Goal: Communication & Community: Answer question/provide support

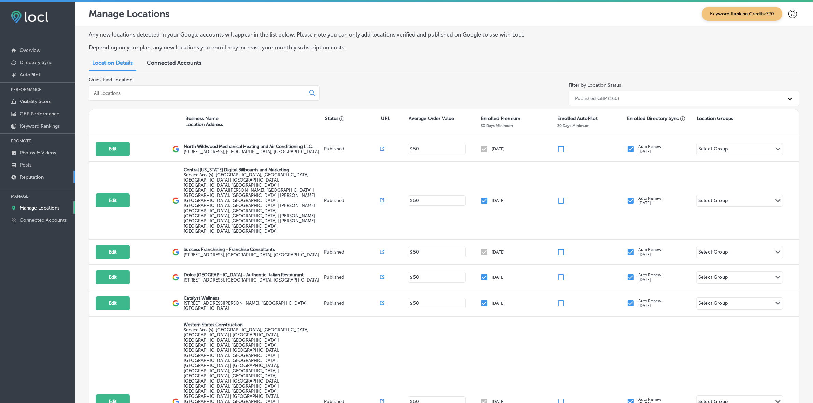
click at [36, 176] on p "Reputation" at bounding box center [32, 177] width 24 height 6
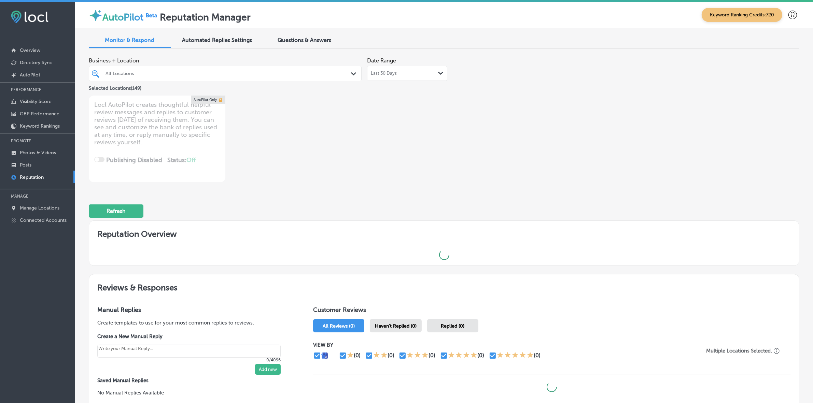
type textarea "x"
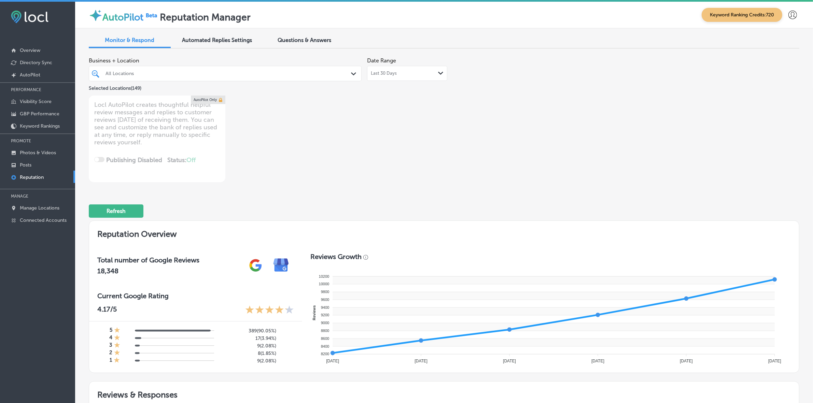
click at [292, 75] on div "All Locations" at bounding box center [228, 74] width 246 height 6
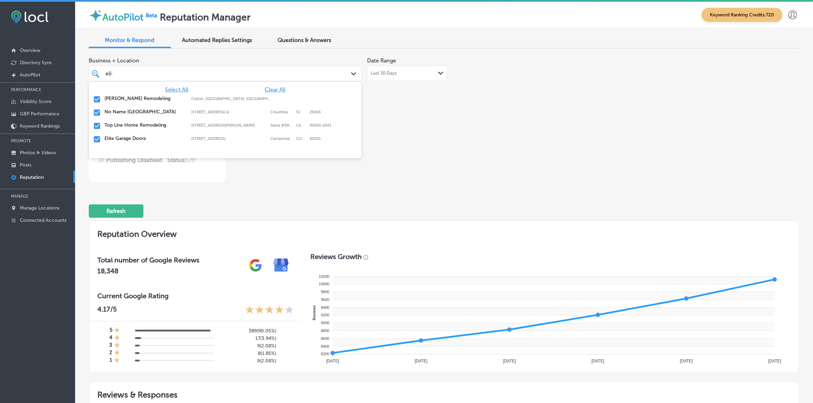
type input "elite"
click at [312, 97] on label "80015" at bounding box center [315, 99] width 11 height 4
type textarea "x"
type input "el"
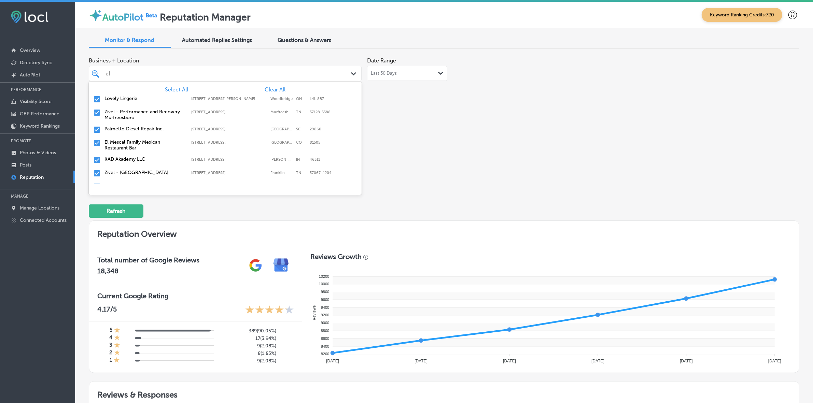
click at [107, 115] on label "Zivel - Performance and Recovery Murfreesboro" at bounding box center [144, 115] width 80 height 12
click at [124, 130] on label "El Mescal Family Mexican Restaurant Bar" at bounding box center [144, 128] width 80 height 12
click at [127, 137] on label "Zivel - [GEOGRAPHIC_DATA]" at bounding box center [144, 139] width 80 height 6
click at [127, 137] on label "El Mescal Family Mexican Restaurant & Bar - Fruita" at bounding box center [144, 142] width 80 height 12
click at [127, 137] on label "Overhead Door Company of Reading" at bounding box center [144, 142] width 80 height 12
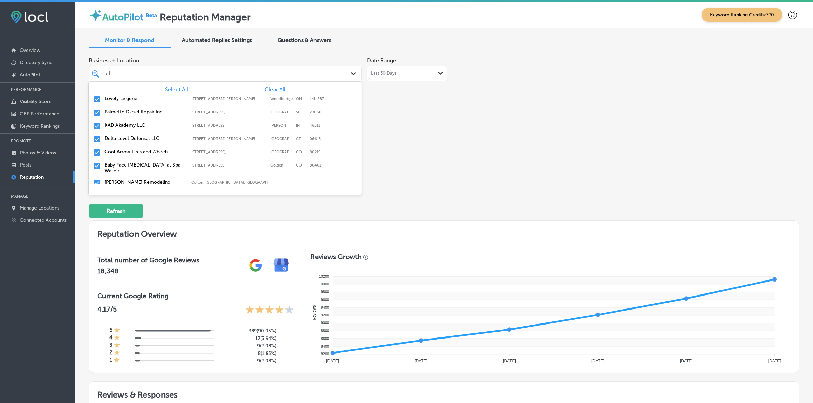
click at [130, 140] on label "Delta Level Defense, LLC" at bounding box center [144, 139] width 80 height 6
click at [130, 140] on label "Cool Arrow Tires and Wheels" at bounding box center [144, 139] width 80 height 6
click at [134, 153] on label "[PERSON_NAME] Remodeling" at bounding box center [144, 156] width 80 height 6
click at [139, 179] on label "[PERSON_NAME] Electric LLC" at bounding box center [144, 182] width 80 height 6
type textarea "x"
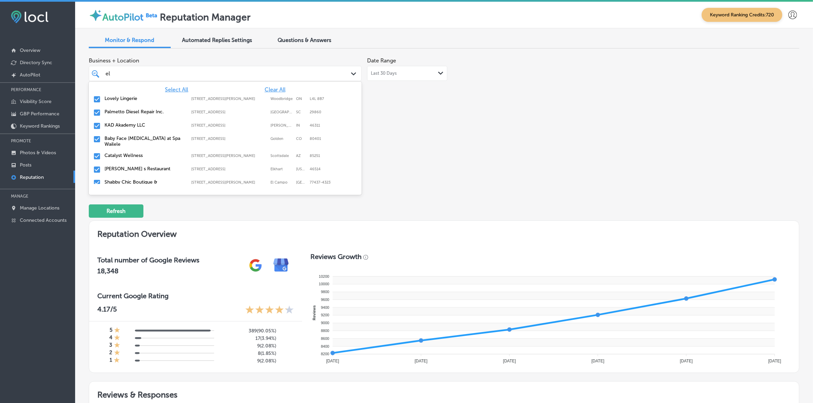
type input "[PERSON_NAME]"
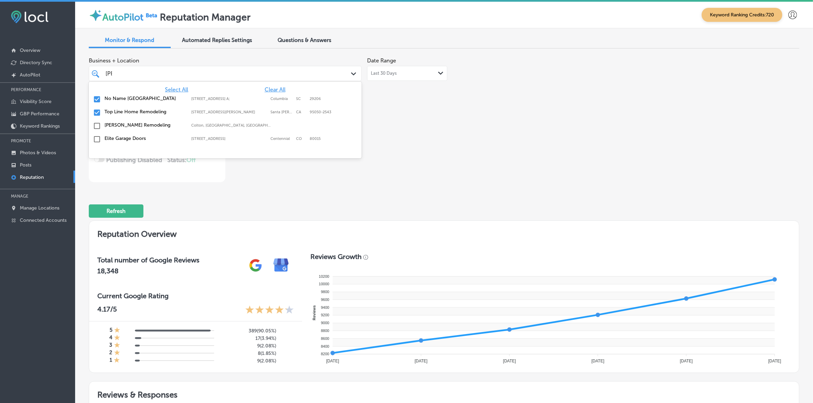
click at [132, 99] on label "No Name [GEOGRAPHIC_DATA]" at bounding box center [144, 99] width 80 height 6
click at [130, 98] on label "Top Line Home Remodeling" at bounding box center [144, 99] width 80 height 6
type textarea "x"
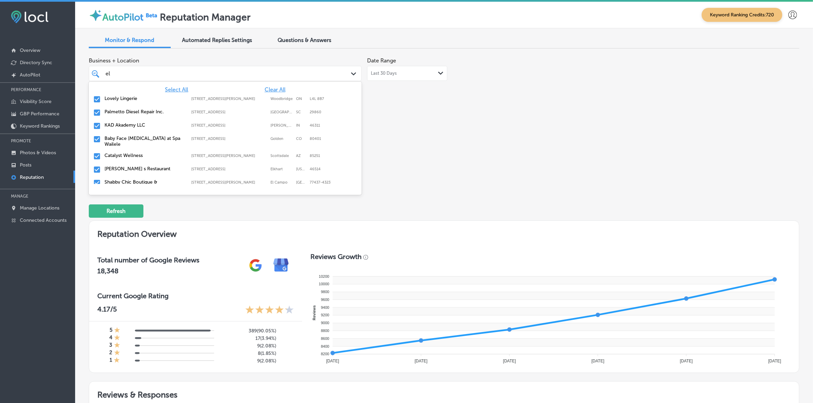
type input "e"
type input "glo"
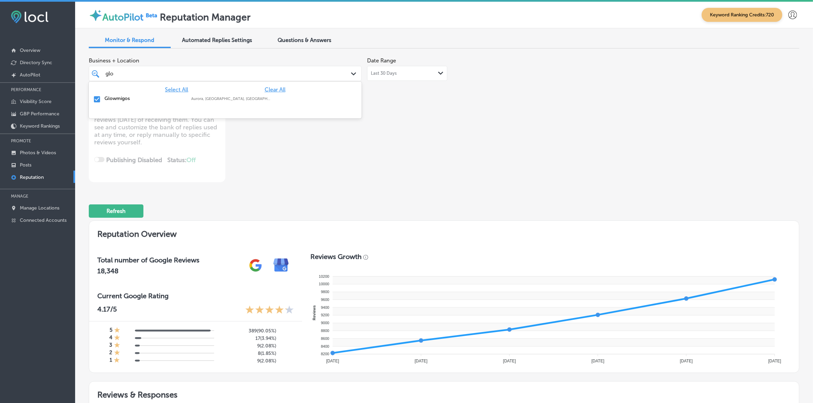
click at [132, 94] on div "Glowmigos Aurora, [GEOGRAPHIC_DATA], [GEOGRAPHIC_DATA] | [GEOGRAPHIC_DATA], [GE…" at bounding box center [224, 99] width 267 height 11
type textarea "x"
type input "gl"
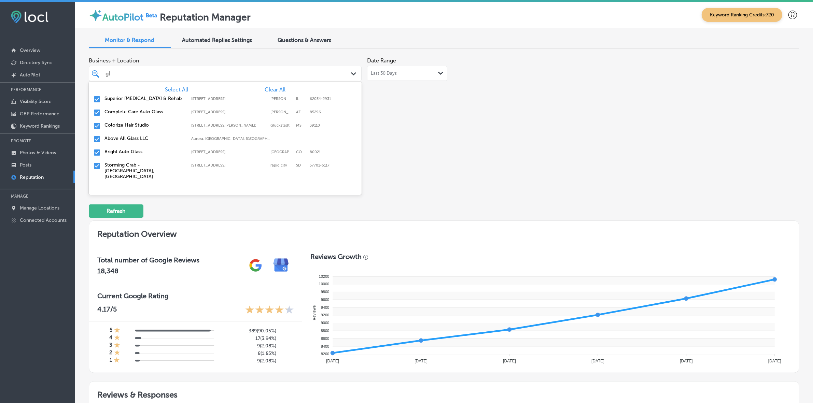
click at [137, 98] on label "Superior [MEDICAL_DATA] & Rehab" at bounding box center [144, 99] width 80 height 6
click at [138, 111] on label "Colorize Hair Studio" at bounding box center [144, 112] width 80 height 6
click at [138, 111] on label "Above All Glass LLC" at bounding box center [144, 112] width 80 height 6
click at [141, 123] on label "Storming Crab - [GEOGRAPHIC_DATA], [GEOGRAPHIC_DATA]" at bounding box center [144, 130] width 80 height 17
type textarea "x"
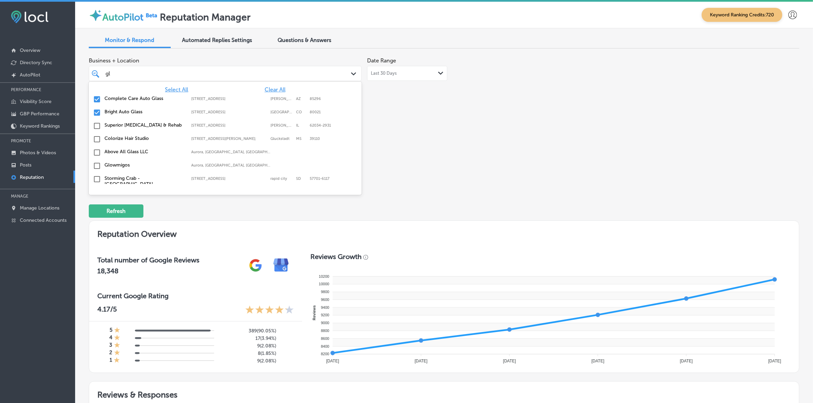
type input "g"
type input "sic"
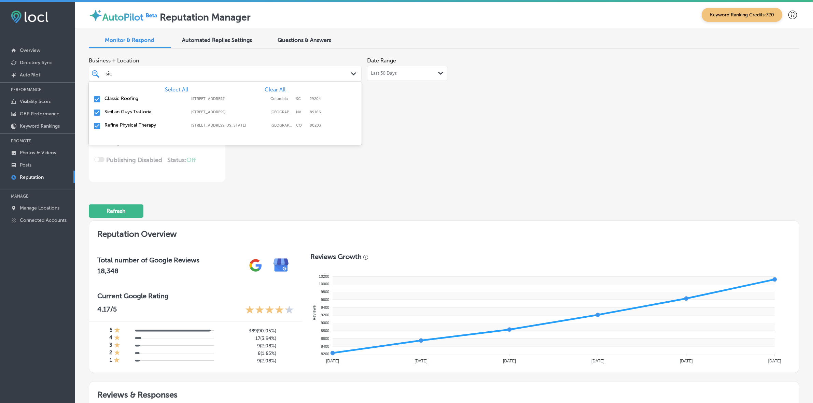
click at [142, 112] on label "Sicilian Guys Trattoria" at bounding box center [144, 112] width 80 height 6
click at [136, 98] on label "Classic Roofing" at bounding box center [144, 99] width 80 height 6
click at [136, 98] on label "Refine Physical Therapy" at bounding box center [144, 99] width 80 height 6
type textarea "x"
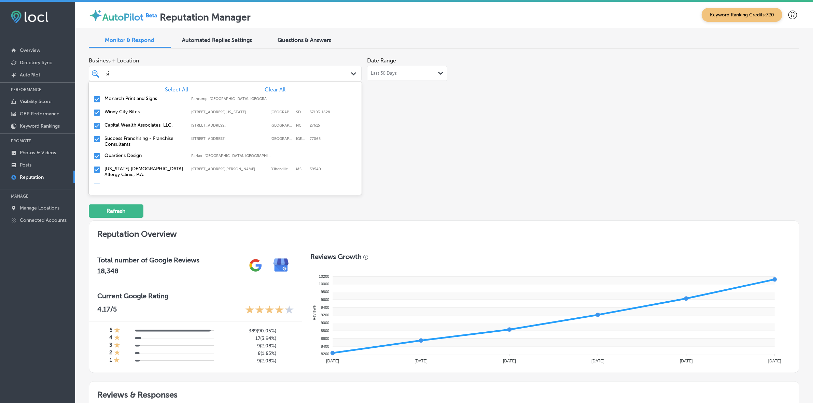
type input "s"
click at [144, 110] on label "Swat pest control" at bounding box center [144, 112] width 80 height 6
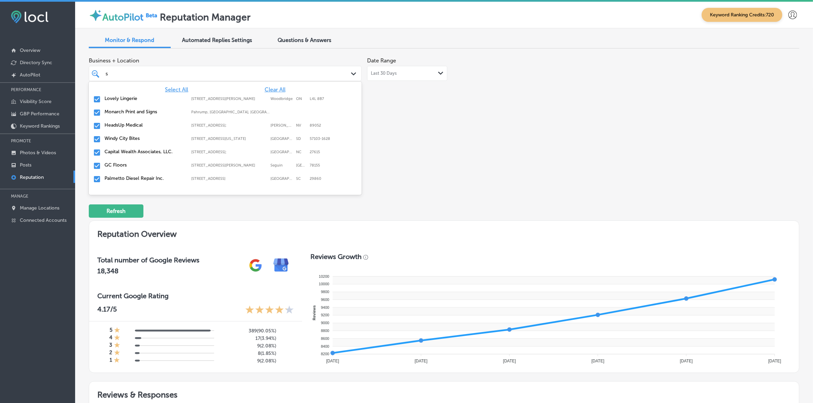
click at [144, 110] on label "Monarch Print and Signs" at bounding box center [144, 112] width 80 height 6
click at [144, 110] on label "HeadsUp Medical" at bounding box center [144, 112] width 80 height 6
click at [144, 110] on label "Windy City Bites" at bounding box center [144, 112] width 80 height 6
click at [144, 110] on label "Capital Wealth Associates, LLC." at bounding box center [144, 112] width 80 height 6
click at [144, 110] on label "GC Floors" at bounding box center [144, 112] width 80 height 6
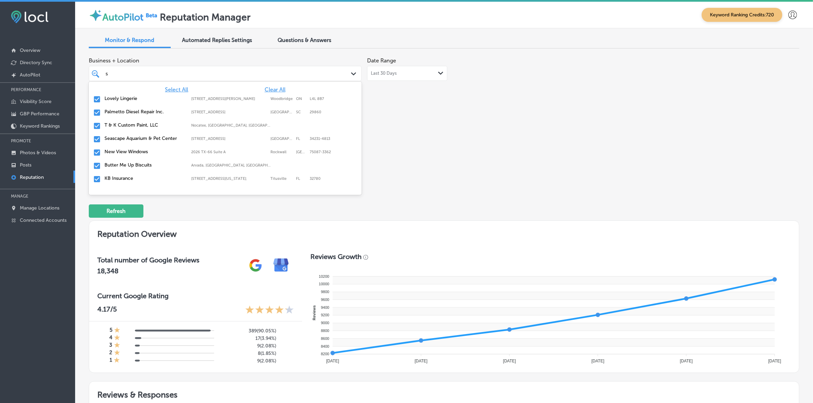
click at [143, 126] on label "T & K Custom Paint, LLC" at bounding box center [144, 125] width 80 height 6
click at [144, 136] on label "New View Windows" at bounding box center [144, 139] width 80 height 6
click at [138, 155] on div "KB Insurance [STREET_ADDRESS][GEOGRAPHIC_DATA][US_STATE][STREET_ADDRESS][US_STA…" at bounding box center [224, 152] width 267 height 11
click at [135, 166] on label "Display Local Media" at bounding box center [144, 165] width 80 height 6
type textarea "x"
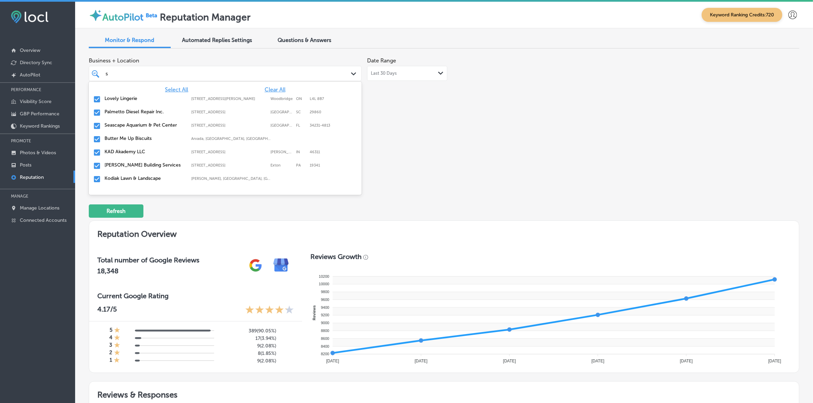
type input "s"
click at [513, 151] on div "Business + Location option focused, 133 of 150. 141 results available for searc…" at bounding box center [444, 118] width 710 height 128
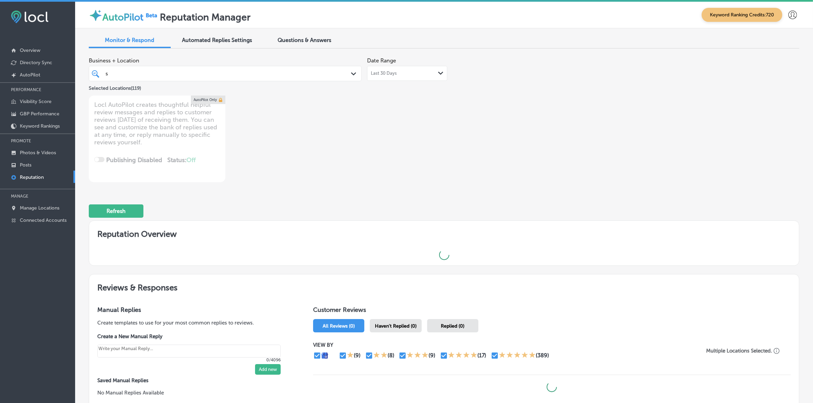
drag, startPoint x: 511, startPoint y: 184, endPoint x: 497, endPoint y: 147, distance: 39.2
drag, startPoint x: 497, startPoint y: 147, endPoint x: 465, endPoint y: 178, distance: 44.2
click at [465, 178] on div "Business + Location s s Path Created with Sketch. Selected Locations ( 119 ) Da…" at bounding box center [302, 118] width 426 height 128
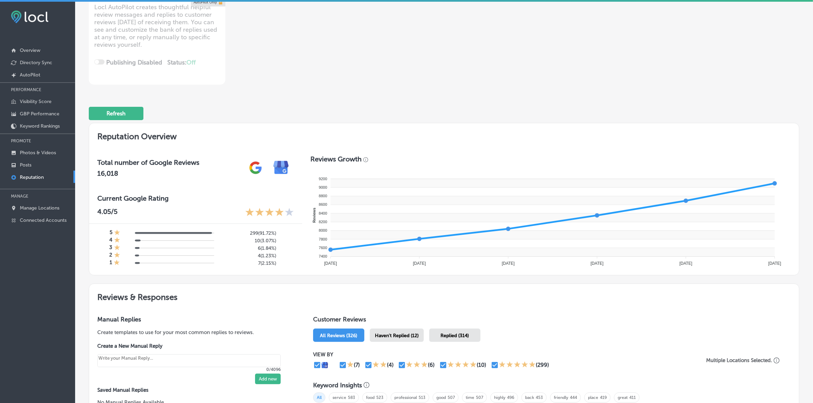
scroll to position [171, 0]
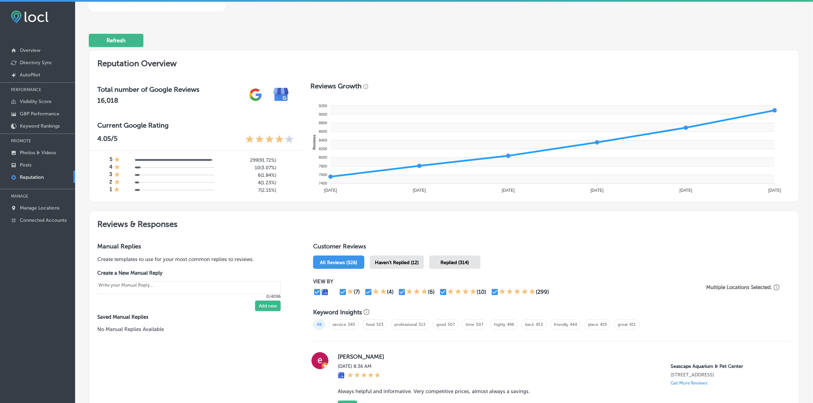
click at [399, 257] on div "Haven't Replied (12)" at bounding box center [397, 262] width 54 height 13
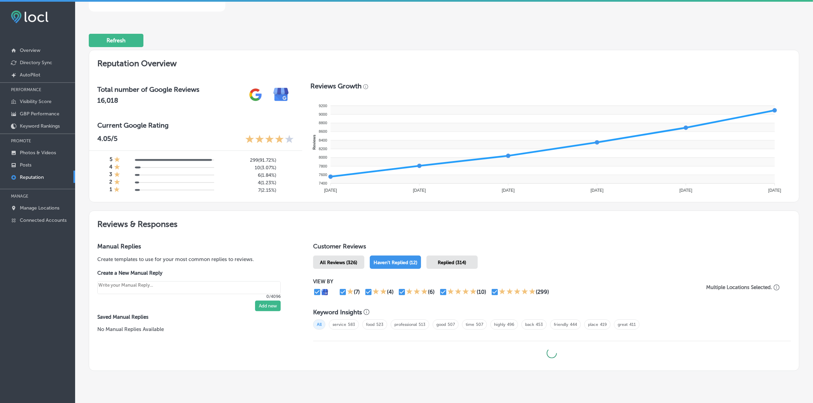
type textarea "x"
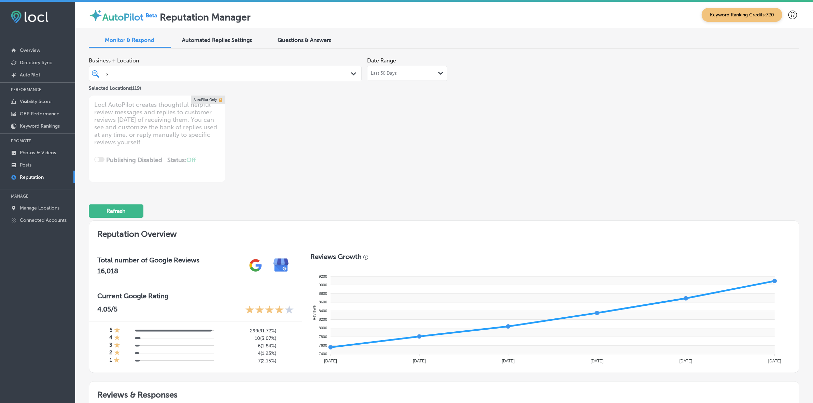
click at [304, 68] on div "s s" at bounding box center [225, 73] width 246 height 11
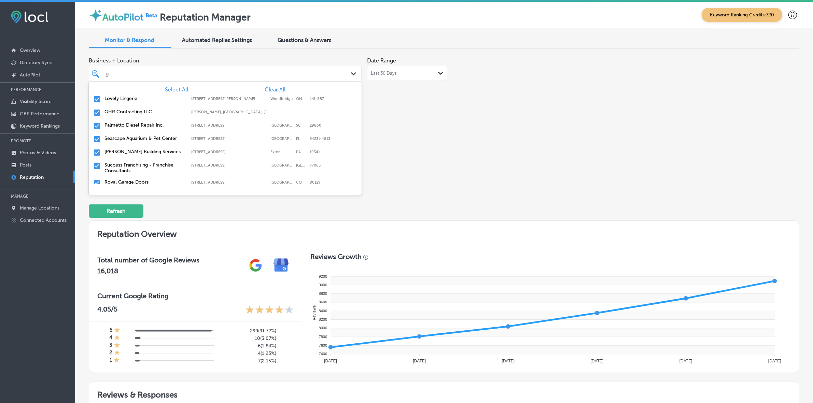
type input "go"
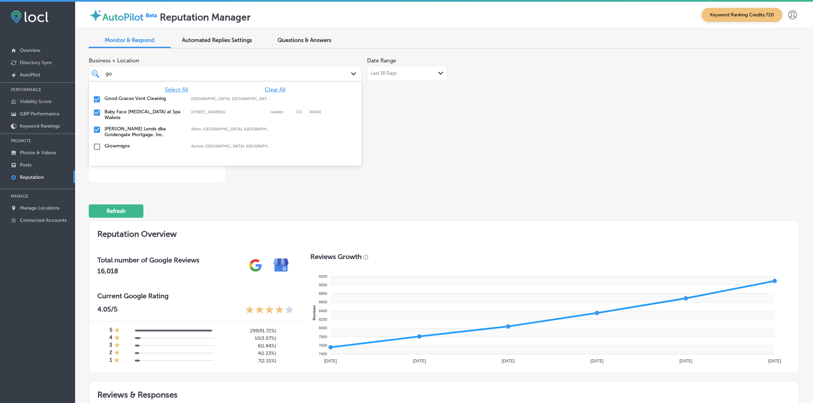
click at [241, 97] on label "[GEOGRAPHIC_DATA], [GEOGRAPHIC_DATA], [GEOGRAPHIC_DATA] | [GEOGRAPHIC_DATA], [G…" at bounding box center [231, 99] width 80 height 4
click at [127, 111] on div "[PERSON_NAME] Lends dba Goldengate Mortgage, Inc. [GEOGRAPHIC_DATA], [GEOGRAPHI…" at bounding box center [224, 118] width 267 height 14
type textarea "x"
type input "g"
type input "jun"
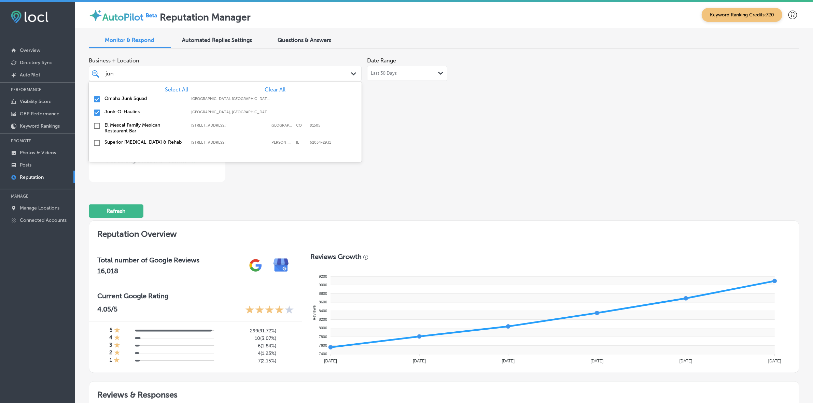
click at [149, 100] on label "Omaha Junk Squad" at bounding box center [144, 99] width 80 height 6
click at [149, 100] on label "Junk-O-Haulics" at bounding box center [144, 99] width 80 height 6
type textarea "x"
type input "jun"
click at [486, 127] on div "Business + Location option [STREET_ADDRESS]. 5 results available for search ter…" at bounding box center [302, 118] width 426 height 128
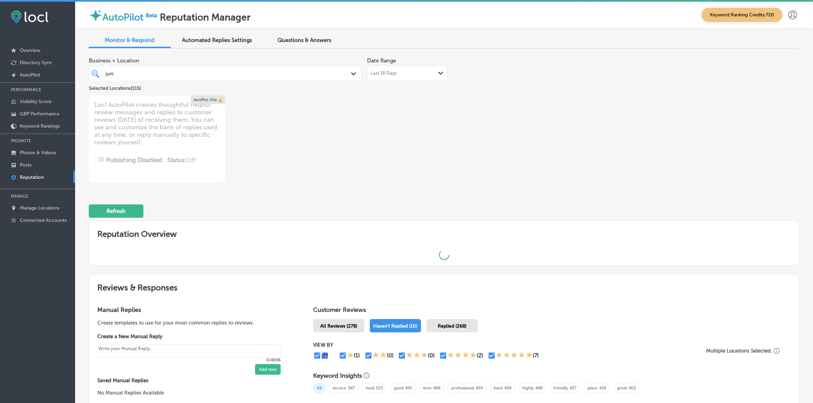
type textarea "x"
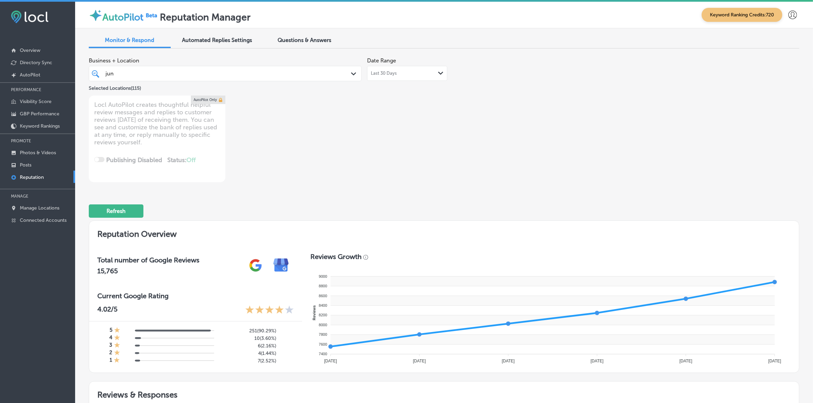
click at [253, 73] on div "[PERSON_NAME]" at bounding box center [213, 73] width 217 height 9
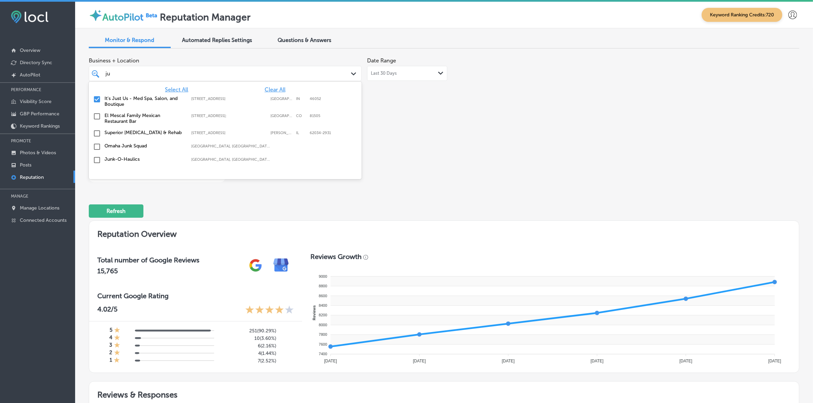
type input "j"
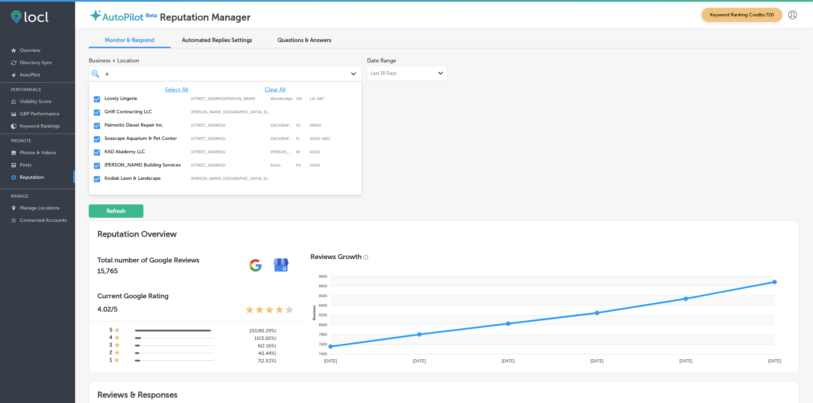
type input "am"
click at [113, 99] on label "AmeriForce Environmental INC" at bounding box center [144, 99] width 80 height 6
click at [124, 112] on label "Shabby Chic Boutique & [MEDICAL_DATA]" at bounding box center [144, 115] width 80 height 12
click at [123, 111] on label "CMIT Solutions - [GEOGRAPHIC_DATA] & [PERSON_NAME] Counties" at bounding box center [144, 117] width 80 height 17
click at [126, 122] on label "CAMCO Elevator, Inc." at bounding box center [144, 125] width 80 height 6
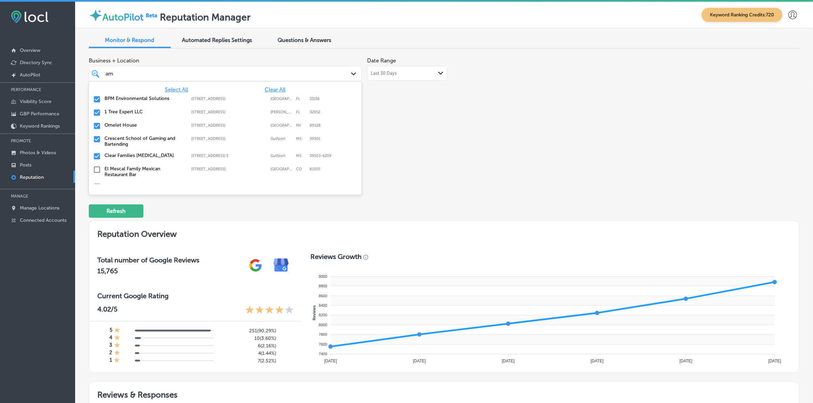
click at [133, 153] on label "Clear Families [MEDICAL_DATA]" at bounding box center [144, 156] width 80 height 6
type textarea "x"
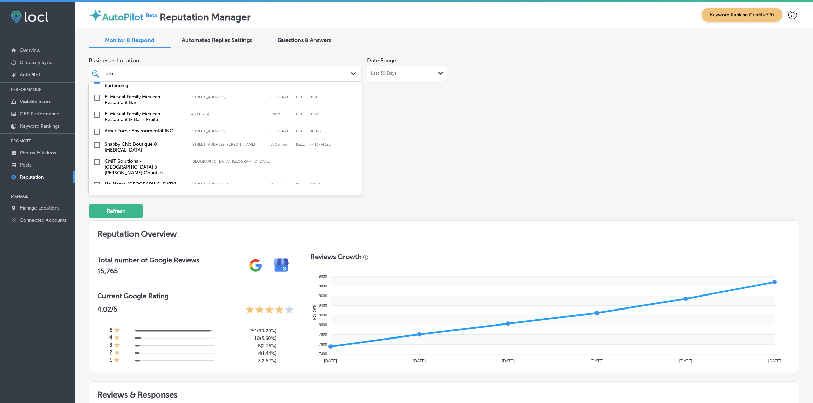
scroll to position [86, 0]
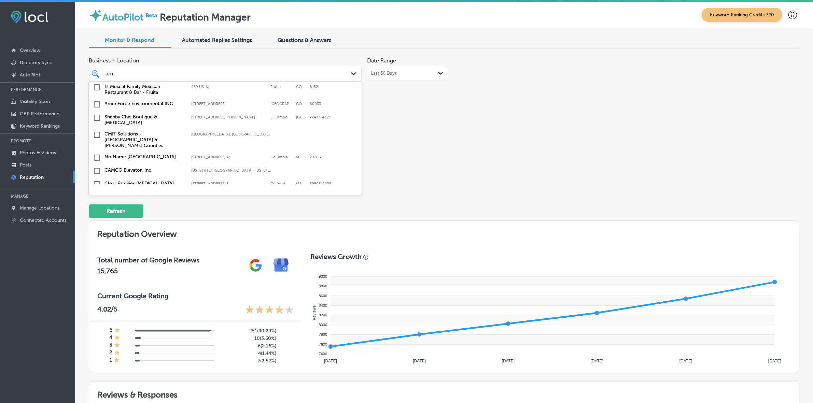
type input "am"
click at [535, 167] on div "Business + Location option [STREET_ADDRESS] E, deselected. option focused, 147 …" at bounding box center [444, 118] width 710 height 128
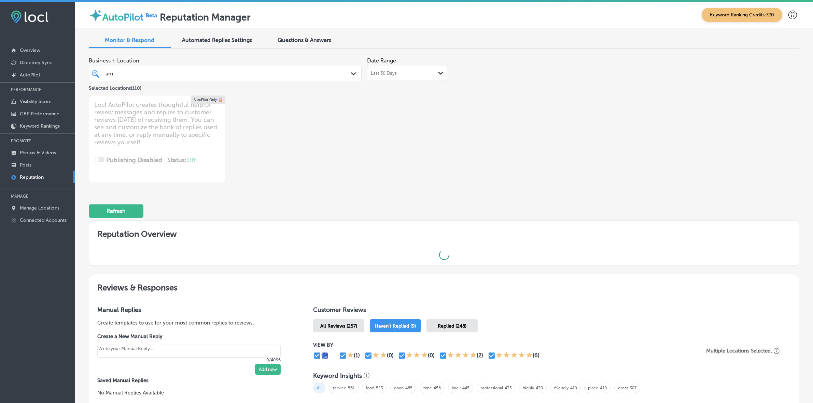
type textarea "x"
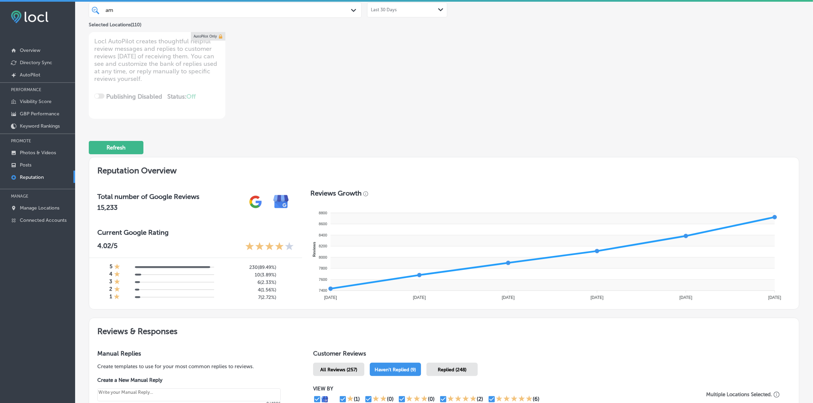
scroll to position [0, 0]
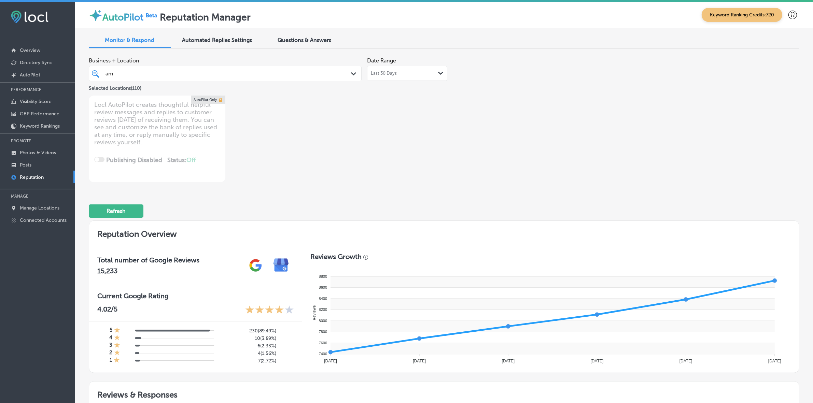
click at [301, 72] on div "am am" at bounding box center [213, 73] width 217 height 9
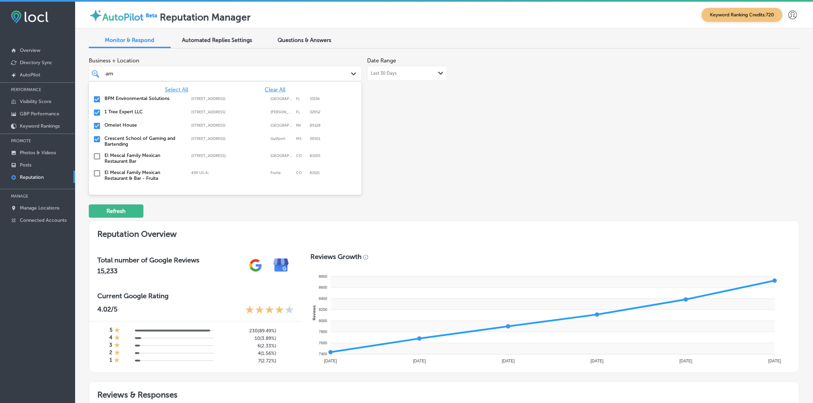
type input "a"
type input "sm"
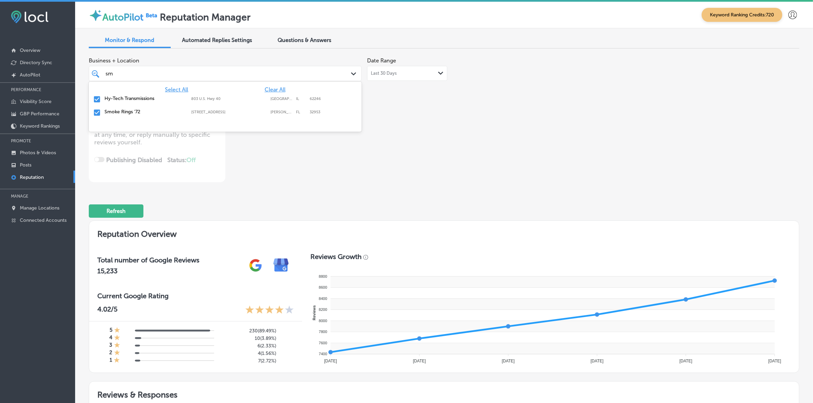
click at [138, 109] on label "Smoke Rings '72" at bounding box center [144, 112] width 80 height 6
type textarea "x"
type input "s"
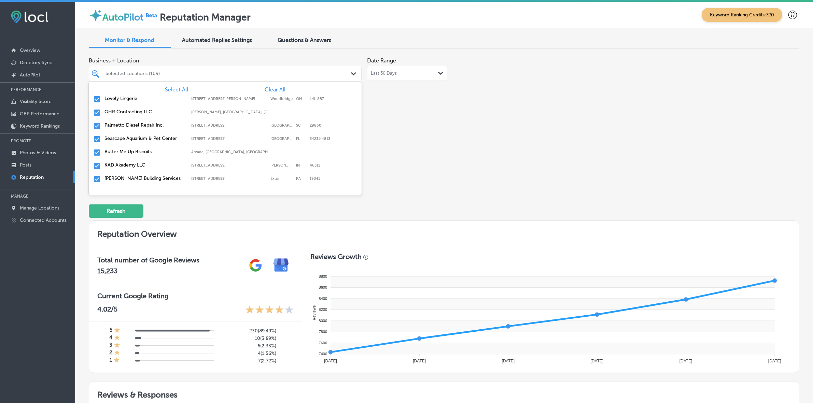
click at [432, 134] on div "Business + Location option [STREET_ADDRESS]. option focused, 3 of 150. 150 resu…" at bounding box center [302, 118] width 426 height 128
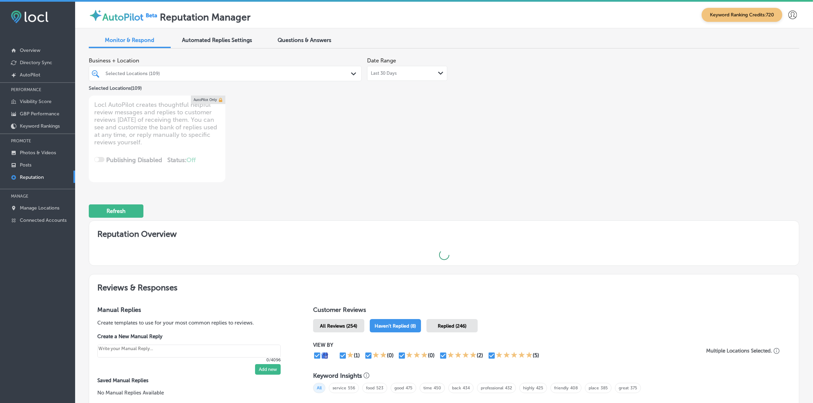
type textarea "x"
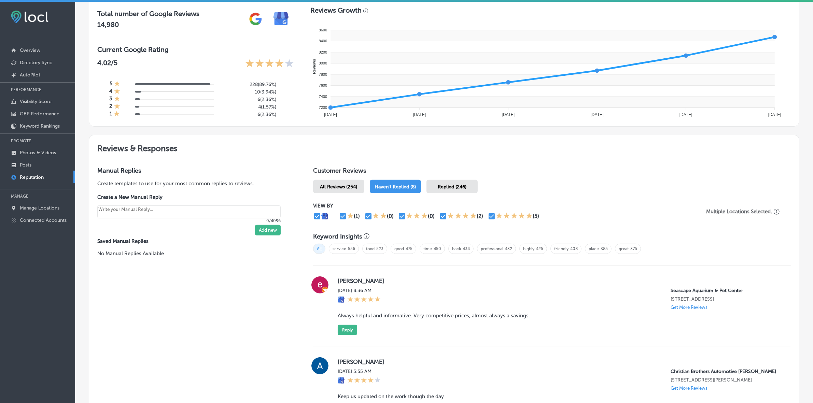
scroll to position [427, 0]
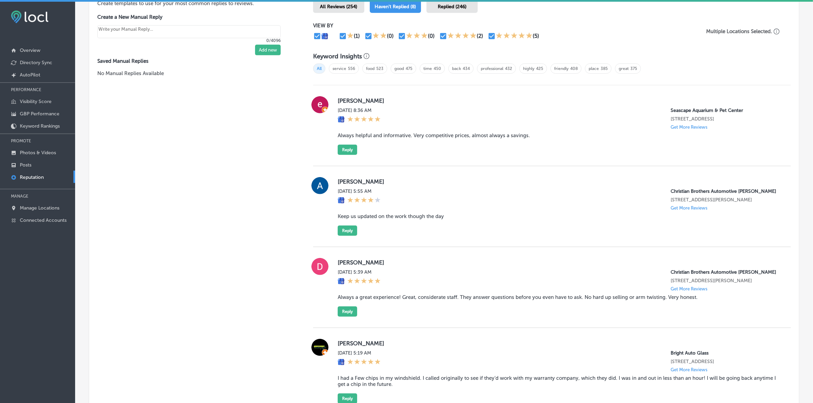
click at [353, 100] on label "[PERSON_NAME]" at bounding box center [559, 100] width 442 height 7
copy label "[PERSON_NAME]"
click at [413, 138] on blockquote "Always helpful and informative. Very competitive prices, almost always a saving…" at bounding box center [559, 135] width 442 height 6
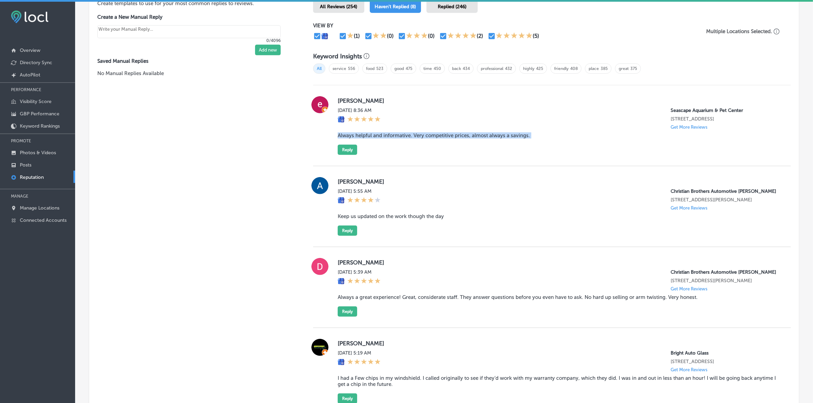
click at [413, 138] on blockquote "Always helpful and informative. Very competitive prices, almost always a saving…" at bounding box center [559, 135] width 442 height 6
copy blockquote "Always helpful and informative. Very competitive prices, almost always a saving…"
click at [345, 153] on button "Reply" at bounding box center [347, 150] width 19 height 10
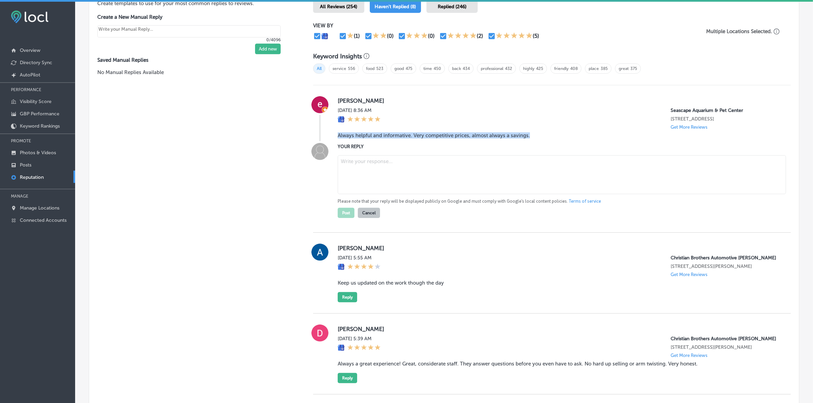
click at [405, 179] on textarea at bounding box center [562, 174] width 448 height 39
paste textarea "Thank you so much for the kind words, [PERSON_NAME]! We’re thrilled to hear tha…"
type textarea "Thank you so much for the kind words, [PERSON_NAME]! We’re thrilled to hear tha…"
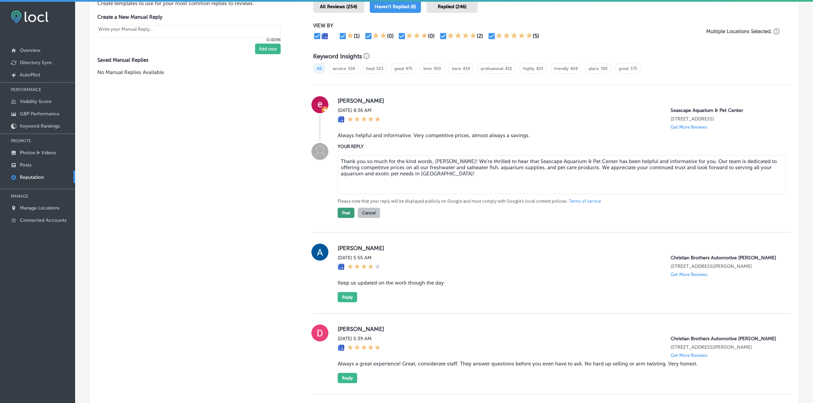
type textarea "x"
type textarea "Thank you so much for the kind words, [PERSON_NAME]! We’re thrilled to hear tha…"
click at [347, 212] on button "Post" at bounding box center [346, 213] width 17 height 10
type textarea "x"
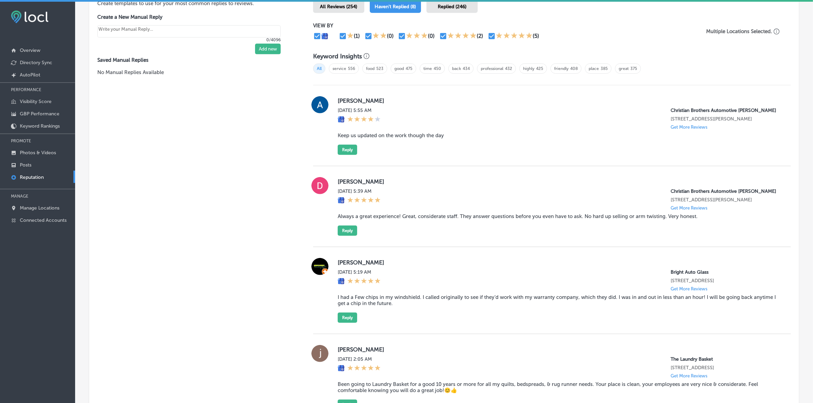
click at [342, 103] on label "[PERSON_NAME]" at bounding box center [559, 100] width 442 height 7
click at [343, 103] on label "[PERSON_NAME]" at bounding box center [559, 100] width 442 height 7
copy label "[PERSON_NAME]"
click at [376, 139] on blockquote "Keep us updated on the work though the day" at bounding box center [559, 135] width 442 height 6
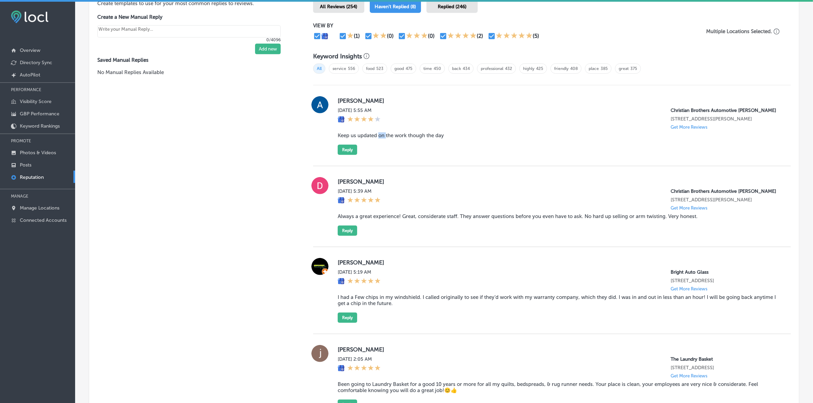
click at [376, 139] on blockquote "Keep us updated on the work though the day" at bounding box center [559, 135] width 442 height 6
copy blockquote "Keep us updated on the work though the day"
click at [348, 155] on button "Reply" at bounding box center [347, 150] width 19 height 10
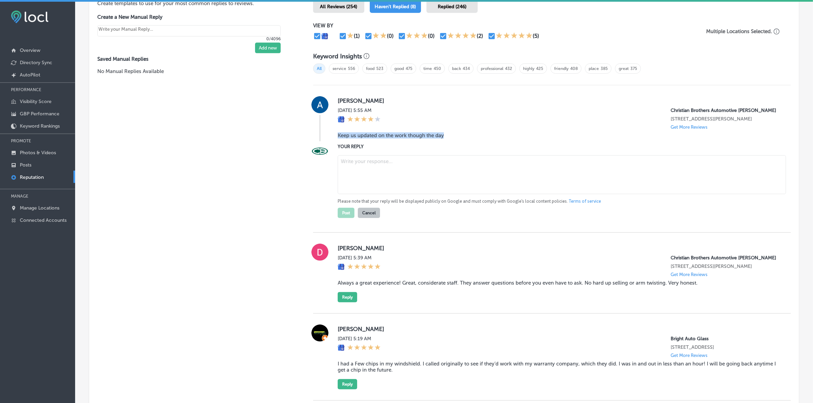
click at [400, 188] on textarea at bounding box center [562, 174] width 448 height 39
paste textarea "Thank you for your feedback, [PERSON_NAME]! We’re sorry we didn’t keep you upda…"
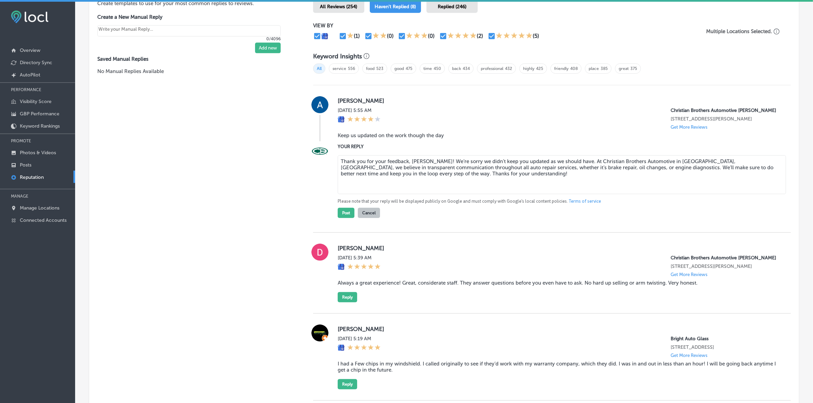
click at [394, 181] on textarea "Thank you for your feedback, [PERSON_NAME]! We’re sorry we didn’t keep you upda…" at bounding box center [562, 174] width 448 height 39
type textarea "Thank you for your feedback, [PERSON_NAME]! We’re sorry we didn’t keep you upda…"
click at [342, 218] on button "Post" at bounding box center [346, 213] width 17 height 10
type textarea "x"
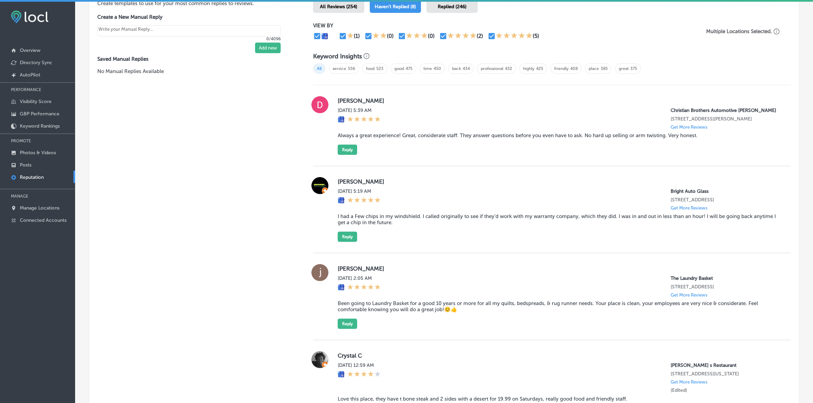
click at [346, 103] on label "[PERSON_NAME]" at bounding box center [559, 100] width 442 height 7
copy label "[PERSON_NAME]"
click at [372, 139] on blockquote "Always a great experience! Great, considerate staff. They answer questions befo…" at bounding box center [559, 135] width 442 height 6
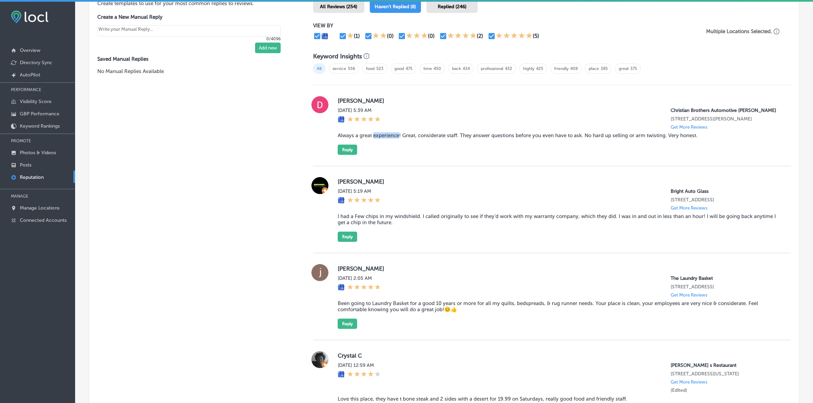
click at [372, 139] on blockquote "Always a great experience! Great, considerate staff. They answer questions befo…" at bounding box center [559, 135] width 442 height 6
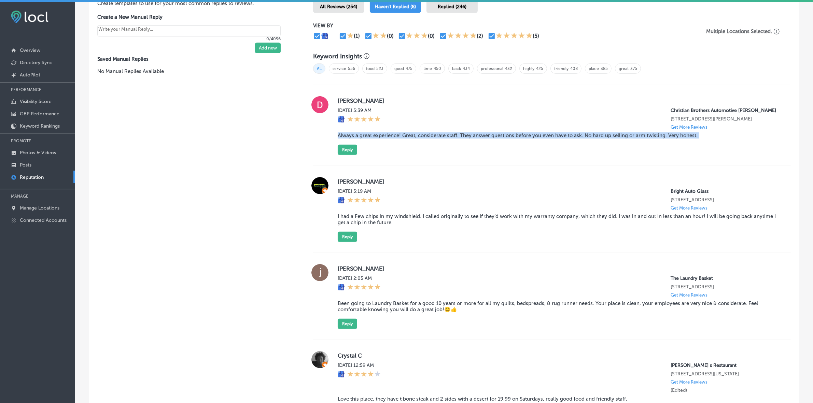
click at [372, 139] on blockquote "Always a great experience! Great, considerate staff. They answer questions befo…" at bounding box center [559, 135] width 442 height 6
click at [344, 155] on button "Reply" at bounding box center [347, 150] width 19 height 10
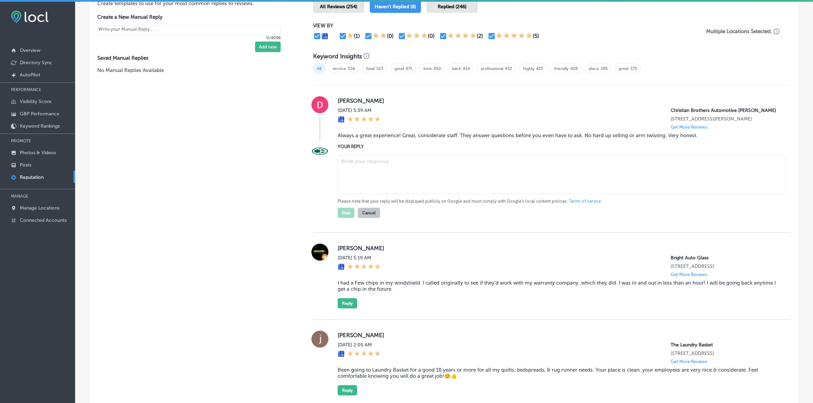
click at [380, 178] on textarea at bounding box center [562, 174] width 448 height 39
paste textarea "Thank you for the kind words, [PERSON_NAME]! We're thrilled to hear you had a g…"
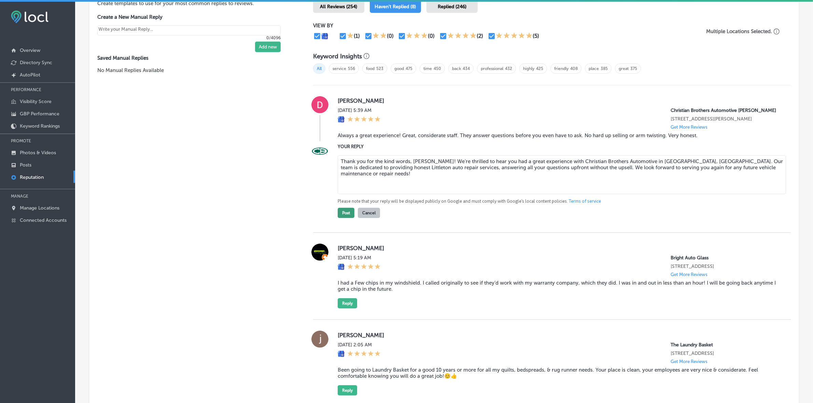
type textarea "Thank you for the kind words, [PERSON_NAME]! We're thrilled to hear you had a g…"
click at [343, 218] on button "Post" at bounding box center [346, 213] width 17 height 10
type textarea "x"
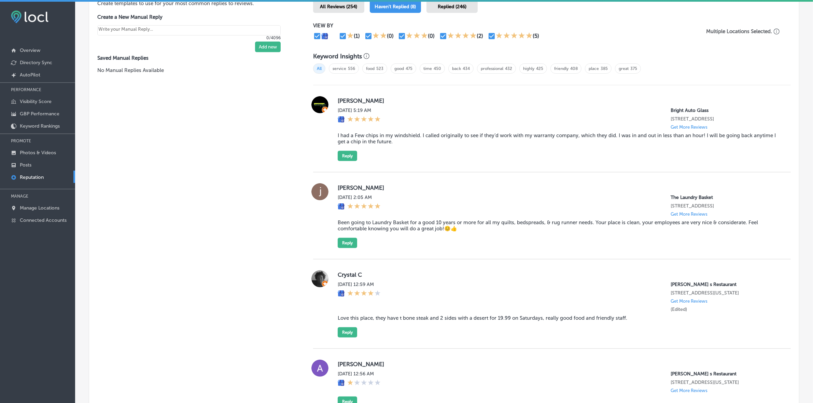
click at [338, 191] on label "[PERSON_NAME]" at bounding box center [559, 187] width 442 height 7
copy label "[PERSON_NAME]"
click at [357, 232] on blockquote "Been going to Laundry Basket for a good 10 years or more for all my quilts, bed…" at bounding box center [559, 225] width 442 height 12
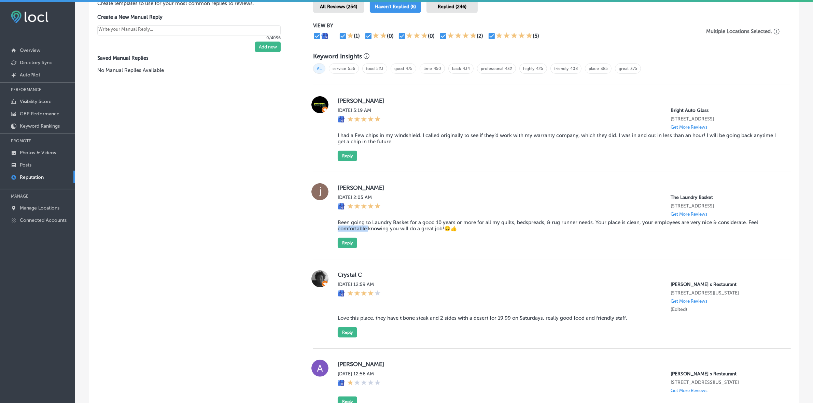
click at [357, 232] on blockquote "Been going to Laundry Basket for a good 10 years or more for all my quilts, bed…" at bounding box center [559, 225] width 442 height 12
copy blockquote "Been going to Laundry Basket for a good 10 years or more for all my quilts, bed…"
click at [344, 248] on button "Reply" at bounding box center [347, 243] width 19 height 10
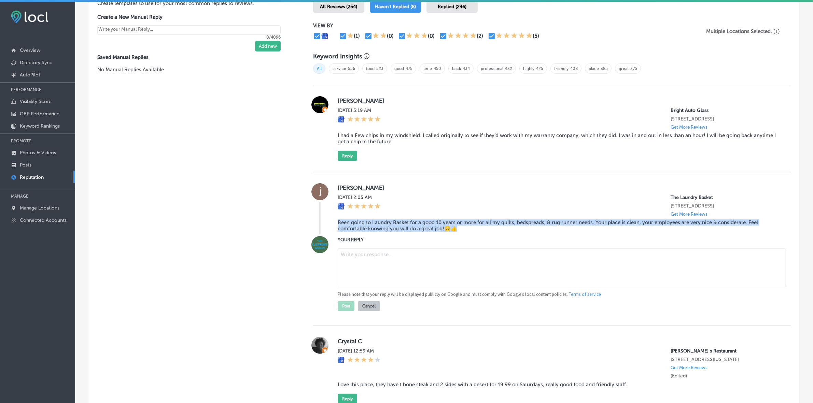
click at [408, 271] on textarea at bounding box center [562, 267] width 448 height 39
paste textarea "Thank you so much for your kind words, [PERSON_NAME]! We truly appreciate your …"
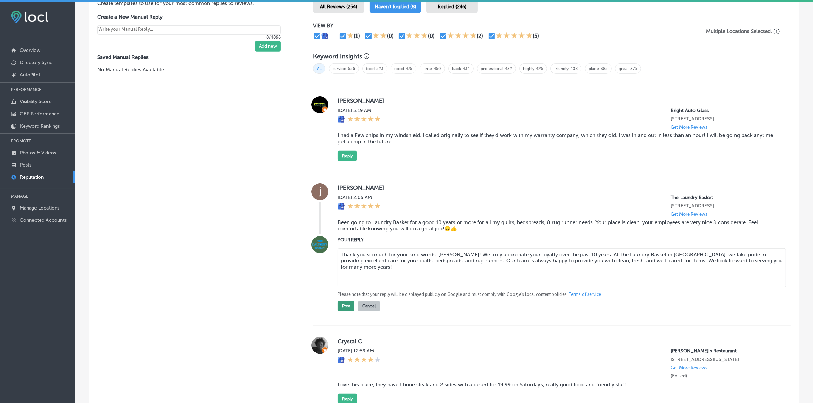
type textarea "Thank you so much for your kind words, [PERSON_NAME]! We truly appreciate your …"
click at [348, 311] on button "Post" at bounding box center [346, 306] width 17 height 10
type textarea "x"
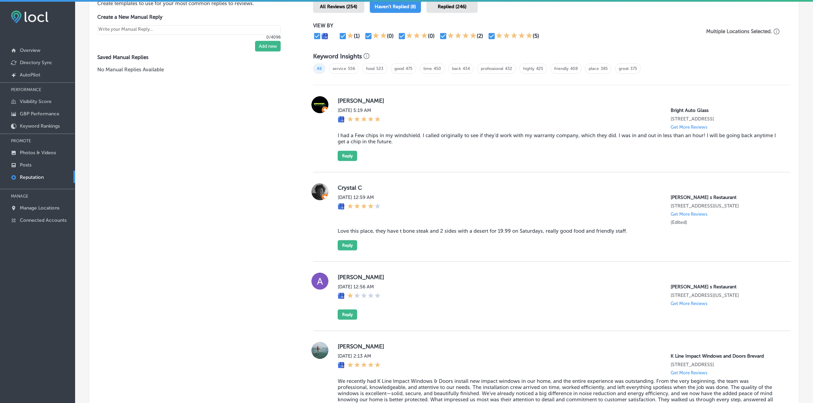
click at [343, 191] on label "Crystal C" at bounding box center [559, 187] width 442 height 7
copy label "Crystal"
click at [381, 234] on blockquote "Love this place, they have t bone steak and 2 sides with a desert for 19.99 on …" at bounding box center [559, 231] width 442 height 6
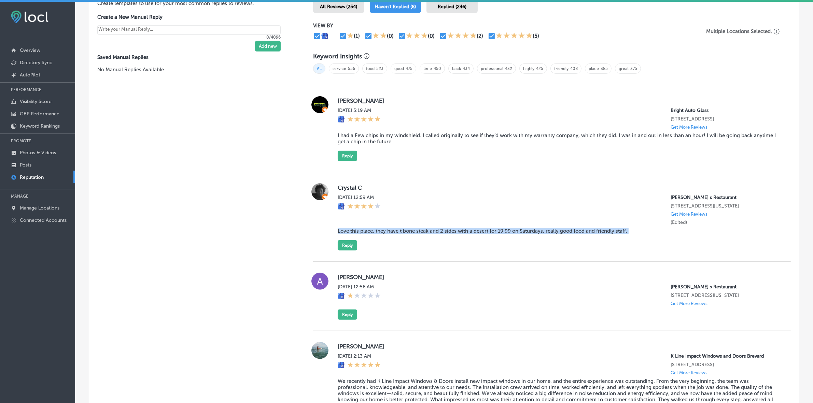
click at [381, 234] on blockquote "Love this place, they have t bone steak and 2 sides with a desert for 19.99 on …" at bounding box center [559, 231] width 442 height 6
click at [345, 260] on div "Crystal C [DATE] 12:59 AM [PERSON_NAME] s Restaurant [STREET_ADDRESS][US_STATE]…" at bounding box center [552, 216] width 478 height 89
click at [345, 251] on button "Reply" at bounding box center [347, 245] width 19 height 10
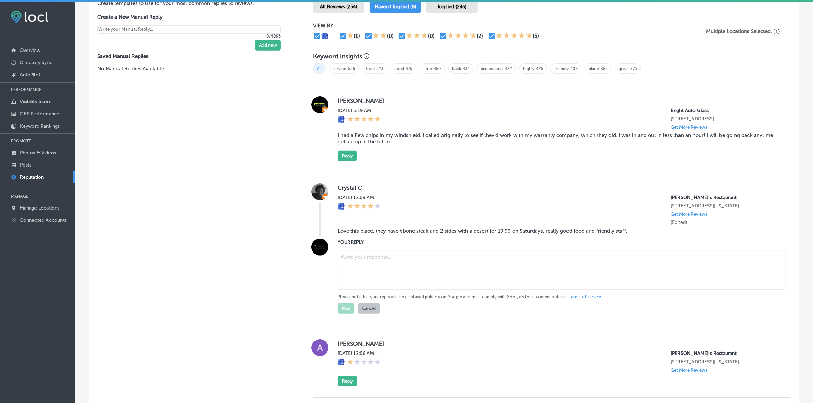
click at [376, 284] on textarea at bounding box center [562, 270] width 448 height 39
paste textarea "Thank you for your kind words, [PERSON_NAME]! We're so happy to hear that you e…"
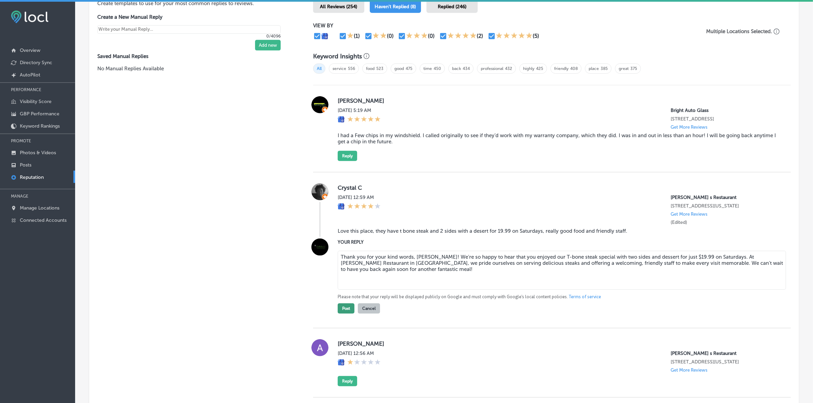
type textarea "Thank you for your kind words, [PERSON_NAME]! We're so happy to hear that you e…"
click at [345, 314] on button "Post" at bounding box center [346, 308] width 17 height 10
type textarea "x"
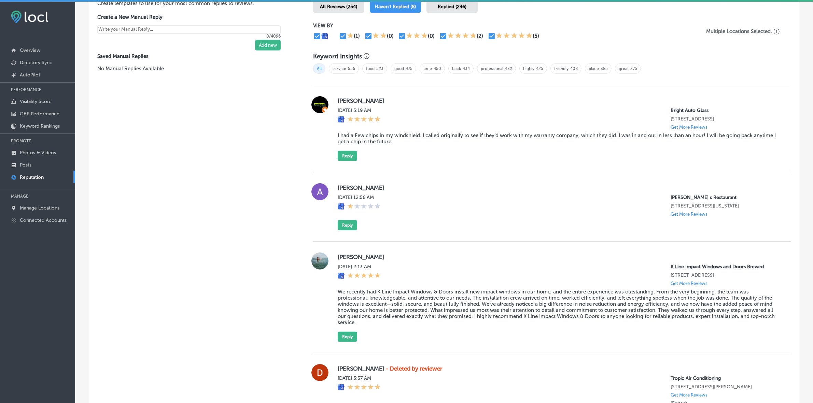
click at [345, 191] on label "[PERSON_NAME]" at bounding box center [559, 187] width 442 height 7
click at [167, 177] on div "Manual Replies Create templates to use for your most common replies to reviews.…" at bounding box center [194, 228] width 210 height 500
click at [347, 230] on button "Reply" at bounding box center [347, 225] width 19 height 10
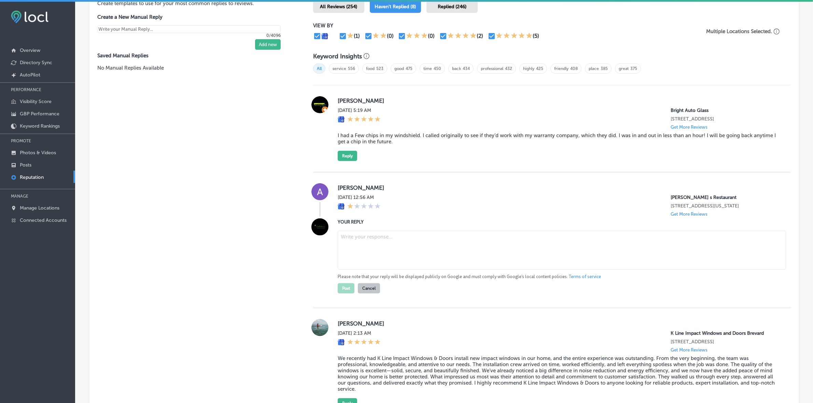
click at [376, 255] on textarea at bounding box center [562, 250] width 448 height 39
paste textarea "ChatGPT said: Hi [PERSON_NAME], thank you for sharing your thoughts. We’re real…"
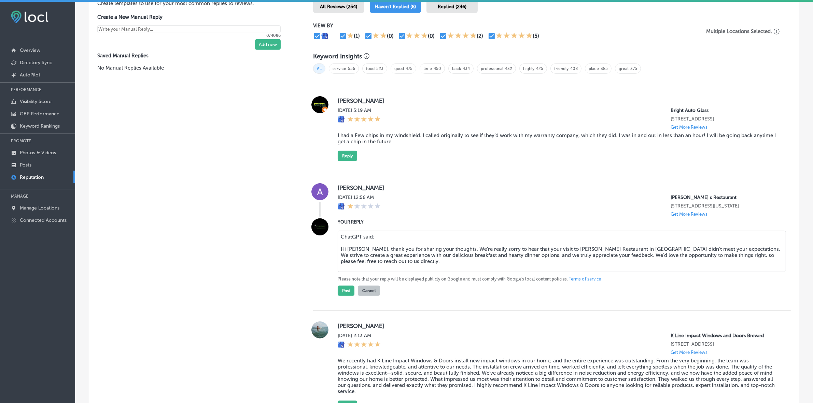
drag, startPoint x: 375, startPoint y: 249, endPoint x: 330, endPoint y: 248, distance: 44.7
click at [330, 248] on div "YOUR REPLY ChatGPT said: Hi [PERSON_NAME], thank you for sharing your thoughts.…" at bounding box center [552, 256] width 478 height 77
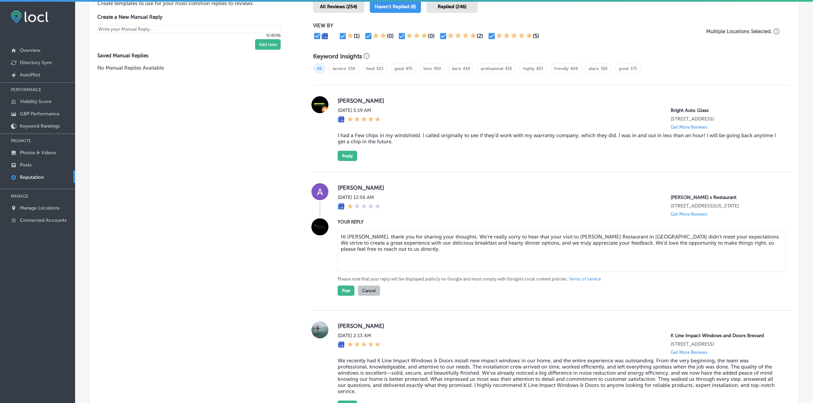
click at [339, 258] on textarea "Hi [PERSON_NAME], thank you for sharing your thoughts. We’re really sorry to he…" at bounding box center [562, 251] width 448 height 41
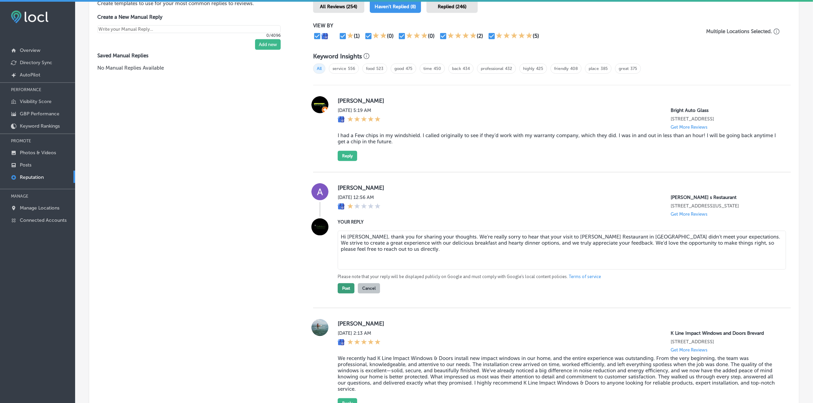
type textarea "Hi [PERSON_NAME], thank you for sharing your thoughts. We’re really sorry to he…"
click at [342, 294] on button "Post" at bounding box center [346, 288] width 17 height 10
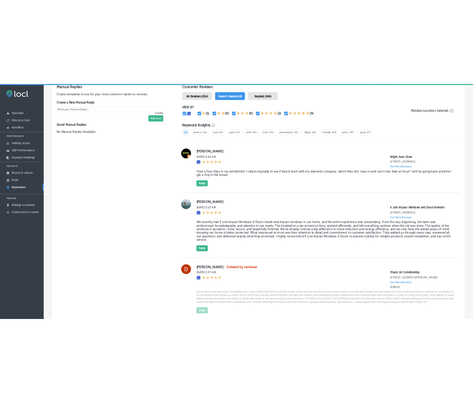
scroll to position [412, 0]
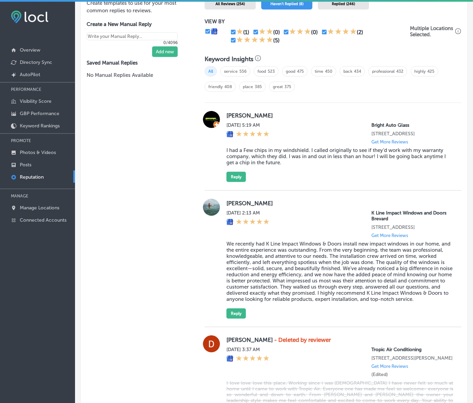
type textarea "x"
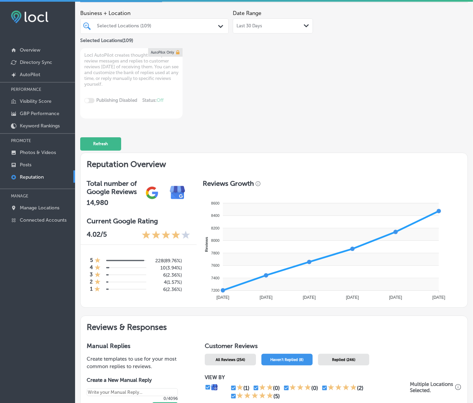
scroll to position [12, 0]
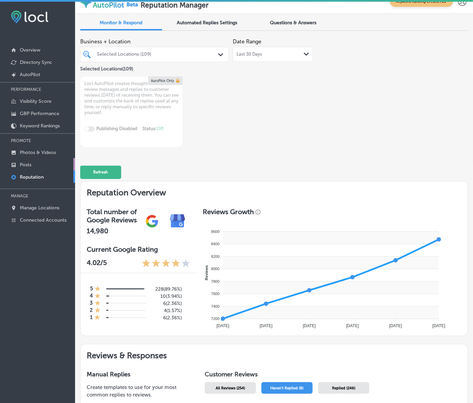
click at [30, 162] on link "Posts" at bounding box center [37, 164] width 75 height 12
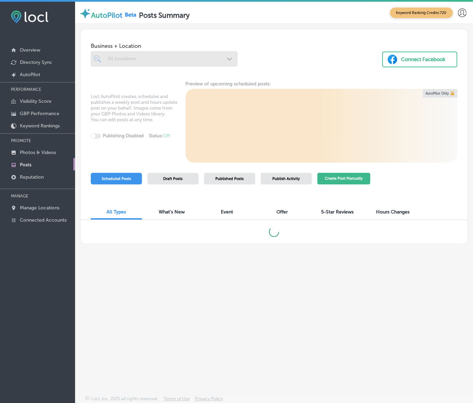
click at [341, 185] on button "Create Post Manually" at bounding box center [343, 179] width 53 height 12
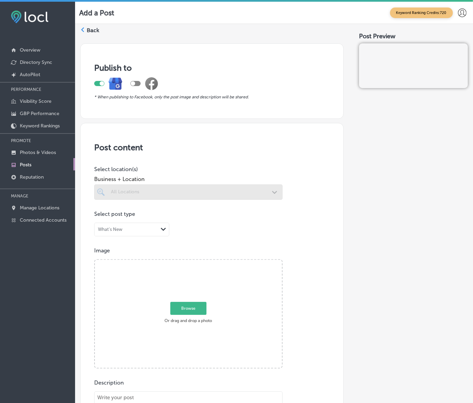
click at [172, 200] on div at bounding box center [188, 191] width 188 height 15
click at [202, 200] on div at bounding box center [188, 191] width 188 height 15
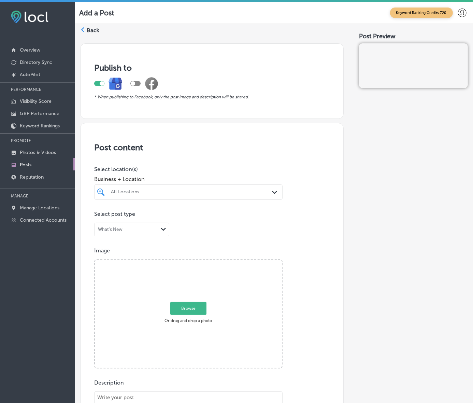
click at [197, 195] on div "All Locations" at bounding box center [192, 192] width 162 height 6
click at [218, 225] on div "[PERSON_NAME]'s Lock Key, Inc. [STREET_ADDRESS][PERSON_NAME] [STREET_ADDRESS][P…" at bounding box center [190, 218] width 186 height 14
type input "[PERSON_NAME]"
click at [445, 215] on div "Post Preview" at bounding box center [413, 373] width 109 height 669
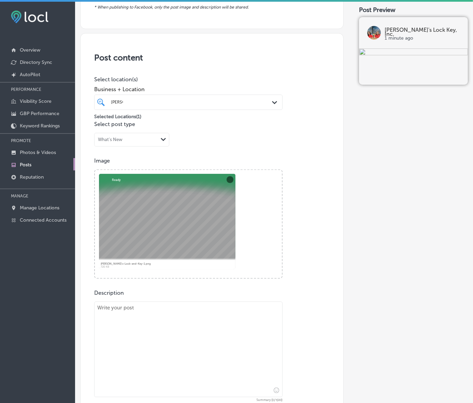
scroll to position [128, 0]
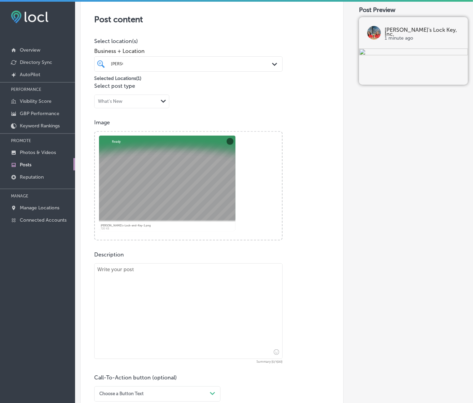
click at [181, 270] on div "Description Summary (0/1500) Call-To-Action button (optional) Choose a Button T…" at bounding box center [212, 326] width 236 height 150
click at [176, 288] on textarea at bounding box center [188, 311] width 188 height 96
paste textarea "At Jerry’s Lock and Key, we specialize in business & commercial locksmith servi…"
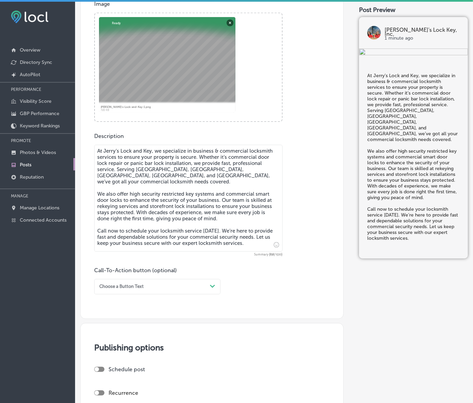
scroll to position [299, 0]
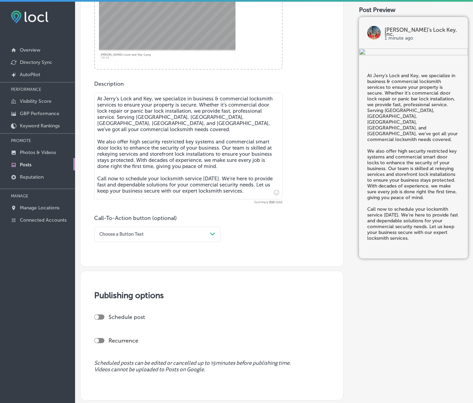
type textarea "At Jerry’s Lock and Key, we specialize in business & commercial locksmith servi…"
click at [206, 239] on div "Choose a Button Text" at bounding box center [152, 234] width 111 height 9
click at [108, 315] on div "Call Now" at bounding box center [157, 310] width 126 height 10
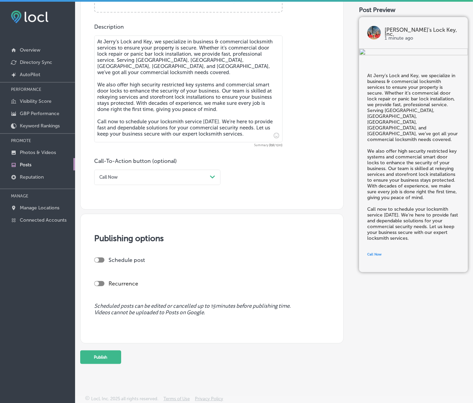
scroll to position [388, 0]
click at [101, 257] on div at bounding box center [99, 259] width 10 height 5
checkbox input "true"
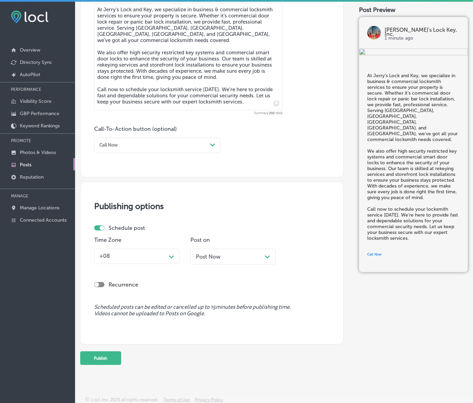
click at [118, 261] on div "+08" at bounding box center [132, 256] width 70 height 11
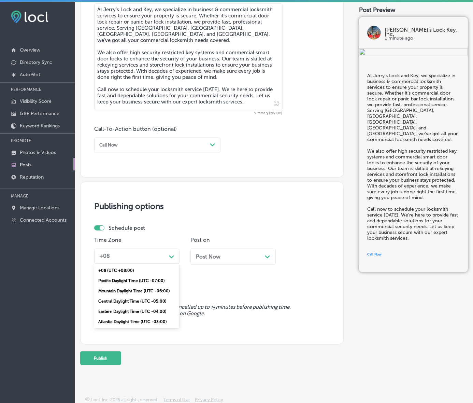
click at [130, 296] on div "Mountain Daylight Time (UTC -06:00)" at bounding box center [136, 291] width 85 height 10
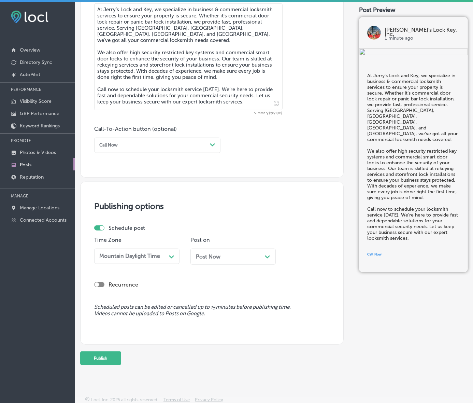
click at [244, 260] on div "Post Now Path Created with Sketch." at bounding box center [233, 256] width 74 height 6
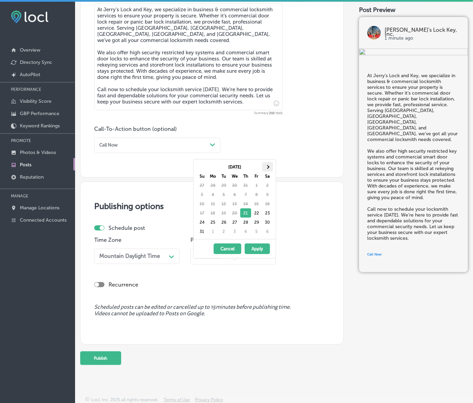
click at [267, 166] on span at bounding box center [268, 167] width 4 height 4
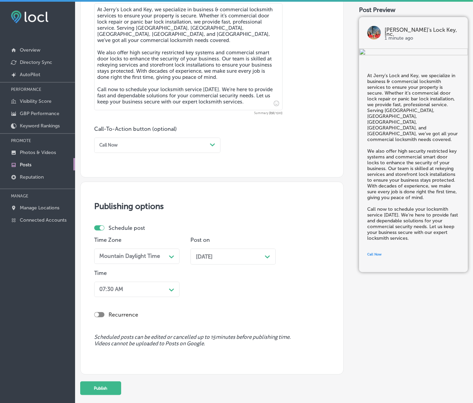
click at [175, 297] on div "07:30 AM Path Created with Sketch." at bounding box center [136, 289] width 85 height 15
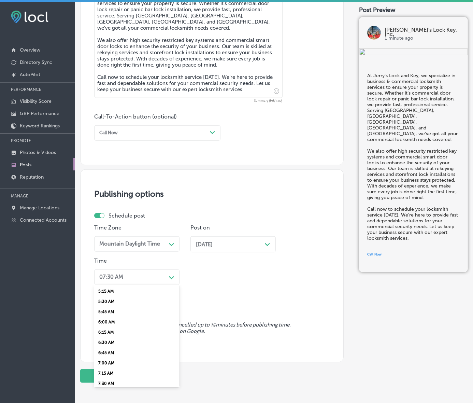
scroll to position [256, 0]
click at [112, 327] on div "7:00 AM" at bounding box center [136, 322] width 85 height 10
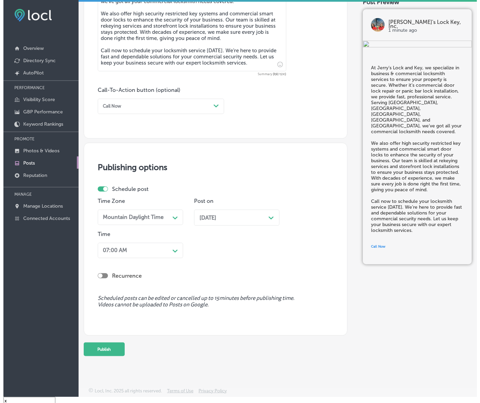
scroll to position [10, 0]
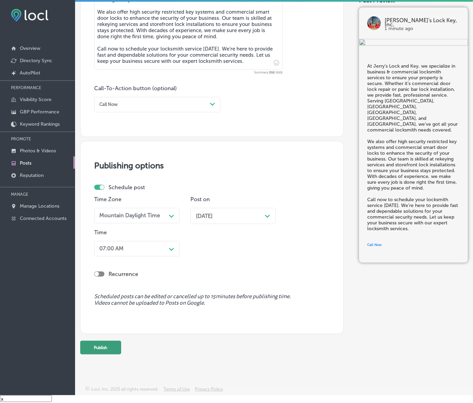
click at [105, 341] on button "Publish" at bounding box center [100, 348] width 41 height 14
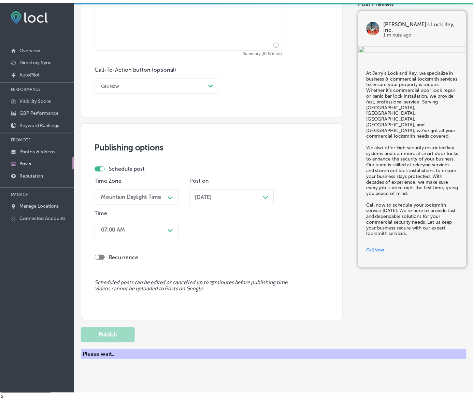
scroll to position [421, 0]
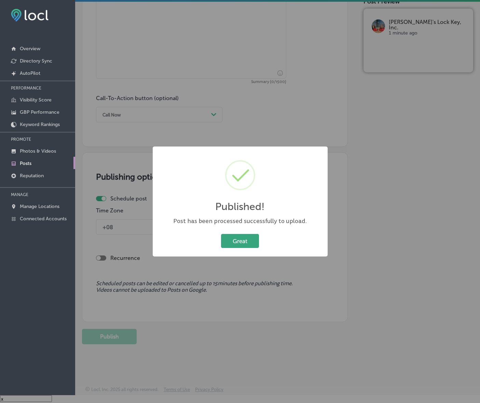
click at [247, 241] on button "Great" at bounding box center [240, 241] width 38 height 14
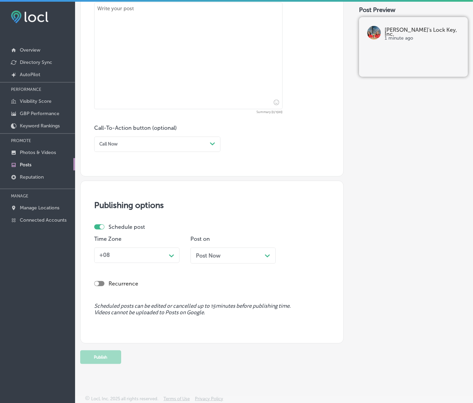
scroll to position [122, 0]
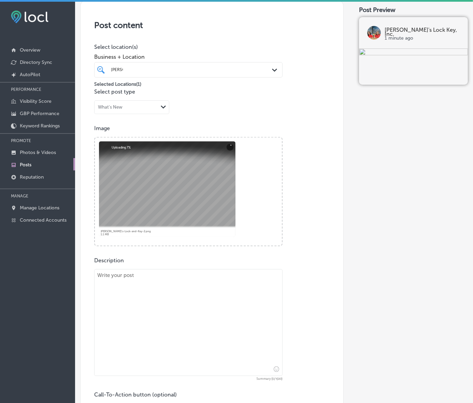
click at [255, 354] on textarea at bounding box center [188, 322] width 188 height 107
paste textarea "If you're locked out of your car or need a car key replacement, Jerry’s Lock an…"
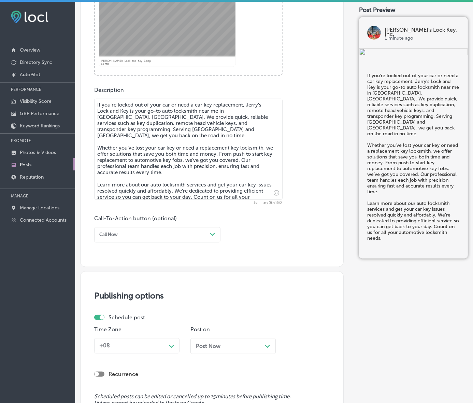
scroll to position [293, 0]
type textarea "If you're locked out of your car or need a car key replacement, Jerry’s Lock an…"
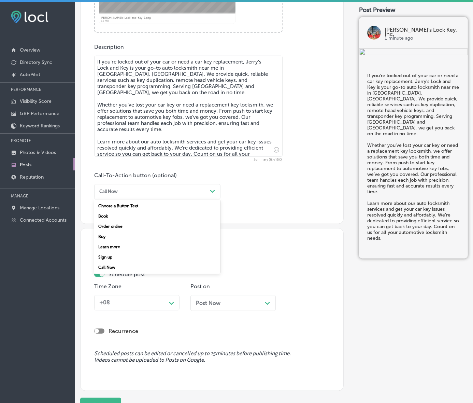
click at [180, 196] on div "Call Now" at bounding box center [152, 191] width 111 height 9
click at [119, 252] on div "Learn more" at bounding box center [157, 247] width 126 height 10
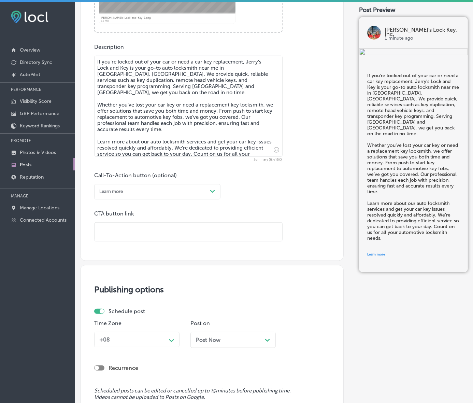
click at [124, 261] on div "Post content Select location(s) Business + Location [PERSON_NAME] [PERSON_NAME]…" at bounding box center [211, 24] width 263 height 474
click at [133, 239] on input "text" at bounding box center [189, 232] width 188 height 19
paste input "[URL][DOMAIN_NAME]"
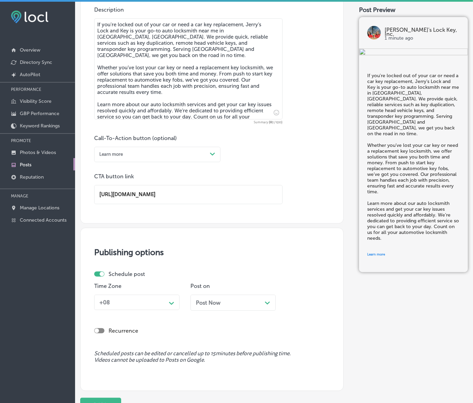
scroll to position [453, 0]
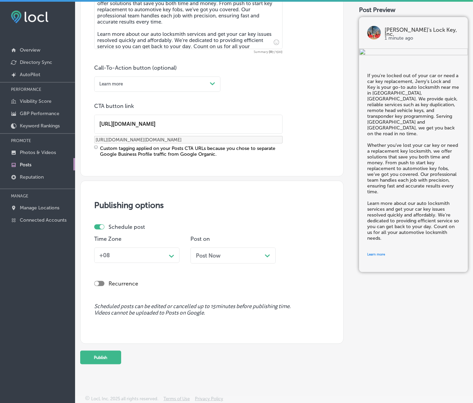
type input "[URL][DOMAIN_NAME]"
click at [167, 230] on div "Schedule post" at bounding box center [209, 227] width 231 height 6
click at [166, 260] on div "+08" at bounding box center [132, 255] width 70 height 11
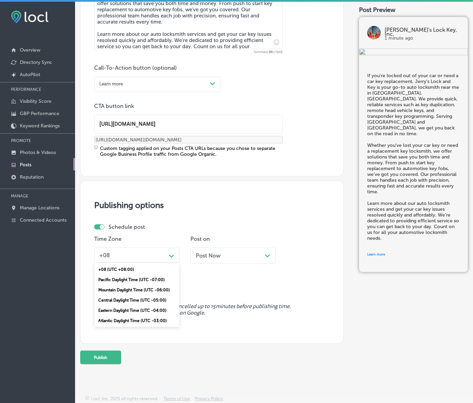
click at [130, 295] on div "Mountain Daylight Time (UTC -06:00)" at bounding box center [136, 290] width 85 height 10
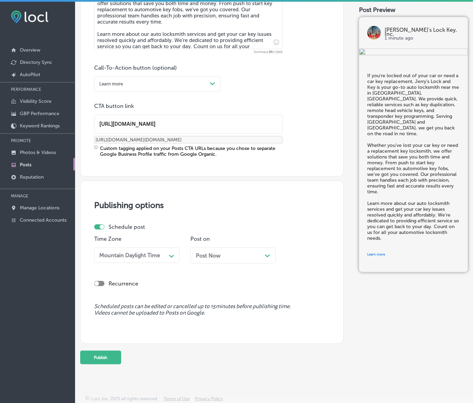
click at [218, 254] on div "Post Now Path Created with Sketch." at bounding box center [232, 255] width 85 height 16
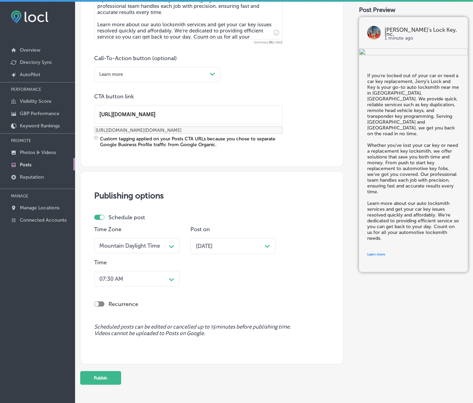
click at [161, 284] on div "07:30 AM" at bounding box center [132, 278] width 70 height 11
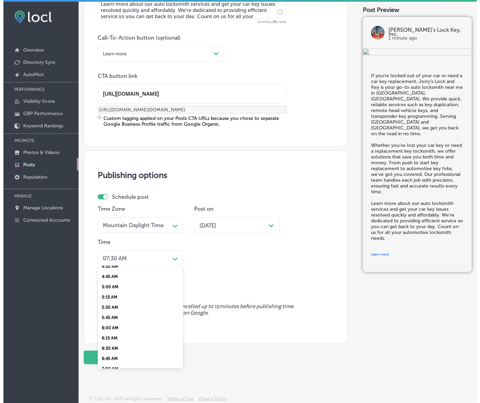
scroll to position [256, 0]
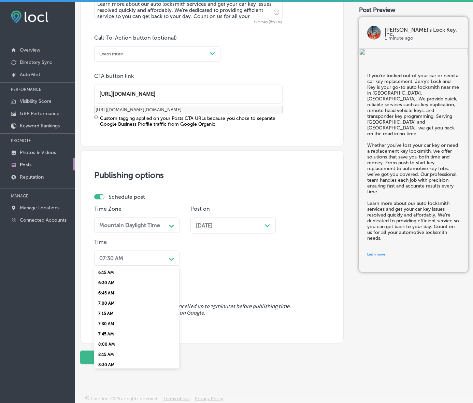
click at [111, 308] on div "7:00 AM" at bounding box center [136, 303] width 85 height 10
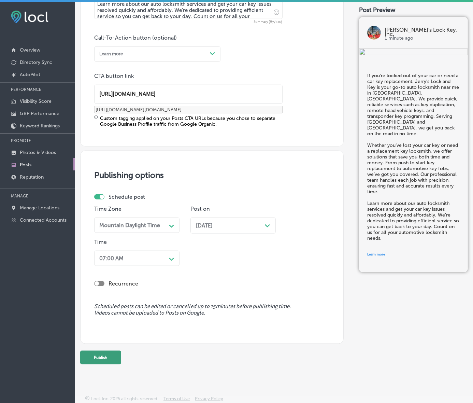
click at [115, 351] on button "Publish" at bounding box center [100, 358] width 41 height 14
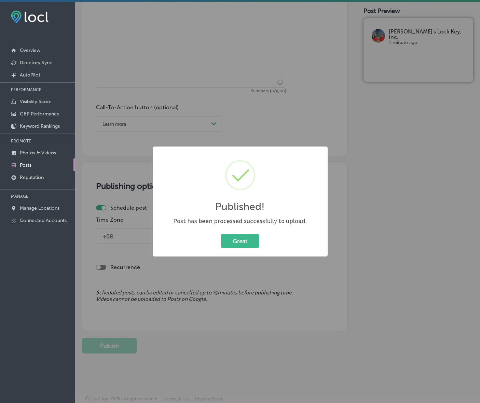
click at [221, 234] on button "Great" at bounding box center [240, 241] width 38 height 14
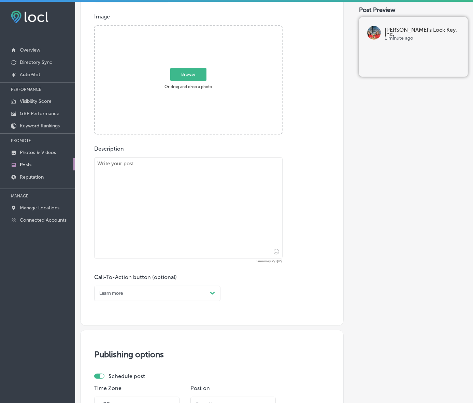
scroll to position [159, 0]
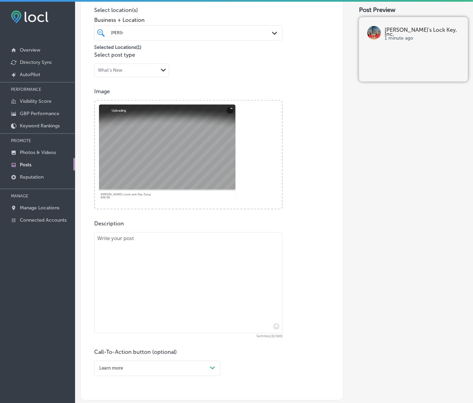
click at [225, 271] on textarea at bounding box center [188, 282] width 188 height 101
paste textarea "At Jerry’s Lock and Key, we understand that emergencies happen. Whether you’re …"
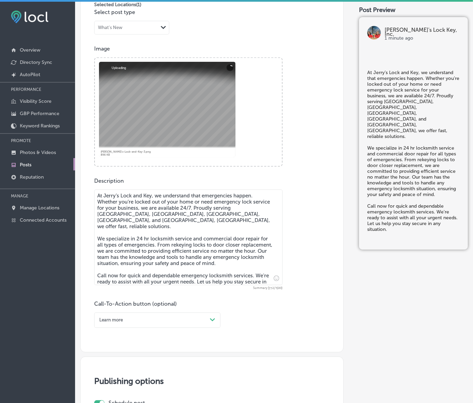
type textarea "At Jerry’s Lock and Key, we understand that emergencies happen. Whether you’re …"
click at [210, 328] on div "Learn more Path Created with Sketch." at bounding box center [157, 319] width 126 height 15
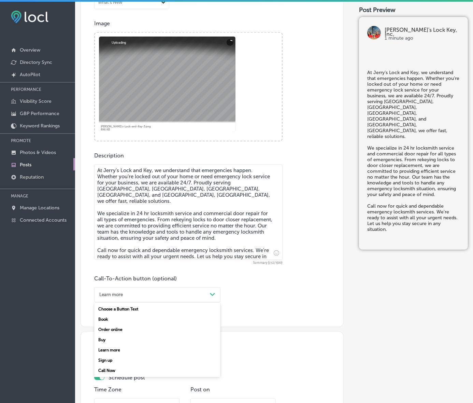
click at [103, 375] on div "Call Now" at bounding box center [157, 370] width 126 height 10
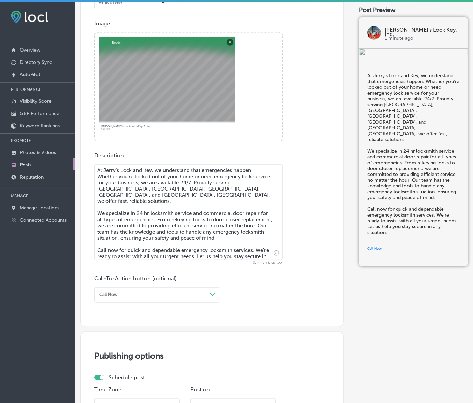
scroll to position [410, 0]
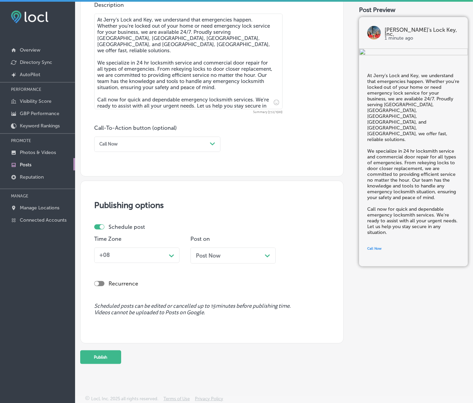
click at [177, 246] on div "Time Zone +08 Path Created with Sketch." at bounding box center [136, 252] width 85 height 33
click at [171, 247] on div "+08 Path Created with Sketch." at bounding box center [136, 254] width 85 height 15
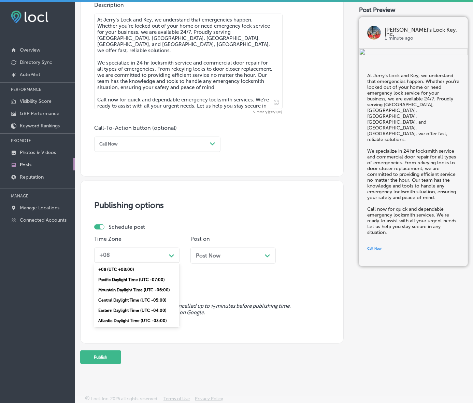
click at [146, 285] on div "Mountain Daylight Time (UTC -06:00)" at bounding box center [136, 290] width 85 height 10
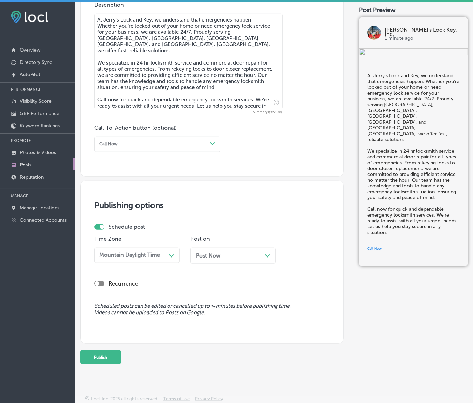
click at [219, 247] on div "Post Now Path Created with Sketch." at bounding box center [232, 255] width 85 height 16
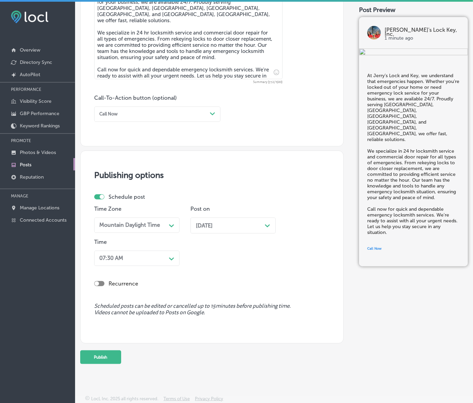
click at [168, 263] on div "Path Created with Sketch." at bounding box center [171, 258] width 11 height 11
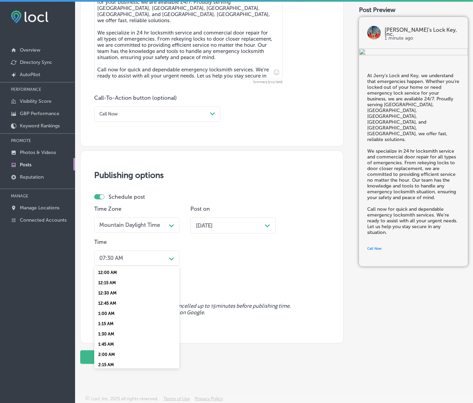
scroll to position [256, 0]
click at [101, 308] on div "7:00 AM" at bounding box center [136, 303] width 85 height 10
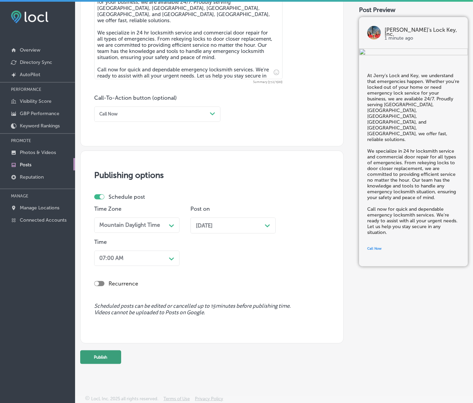
click at [110, 364] on button "Publish" at bounding box center [100, 357] width 41 height 14
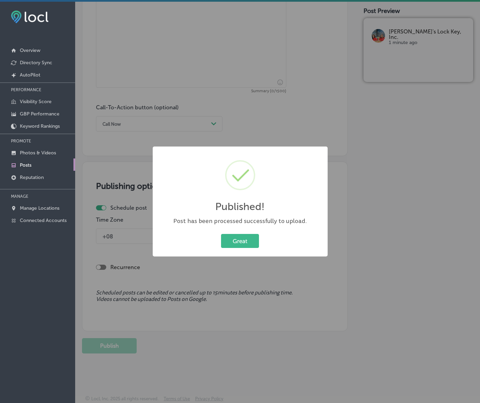
click at [221, 234] on button "Great" at bounding box center [240, 241] width 38 height 14
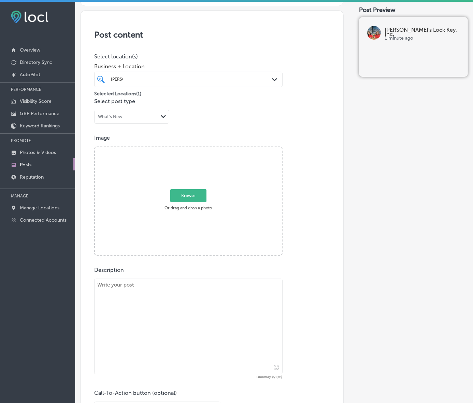
scroll to position [111, 0]
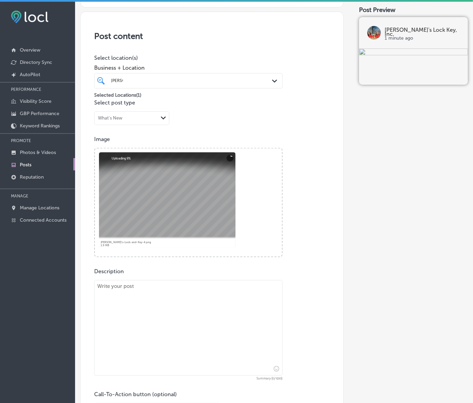
click at [205, 302] on textarea at bounding box center [188, 328] width 188 height 96
paste textarea "Looking for commercial door lock repair or storefront lock solutions? Jerry’s L…"
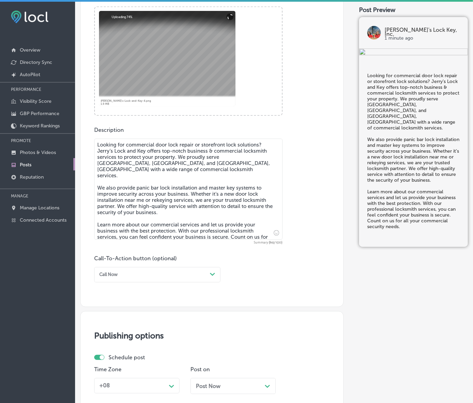
scroll to position [282, 0]
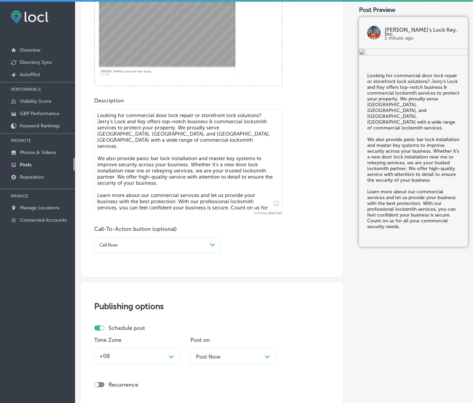
type textarea "Looking for commercial door lock repair or storefront lock solutions? Jerry’s L…"
click at [150, 250] on div "Call Now" at bounding box center [152, 245] width 111 height 9
click at [130, 305] on div "Learn more" at bounding box center [157, 300] width 126 height 10
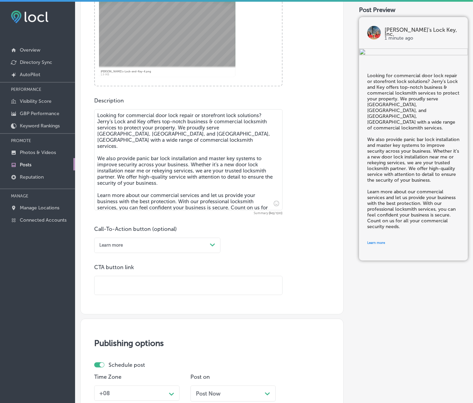
click at [136, 295] on input "text" at bounding box center [189, 285] width 188 height 19
paste input "[URL][DOMAIN_NAME]"
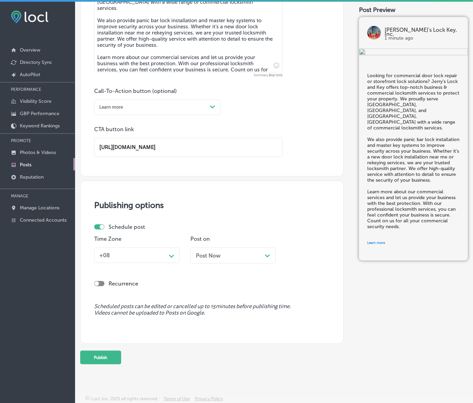
scroll to position [453, 0]
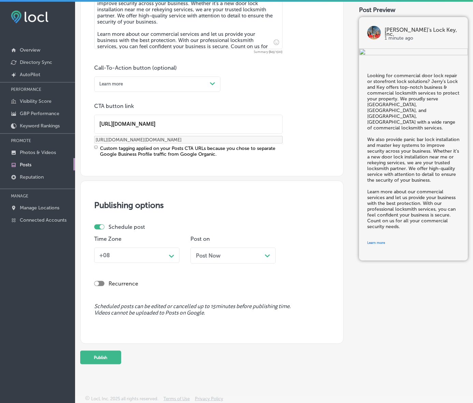
type input "[URL][DOMAIN_NAME]"
drag, startPoint x: 162, startPoint y: 251, endPoint x: 166, endPoint y: 255, distance: 5.1
click at [163, 250] on div "Time Zone +08 Path Created with Sketch." at bounding box center [136, 252] width 85 height 33
click at [166, 259] on div "+08" at bounding box center [132, 255] width 70 height 11
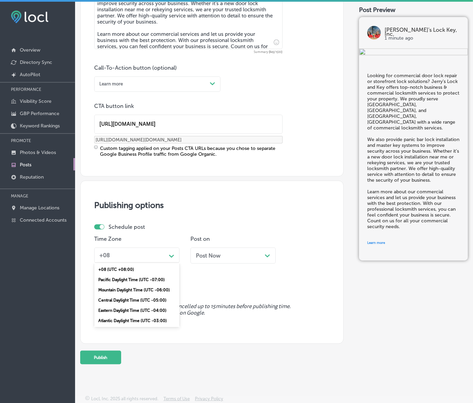
click at [152, 295] on div "Mountain Daylight Time (UTC -06:00)" at bounding box center [136, 290] width 85 height 10
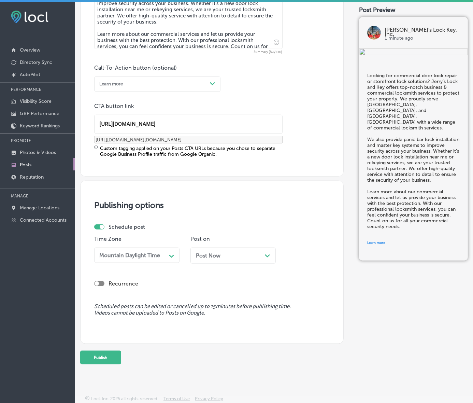
click at [211, 263] on div "Post Now Path Created with Sketch." at bounding box center [232, 255] width 85 height 16
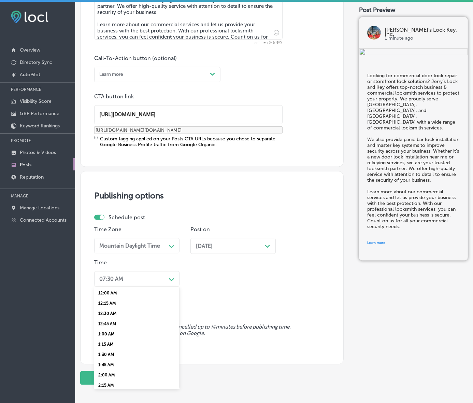
click at [170, 286] on div "07:30 AM Path Created with Sketch." at bounding box center [136, 278] width 85 height 15
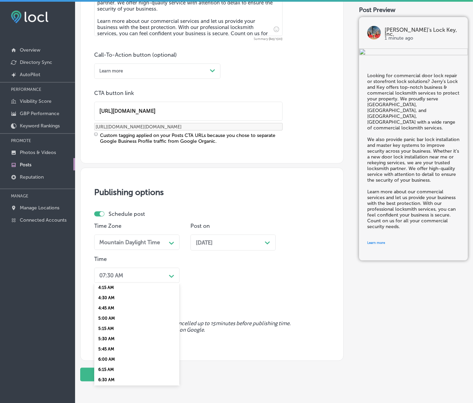
scroll to position [256, 0]
click at [104, 325] on div "7:00 AM" at bounding box center [136, 320] width 85 height 10
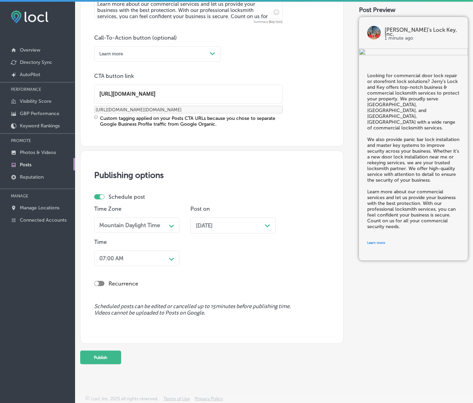
scroll to position [507, 0]
click at [118, 351] on button "Publish" at bounding box center [100, 358] width 41 height 14
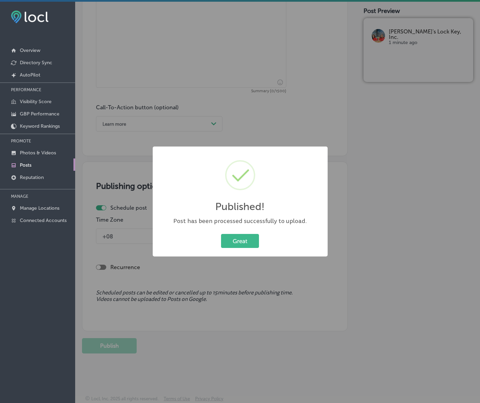
click at [221, 234] on button "Great" at bounding box center [240, 241] width 38 height 14
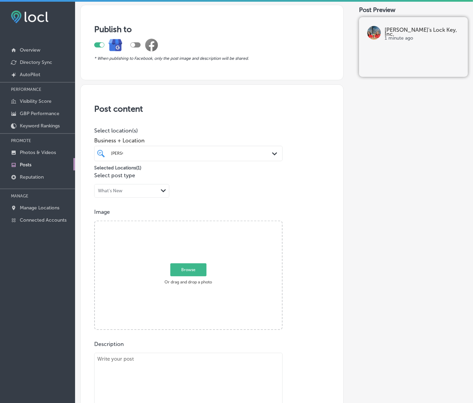
scroll to position [128, 0]
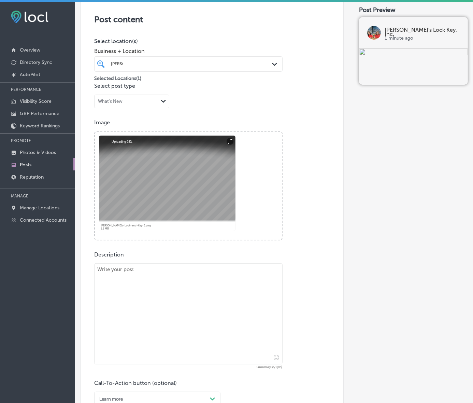
click at [213, 299] on textarea at bounding box center [188, 313] width 188 height 101
paste textarea "Need an auto locksmith near me in [GEOGRAPHIC_DATA], [GEOGRAPHIC_DATA]? Jerry’s…"
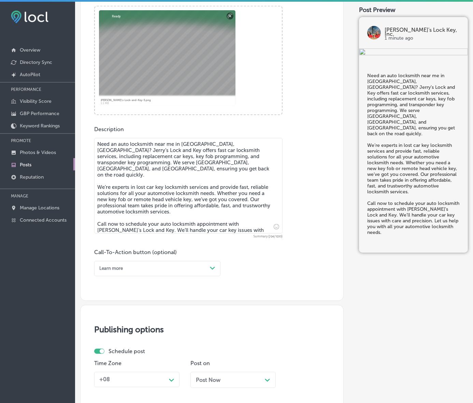
scroll to position [256, 0]
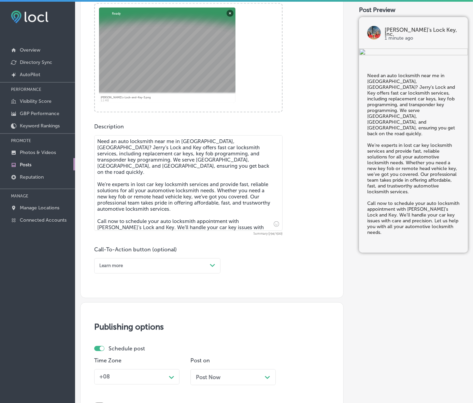
type textarea "Need an auto locksmith near me in [GEOGRAPHIC_DATA], [GEOGRAPHIC_DATA]? Jerry’s…"
click at [201, 270] on div "Learn more" at bounding box center [152, 265] width 111 height 9
click at [116, 346] on div "Call Now" at bounding box center [157, 341] width 126 height 10
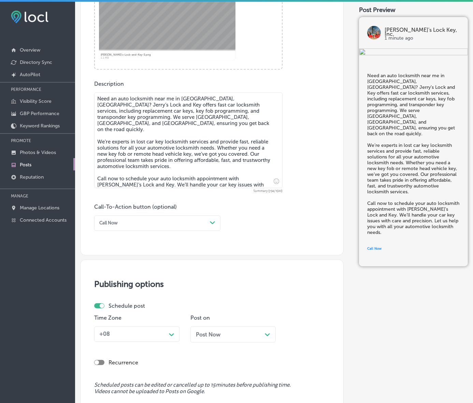
scroll to position [410, 0]
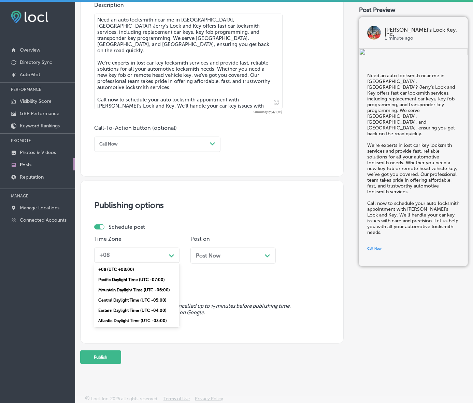
click at [172, 250] on div "Path Created with Sketch." at bounding box center [171, 255] width 11 height 11
click at [154, 285] on div "Mountain Daylight Time (UTC -06:00)" at bounding box center [136, 290] width 85 height 10
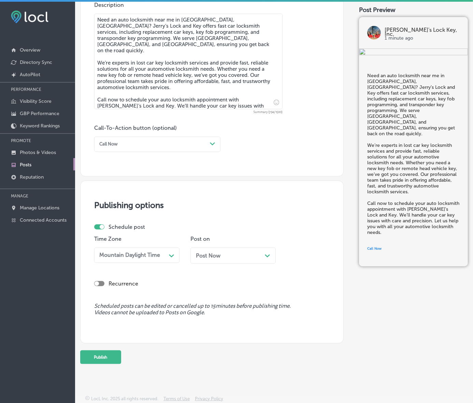
click at [231, 247] on div "Post Now Path Created with Sketch." at bounding box center [232, 255] width 85 height 16
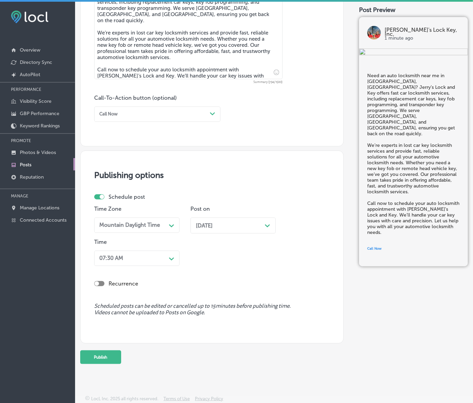
click at [173, 263] on div "Path Created with Sketch." at bounding box center [171, 258] width 11 height 11
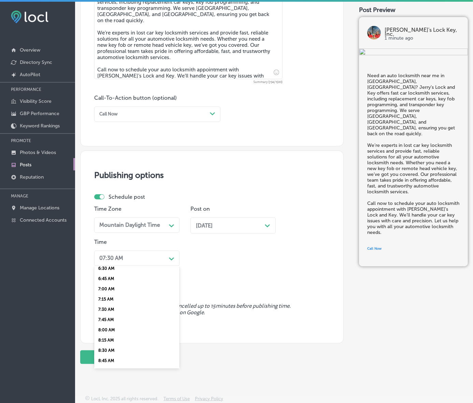
scroll to position [299, 0]
click at [109, 266] on div "7:00 AM" at bounding box center [136, 260] width 85 height 10
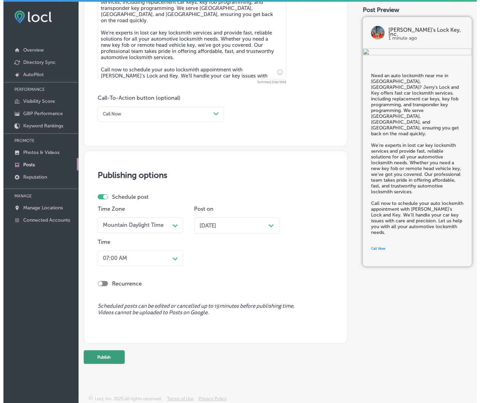
scroll to position [440, 0]
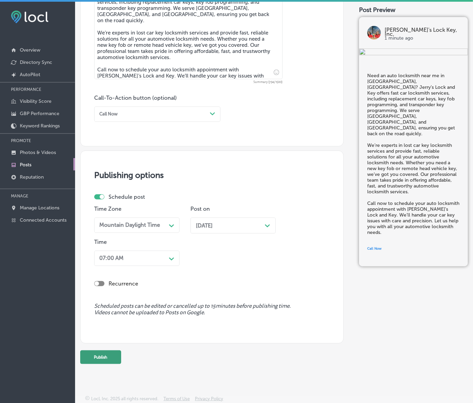
click at [120, 350] on button "Publish" at bounding box center [100, 357] width 41 height 14
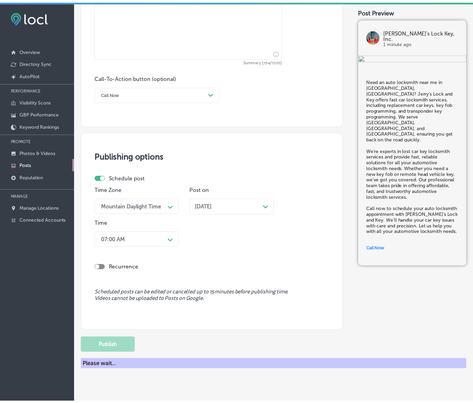
scroll to position [410, 0]
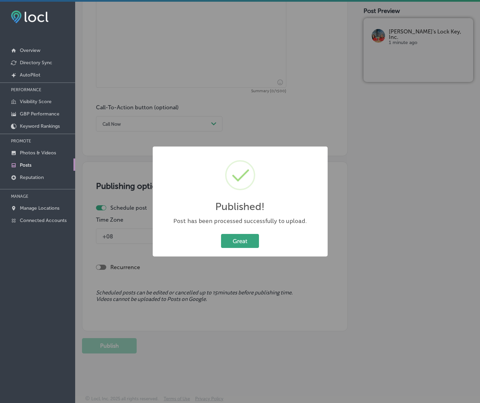
click at [250, 240] on button "Great" at bounding box center [240, 241] width 38 height 14
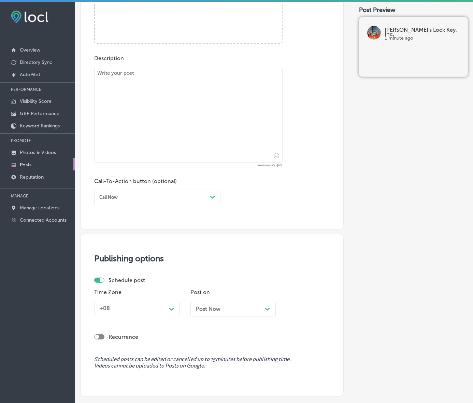
scroll to position [154, 0]
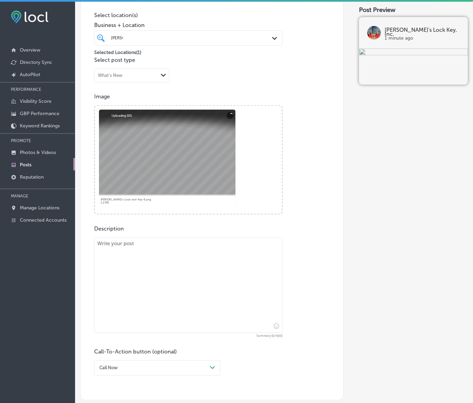
click at [204, 293] on textarea at bounding box center [188, 285] width 188 height 96
paste textarea "At Jerry’s Lock and Key, we offer business & commercial locksmith services, inc…"
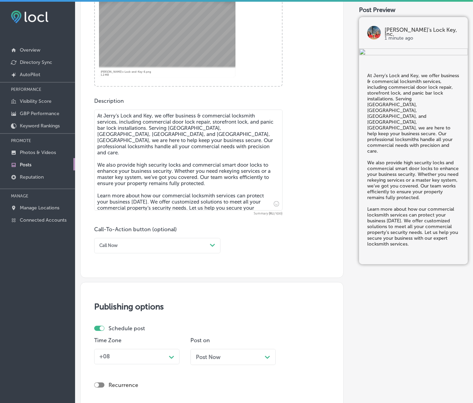
scroll to position [282, 0]
type textarea "At Jerry’s Lock and Key, we offer business & commercial locksmith services, inc…"
click at [136, 250] on div "Call Now" at bounding box center [152, 245] width 111 height 9
click at [126, 305] on div "Learn more" at bounding box center [157, 300] width 126 height 10
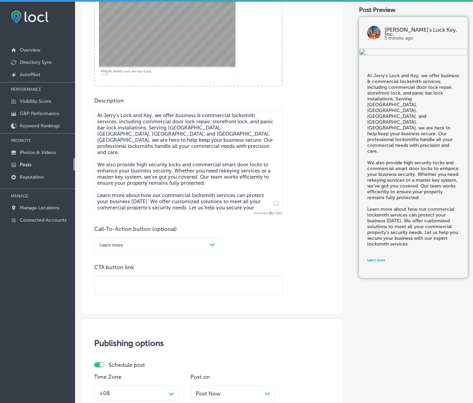
click at [138, 295] on input "text" at bounding box center [189, 285] width 188 height 19
paste input "[URL][DOMAIN_NAME]"
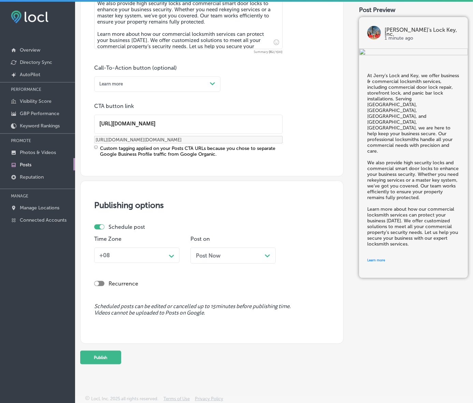
scroll to position [477, 0]
type input "[URL][DOMAIN_NAME]"
click at [171, 250] on div "Path Created with Sketch." at bounding box center [171, 255] width 11 height 11
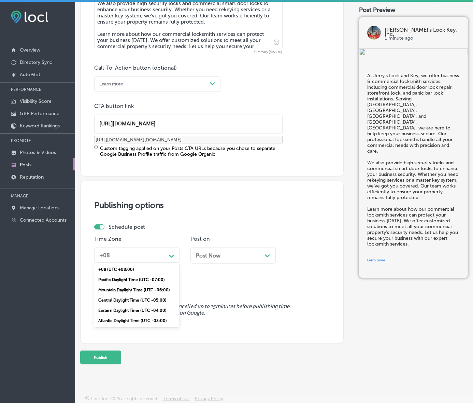
scroll to position [0, 0]
click at [147, 285] on div "Mountain Daylight Time (UTC -06:00)" at bounding box center [136, 290] width 85 height 10
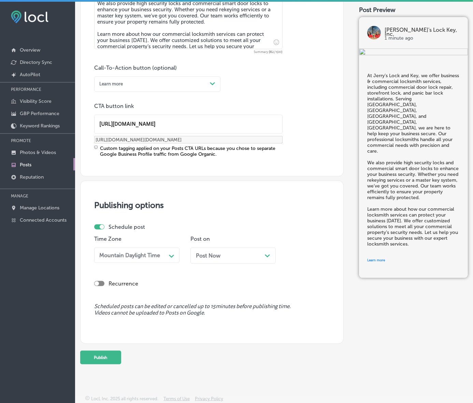
click at [250, 247] on div "Post Now Path Created with Sketch." at bounding box center [232, 255] width 85 height 16
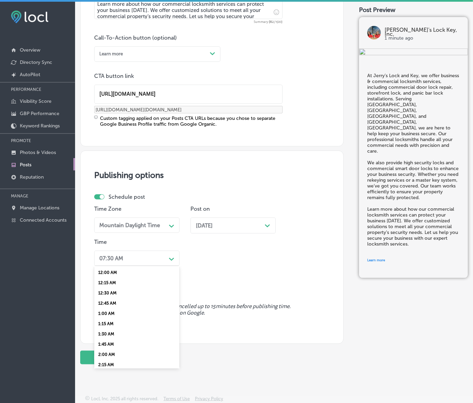
click at [169, 264] on div "Path Created with Sketch." at bounding box center [171, 258] width 11 height 11
click at [107, 266] on div "7:00 AM" at bounding box center [136, 260] width 85 height 10
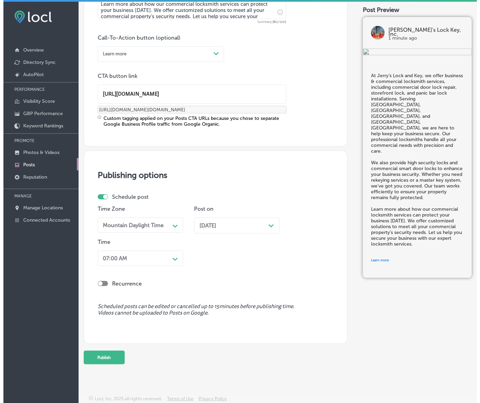
scroll to position [10, 0]
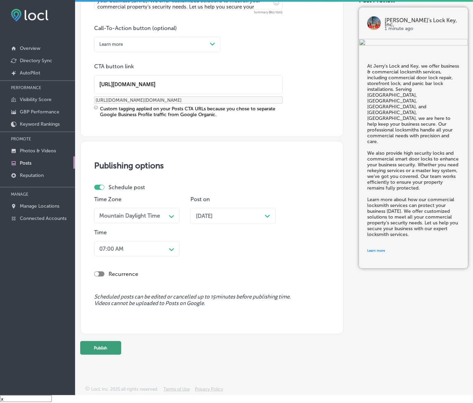
click at [116, 341] on button "Publish" at bounding box center [100, 348] width 41 height 14
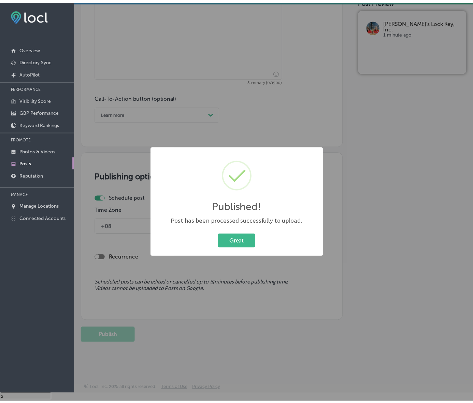
scroll to position [415, 0]
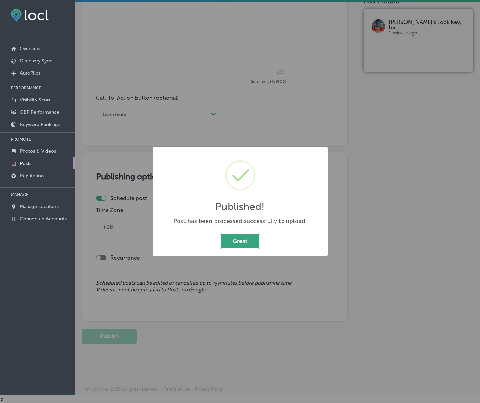
click at [246, 239] on button "Great" at bounding box center [240, 241] width 38 height 14
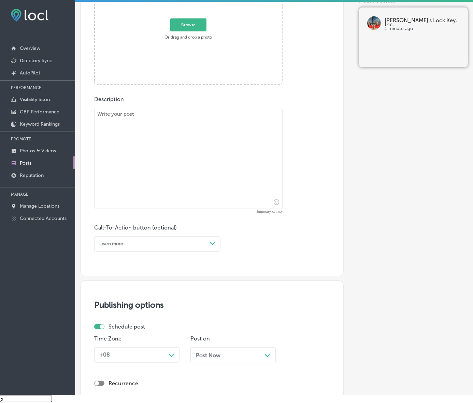
scroll to position [244, 0]
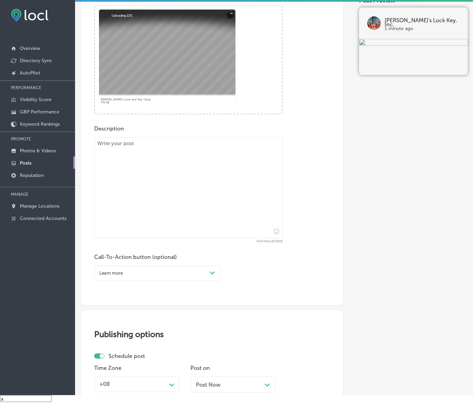
click at [273, 191] on textarea at bounding box center [188, 187] width 188 height 101
paste textarea "If you find yourself locked out, [PERSON_NAME]’s Lock and Key offers 24/7 locks…"
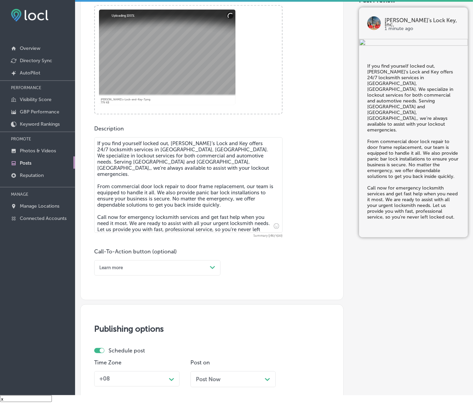
type textarea "If you find yourself locked out, [PERSON_NAME]’s Lock and Key offers 24/7 locks…"
click at [210, 273] on div "Path Created with Sketch." at bounding box center [212, 267] width 11 height 11
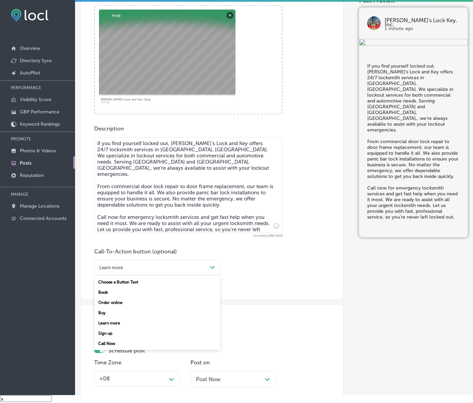
click at [118, 348] on div "Call Now" at bounding box center [157, 343] width 126 height 10
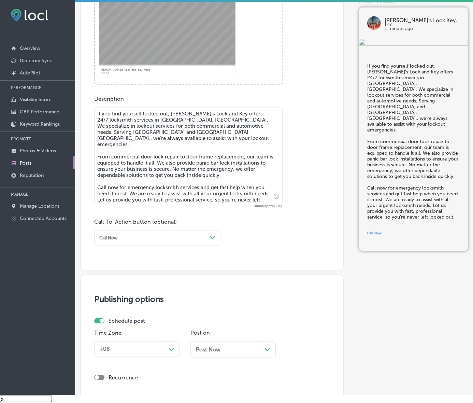
scroll to position [410, 0]
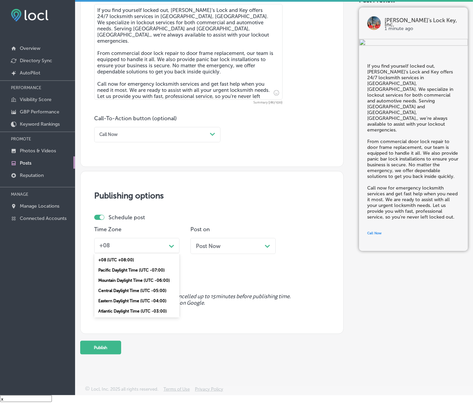
click at [168, 240] on div "Path Created with Sketch." at bounding box center [171, 245] width 11 height 11
click at [138, 275] on div "Mountain Daylight Time (UTC -06:00)" at bounding box center [136, 280] width 85 height 10
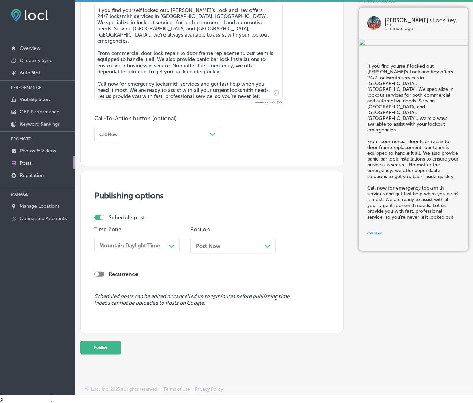
click at [228, 243] on div "Post Now Path Created with Sketch." at bounding box center [233, 246] width 74 height 6
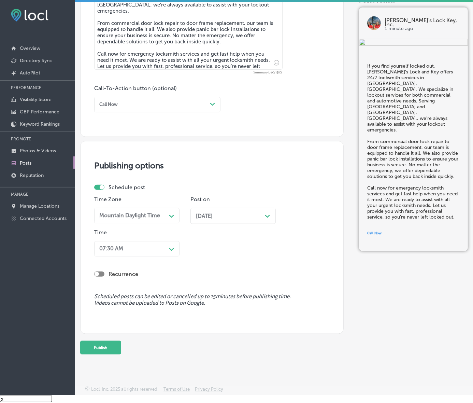
click at [159, 254] on div "07:30 AM" at bounding box center [132, 248] width 70 height 11
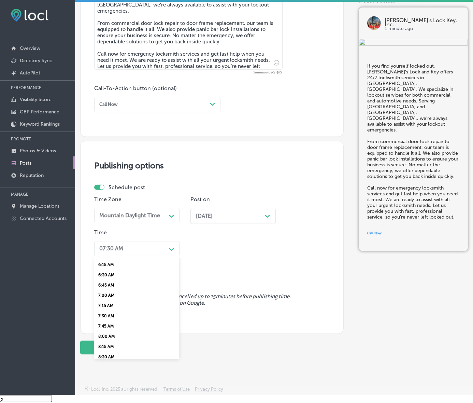
scroll to position [299, 0]
click at [111, 246] on div "6:45 AM" at bounding box center [136, 241] width 85 height 10
click at [133, 254] on div "06:45 AM" at bounding box center [132, 248] width 70 height 11
click at [115, 299] on div "7:00 AM" at bounding box center [136, 293] width 85 height 10
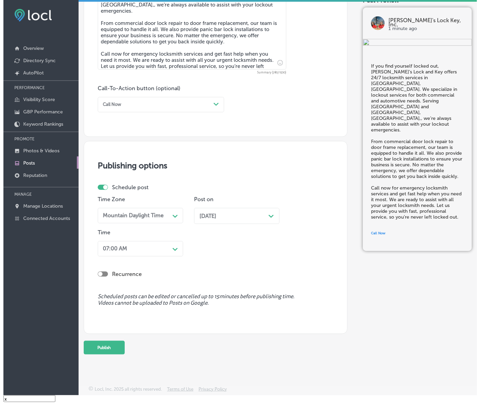
scroll to position [440, 0]
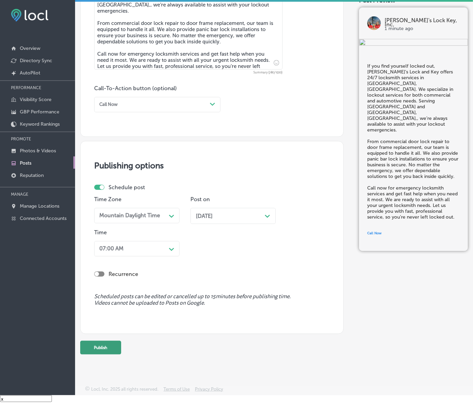
click at [116, 342] on button "Publish" at bounding box center [100, 348] width 41 height 14
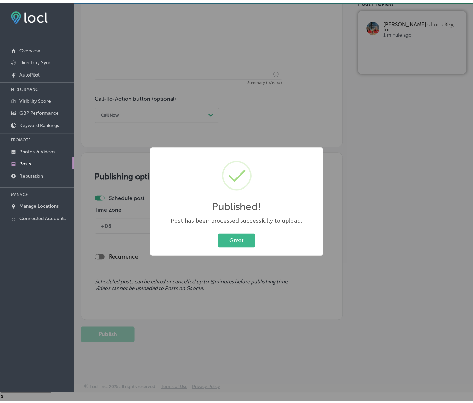
scroll to position [410, 0]
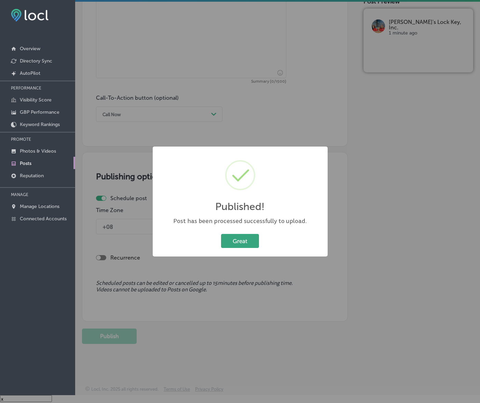
click at [241, 245] on button "Great" at bounding box center [240, 241] width 38 height 14
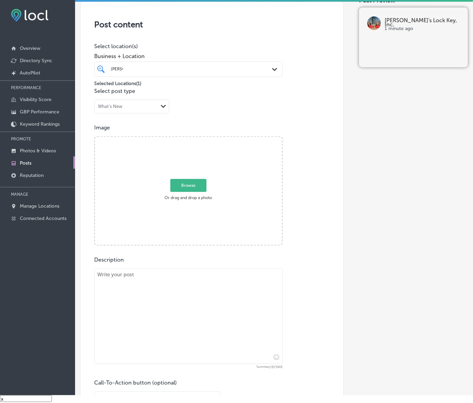
scroll to position [111, 0]
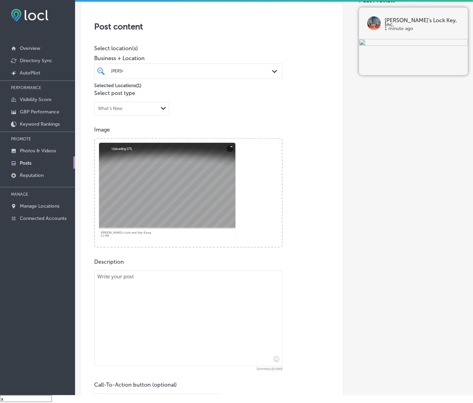
click at [234, 308] on textarea at bounding box center [188, 318] width 188 height 96
paste textarea "Whether you're moving into a new home or need to enhance your business security…"
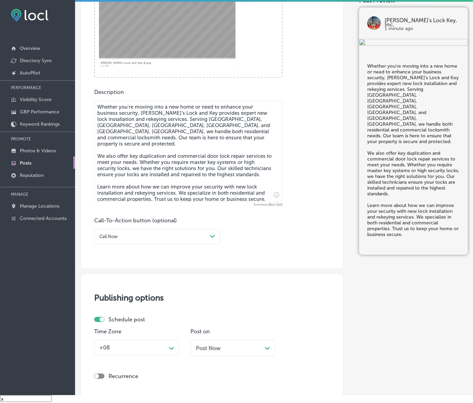
scroll to position [282, 0]
type textarea "Whether you're moving into a new home or need to enhance your business security…"
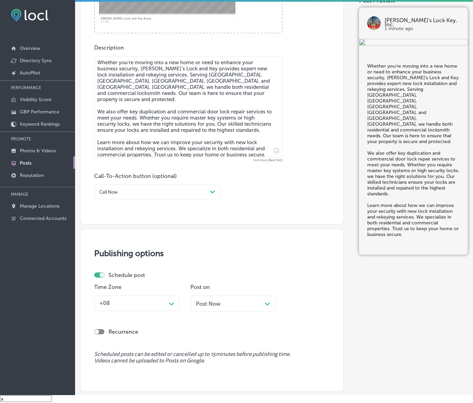
scroll to position [410, 0]
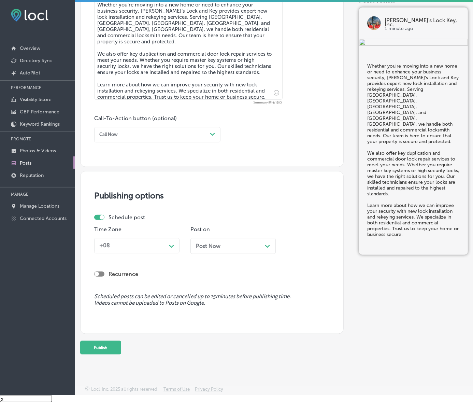
click at [200, 130] on div "Call Now" at bounding box center [152, 134] width 111 height 9
click at [118, 185] on div "Learn more" at bounding box center [157, 190] width 126 height 10
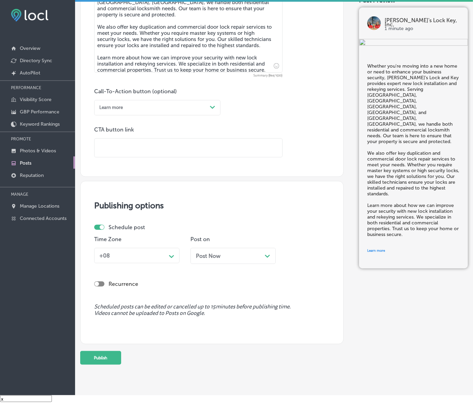
click at [156, 157] on input "text" at bounding box center [189, 148] width 188 height 19
paste input "[URL][DOMAIN_NAME]"
type input "[URL][DOMAIN_NAME]"
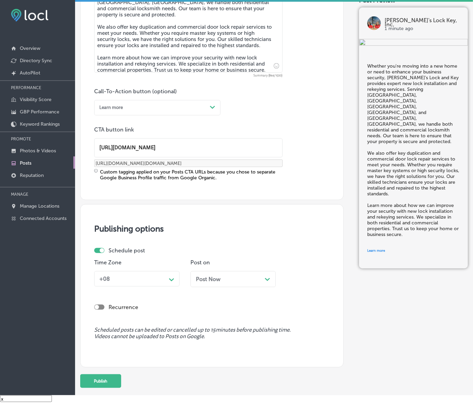
click at [168, 254] on div "Schedule post" at bounding box center [209, 250] width 231 height 6
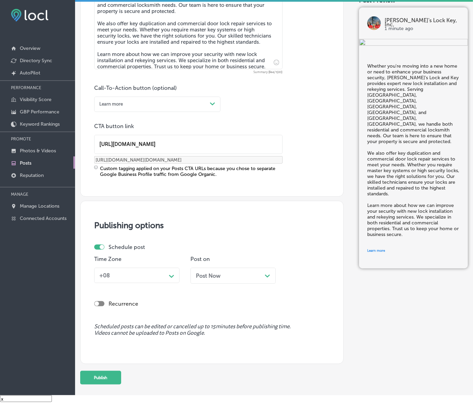
click at [149, 281] on div "+08" at bounding box center [132, 275] width 70 height 11
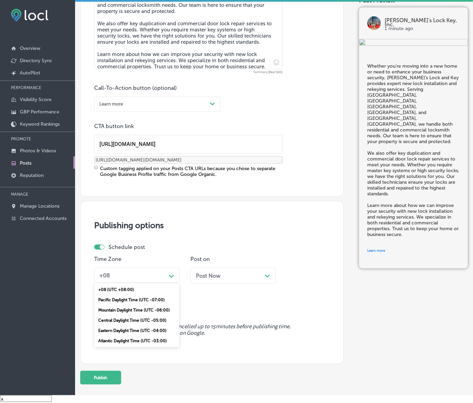
click at [130, 315] on div "Mountain Daylight Time (UTC -06:00)" at bounding box center [136, 310] width 85 height 10
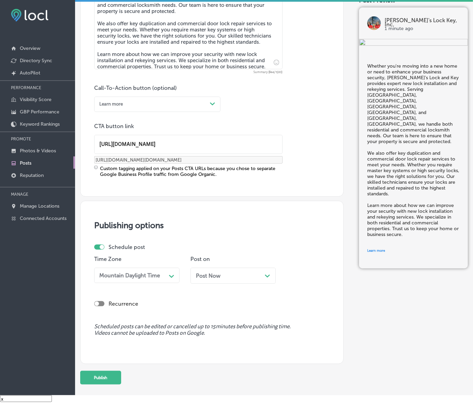
click at [231, 279] on div "Post Now Path Created with Sketch." at bounding box center [233, 275] width 74 height 6
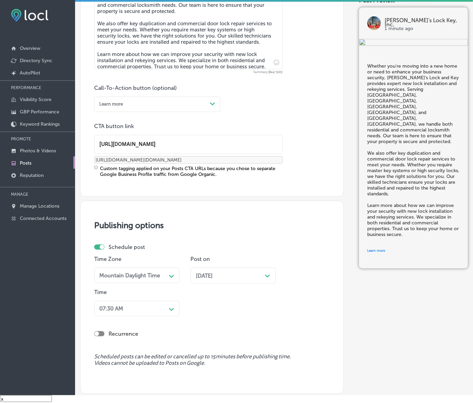
click at [158, 316] on div "07:30 AM Path Created with Sketch." at bounding box center [136, 308] width 85 height 15
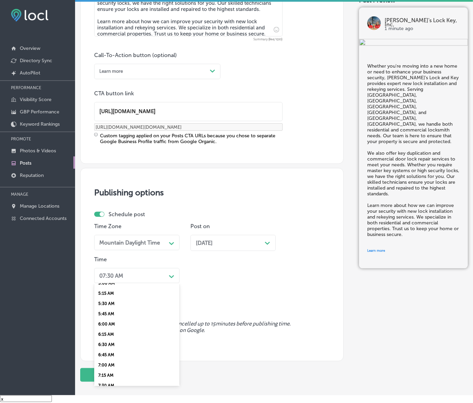
scroll to position [256, 0]
click at [109, 326] on div "7:00 AM" at bounding box center [136, 320] width 85 height 10
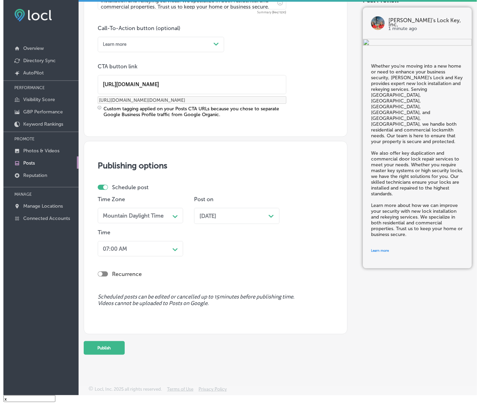
scroll to position [507, 0]
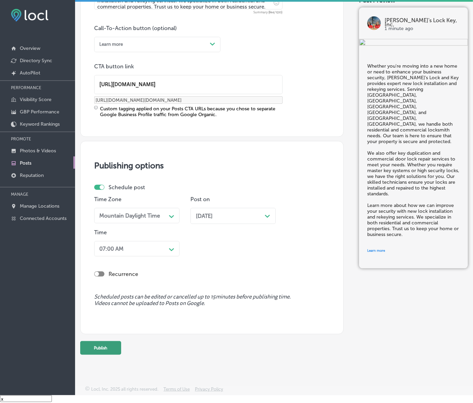
click at [116, 341] on button "Publish" at bounding box center [100, 348] width 41 height 14
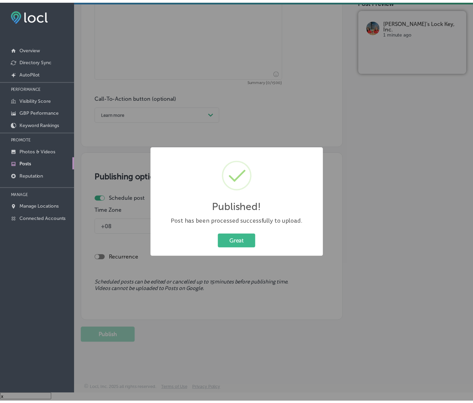
scroll to position [415, 0]
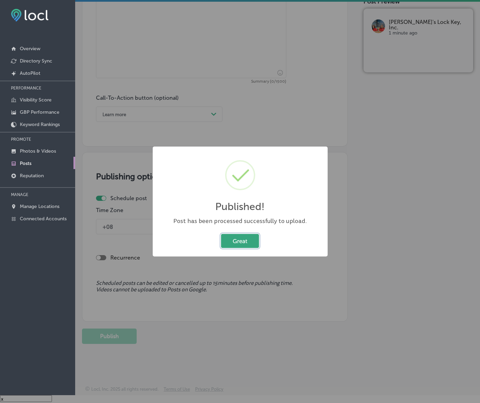
click at [236, 238] on button "Great" at bounding box center [240, 241] width 38 height 14
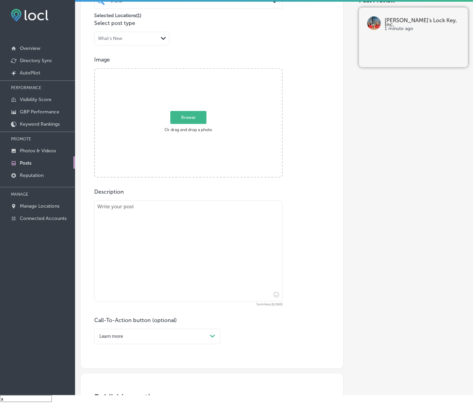
scroll to position [159, 0]
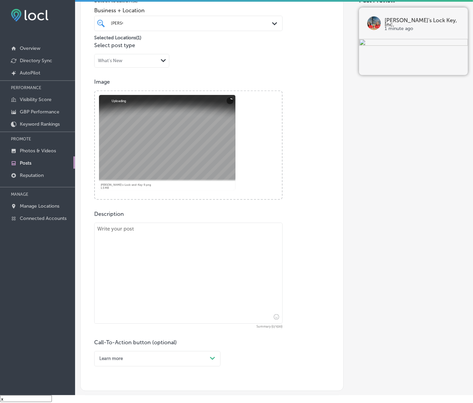
click at [211, 252] on textarea at bounding box center [188, 273] width 188 height 101
paste textarea "Protect your business with commercial locksmith services from Jerry’s Lock and …"
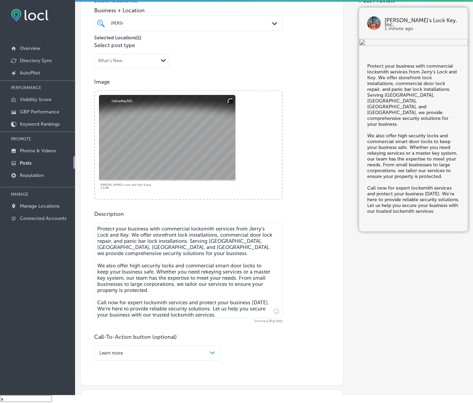
type textarea "Protect your business with commercial locksmith services from Jerry’s Lock and …"
click at [212, 361] on div "Learn more Path Created with Sketch." at bounding box center [157, 352] width 126 height 15
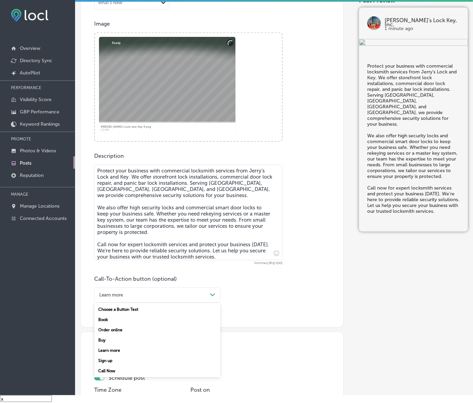
click at [118, 376] on div "Call Now" at bounding box center [157, 371] width 126 height 10
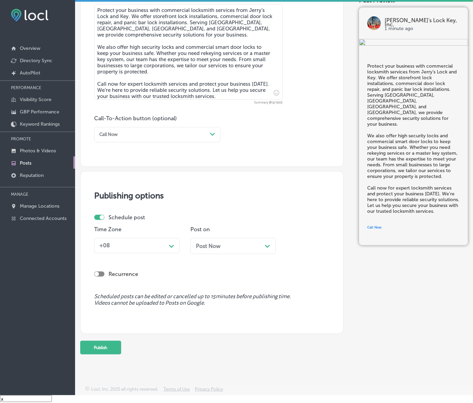
scroll to position [388, 0]
click at [174, 248] on icon "Path Created with Sketch." at bounding box center [171, 246] width 5 height 3
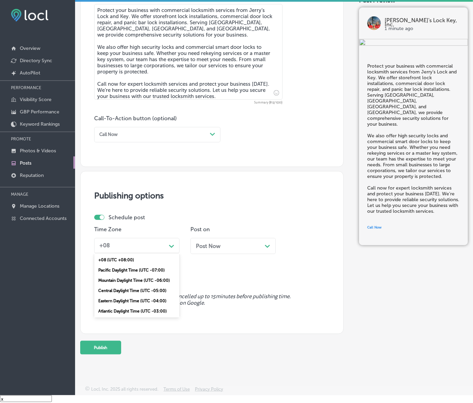
click at [147, 285] on div "Mountain Daylight Time (UTC -06:00)" at bounding box center [136, 280] width 85 height 10
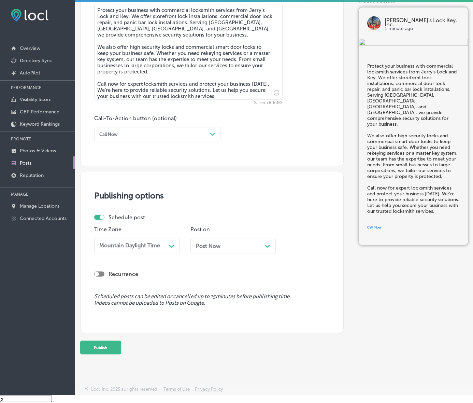
click at [231, 249] on div "Post Now Path Created with Sketch." at bounding box center [233, 246] width 74 height 6
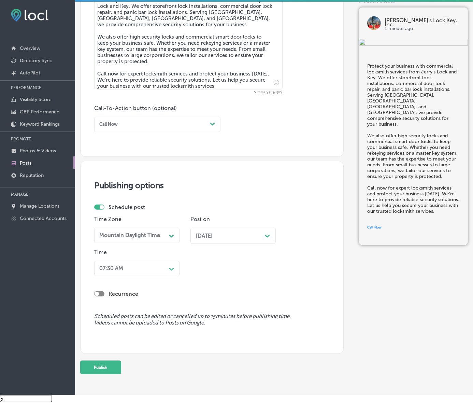
click at [155, 274] on div "07:30 AM" at bounding box center [132, 268] width 70 height 11
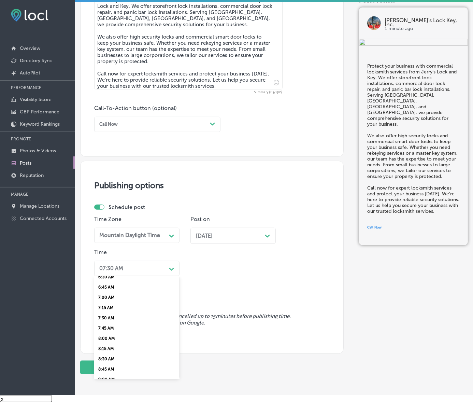
scroll to position [299, 0]
click at [111, 276] on div "7:00 AM" at bounding box center [136, 271] width 85 height 10
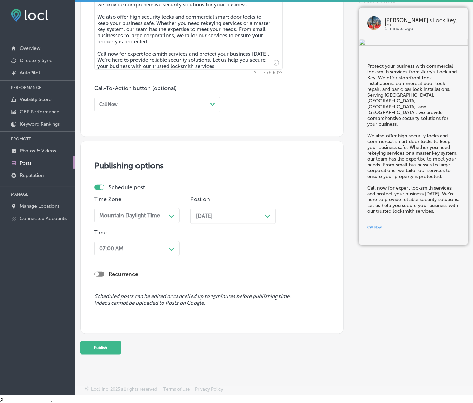
scroll to position [440, 0]
click at [118, 341] on button "Publish" at bounding box center [100, 348] width 41 height 14
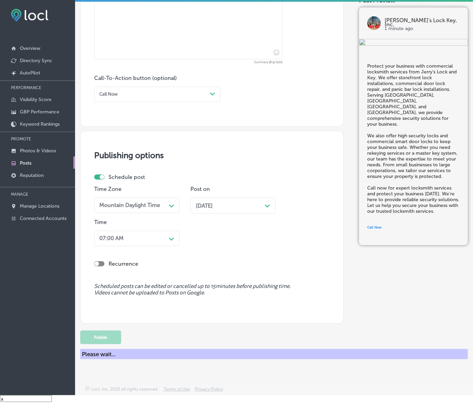
scroll to position [410, 0]
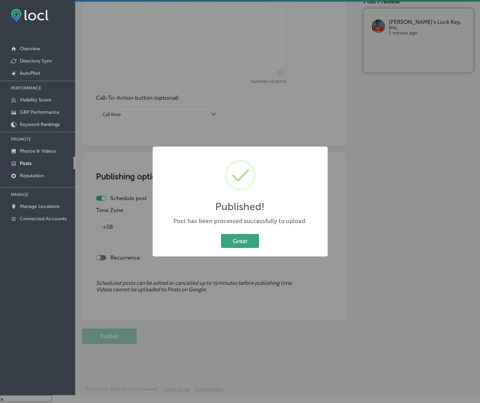
click at [221, 234] on button "Great" at bounding box center [240, 241] width 38 height 14
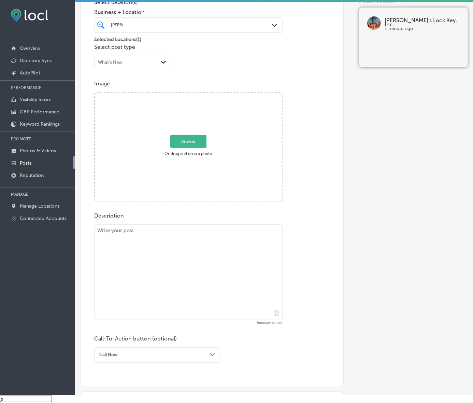
scroll to position [111, 0]
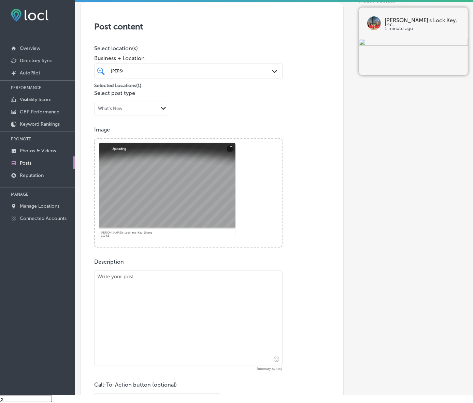
click at [224, 323] on textarea at bounding box center [188, 318] width 188 height 96
paste textarea "Looking for a reliable auto locksmith near me? Jerry’s Lock and Key offers fast…"
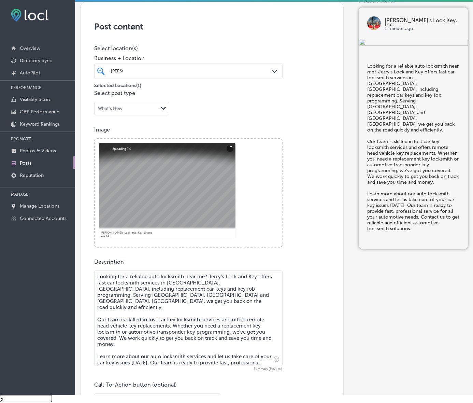
type textarea "Looking for a reliable auto locksmith near me? Jerry’s Lock and Key offers fast…"
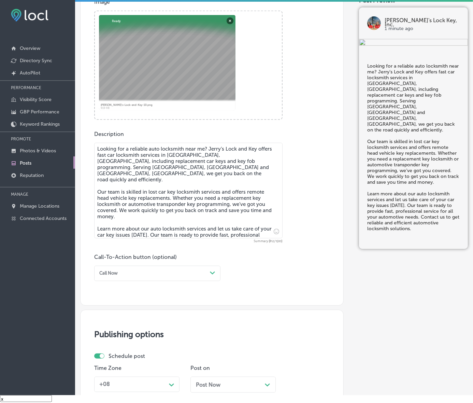
scroll to position [239, 0]
click at [179, 277] on div "Call Now" at bounding box center [152, 272] width 111 height 9
click at [131, 333] on div "Learn more" at bounding box center [157, 328] width 126 height 10
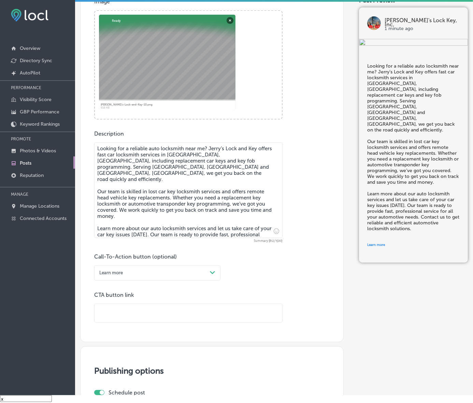
click at [149, 323] on input "text" at bounding box center [189, 313] width 188 height 19
paste input "[URL][DOMAIN_NAME]"
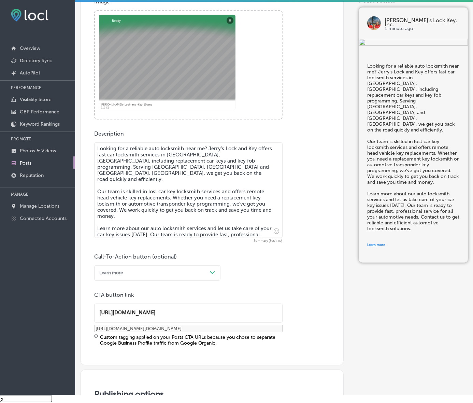
scroll to position [410, 0]
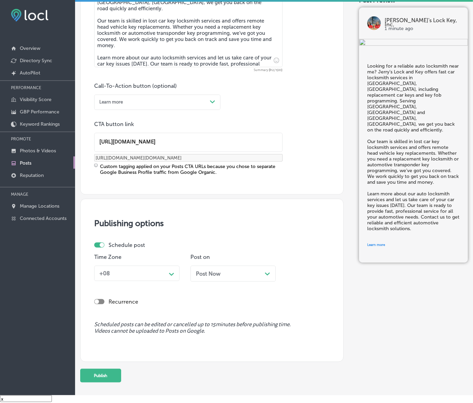
type input "[URL][DOMAIN_NAME]"
click at [170, 276] on icon "Path Created with Sketch." at bounding box center [171, 274] width 5 height 3
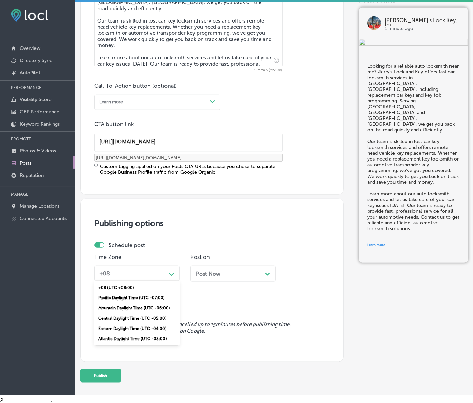
scroll to position [0, 0]
click at [135, 313] on div "Mountain Daylight Time (UTC -06:00)" at bounding box center [136, 308] width 85 height 10
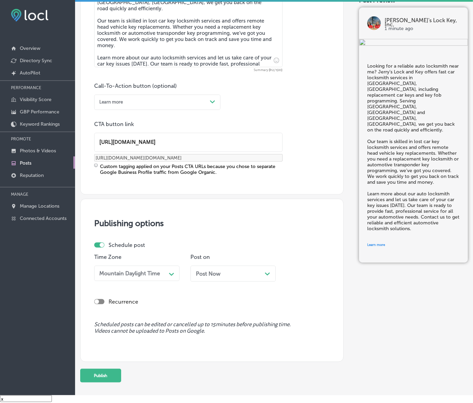
click at [237, 277] on div "Post Now Path Created with Sketch." at bounding box center [233, 273] width 74 height 6
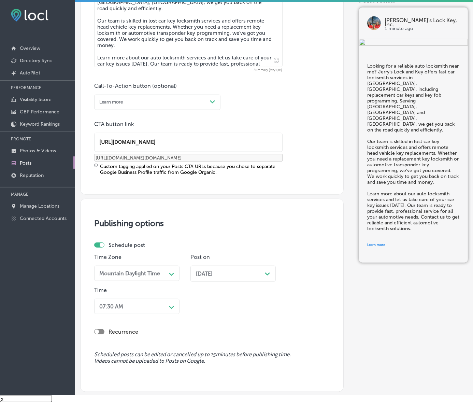
click at [169, 314] on div "07:30 AM Path Created with Sketch." at bounding box center [136, 306] width 85 height 15
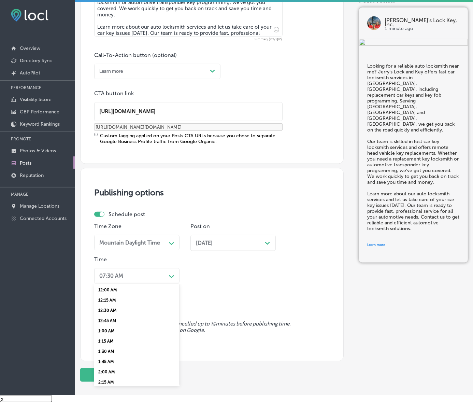
scroll to position [256, 0]
click at [112, 326] on div "7:00 AM" at bounding box center [136, 320] width 85 height 10
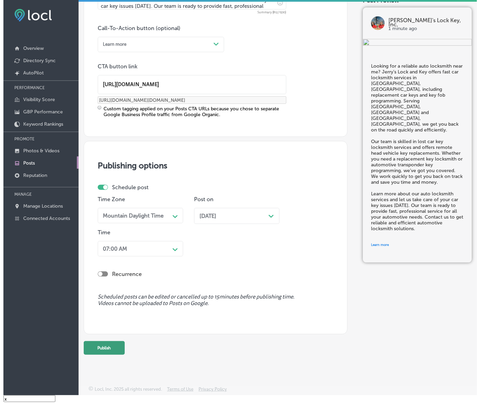
scroll to position [501, 0]
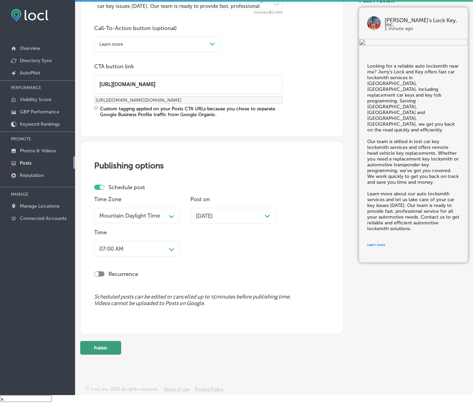
click at [120, 341] on button "Publish" at bounding box center [100, 348] width 41 height 14
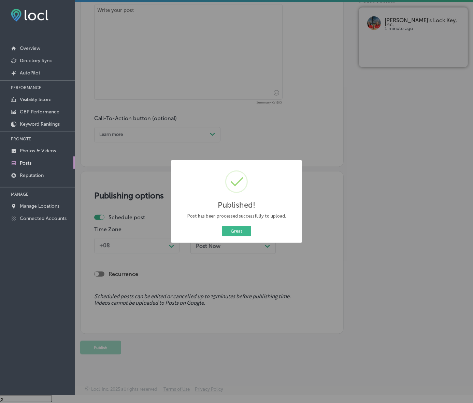
scroll to position [410, 0]
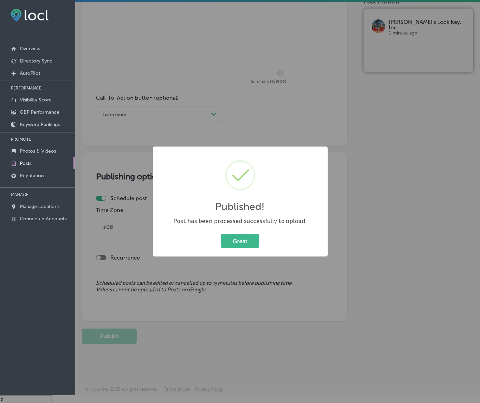
click at [221, 234] on button "Great" at bounding box center [240, 241] width 38 height 14
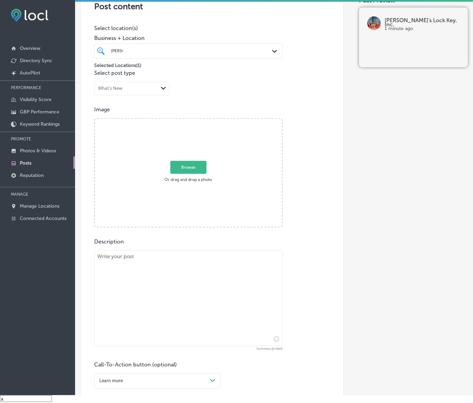
scroll to position [111, 0]
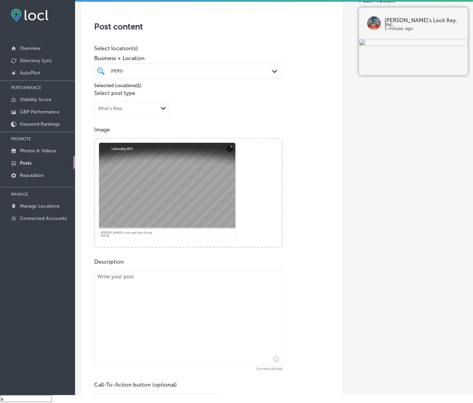
drag, startPoint x: 275, startPoint y: 310, endPoint x: 267, endPoint y: 308, distance: 8.4
click at [275, 310] on textarea at bounding box center [188, 318] width 188 height 96
paste textarea "At Jerry’s Lock and Key, we provide expert new lock installation and door frame…"
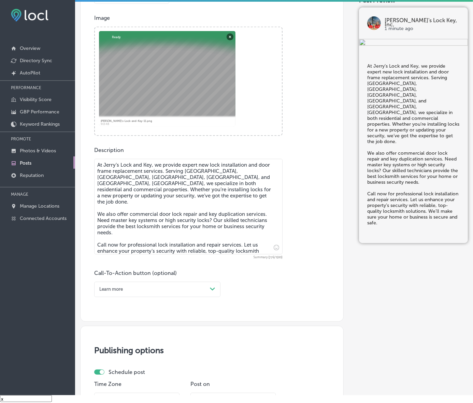
scroll to position [239, 0]
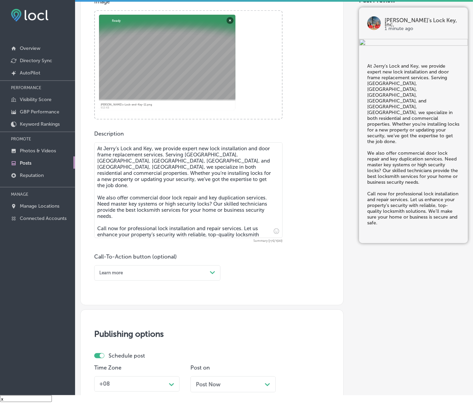
type textarea "At Jerry’s Lock and Key, we provide expert new lock installation and door frame…"
click at [187, 281] on div "Learn more Path Created with Sketch." at bounding box center [157, 272] width 126 height 15
click at [114, 354] on div "Call Now" at bounding box center [157, 348] width 126 height 10
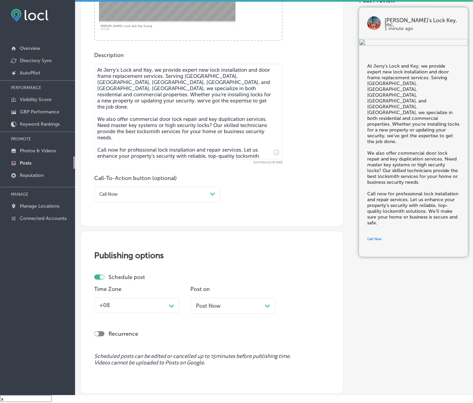
scroll to position [410, 0]
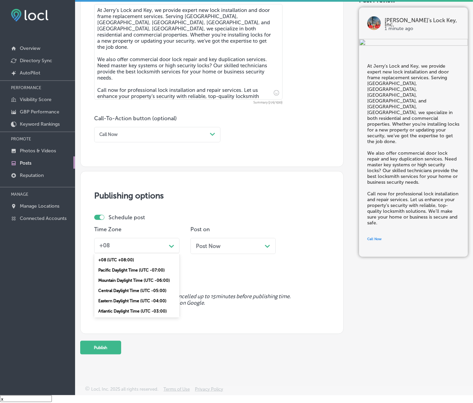
drag, startPoint x: 177, startPoint y: 225, endPoint x: 164, endPoint y: 248, distance: 26.6
click at [177, 240] on div "Path Created with Sketch." at bounding box center [171, 245] width 11 height 11
click at [147, 275] on div "Mountain Daylight Time (UTC -06:00)" at bounding box center [136, 280] width 85 height 10
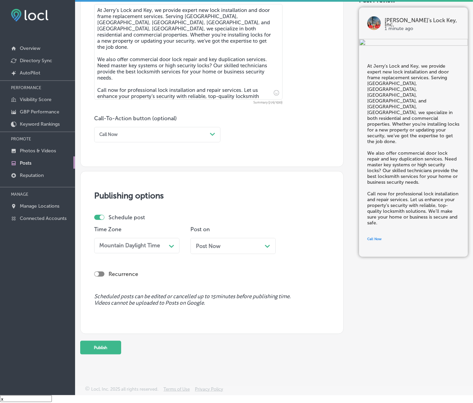
click at [214, 226] on div "Post on Post Now Path Created with Sketch." at bounding box center [232, 242] width 85 height 33
click at [214, 243] on span "Post Now" at bounding box center [208, 246] width 25 height 6
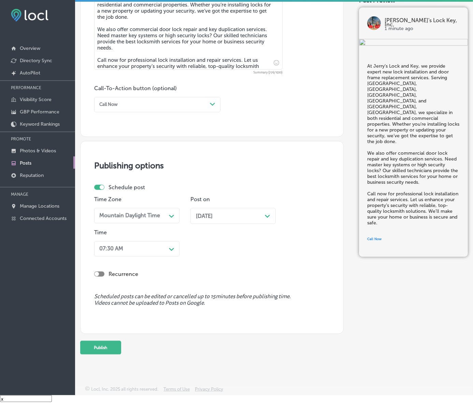
click at [165, 254] on div "07:30 AM" at bounding box center [132, 248] width 70 height 11
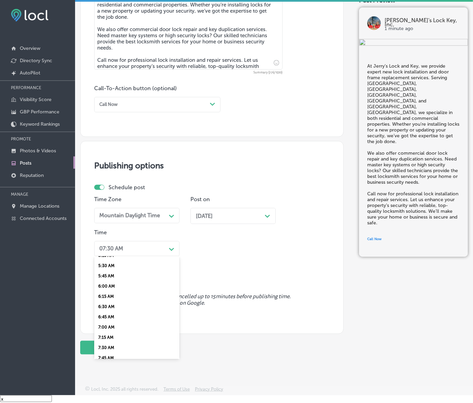
scroll to position [256, 0]
click at [119, 299] on div "7:00 AM" at bounding box center [136, 293] width 85 height 10
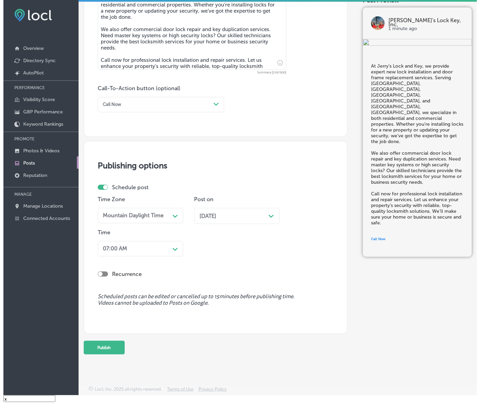
scroll to position [440, 0]
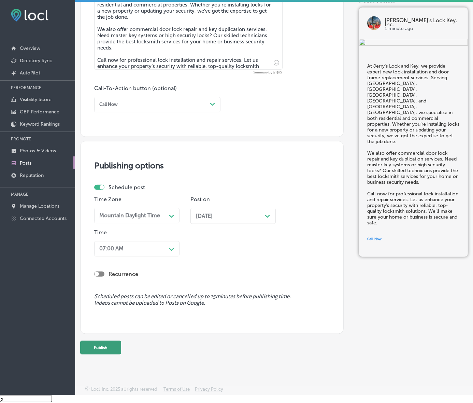
click at [116, 341] on button "Publish" at bounding box center [100, 348] width 41 height 14
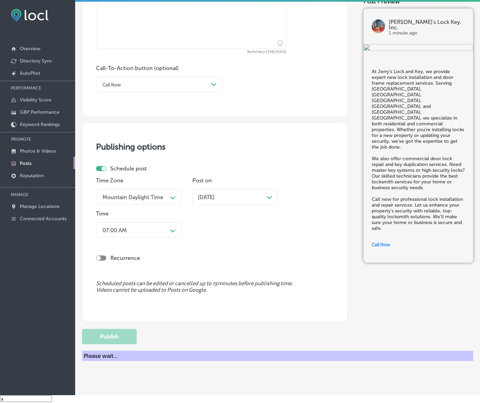
scroll to position [410, 0]
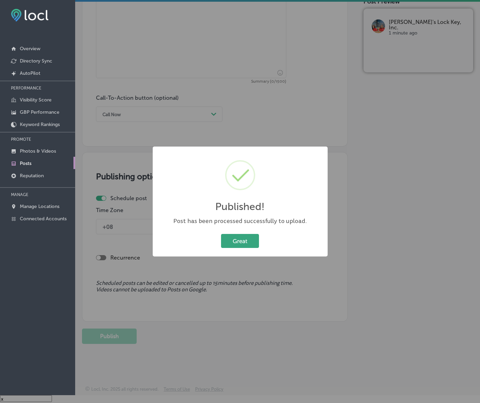
click at [226, 241] on button "Great" at bounding box center [240, 241] width 38 height 14
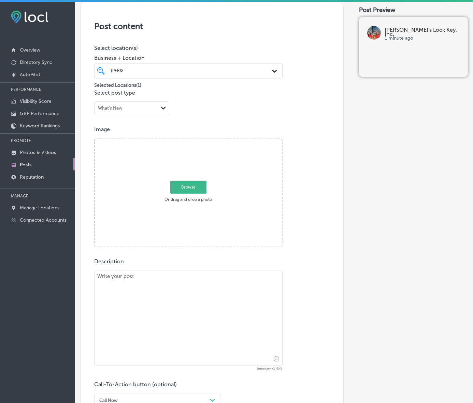
scroll to position [111, 0]
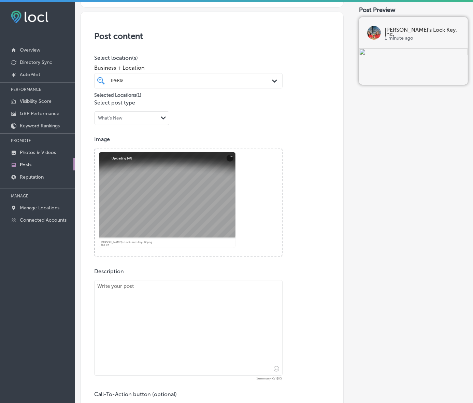
click at [228, 314] on textarea at bounding box center [188, 328] width 188 height 96
paste textarea "When an emergency arises, [PERSON_NAME]’s Lock and Key is here for you with 24/…"
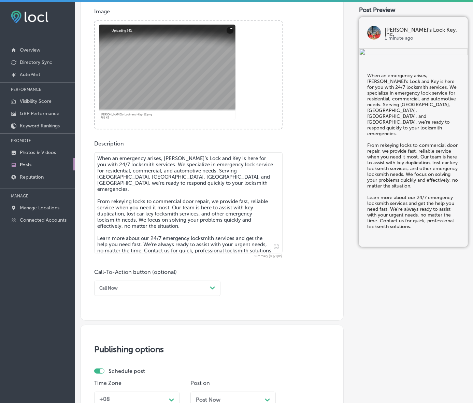
scroll to position [239, 0]
type textarea "When an emergency arises, [PERSON_NAME]’s Lock and Key is here for you with 24/…"
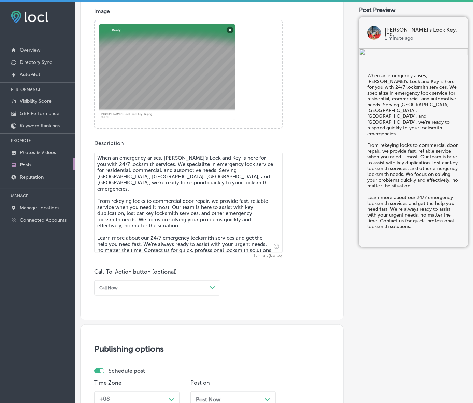
click at [152, 293] on div "Call Now" at bounding box center [152, 287] width 111 height 9
click at [116, 348] on div "Learn more" at bounding box center [157, 343] width 126 height 10
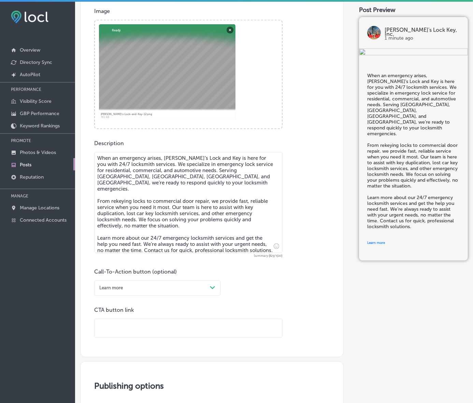
click at [128, 338] on input "text" at bounding box center [189, 328] width 188 height 19
paste input "[URL][DOMAIN_NAME]"
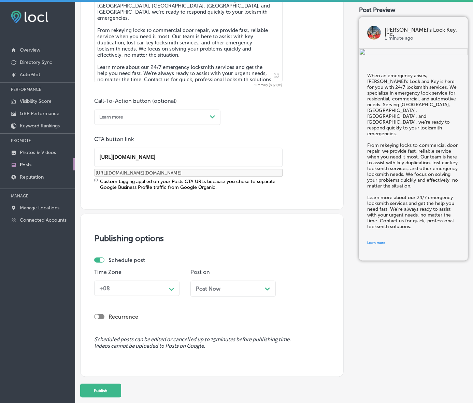
type input "[URL][DOMAIN_NAME]"
click at [146, 296] on div "+08 Path Created with Sketch." at bounding box center [136, 288] width 85 height 15
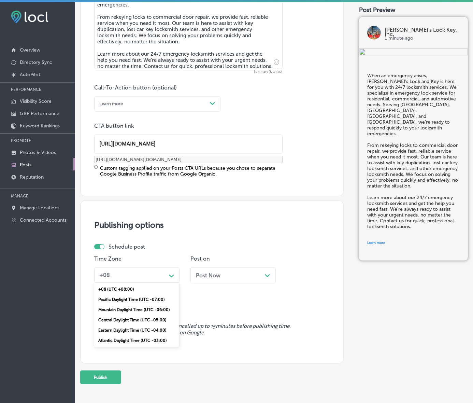
click at [142, 315] on div "Mountain Daylight Time (UTC -06:00)" at bounding box center [136, 309] width 85 height 10
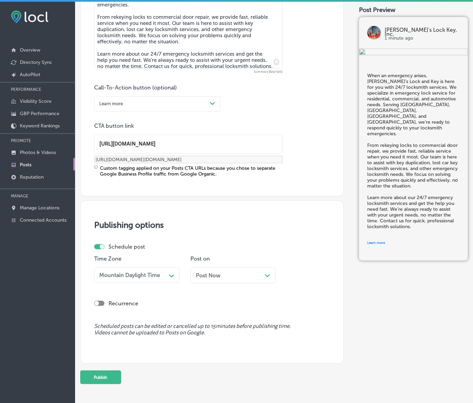
click at [214, 283] on div "Post Now Path Created with Sketch." at bounding box center [232, 275] width 85 height 16
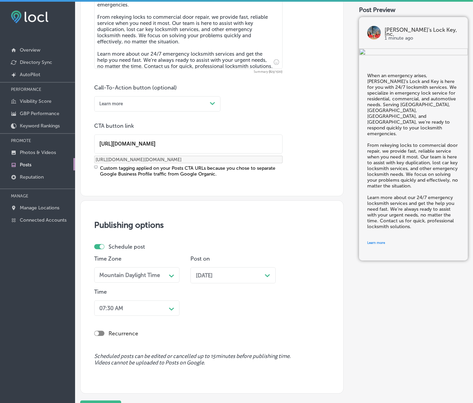
click at [166, 316] on div "07:30 AM Path Created with Sketch." at bounding box center [136, 307] width 85 height 15
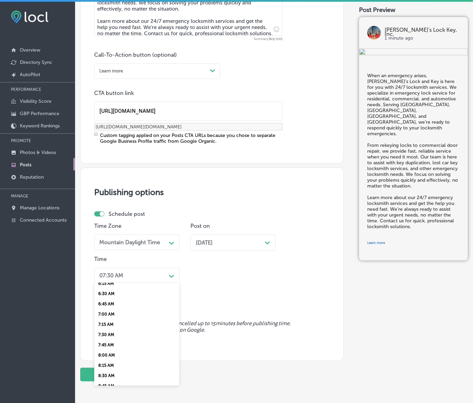
scroll to position [299, 0]
click at [110, 283] on div "7:00 AM" at bounding box center [136, 277] width 85 height 10
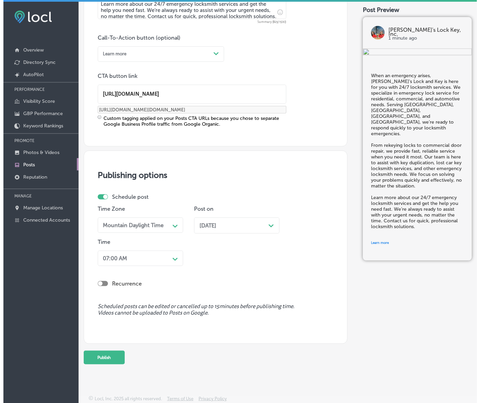
scroll to position [507, 0]
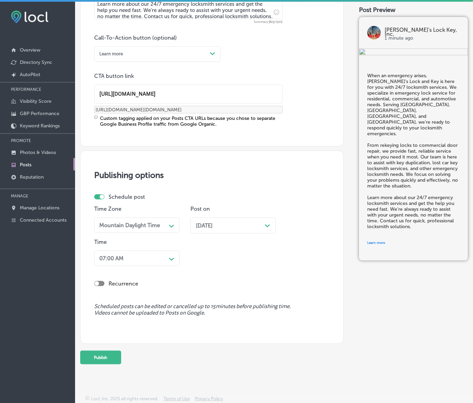
click at [120, 351] on button "Publish" at bounding box center [100, 358] width 41 height 14
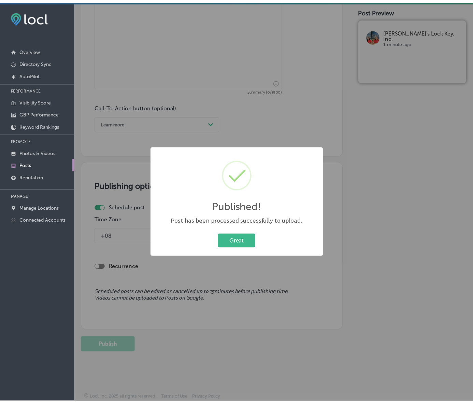
scroll to position [415, 0]
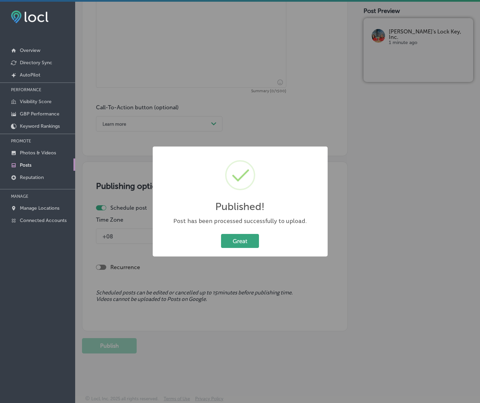
click at [237, 241] on button "Great" at bounding box center [240, 241] width 38 height 14
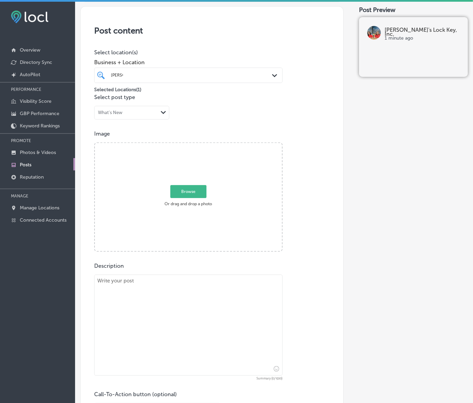
scroll to position [116, 0]
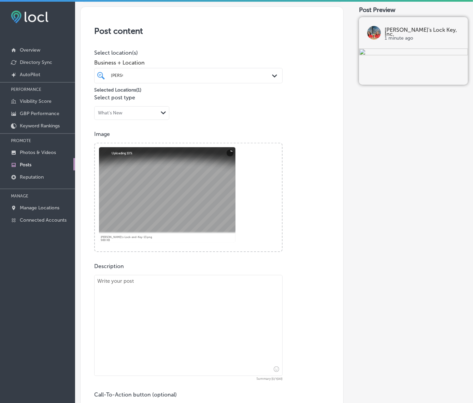
click at [251, 358] on textarea at bounding box center [188, 325] width 188 height 101
paste textarea "At Jerry’s Lock and Key, we offer high security restricted key systems to prote…"
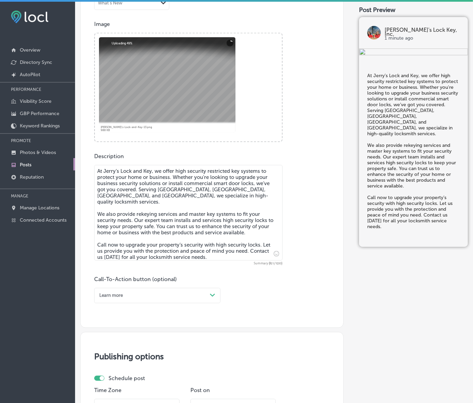
scroll to position [244, 0]
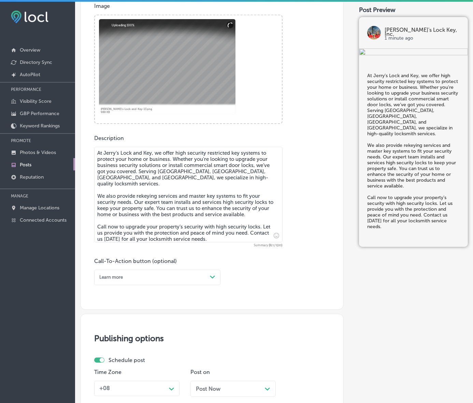
type textarea "At Jerry’s Lock and Key, we offer high security restricted key systems to prote…"
click at [215, 283] on div "Path Created with Sketch." at bounding box center [212, 277] width 11 height 11
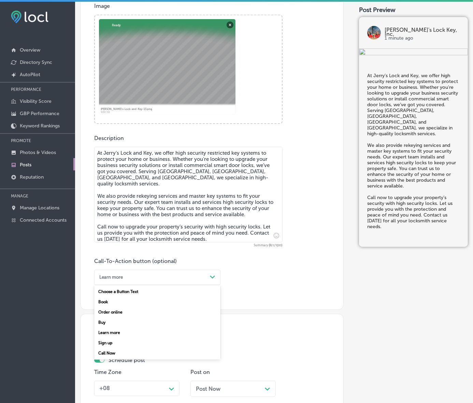
click at [116, 358] on div "Call Now" at bounding box center [157, 353] width 126 height 10
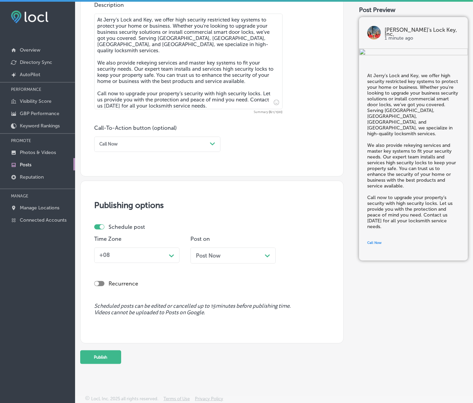
scroll to position [410, 0]
click at [173, 254] on icon "Path Created with Sketch." at bounding box center [171, 255] width 5 height 3
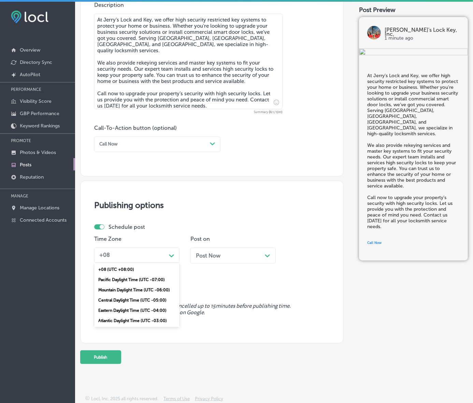
click at [145, 285] on div "Mountain Daylight Time (UTC -06:00)" at bounding box center [136, 290] width 85 height 10
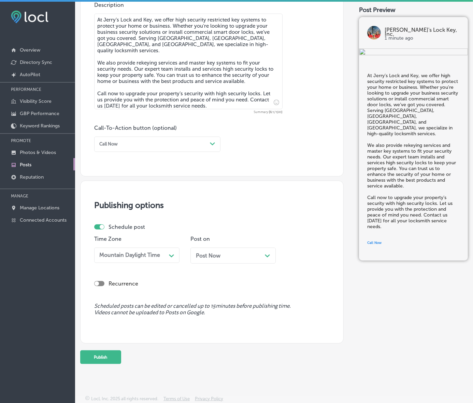
click at [234, 247] on div "Post Now Path Created with Sketch." at bounding box center [232, 255] width 85 height 16
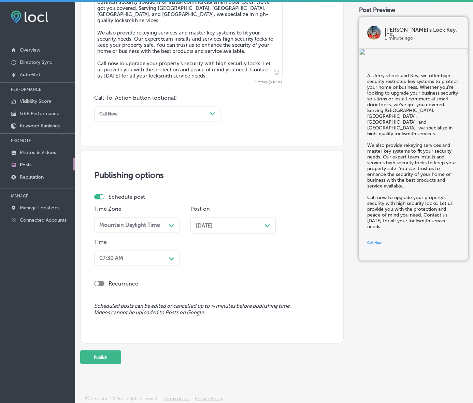
click at [141, 263] on div "07:30 AM" at bounding box center [132, 258] width 70 height 11
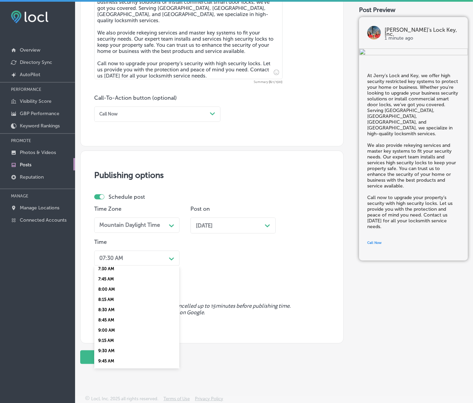
scroll to position [299, 0]
click at [115, 266] on div "7:00 AM" at bounding box center [136, 260] width 85 height 10
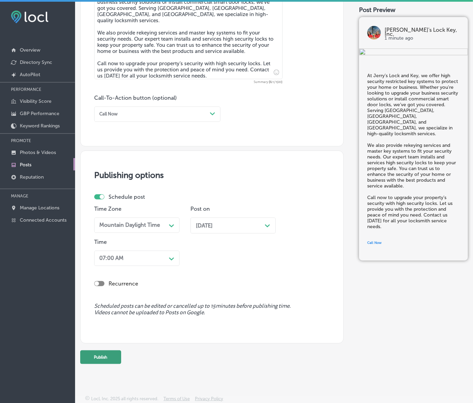
click at [121, 364] on button "Publish" at bounding box center [100, 357] width 41 height 14
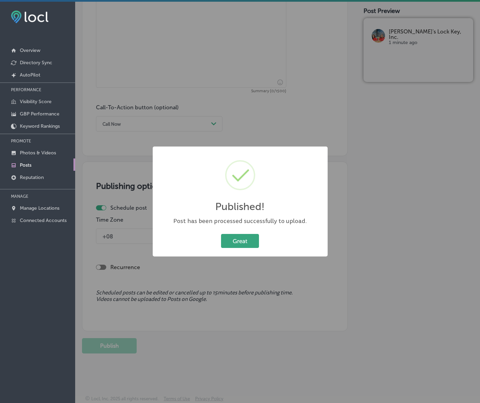
click at [243, 242] on button "Great" at bounding box center [240, 241] width 38 height 14
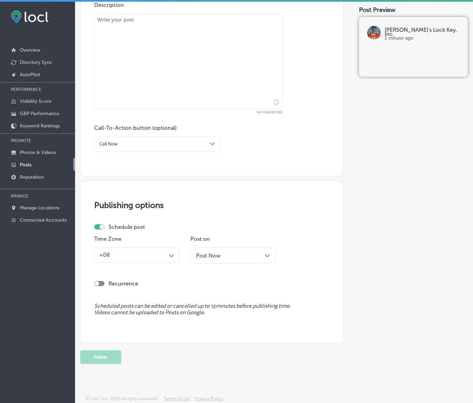
click at [33, 167] on link "Posts" at bounding box center [37, 164] width 75 height 12
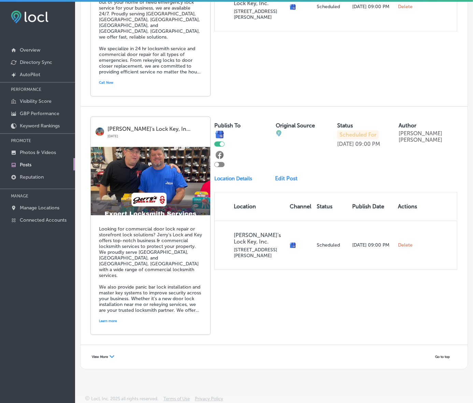
scroll to position [1413, 0]
click at [100, 355] on span "View More" at bounding box center [100, 357] width 16 height 4
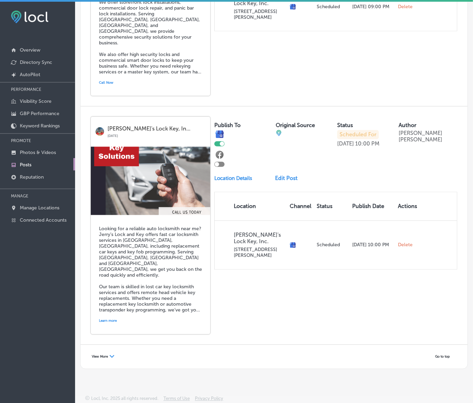
scroll to position [2904, 0]
click at [108, 355] on span "View More" at bounding box center [100, 357] width 16 height 4
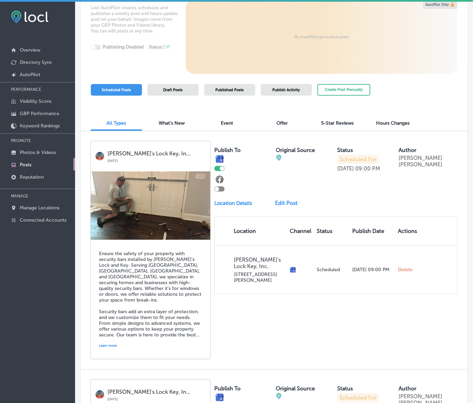
scroll to position [0, 0]
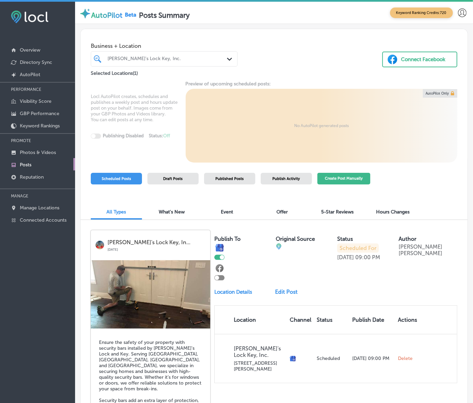
click at [358, 185] on button "Create Post Manually" at bounding box center [343, 179] width 53 height 12
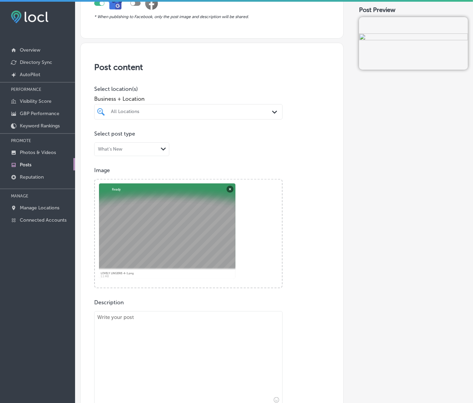
scroll to position [128, 0]
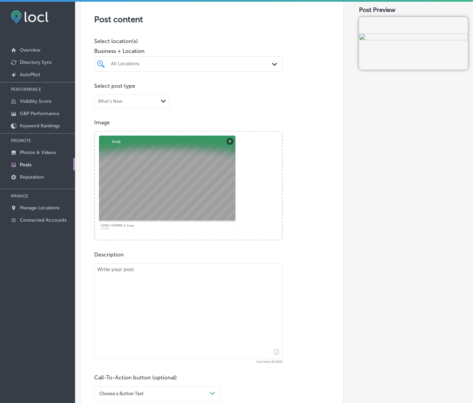
click at [245, 68] on div at bounding box center [180, 64] width 141 height 8
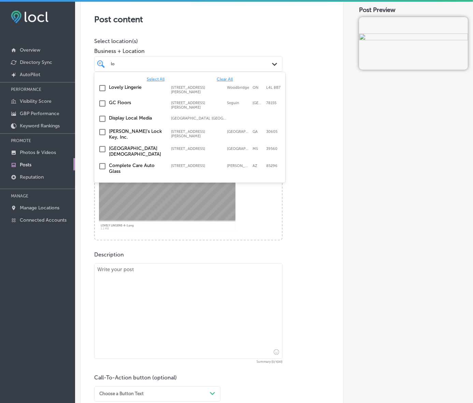
click at [149, 90] on label "Lovely Lingerie" at bounding box center [136, 87] width 55 height 6
type input "lo"
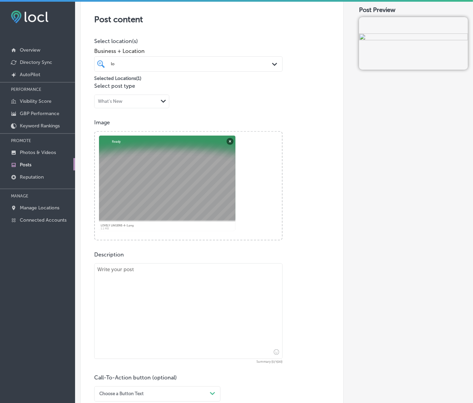
click at [308, 167] on div "Image Powered by PQINA Browse Or drag and drop a photo LOVELY LINGERIE-4-1.png …" at bounding box center [212, 179] width 236 height 121
click at [187, 316] on textarea at bounding box center [188, 311] width 188 height 96
paste textarea "At Lovely Lingerie, we offer custom bra fittings that provide the perfect balan…"
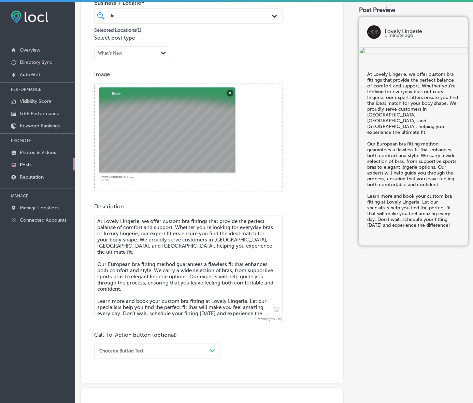
scroll to position [256, 0]
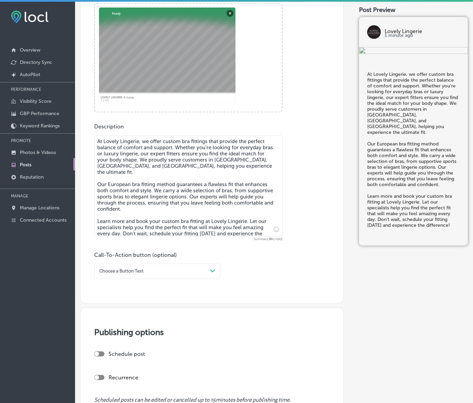
type textarea "At Lovely Lingerie, we offer custom bra fittings that provide the perfect balan…"
click at [147, 276] on div "Choose a Button Text" at bounding box center [152, 271] width 111 height 9
click at [130, 331] on div "Learn more" at bounding box center [157, 326] width 126 height 10
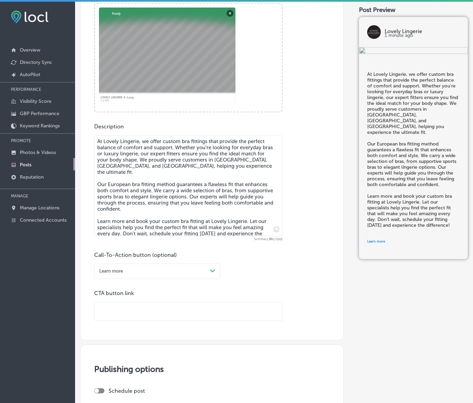
click at [140, 321] on input "text" at bounding box center [189, 311] width 188 height 19
paste input "[URL][DOMAIN_NAME]"
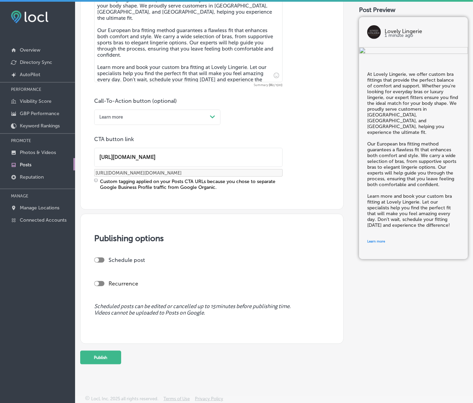
scroll to position [444, 0]
type input "[URL][DOMAIN_NAME]"
click at [101, 237] on div "Publishing options Schedule post Recurrence Scheduled posts can be edited or ca…" at bounding box center [211, 279] width 263 height 130
click at [103, 257] on div at bounding box center [99, 259] width 10 height 5
checkbox input "true"
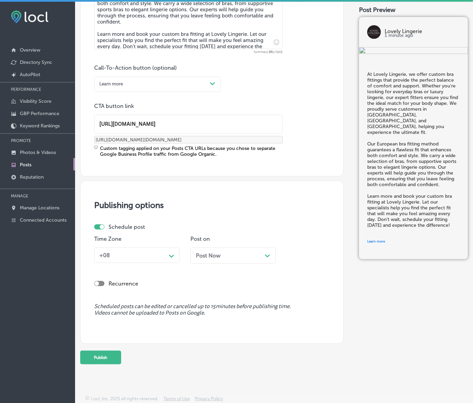
click at [142, 260] on div "+08" at bounding box center [132, 255] width 70 height 11
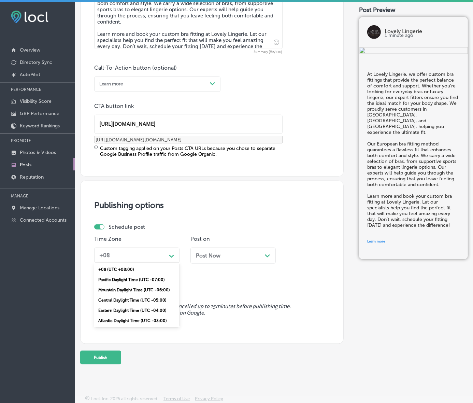
click at [142, 295] on div "Mountain Daylight Time (UTC -06:00)" at bounding box center [136, 290] width 85 height 10
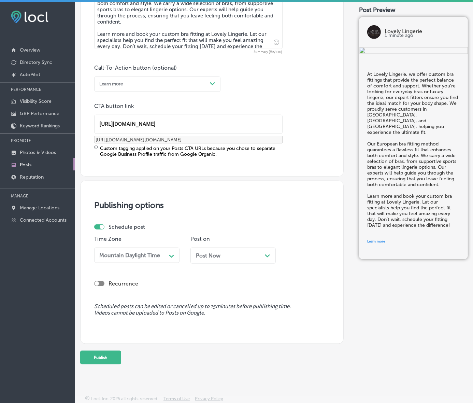
click at [220, 263] on div "Post Now Path Created with Sketch." at bounding box center [232, 255] width 85 height 16
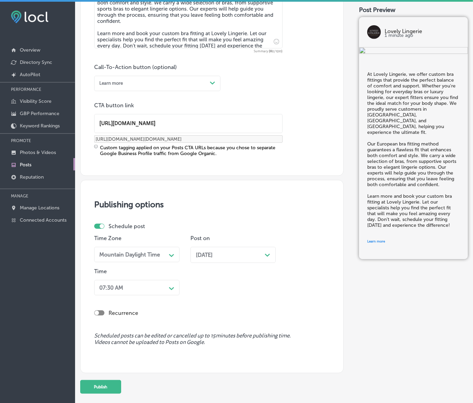
click at [173, 295] on div "07:30 AM Path Created with Sketch." at bounding box center [136, 287] width 85 height 15
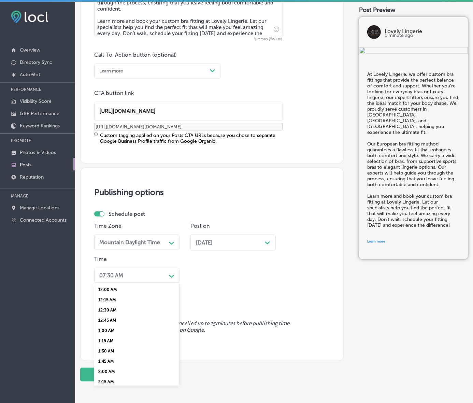
scroll to position [256, 0]
click at [115, 325] on div "7:00 AM" at bounding box center [136, 320] width 85 height 10
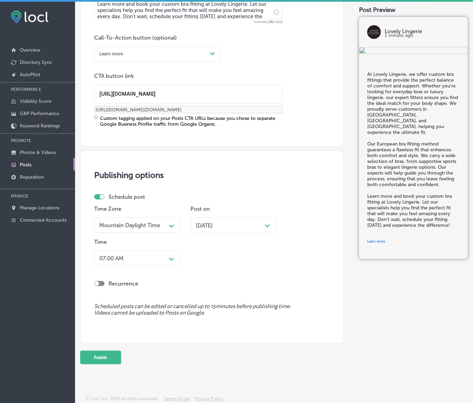
scroll to position [507, 0]
click at [117, 351] on button "Publish" at bounding box center [100, 358] width 41 height 14
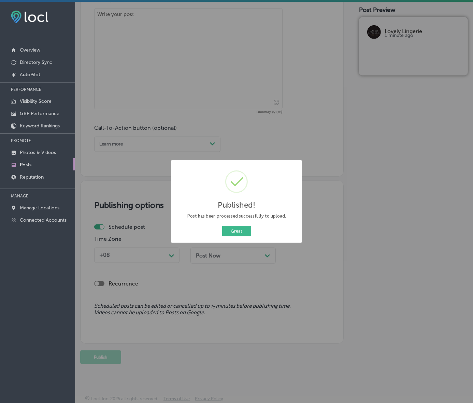
scroll to position [415, 0]
click at [230, 236] on button "Great" at bounding box center [236, 231] width 29 height 11
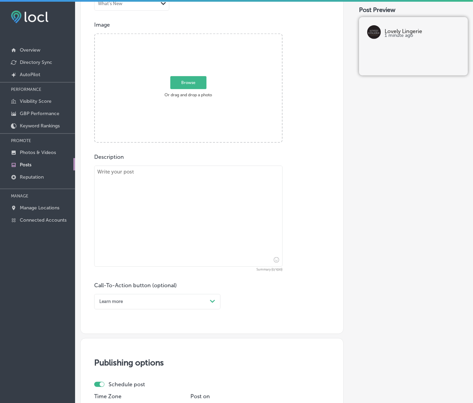
scroll to position [159, 0]
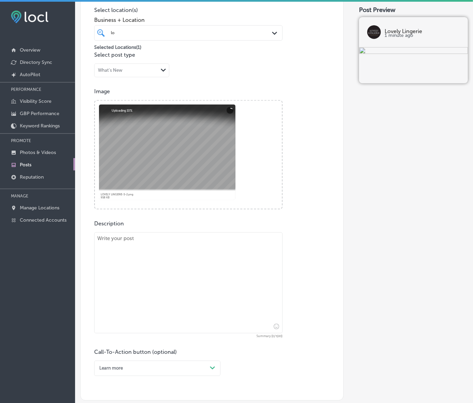
click at [257, 275] on textarea at bounding box center [188, 282] width 188 height 101
paste textarea "After [MEDICAL_DATA], the right [MEDICAL_DATA] lingerie is essential for both c…"
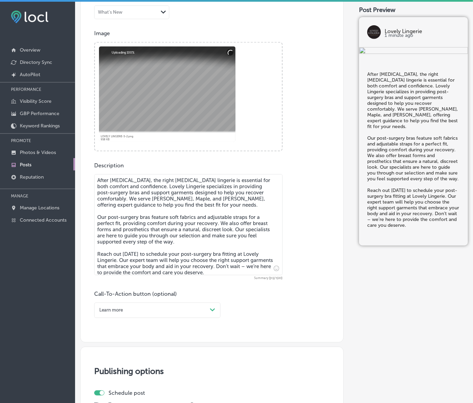
scroll to position [287, 0]
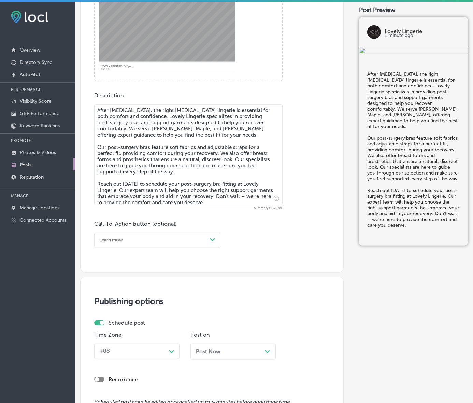
type textarea "After [MEDICAL_DATA], the right [MEDICAL_DATA] lingerie is essential for both c…"
click at [175, 260] on div "Post content Select location(s) Business + Location lo lo Path Created with Ske…" at bounding box center [211, 54] width 263 height 437
click at [171, 245] on div "Learn more" at bounding box center [152, 240] width 111 height 9
click at [115, 321] on div "Call Now" at bounding box center [157, 316] width 126 height 10
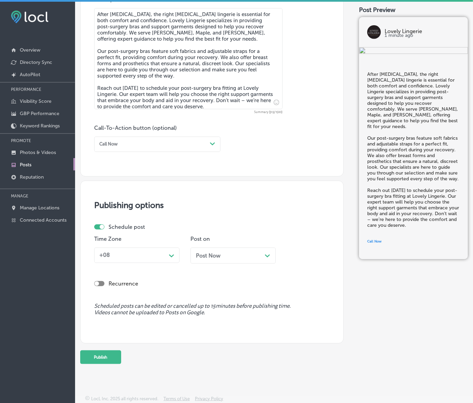
click at [168, 250] on div "Path Created with Sketch." at bounding box center [171, 255] width 11 height 11
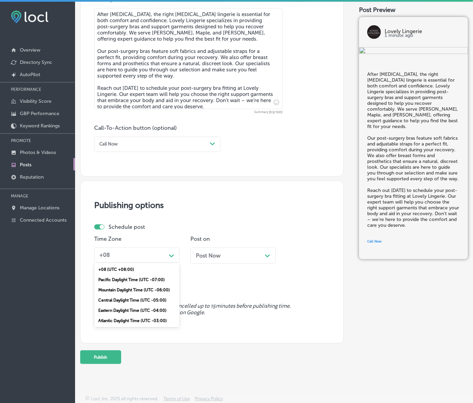
click at [139, 285] on div "Mountain Daylight Time (UTC -06:00)" at bounding box center [136, 290] width 85 height 10
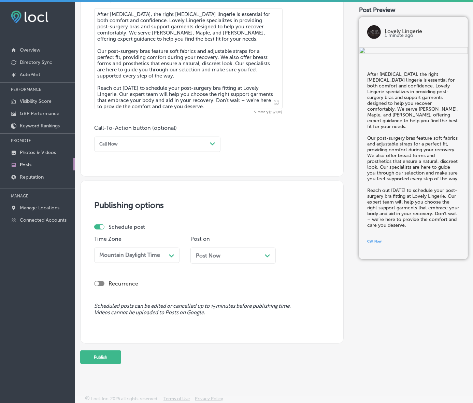
click at [224, 252] on div "Post Now Path Created with Sketch." at bounding box center [233, 255] width 74 height 6
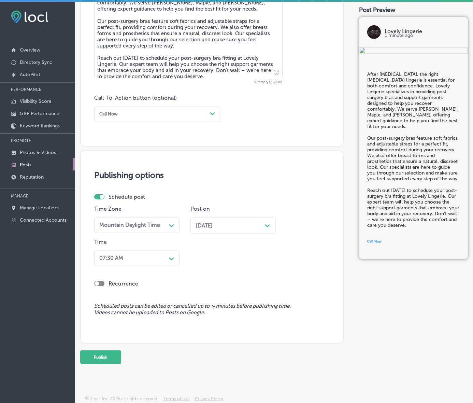
click at [159, 263] on div "07:30 AM" at bounding box center [132, 258] width 70 height 11
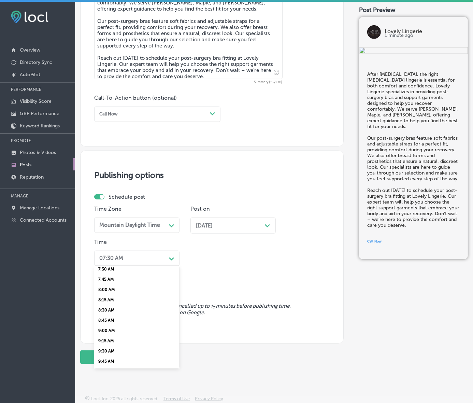
scroll to position [299, 0]
click at [114, 266] on div "7:00 AM" at bounding box center [136, 260] width 85 height 10
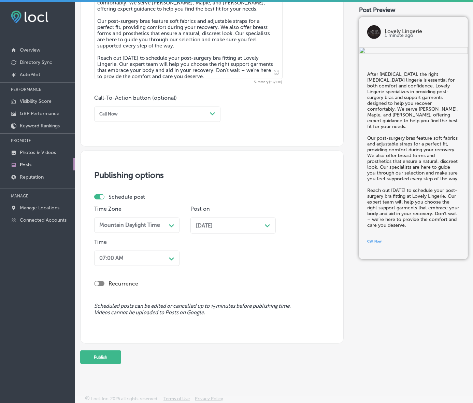
scroll to position [445, 0]
click at [117, 350] on button "Publish" at bounding box center [100, 357] width 41 height 14
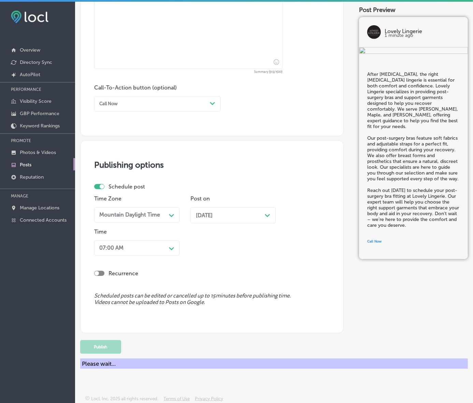
scroll to position [415, 0]
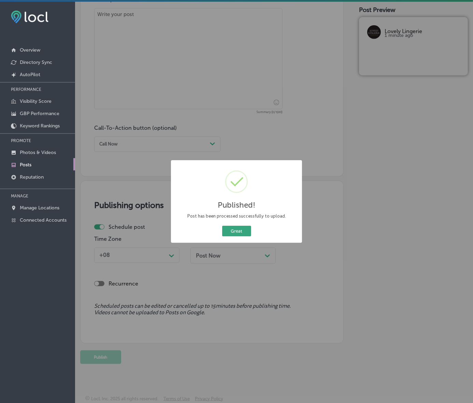
click at [238, 236] on button "Great" at bounding box center [236, 231] width 29 height 11
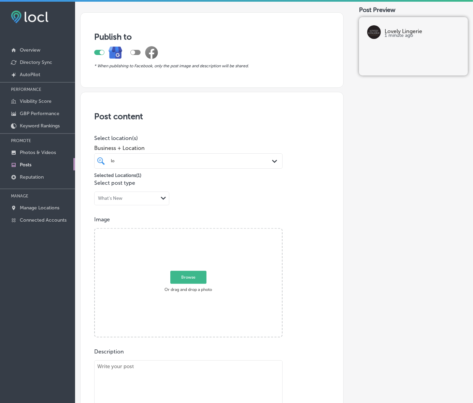
scroll to position [116, 0]
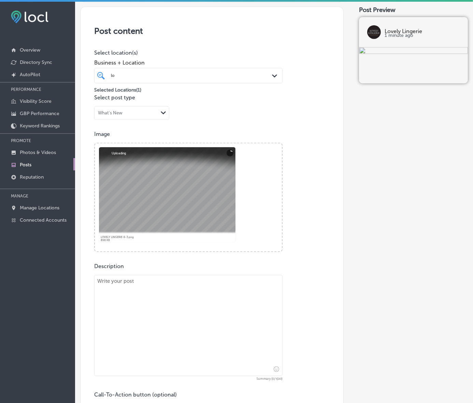
click at [129, 310] on textarea at bounding box center [188, 325] width 188 height 101
paste textarea "When it comes to active swimwear, you need pieces that not only look great but …"
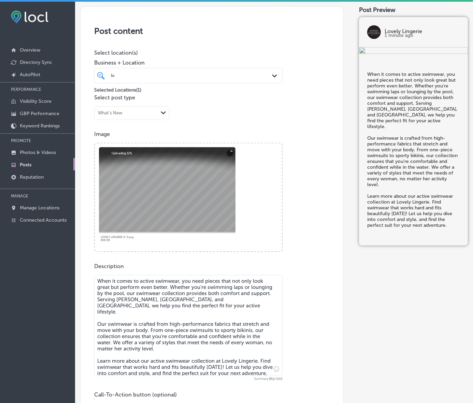
type textarea "When it comes to active swimwear, you need pieces that not only look great but …"
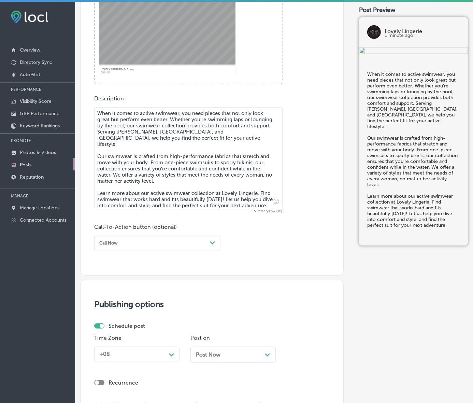
scroll to position [287, 0]
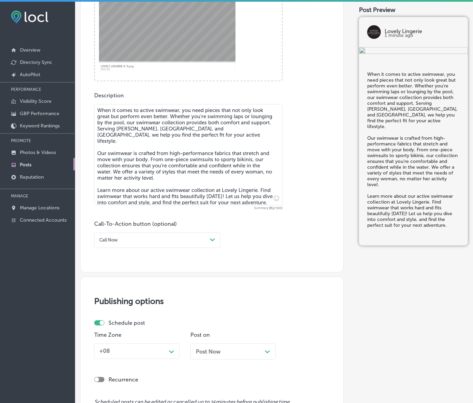
drag, startPoint x: 147, startPoint y: 251, endPoint x: 147, endPoint y: 258, distance: 7.2
click at [147, 245] on div "Call Now" at bounding box center [152, 240] width 111 height 9
click at [122, 300] on div "Learn more" at bounding box center [157, 295] width 126 height 10
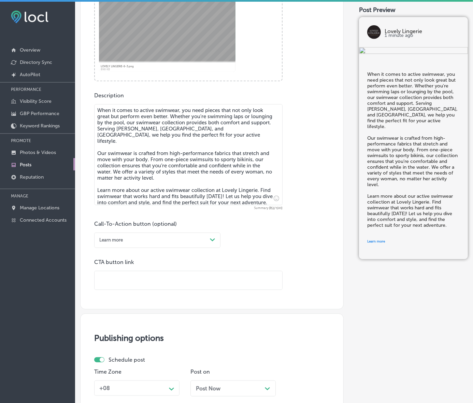
scroll to position [415, 0]
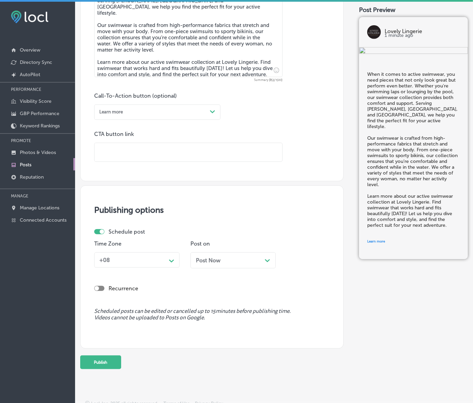
click at [174, 262] on polygon at bounding box center [171, 260] width 5 height 3
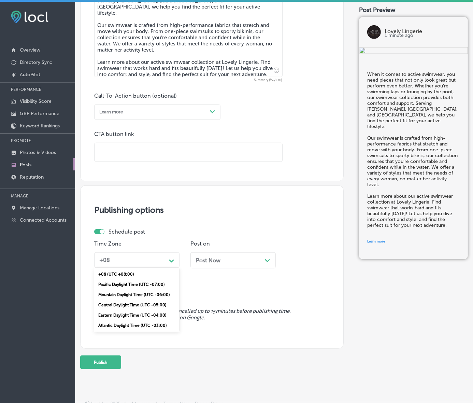
click at [139, 300] on div "Mountain Daylight Time (UTC -06:00)" at bounding box center [136, 294] width 85 height 10
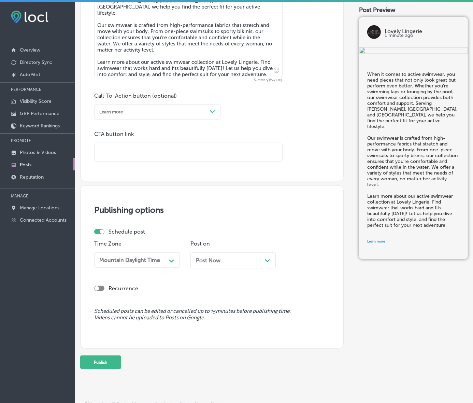
click at [226, 261] on div "Post on Post Now Path Created with Sketch." at bounding box center [232, 256] width 85 height 33
click at [226, 268] on div "Post Now Path Created with Sketch." at bounding box center [232, 260] width 85 height 16
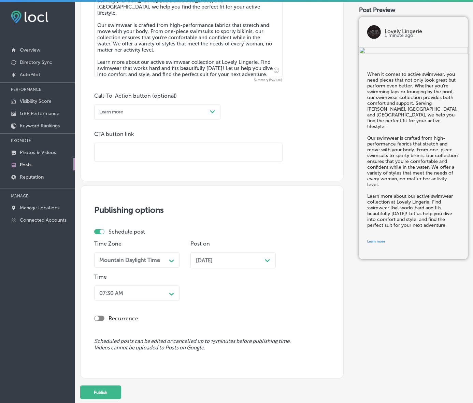
click at [169, 301] on div "07:30 AM Path Created with Sketch." at bounding box center [136, 292] width 85 height 15
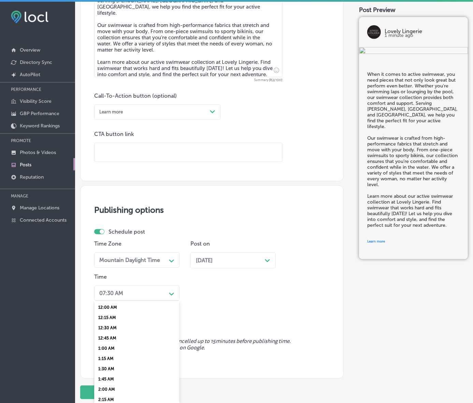
scroll to position [432, 0]
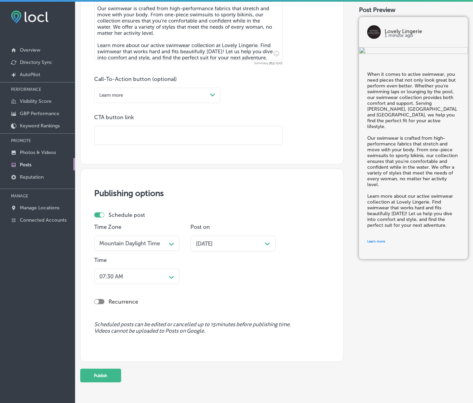
click at [152, 141] on input "text" at bounding box center [189, 135] width 188 height 19
paste input "[URL][DOMAIN_NAME]"
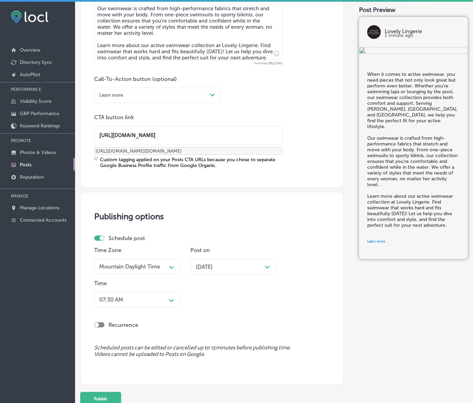
type input "[URL][DOMAIN_NAME]"
click at [157, 307] on div "07:30 AM Path Created with Sketch." at bounding box center [136, 299] width 85 height 15
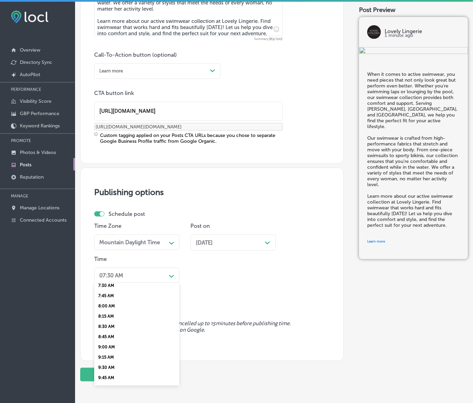
scroll to position [299, 0]
click at [115, 283] on div "7:00 AM" at bounding box center [136, 277] width 85 height 10
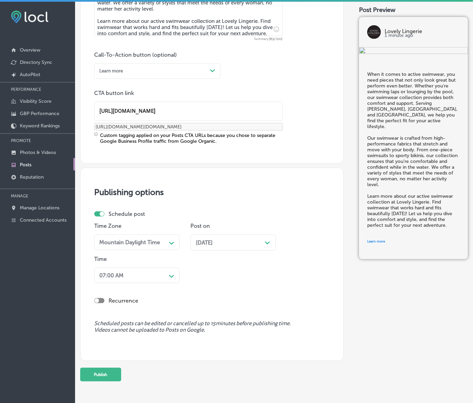
scroll to position [507, 0]
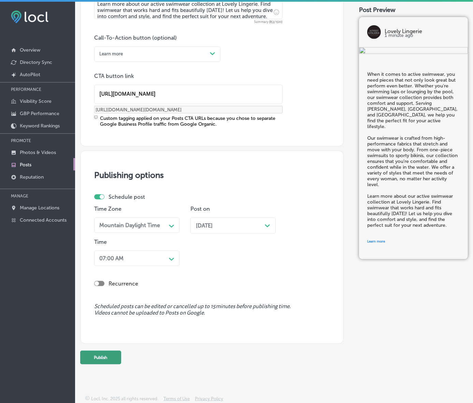
click at [116, 351] on button "Publish" at bounding box center [100, 358] width 41 height 14
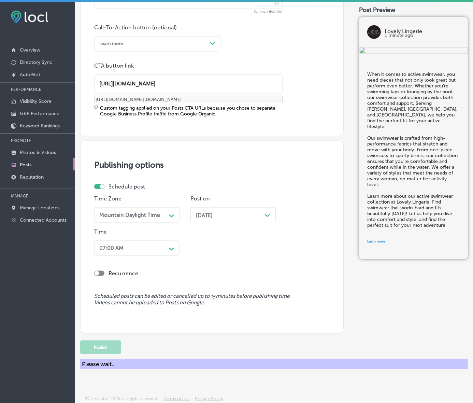
scroll to position [415, 0]
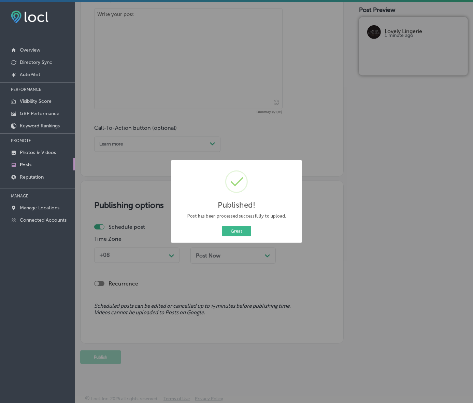
click at [222, 226] on button "Great" at bounding box center [236, 231] width 29 height 11
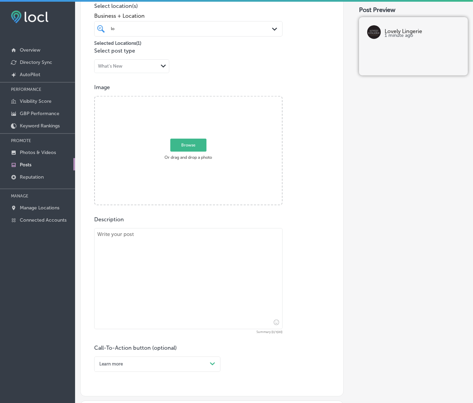
scroll to position [159, 0]
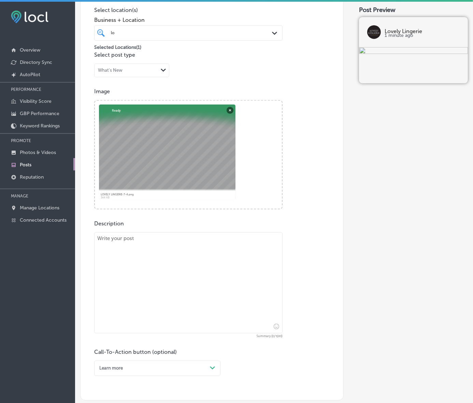
click at [242, 267] on textarea at bounding box center [188, 282] width 188 height 101
paste textarea "Indulge in luxury lingerie at Lovely Lingerie, designed to make you feel elegan…"
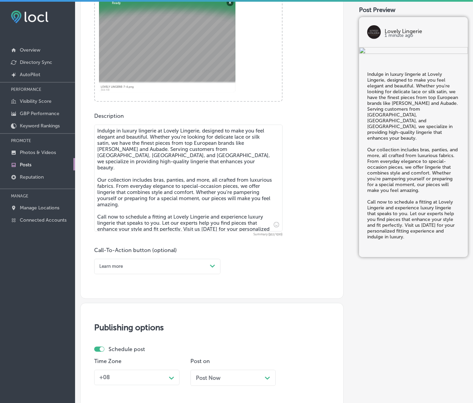
scroll to position [287, 0]
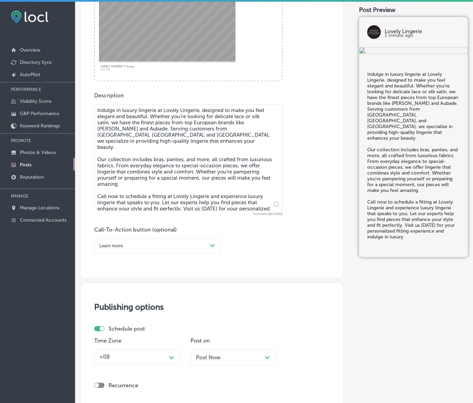
type textarea "Indulge in luxury lingerie at Lovely Lingerie, designed to make you feel elegan…"
click at [212, 248] on div "Path Created with Sketch." at bounding box center [212, 245] width 5 height 5
click at [113, 327] on div "Call Now" at bounding box center [157, 321] width 126 height 10
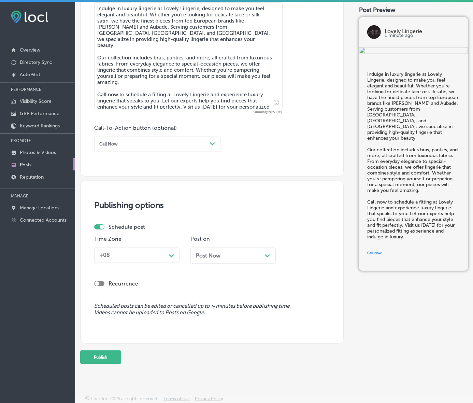
scroll to position [415, 0]
click at [172, 254] on icon "Path Created with Sketch." at bounding box center [171, 255] width 5 height 3
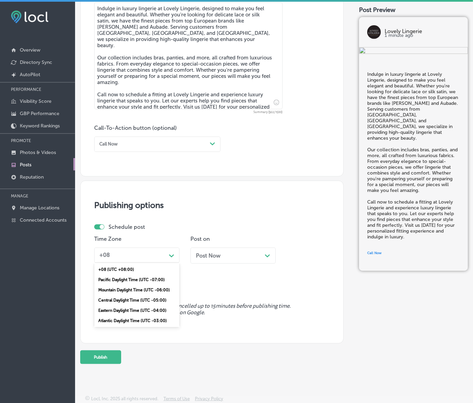
click at [156, 287] on div "Mountain Daylight Time (UTC -06:00)" at bounding box center [136, 290] width 85 height 10
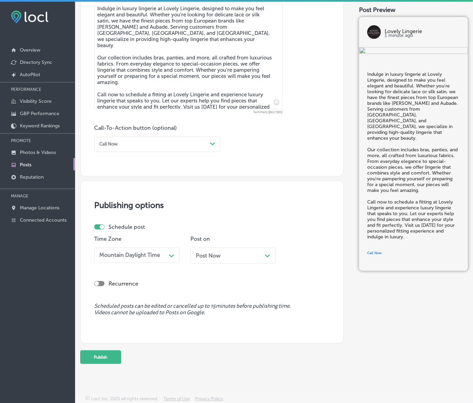
click at [228, 247] on div "Post Now Path Created with Sketch." at bounding box center [232, 255] width 85 height 16
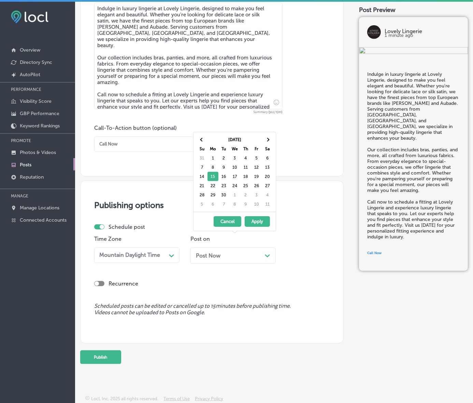
click at [229, 252] on div "Post Now Path Created with Sketch." at bounding box center [233, 255] width 74 height 6
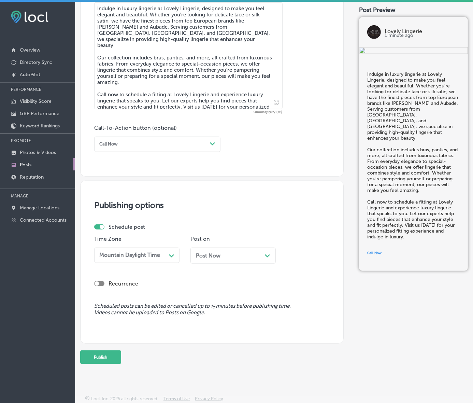
click at [228, 252] on div "Post Now Path Created with Sketch." at bounding box center [233, 255] width 74 height 6
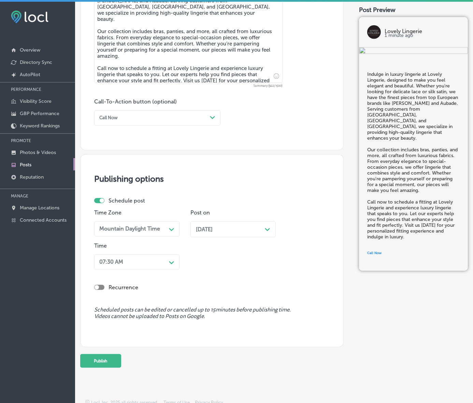
click at [157, 267] on div "07:30 AM" at bounding box center [132, 262] width 70 height 11
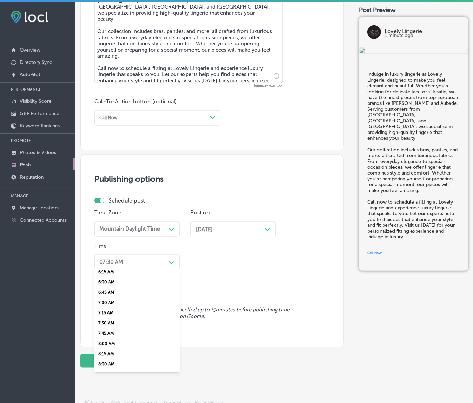
scroll to position [299, 0]
click at [116, 269] on div "7:00 AM" at bounding box center [136, 264] width 85 height 10
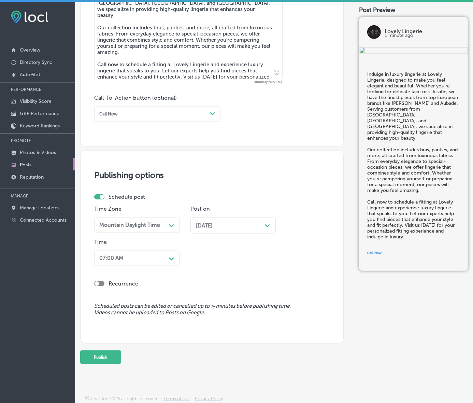
scroll to position [451, 0]
click at [117, 350] on button "Publish" at bounding box center [100, 357] width 41 height 14
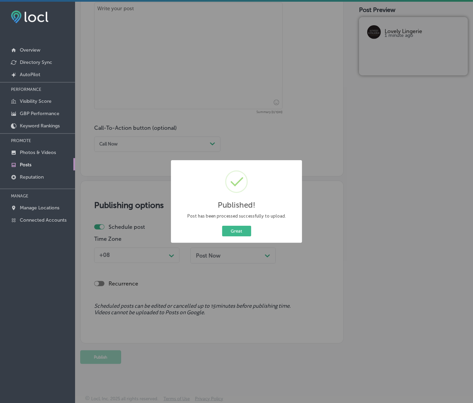
scroll to position [421, 0]
drag, startPoint x: 227, startPoint y: 238, endPoint x: 269, endPoint y: 262, distance: 48.0
click at [227, 236] on button "Great" at bounding box center [236, 231] width 29 height 11
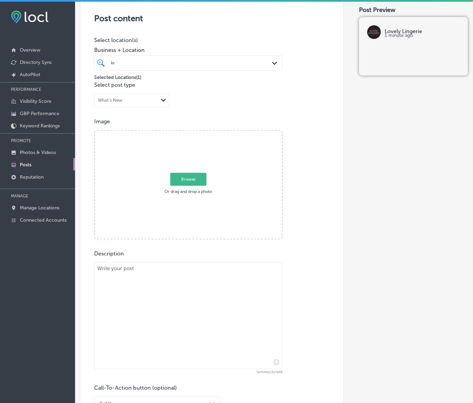
scroll to position [122, 0]
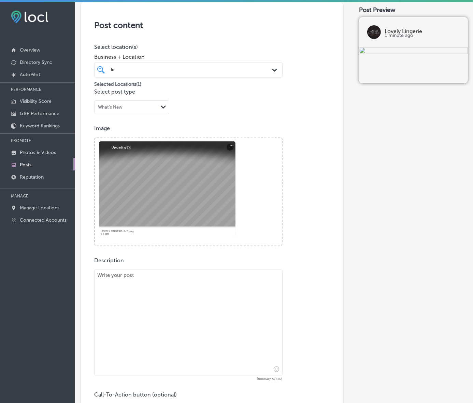
click at [178, 316] on textarea at bounding box center [188, 322] width 188 height 107
paste textarea "Lovely Lingerie offers shapewear that enhances every body type with comfort, su…"
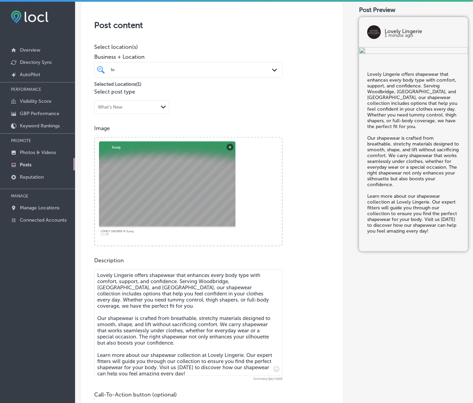
type textarea "Lovely Lingerie offers shapewear that enhances every body type with comfort, su…"
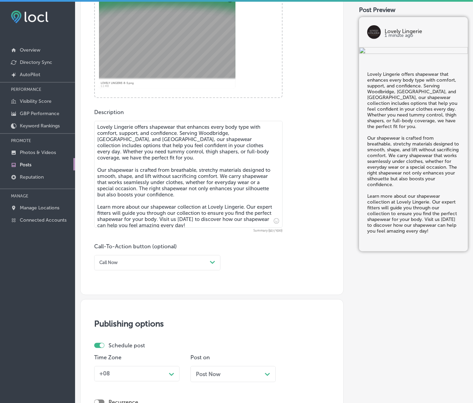
scroll to position [293, 0]
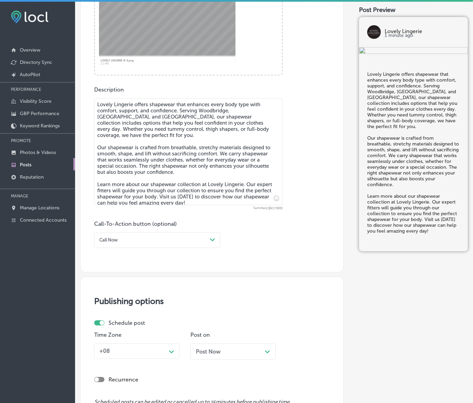
click at [208, 248] on div "Call Now Path Created with Sketch." at bounding box center [157, 239] width 126 height 15
click at [125, 300] on div "Learn more" at bounding box center [157, 295] width 126 height 10
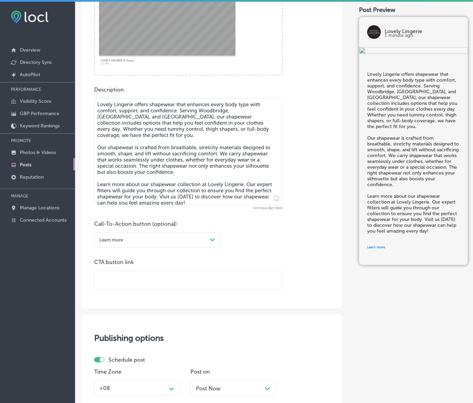
click at [165, 290] on input "text" at bounding box center [189, 280] width 188 height 19
paste input "[URL][DOMAIN_NAME]"
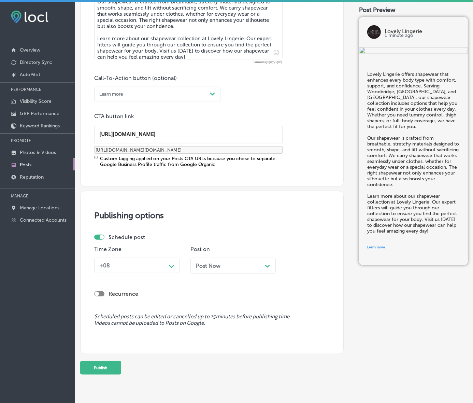
scroll to position [464, 0]
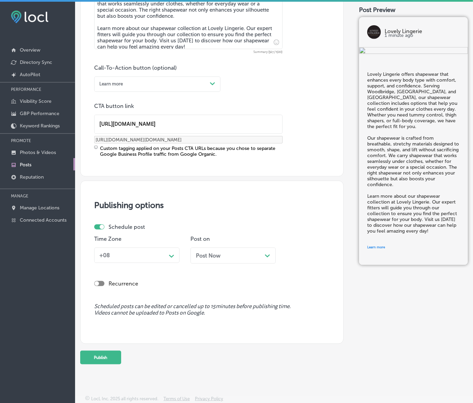
type input "[URL][DOMAIN_NAME]"
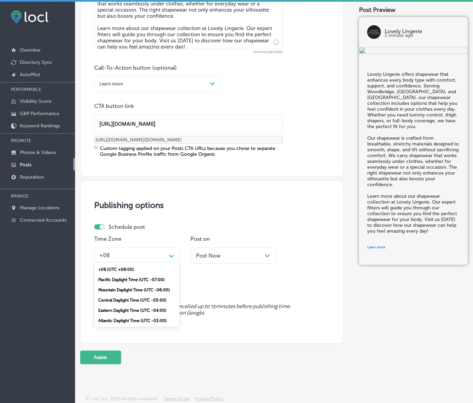
click at [170, 255] on icon "Path Created with Sketch." at bounding box center [171, 256] width 5 height 3
click at [151, 295] on div "Mountain Daylight Time (UTC -06:00)" at bounding box center [136, 290] width 85 height 10
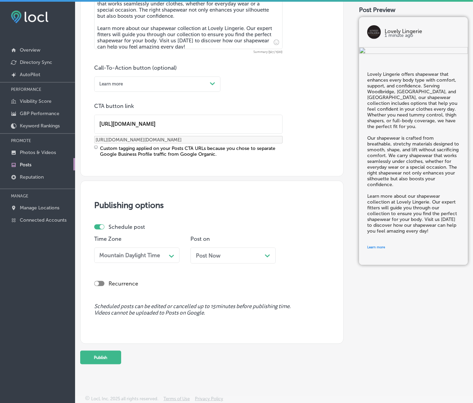
click at [230, 260] on div "Post Now Path Created with Sketch." at bounding box center [232, 255] width 85 height 16
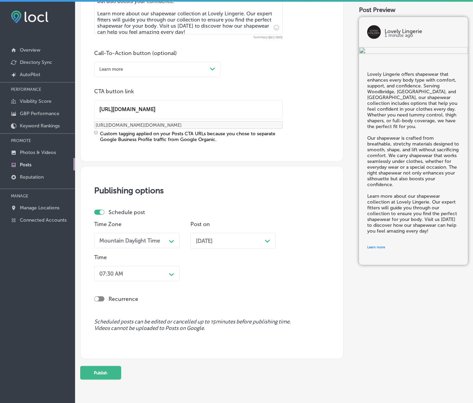
click at [165, 279] on div "07:30 AM" at bounding box center [132, 273] width 70 height 11
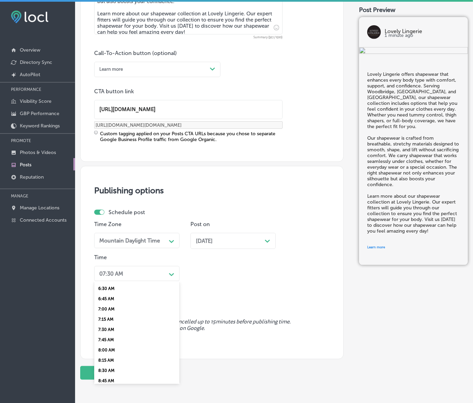
scroll to position [299, 0]
click at [113, 281] on div "7:00 AM" at bounding box center [136, 276] width 85 height 10
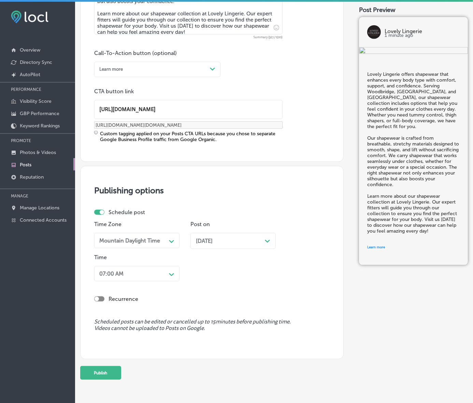
scroll to position [513, 0]
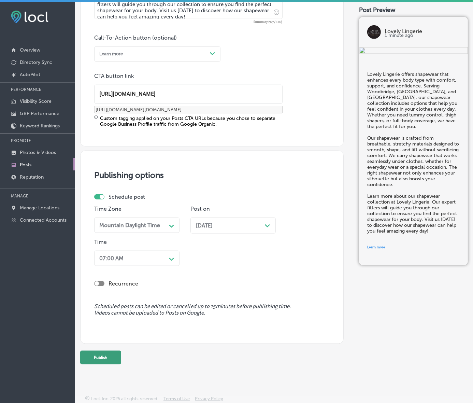
click at [115, 351] on button "Publish" at bounding box center [100, 358] width 41 height 14
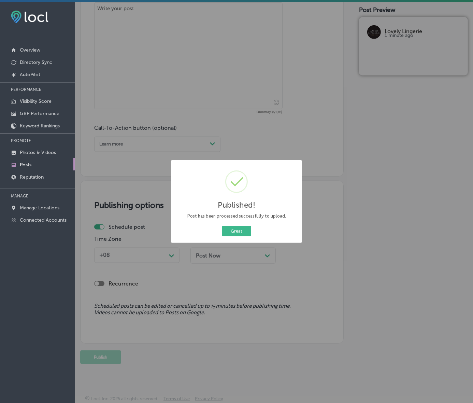
scroll to position [421, 0]
click at [222, 226] on button "Great" at bounding box center [236, 231] width 29 height 11
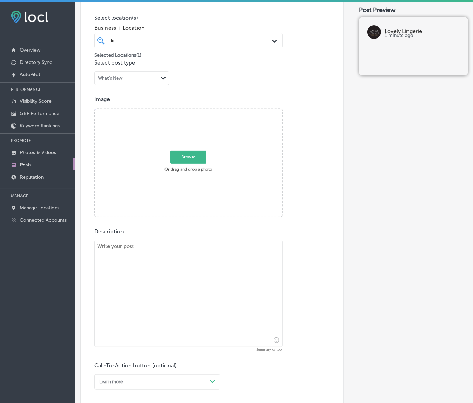
scroll to position [165, 0]
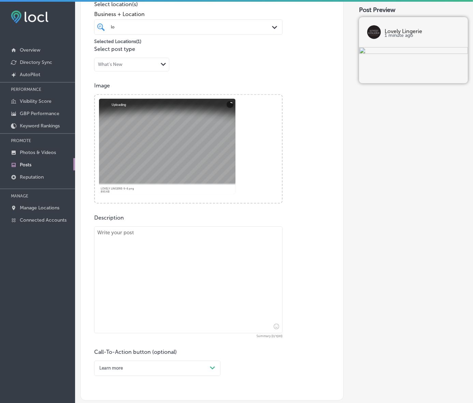
click at [243, 261] on textarea at bounding box center [188, 279] width 188 height 107
paste textarea "Your wedding day deserves bridal lingerie that enhances your beauty and makes y…"
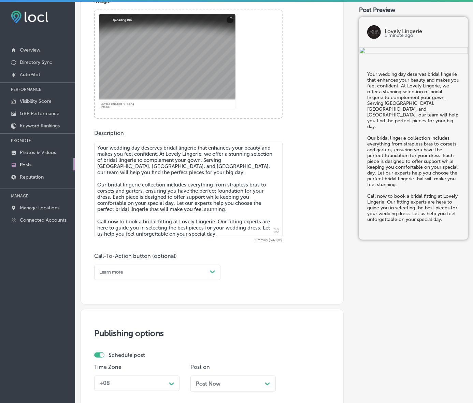
scroll to position [250, 0]
type textarea "Your wedding day deserves bridal lingerie that enhances your beauty and makes y…"
click at [209, 277] on div "Path Created with Sketch." at bounding box center [212, 271] width 11 height 11
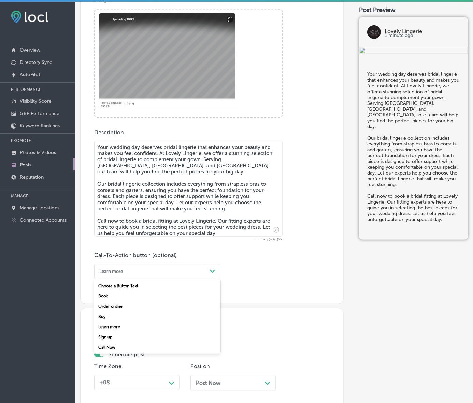
click at [121, 352] on div "Call Now" at bounding box center [157, 347] width 126 height 10
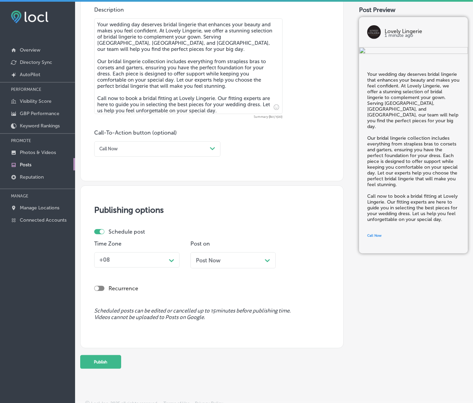
scroll to position [410, 0]
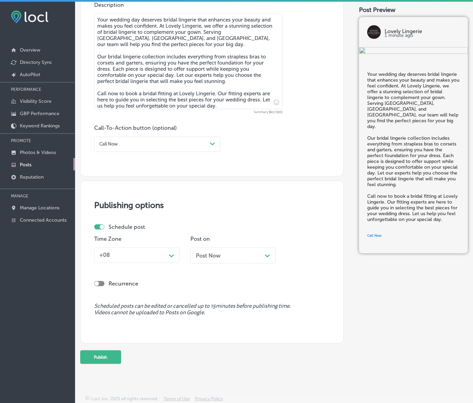
click at [173, 252] on div "Path Created with Sketch." at bounding box center [171, 254] width 5 height 5
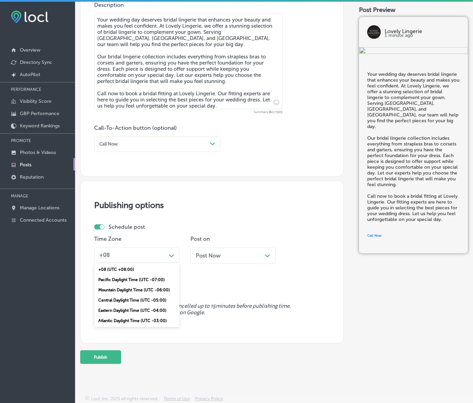
click at [142, 285] on div "Mountain Daylight Time (UTC -06:00)" at bounding box center [136, 290] width 85 height 10
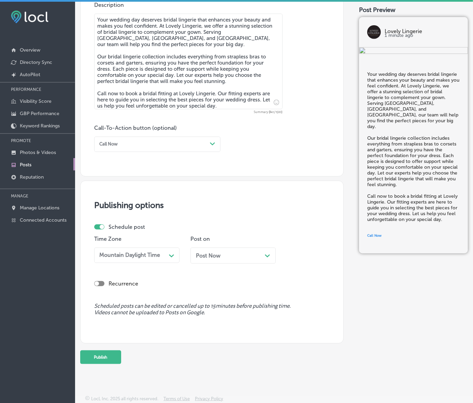
click at [219, 252] on span "Post Now" at bounding box center [208, 255] width 25 height 6
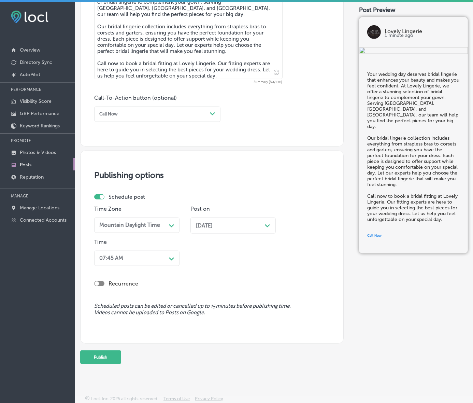
click at [172, 260] on icon "Path Created with Sketch." at bounding box center [171, 258] width 5 height 3
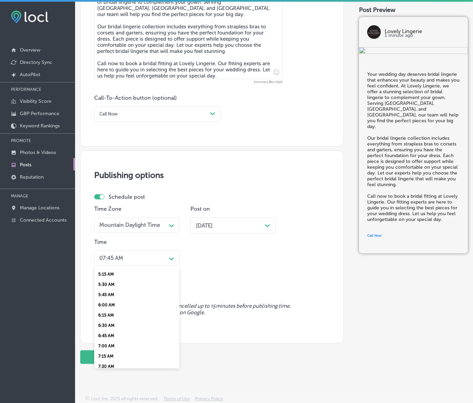
scroll to position [299, 0]
click at [118, 266] on div "7:00 AM" at bounding box center [136, 260] width 85 height 10
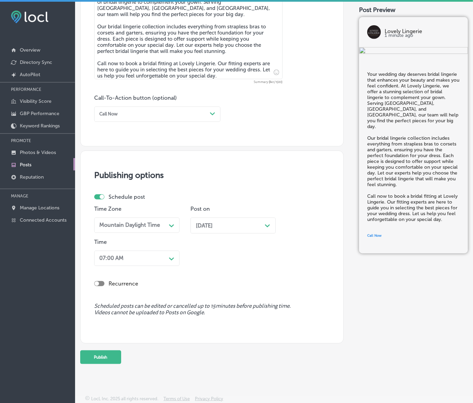
scroll to position [440, 0]
click at [121, 350] on button "Publish" at bounding box center [100, 357] width 41 height 14
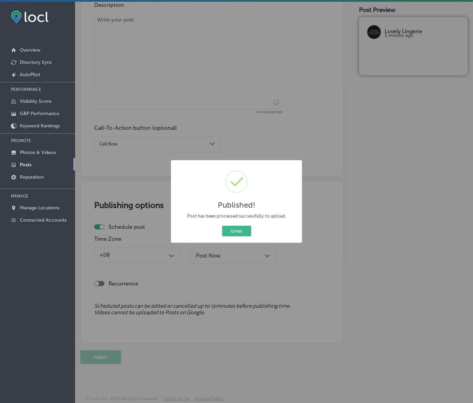
click at [222, 226] on button "Great" at bounding box center [236, 231] width 29 height 11
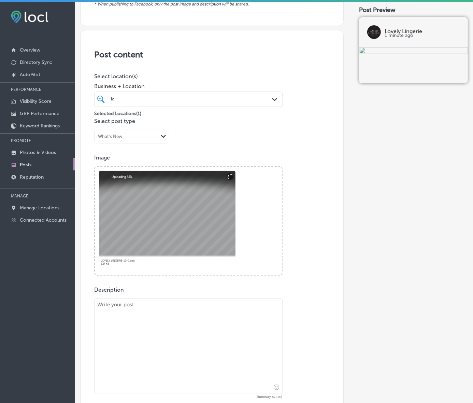
scroll to position [154, 0]
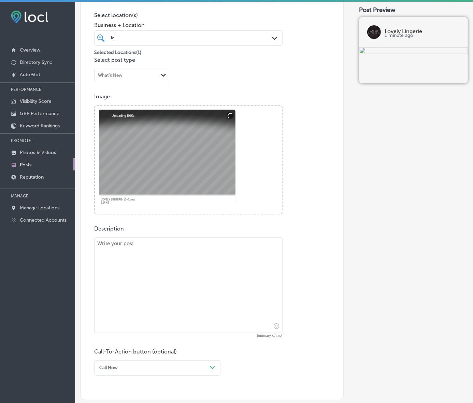
click at [234, 296] on textarea at bounding box center [188, 285] width 188 height 96
paste textarea "Lovely Lingerie offers active swimwear that fits and performs just as hard as y…"
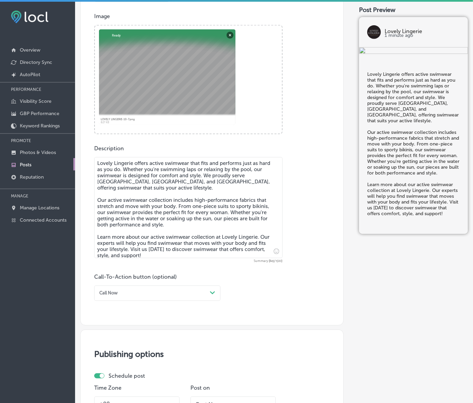
scroll to position [239, 0]
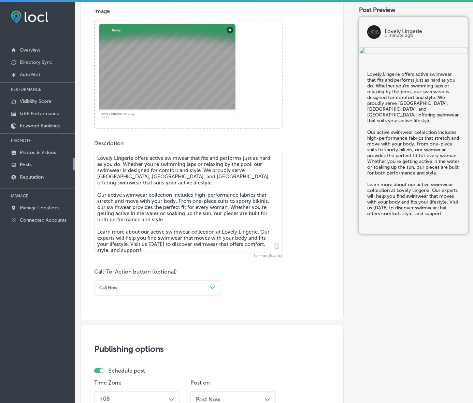
type textarea "Lovely Lingerie offers active swimwear that fits and performs just as hard as y…"
click at [165, 308] on div "Post content Select location(s) Business + Location lo lo Path Created with Ske…" at bounding box center [211, 102] width 263 height 437
click at [164, 293] on div "Call Now" at bounding box center [152, 287] width 111 height 9
click at [127, 348] on div "Learn more" at bounding box center [157, 343] width 126 height 10
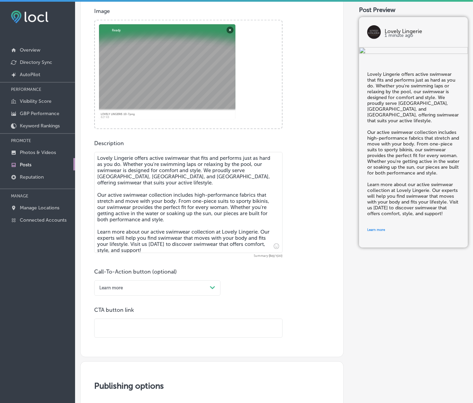
click at [142, 336] on input "text" at bounding box center [189, 328] width 188 height 19
paste input "[URL][DOMAIN_NAME]"
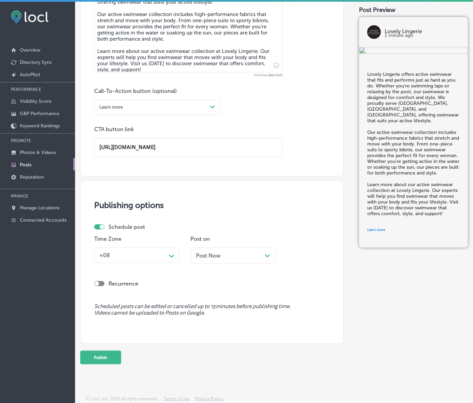
scroll to position [453, 0]
type input "[URL][DOMAIN_NAME]"
click at [172, 255] on icon "Path Created with Sketch." at bounding box center [171, 256] width 5 height 3
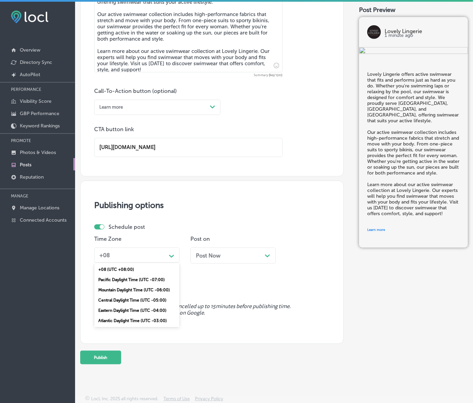
click at [157, 285] on div "Mountain Daylight Time (UTC -06:00)" at bounding box center [136, 290] width 85 height 10
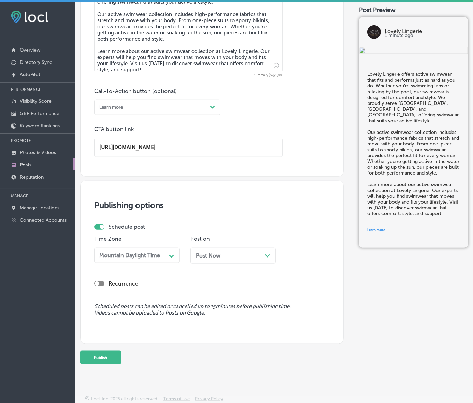
click at [244, 236] on p "Post on" at bounding box center [232, 239] width 85 height 6
click at [243, 247] on div "Post Now Path Created with Sketch." at bounding box center [232, 255] width 85 height 16
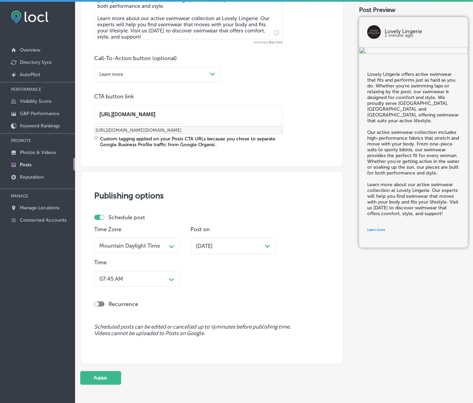
click at [168, 284] on div "Path Created with Sketch." at bounding box center [171, 278] width 11 height 11
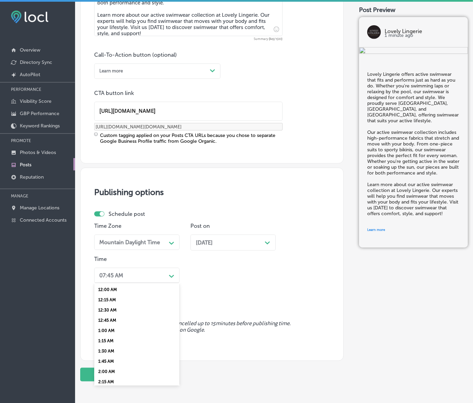
scroll to position [256, 0]
click at [111, 325] on div "7:00 AM" at bounding box center [136, 320] width 85 height 10
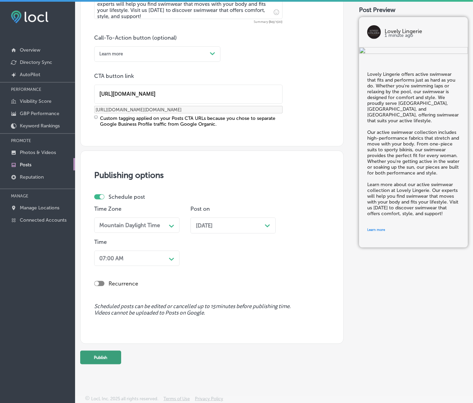
scroll to position [507, 0]
click at [121, 351] on button "Publish" at bounding box center [100, 358] width 41 height 14
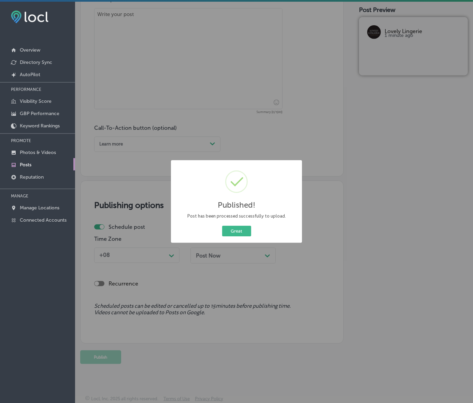
scroll to position [415, 0]
click at [239, 236] on button "Great" at bounding box center [236, 231] width 29 height 11
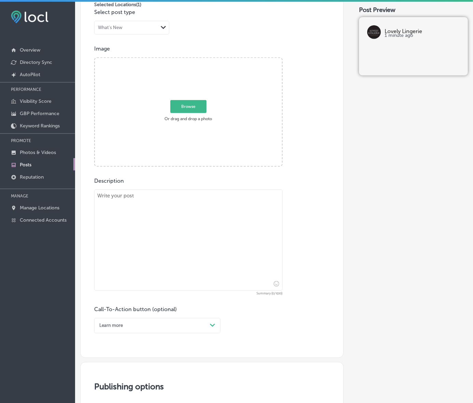
scroll to position [159, 0]
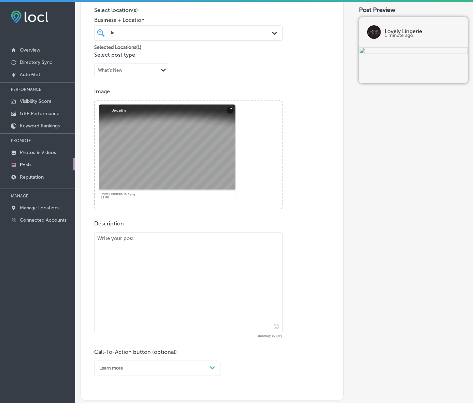
click at [159, 287] on textarea at bounding box center [188, 282] width 188 height 101
paste textarea "At Lovely Lingerie, we offer maternity lingerie designed to grow with you throu…"
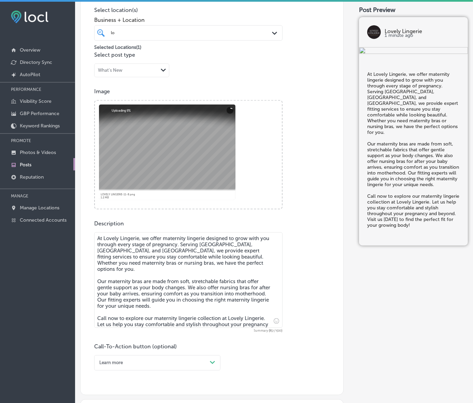
scroll to position [244, 0]
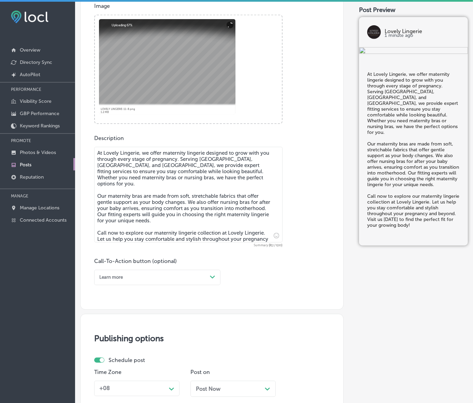
type textarea "At Lovely Lingerie, we offer maternity lingerie designed to grow with you throu…"
click at [215, 280] on div "Path Created with Sketch." at bounding box center [212, 276] width 5 height 5
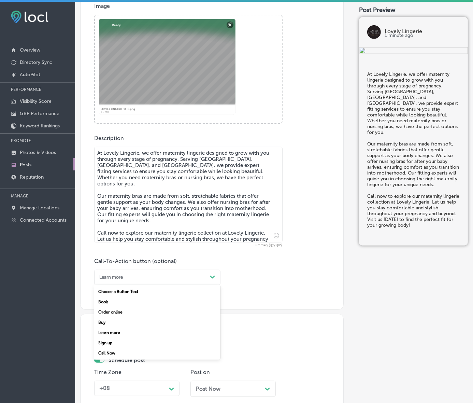
click at [122, 358] on div "Call Now" at bounding box center [157, 353] width 126 height 10
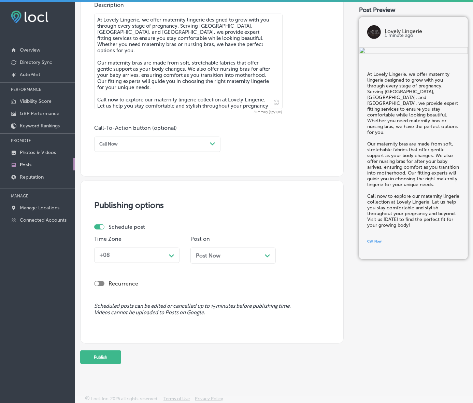
scroll to position [410, 0]
drag, startPoint x: 169, startPoint y: 236, endPoint x: 172, endPoint y: 240, distance: 4.4
click at [169, 250] on div "Path Created with Sketch." at bounding box center [171, 255] width 11 height 11
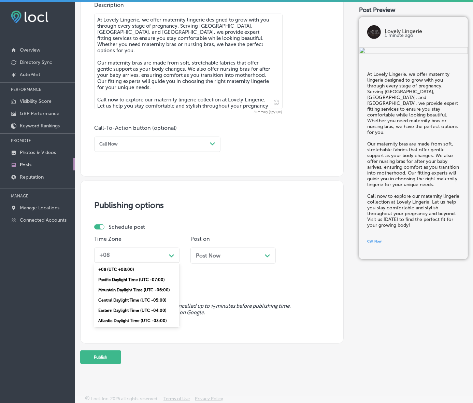
click at [145, 286] on div "Mountain Daylight Time (UTC -06:00)" at bounding box center [136, 290] width 85 height 10
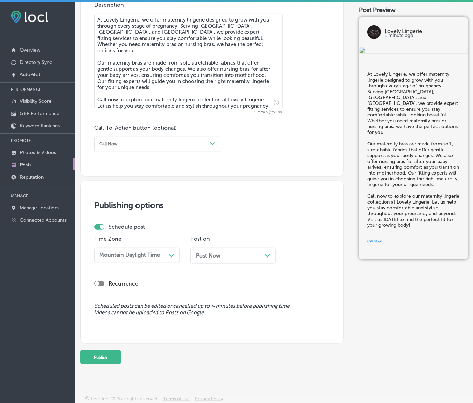
click at [230, 252] on div "Post Now Path Created with Sketch." at bounding box center [233, 255] width 74 height 6
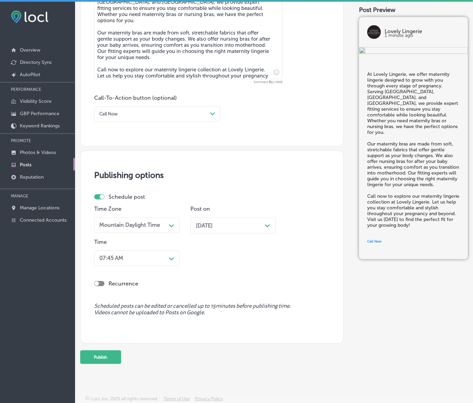
click at [169, 263] on div "Path Created with Sketch." at bounding box center [171, 258] width 11 height 11
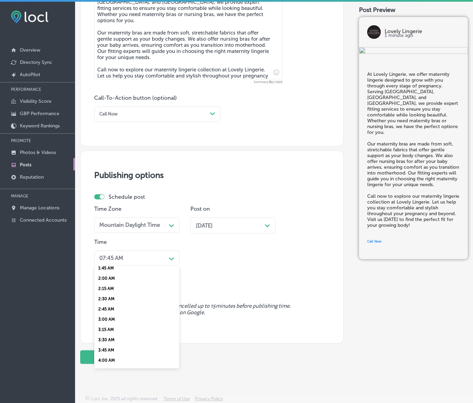
scroll to position [256, 0]
click at [115, 308] on div "7:00 AM" at bounding box center [136, 303] width 85 height 10
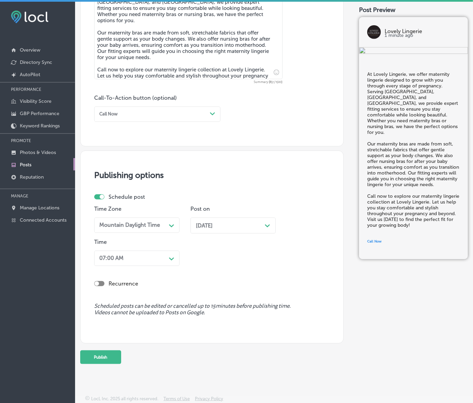
scroll to position [440, 0]
click at [115, 350] on button "Publish" at bounding box center [100, 357] width 41 height 14
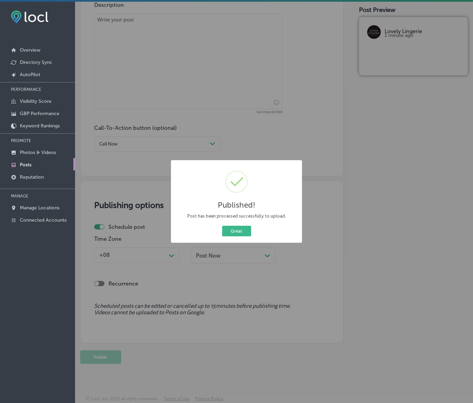
scroll to position [410, 0]
drag, startPoint x: 231, startPoint y: 238, endPoint x: 246, endPoint y: 244, distance: 16.4
click at [231, 236] on button "Great" at bounding box center [236, 231] width 29 height 11
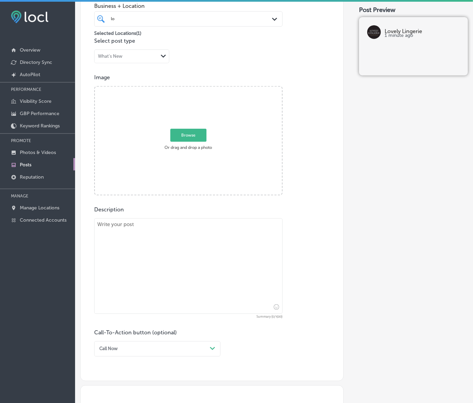
scroll to position [154, 0]
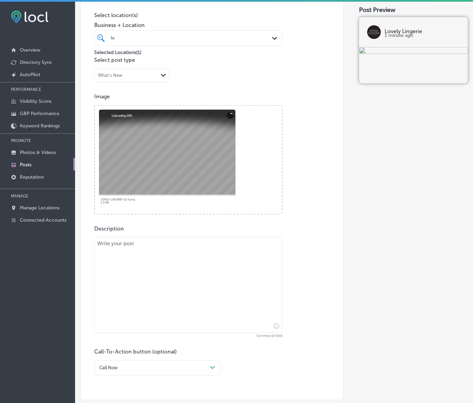
click at [188, 275] on textarea at bounding box center [188, 285] width 188 height 96
paste textarea "Loremipsum dol Sitametc adi elitsed doeius te Incidi Utlabore etd mag aliquae a…"
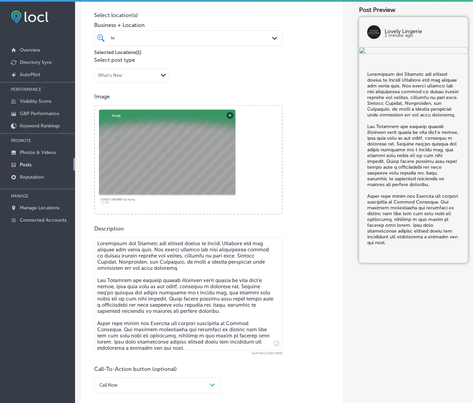
type textarea "Loremipsum dol Sitametc adi elitsed doeius te Incidi Utlabore etd mag aliquae a…"
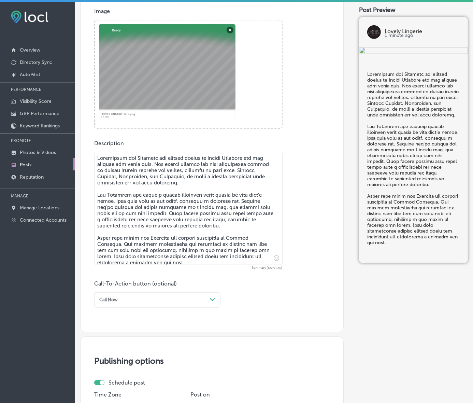
click at [206, 304] on div "Call Now" at bounding box center [152, 299] width 111 height 9
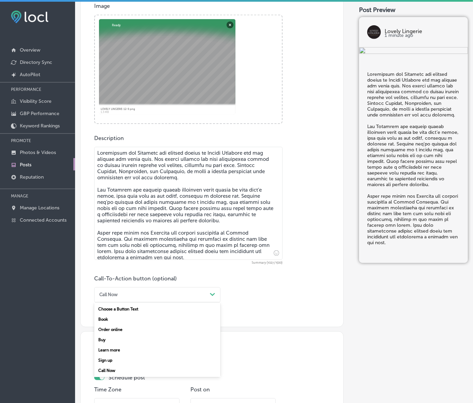
click at [118, 355] on div "Learn more" at bounding box center [157, 350] width 126 height 10
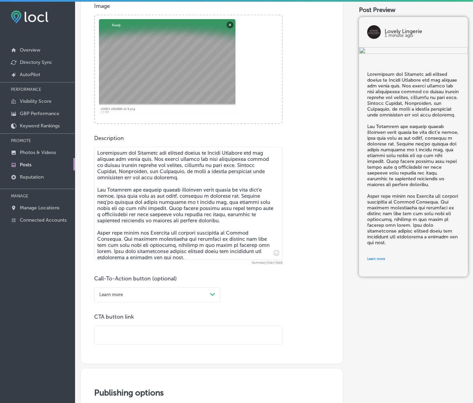
click at [136, 357] on div "Post content Select location(s) Business + Location lo lo Path Created with Ske…" at bounding box center [211, 121] width 263 height 486
click at [136, 344] on input "text" at bounding box center [189, 335] width 188 height 19
paste input "[URL][DOMAIN_NAME]"
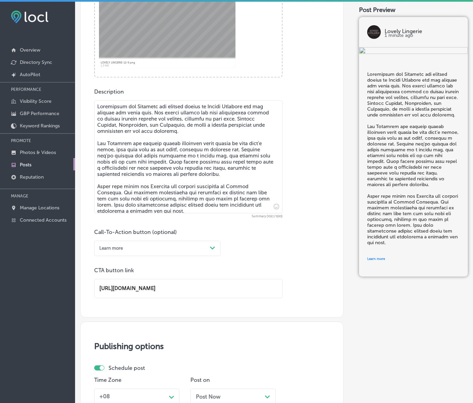
scroll to position [458, 0]
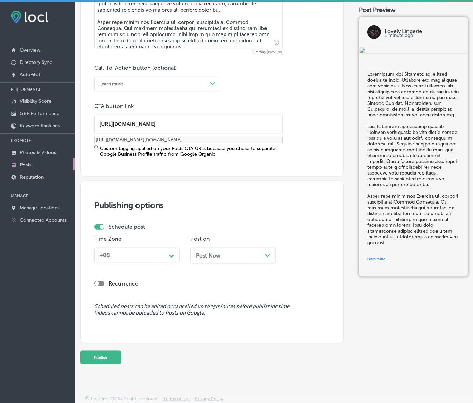
type input "[URL][DOMAIN_NAME]"
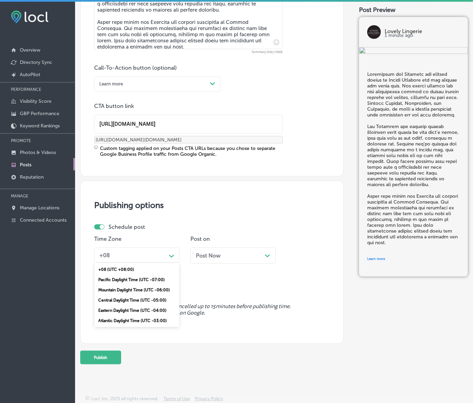
click at [174, 258] on icon "Path Created with Sketch." at bounding box center [171, 256] width 5 height 3
click at [143, 295] on div "Mountain Daylight Time (UTC -06:00)" at bounding box center [136, 290] width 85 height 10
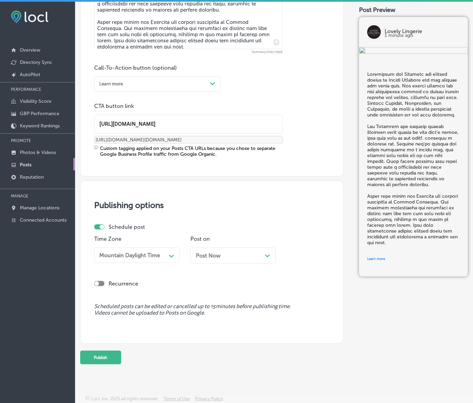
click at [220, 263] on div "Post Now Path Created with Sketch." at bounding box center [232, 255] width 85 height 16
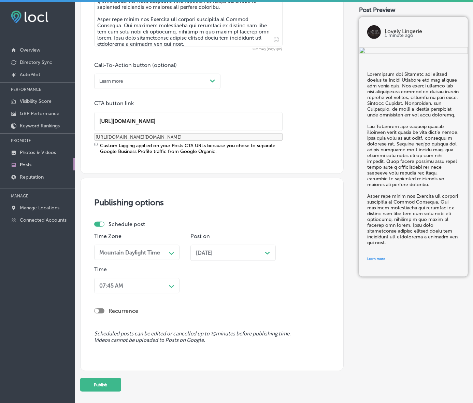
click at [162, 293] on div "07:45 AM Path Created with Sketch." at bounding box center [136, 285] width 85 height 15
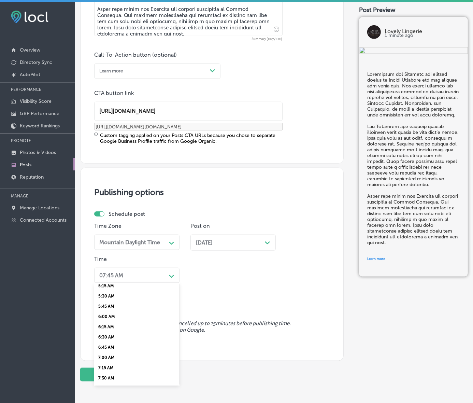
scroll to position [256, 0]
click at [111, 325] on div "7:00 AM" at bounding box center [136, 320] width 85 height 10
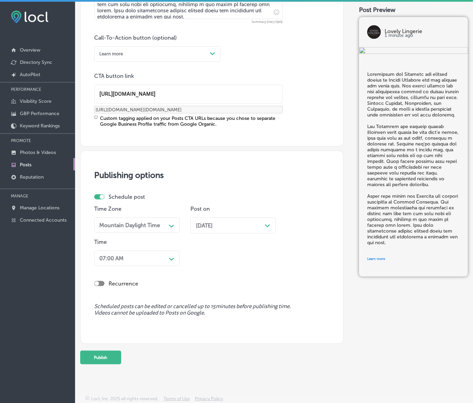
scroll to position [519, 0]
click at [120, 353] on button "Publish" at bounding box center [100, 358] width 41 height 14
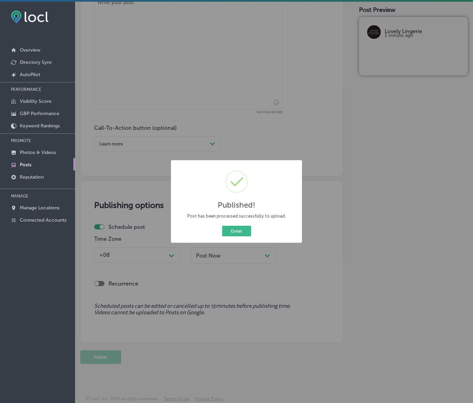
scroll to position [427, 0]
click at [231, 236] on button "Great" at bounding box center [236, 231] width 29 height 11
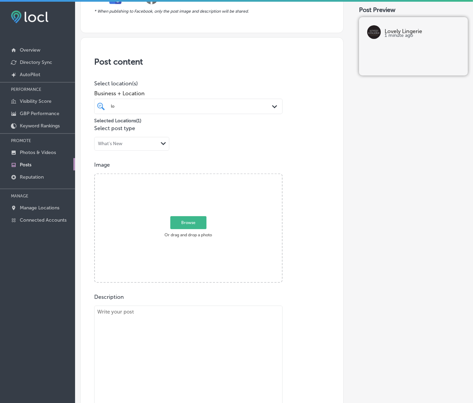
scroll to position [214, 0]
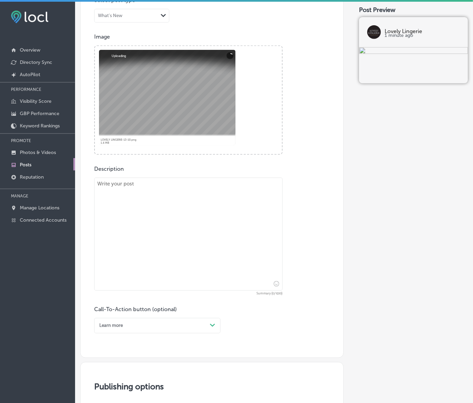
click at [106, 214] on textarea at bounding box center [188, 233] width 188 height 113
paste textarea "At Lovely Lingerie, we offer lingerie that fits beautifully, feels amazing, and…"
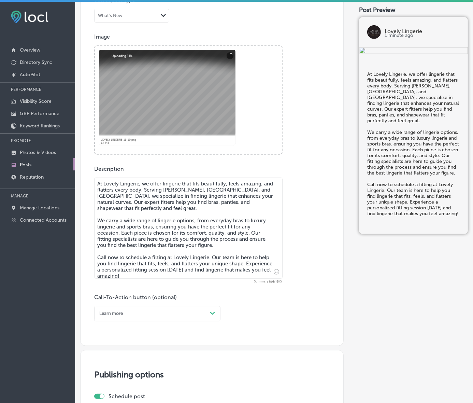
type textarea "At Lovely Lingerie, we offer lingerie that fits beautifully, feels amazing, and…"
click at [211, 321] on div "Learn more Path Created with Sketch." at bounding box center [157, 313] width 126 height 15
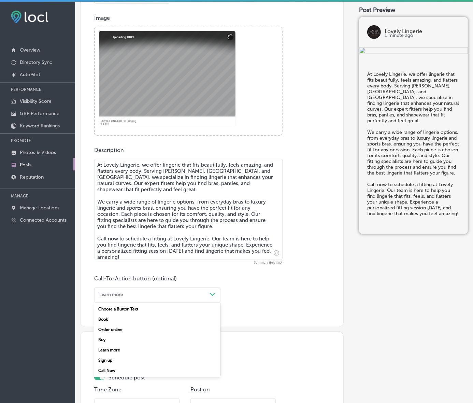
drag, startPoint x: 117, startPoint y: 391, endPoint x: 120, endPoint y: 389, distance: 3.8
click at [117, 375] on div "Call Now" at bounding box center [157, 370] width 126 height 10
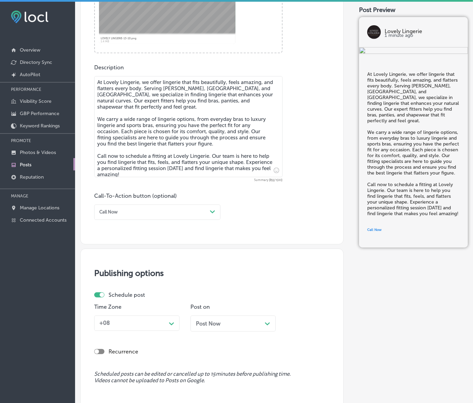
scroll to position [403, 0]
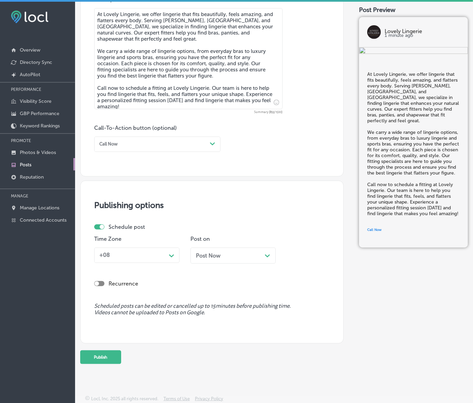
click at [173, 251] on div "Path Created with Sketch." at bounding box center [171, 255] width 11 height 11
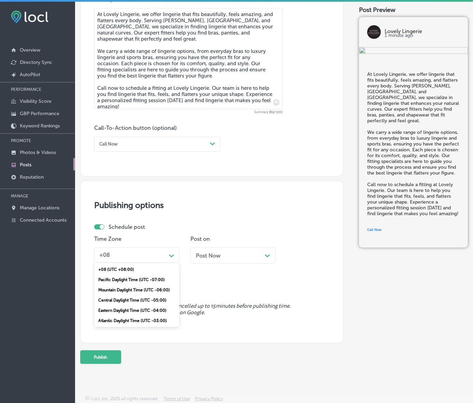
click at [154, 293] on div "Mountain Daylight Time (UTC -06:00)" at bounding box center [136, 290] width 85 height 10
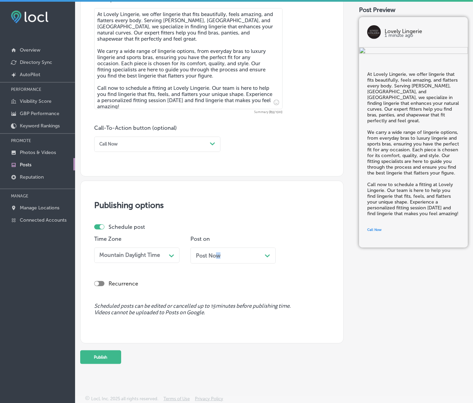
click at [220, 256] on div "Post Now Path Created with Sketch." at bounding box center [232, 255] width 85 height 16
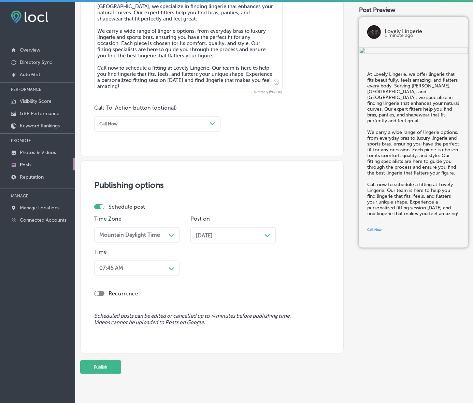
click at [233, 239] on div "[DATE] Path Created with Sketch." at bounding box center [233, 235] width 74 height 6
click at [169, 273] on div "Path Created with Sketch." at bounding box center [171, 267] width 11 height 11
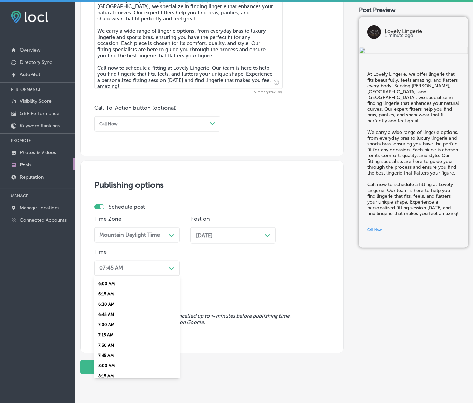
scroll to position [256, 0]
click at [114, 318] on div "7:00 AM" at bounding box center [136, 313] width 85 height 10
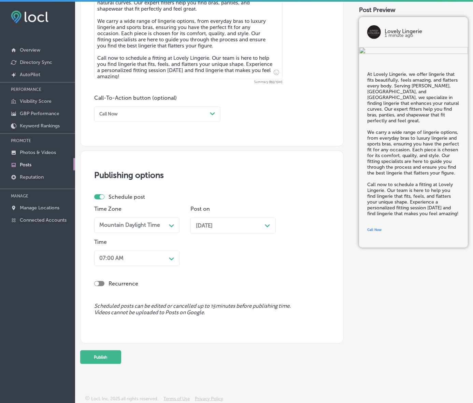
scroll to position [445, 0]
click at [121, 350] on button "Publish" at bounding box center [100, 357] width 41 height 14
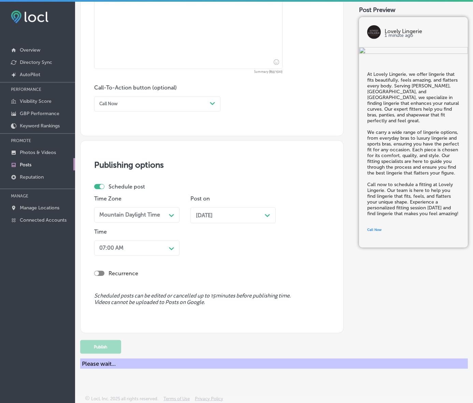
scroll to position [415, 0]
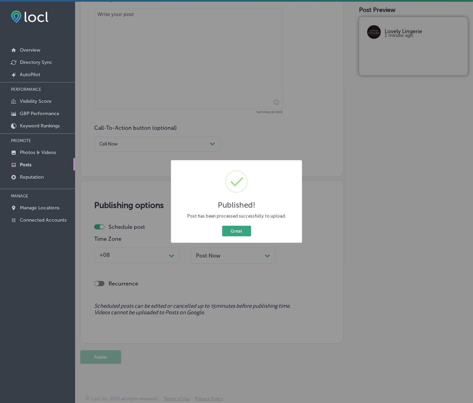
click at [232, 236] on button "Great" at bounding box center [236, 231] width 29 height 11
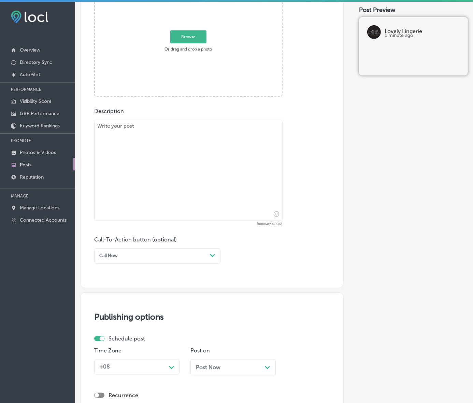
scroll to position [116, 0]
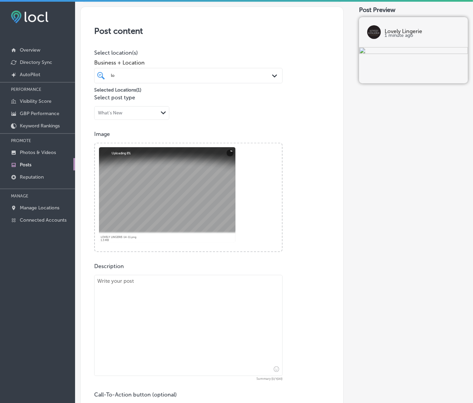
click at [218, 336] on textarea at bounding box center [188, 325] width 188 height 101
paste textarea "A perfect collection of lingerie awaits you, designed to make your dreams come …"
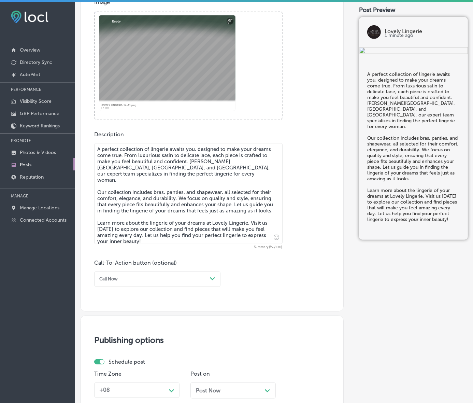
scroll to position [287, 0]
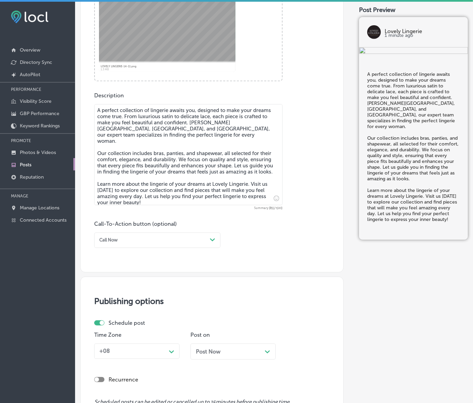
type textarea "A perfect collection of lingerie awaits you, designed to make your dreams come …"
click at [141, 248] on div "Call Now Path Created with Sketch." at bounding box center [157, 239] width 126 height 15
click at [125, 300] on div "Learn more" at bounding box center [157, 295] width 126 height 10
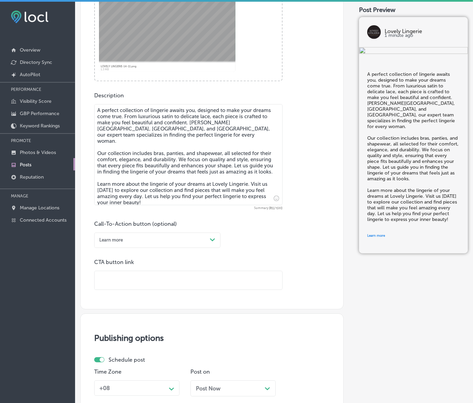
click at [149, 285] on input "text" at bounding box center [189, 280] width 188 height 19
paste input "[URL][DOMAIN_NAME]"
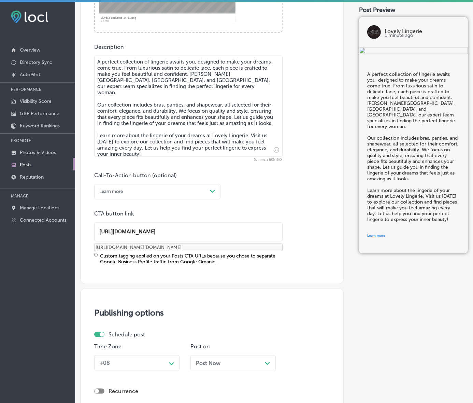
scroll to position [453, 0]
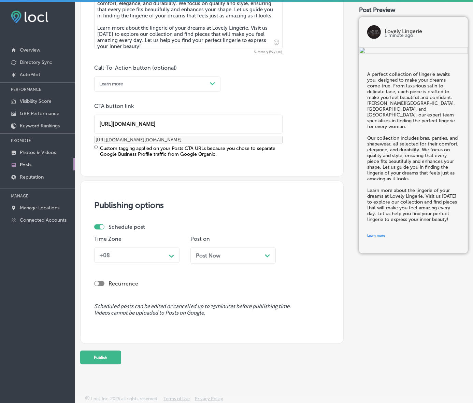
type input "[URL][DOMAIN_NAME]"
click at [170, 258] on div "Path Created with Sketch." at bounding box center [171, 255] width 5 height 5
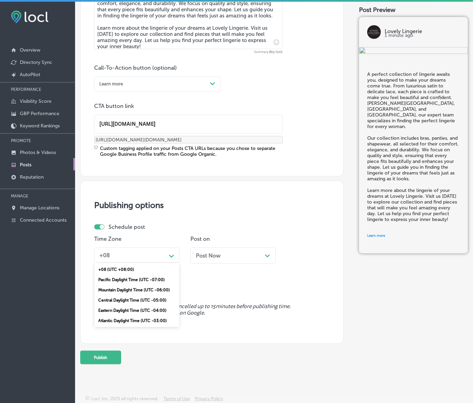
click at [149, 295] on div "Mountain Daylight Time (UTC -06:00)" at bounding box center [136, 290] width 85 height 10
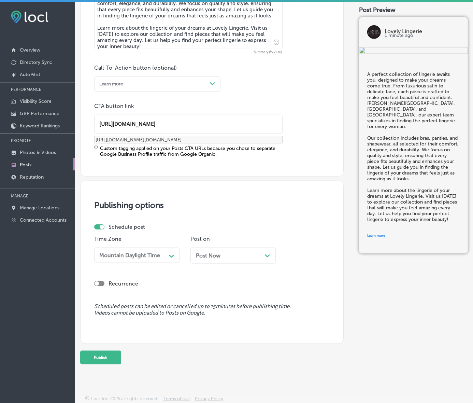
click at [226, 263] on div "Post Now Path Created with Sketch." at bounding box center [232, 255] width 85 height 16
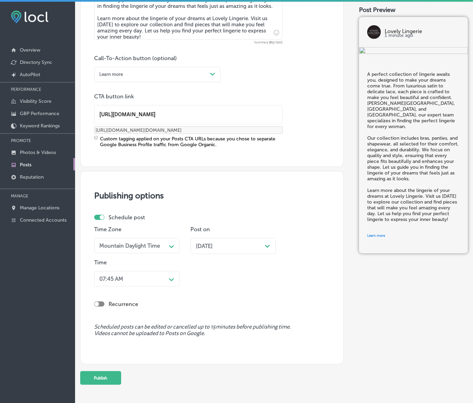
click at [156, 284] on div "07:45 AM" at bounding box center [132, 278] width 70 height 11
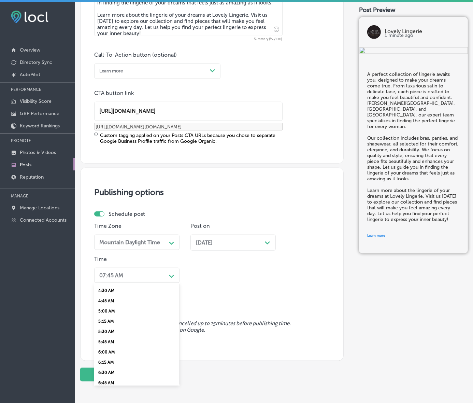
scroll to position [299, 0]
click at [116, 283] on div "7:00 AM" at bounding box center [136, 277] width 85 height 10
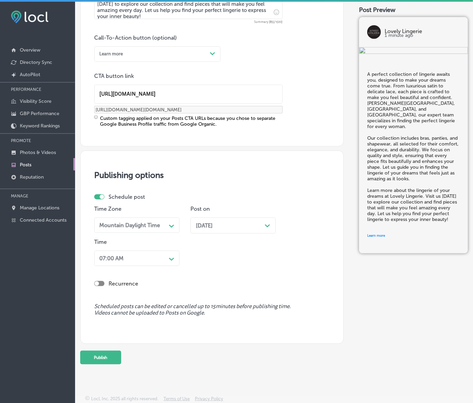
scroll to position [507, 0]
drag, startPoint x: 122, startPoint y: 337, endPoint x: 122, endPoint y: 340, distance: 3.8
click at [121, 351] on button "Publish" at bounding box center [100, 358] width 41 height 14
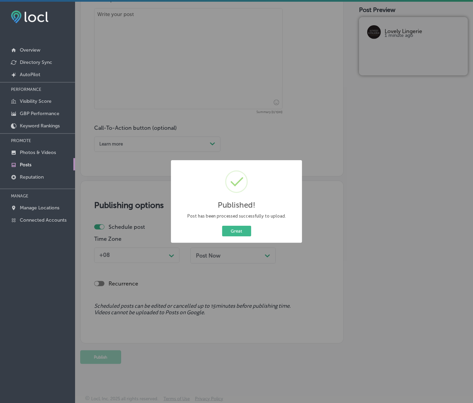
scroll to position [415, 0]
click at [246, 236] on button "Great" at bounding box center [236, 231] width 29 height 11
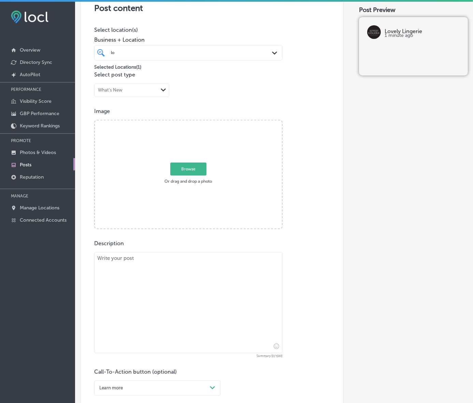
scroll to position [159, 0]
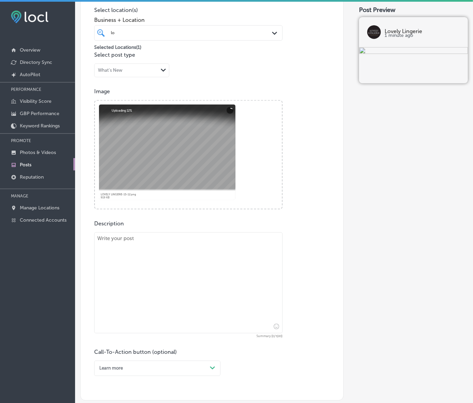
click at [154, 294] on textarea at bounding box center [188, 282] width 188 height 101
paste textarea "Finding the right post-surgery bras is crucial for comfort and support during y…"
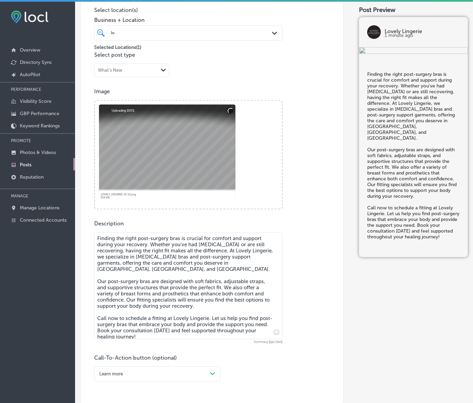
type textarea "Finding the right post-surgery bras is crucial for comfort and support during y…"
click at [209, 382] on div "Learn more Path Created with Sketch." at bounding box center [157, 373] width 126 height 15
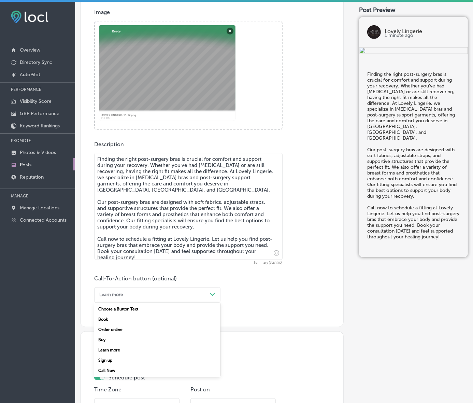
click at [128, 375] on div "Call Now" at bounding box center [157, 370] width 126 height 10
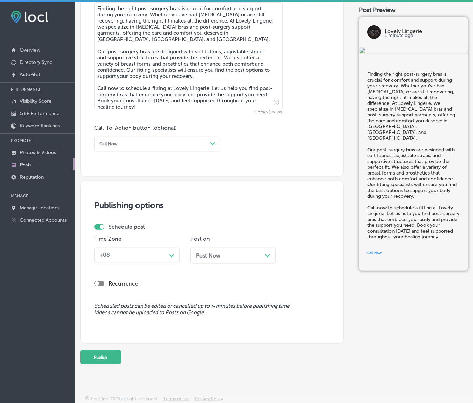
scroll to position [409, 0]
click at [177, 250] on div "Path Created with Sketch." at bounding box center [171, 255] width 11 height 11
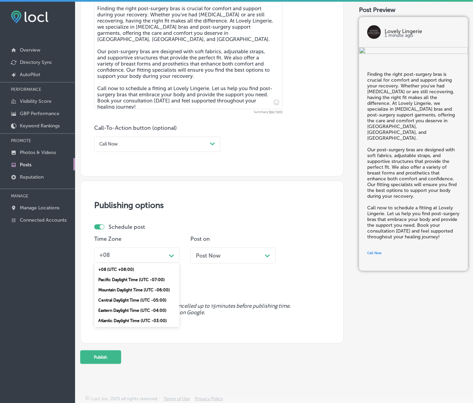
click at [145, 291] on div "Mountain Daylight Time (UTC -06:00)" at bounding box center [136, 290] width 85 height 10
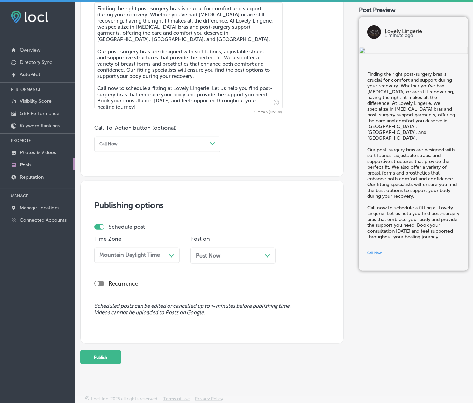
click at [224, 247] on div "Post Now Path Created with Sketch." at bounding box center [232, 255] width 85 height 16
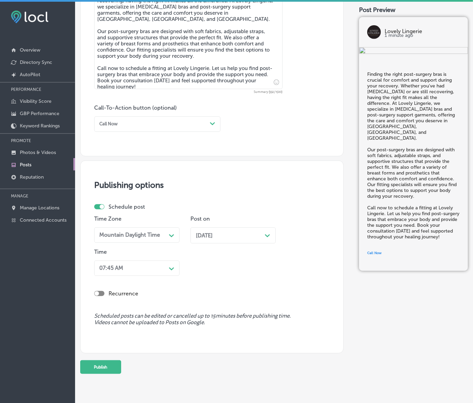
click at [176, 273] on div "Path Created with Sketch." at bounding box center [171, 267] width 11 height 11
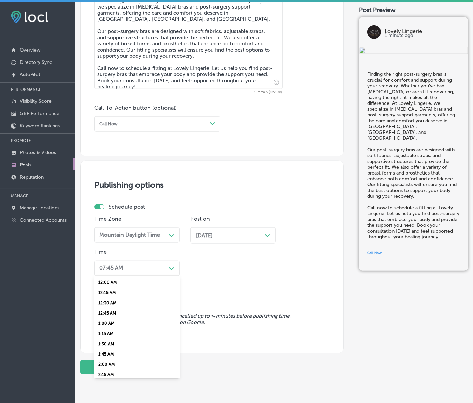
scroll to position [256, 0]
click at [108, 318] on div "7:00 AM" at bounding box center [136, 313] width 85 height 10
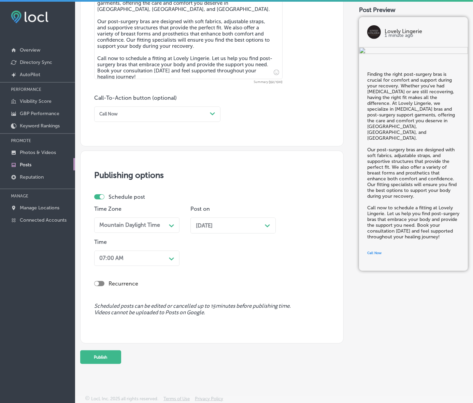
scroll to position [451, 0]
click at [117, 350] on button "Publish" at bounding box center [100, 357] width 41 height 14
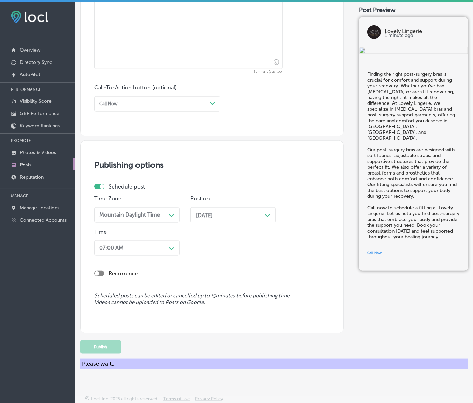
scroll to position [421, 0]
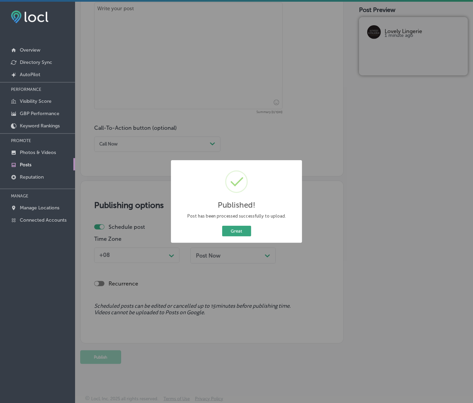
click at [232, 236] on button "Great" at bounding box center [236, 231] width 29 height 11
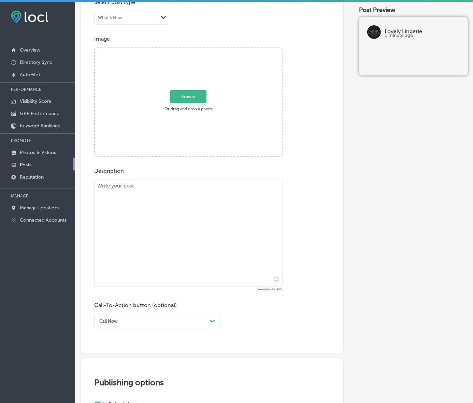
scroll to position [165, 0]
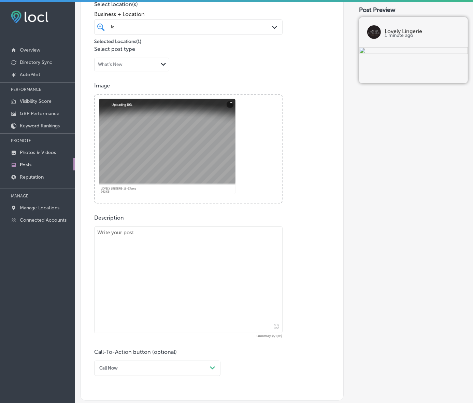
click at [169, 284] on textarea at bounding box center [188, 279] width 188 height 107
paste textarea "Perfectly fitted shapewear can transform how you look and feel in any outfit. S…"
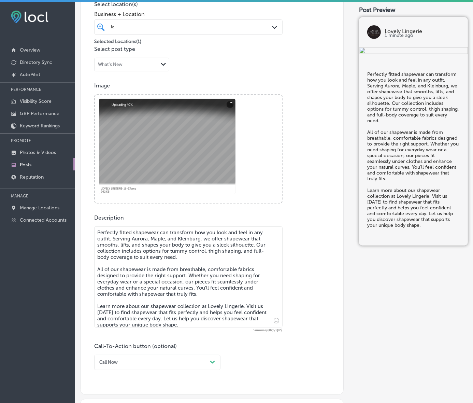
type textarea "Perfectly fitted shapewear can transform how you look and feel in any outfit. S…"
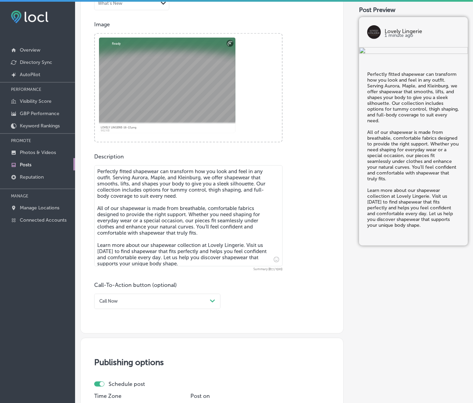
scroll to position [293, 0]
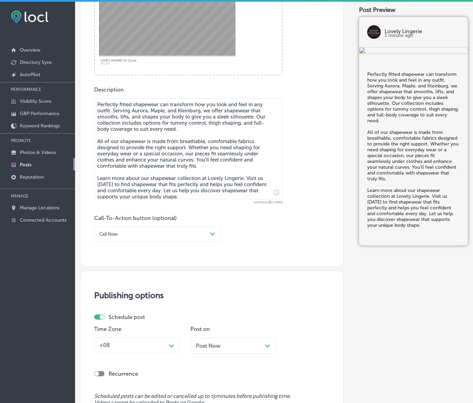
click at [213, 256] on div "Post content Select location(s) Business + Location lo lo Path Created with Ske…" at bounding box center [211, 48] width 263 height 437
click at [213, 236] on polygon at bounding box center [212, 233] width 5 height 3
click at [140, 295] on div "Learn more" at bounding box center [157, 289] width 126 height 10
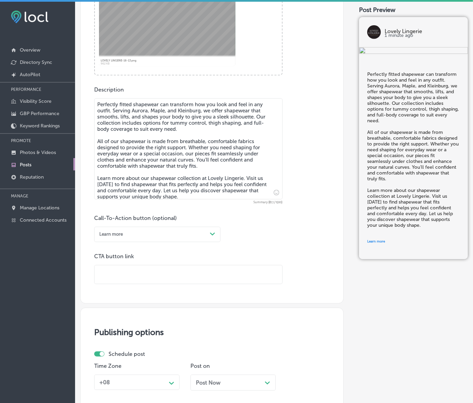
click at [164, 284] on input "text" at bounding box center [189, 274] width 188 height 19
paste input "[URL][DOMAIN_NAME]"
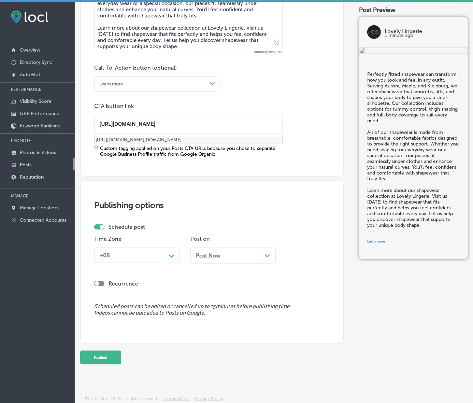
scroll to position [477, 0]
type input "[URL][DOMAIN_NAME]"
click at [179, 247] on div "+08 Path Created with Sketch." at bounding box center [136, 254] width 85 height 15
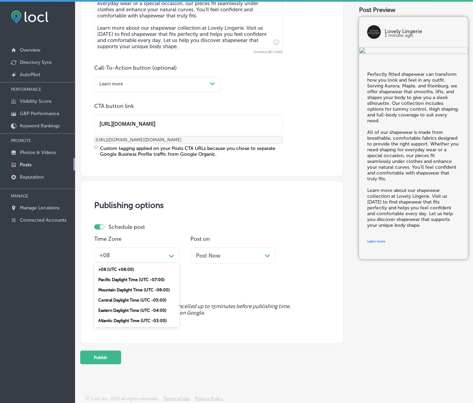
click at [154, 285] on div "Mountain Daylight Time (UTC -06:00)" at bounding box center [136, 290] width 85 height 10
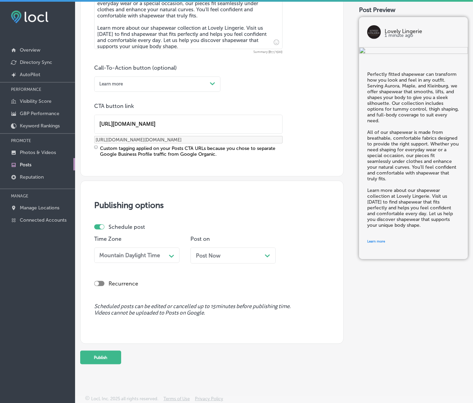
click at [224, 252] on div "Post Now Path Created with Sketch." at bounding box center [233, 255] width 74 height 6
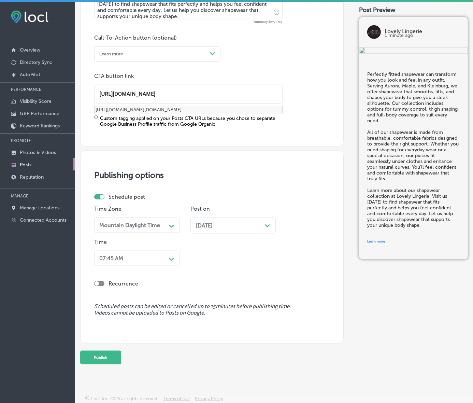
click at [160, 263] on div "07:45 AM" at bounding box center [132, 258] width 70 height 11
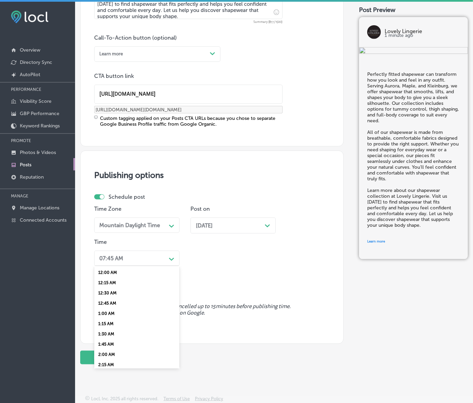
scroll to position [299, 0]
click at [109, 266] on div "7:00 AM" at bounding box center [136, 260] width 85 height 10
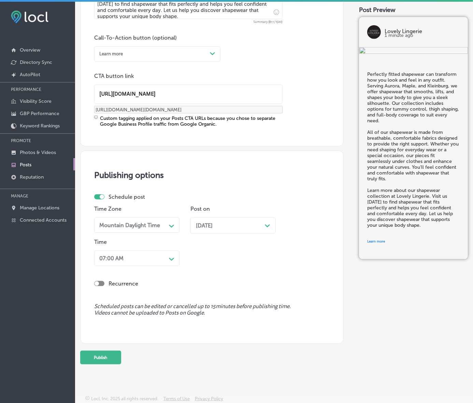
scroll to position [507, 0]
click at [121, 351] on button "Publish" at bounding box center [100, 358] width 41 height 14
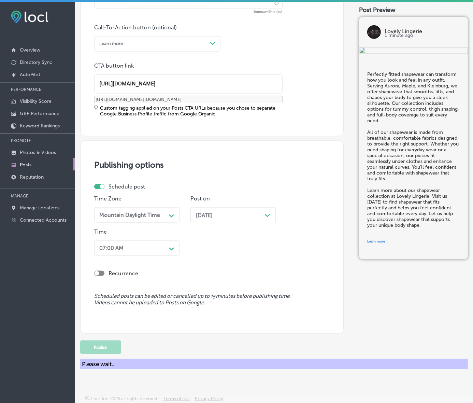
scroll to position [415, 0]
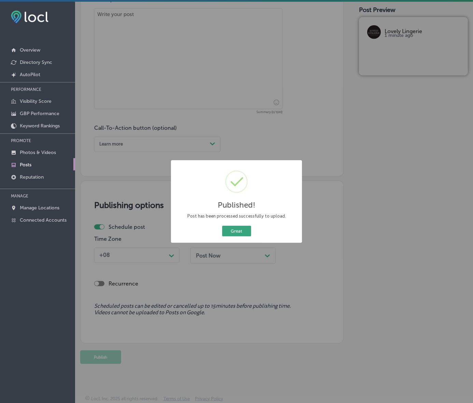
click at [246, 236] on button "Great" at bounding box center [236, 231] width 29 height 11
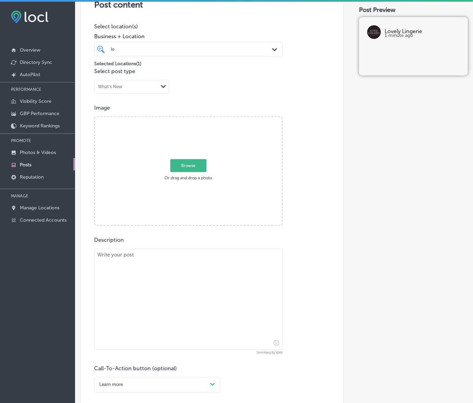
scroll to position [31, 0]
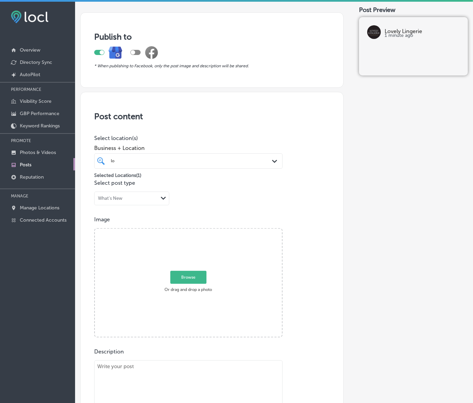
click at [25, 165] on p "Posts" at bounding box center [26, 165] width 12 height 6
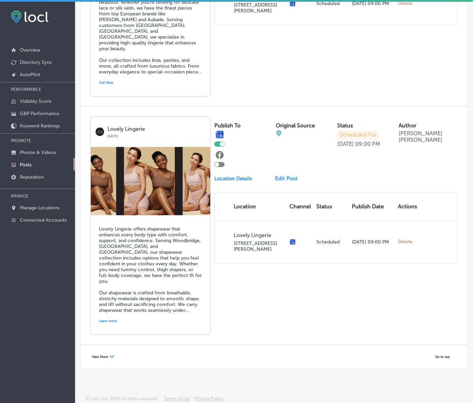
scroll to position [1413, 0]
drag, startPoint x: 109, startPoint y: 345, endPoint x: 27, endPoint y: 350, distance: 82.1
click at [108, 355] on span "View More" at bounding box center [100, 357] width 16 height 4
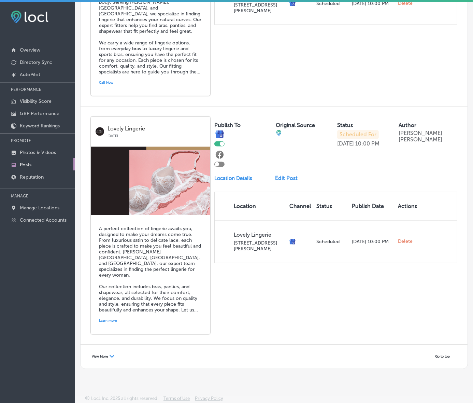
scroll to position [2904, 0]
click at [108, 355] on span "View More" at bounding box center [100, 357] width 16 height 4
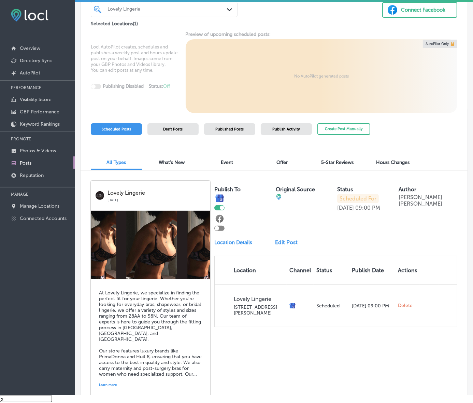
scroll to position [0, 0]
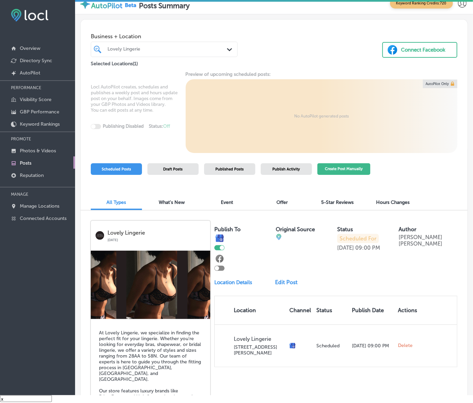
click at [361, 175] on button "Create Post Manually" at bounding box center [343, 169] width 53 height 12
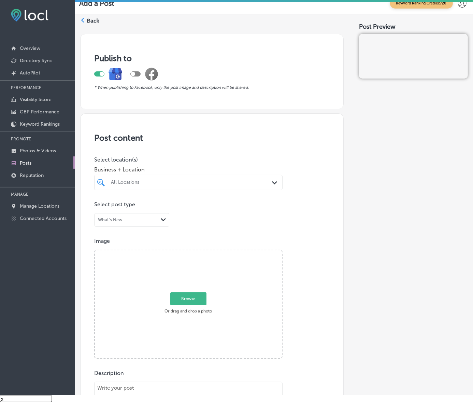
click at [251, 190] on div "All Locations Path Created with Sketch." at bounding box center [188, 182] width 188 height 15
click at [272, 216] on div "[GEOGRAPHIC_DATA] [STREET_ADDRESS]-4813 [STREET_ADDRESS]" at bounding box center [190, 208] width 186 height 14
type input "seas"
click at [342, 209] on div "Publish to * When publishing to Facebook, only the post image and description w…" at bounding box center [274, 364] width 388 height 669
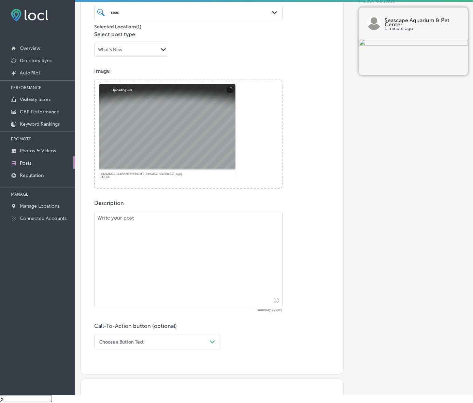
scroll to position [171, 0]
click at [177, 261] on textarea at bounding box center [188, 259] width 188 height 96
paste textarea "At [GEOGRAPHIC_DATA], we offer an extensive selection of freshwater fish to bri…"
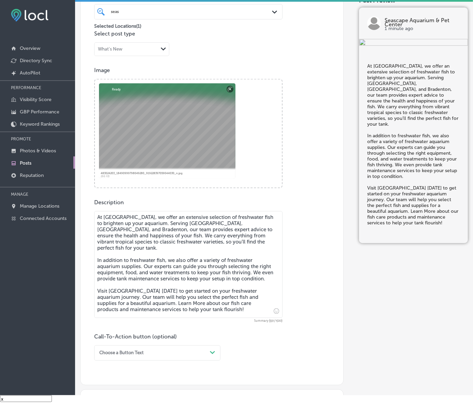
type textarea "At [GEOGRAPHIC_DATA], we offer an extensive selection of freshwater fish to bri…"
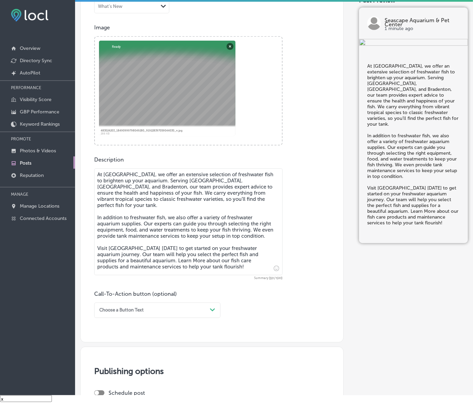
click at [210, 318] on div "Choose a Button Text Path Created with Sketch." at bounding box center [157, 309] width 126 height 15
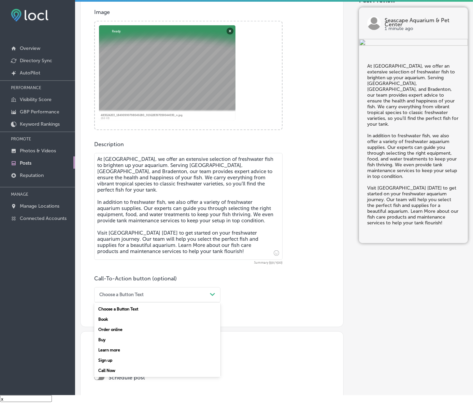
click at [128, 355] on div "Learn more" at bounding box center [157, 350] width 126 height 10
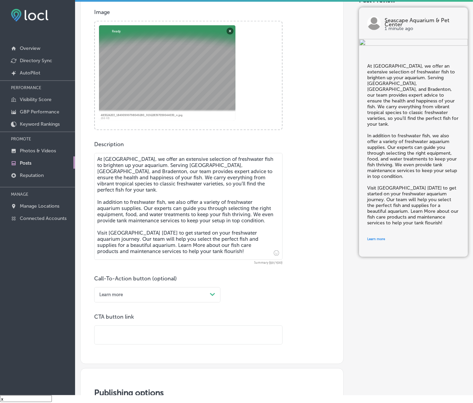
click at [138, 344] on input "text" at bounding box center [189, 335] width 188 height 19
paste input "[URL][DOMAIN_NAME]"
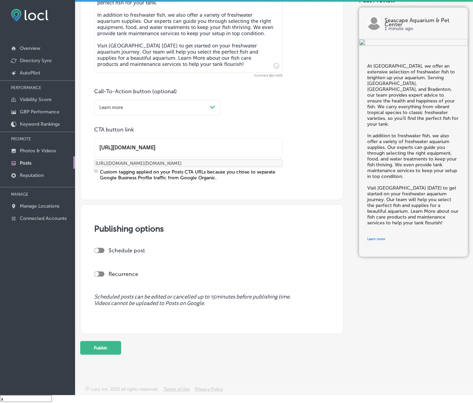
scroll to position [450, 0]
type input "[URL][DOMAIN_NAME]"
click at [98, 248] on div at bounding box center [97, 250] width 4 height 4
checkbox input "true"
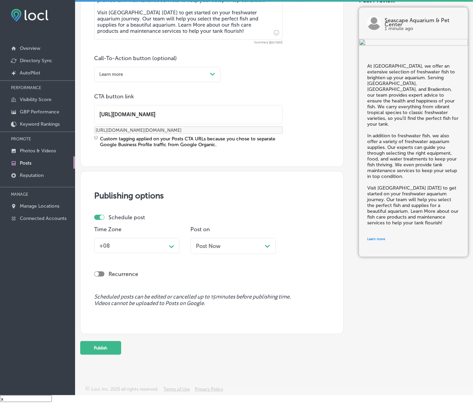
click at [151, 251] on div "+08" at bounding box center [132, 245] width 70 height 11
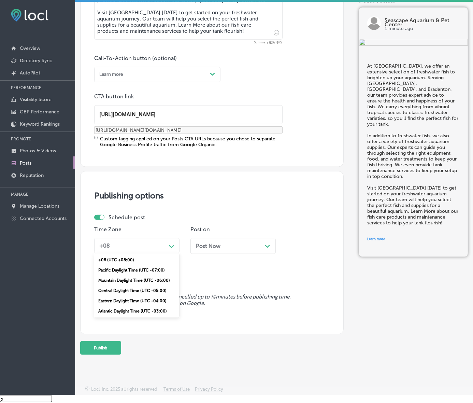
click at [144, 285] on div "Mountain Daylight Time (UTC -06:00)" at bounding box center [136, 280] width 85 height 10
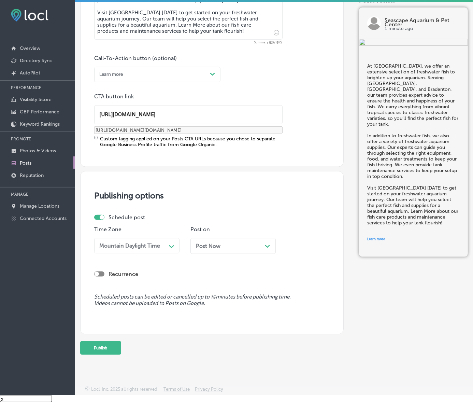
click at [239, 249] on div "Post Now Path Created with Sketch." at bounding box center [233, 246] width 74 height 6
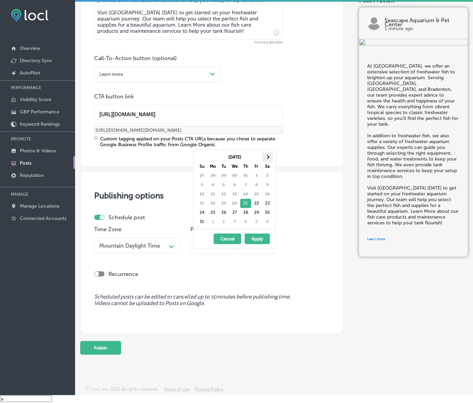
click at [268, 156] on span at bounding box center [268, 157] width 4 height 4
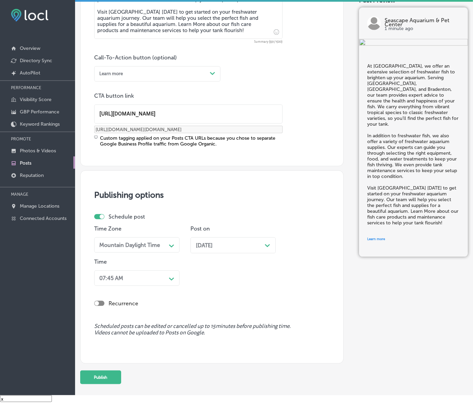
click at [168, 284] on div "Path Created with Sketch." at bounding box center [171, 278] width 11 height 11
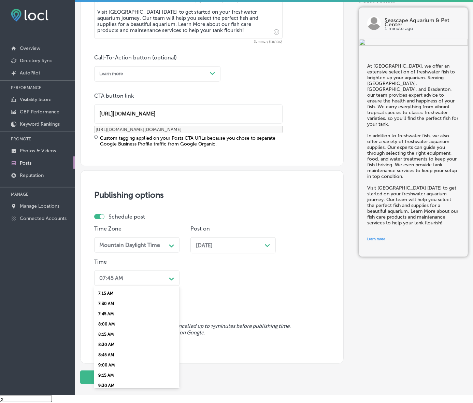
scroll to position [299, 0]
click at [111, 285] on div "7:00 AM" at bounding box center [136, 280] width 85 height 10
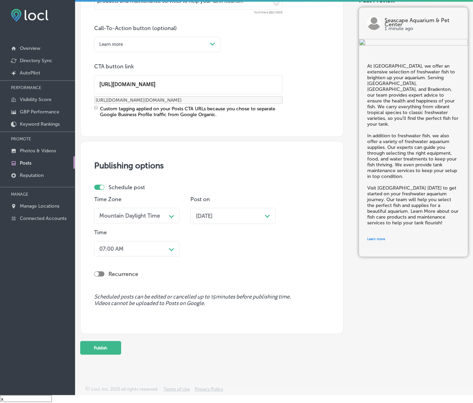
scroll to position [513, 0]
click at [120, 341] on button "Publish" at bounding box center [100, 348] width 41 height 14
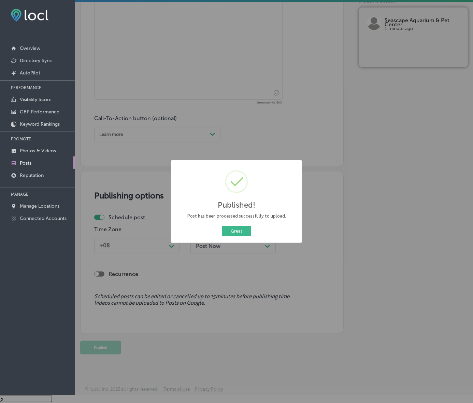
scroll to position [421, 0]
click at [239, 236] on button "Great" at bounding box center [236, 231] width 29 height 11
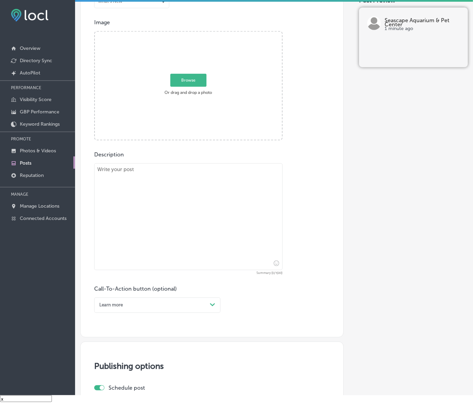
scroll to position [165, 0]
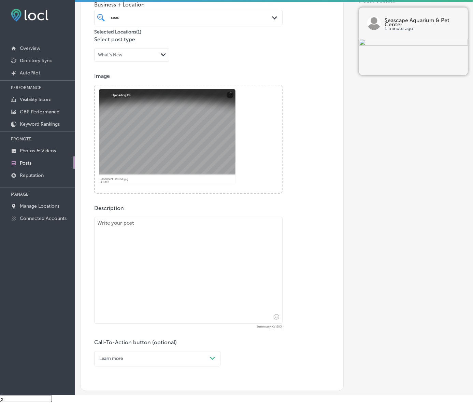
click at [204, 265] on textarea at bounding box center [188, 270] width 188 height 107
paste textarea "Looking for a custom aquarium to fit your unique space? Seascape Aquarium & Pet…"
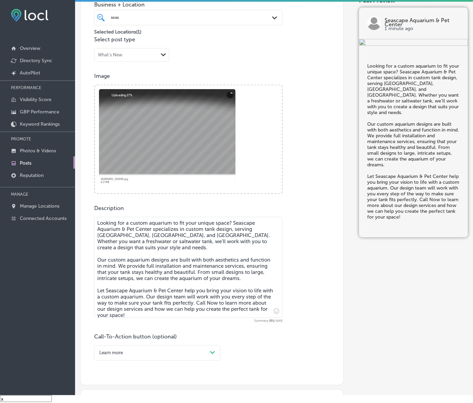
type textarea "Looking for a custom aquarium to fit your unique space? Seascape Aquarium & Pet…"
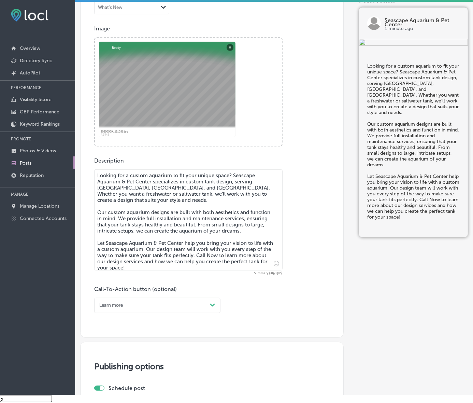
scroll to position [250, 0]
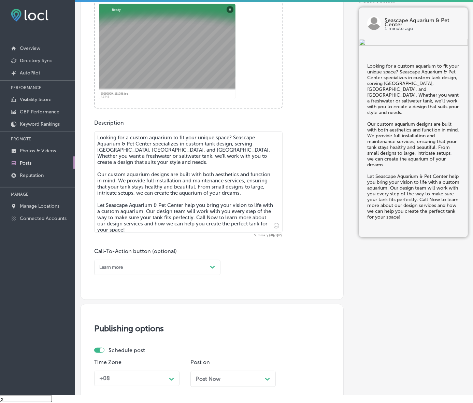
click at [211, 270] on div "Path Created with Sketch." at bounding box center [212, 267] width 5 height 5
drag, startPoint x: 106, startPoint y: 365, endPoint x: 128, endPoint y: 354, distance: 24.1
click at [107, 348] on div "Call Now" at bounding box center [157, 343] width 126 height 10
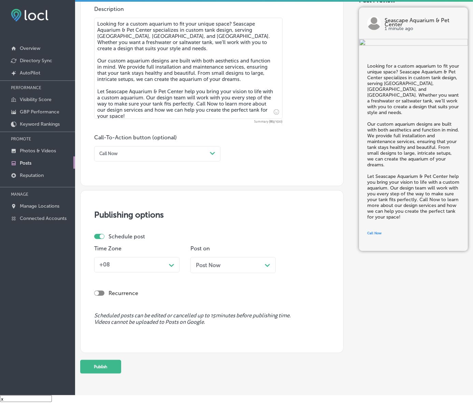
scroll to position [415, 0]
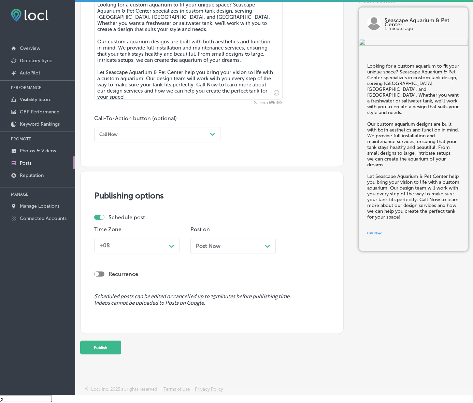
click at [171, 240] on div "Path Created with Sketch." at bounding box center [171, 245] width 11 height 11
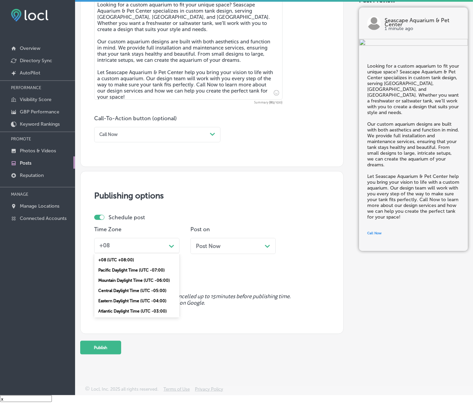
click at [154, 275] on div "Mountain Daylight Time (UTC -06:00)" at bounding box center [136, 280] width 85 height 10
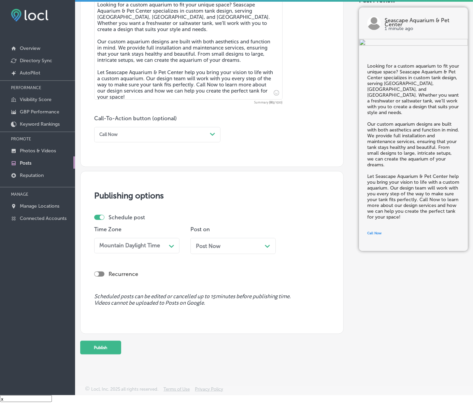
click at [222, 238] on div "Post Now Path Created with Sketch." at bounding box center [232, 246] width 85 height 16
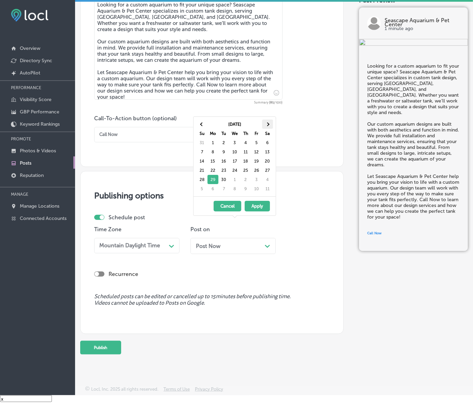
click at [266, 123] on th at bounding box center [267, 123] width 11 height 9
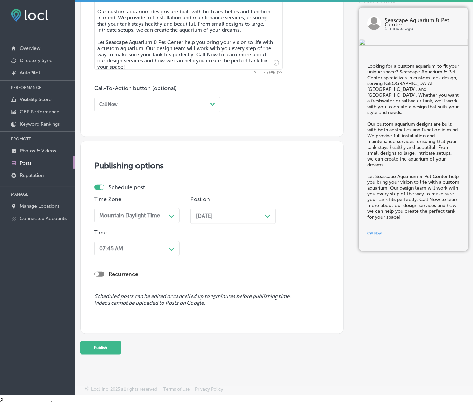
click at [164, 254] on div "07:45 AM" at bounding box center [132, 248] width 70 height 11
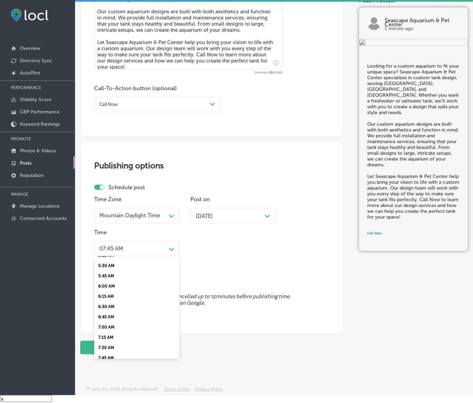
scroll to position [256, 0]
click at [115, 299] on div "7:00 AM" at bounding box center [136, 293] width 85 height 10
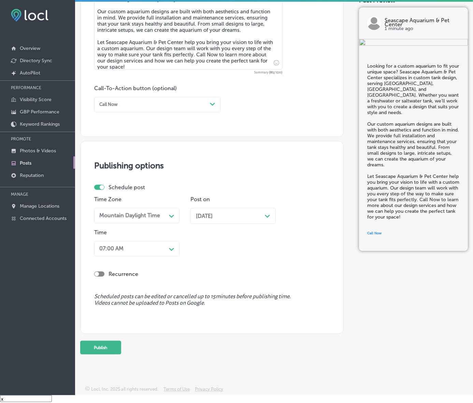
scroll to position [445, 0]
click at [114, 341] on button "Publish" at bounding box center [100, 348] width 41 height 14
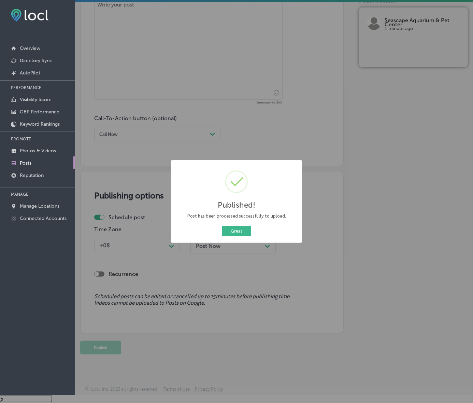
scroll to position [415, 0]
click at [222, 226] on button "Great" at bounding box center [236, 231] width 29 height 11
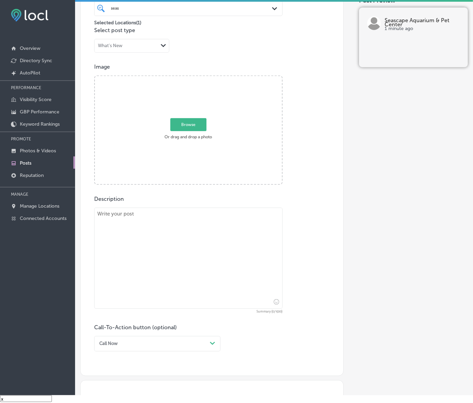
scroll to position [159, 0]
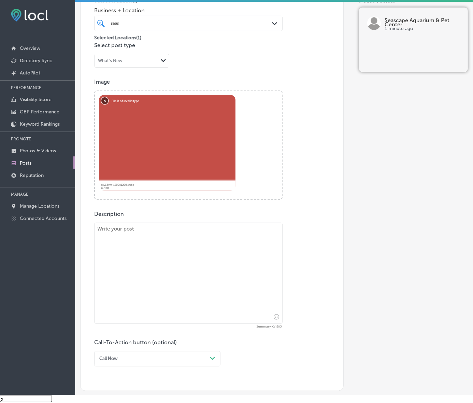
click at [106, 104] on button "Remove" at bounding box center [104, 100] width 7 height 7
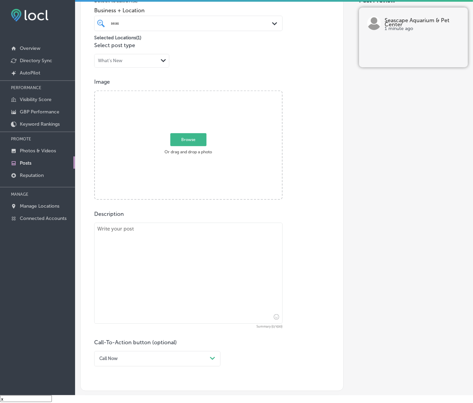
click at [196, 146] on span "Browse" at bounding box center [188, 139] width 36 height 13
click at [196, 93] on input "Browse Or drag and drop a photo" at bounding box center [188, 92] width 187 height 2
type input "C:\fakepath\Screenshot [DATE] 212420.png"
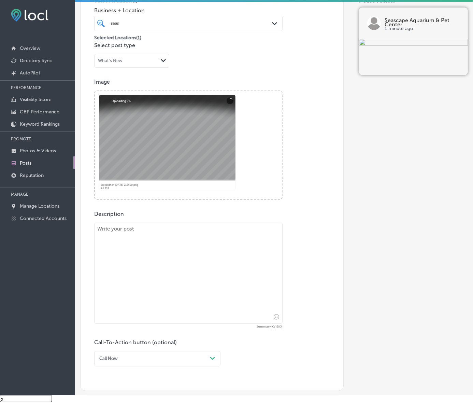
drag, startPoint x: 222, startPoint y: 343, endPoint x: 218, endPoint y: 330, distance: 13.5
click at [222, 343] on div "Description Summary (0/1500) Call-To-Action button (optional) Call Now Path Cre…" at bounding box center [212, 289] width 236 height 156
click at [209, 290] on textarea at bounding box center [188, 273] width 188 height 101
paste textarea "Seascape Aquarium & Pet Center offers a wide range of saltwater fish to brighte…"
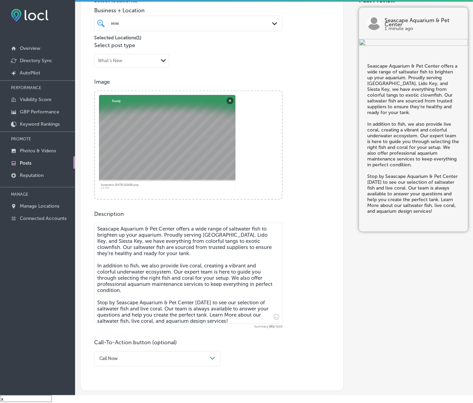
type textarea "Seascape Aquarium & Pet Center offers a wide range of saltwater fish to brighte…"
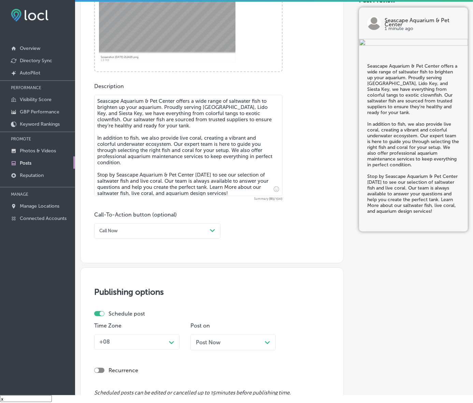
scroll to position [287, 0]
drag, startPoint x: 213, startPoint y: 246, endPoint x: 203, endPoint y: 247, distance: 9.4
click at [213, 236] on div "Path Created with Sketch." at bounding box center [212, 230] width 11 height 11
click at [121, 291] on div "Learn more" at bounding box center [157, 286] width 126 height 10
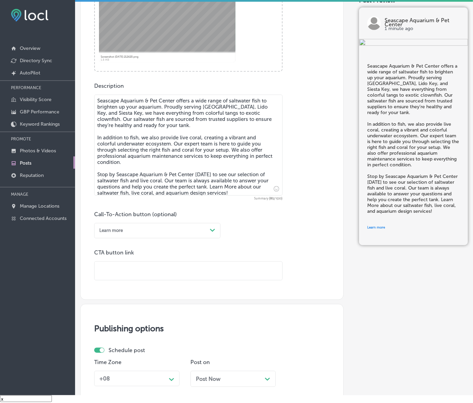
click at [158, 279] on input "text" at bounding box center [189, 270] width 188 height 19
paste input "[URL][DOMAIN_NAME]"
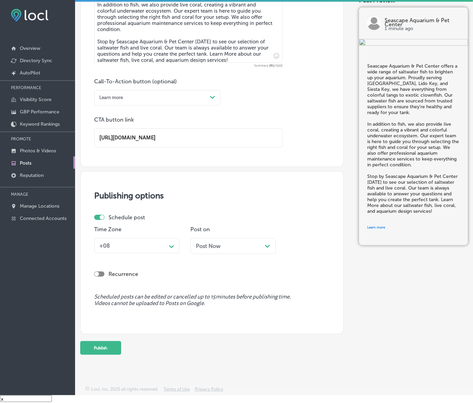
scroll to position [453, 0]
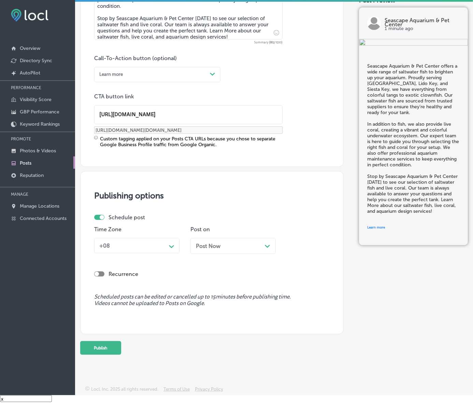
type input "[URL][DOMAIN_NAME]"
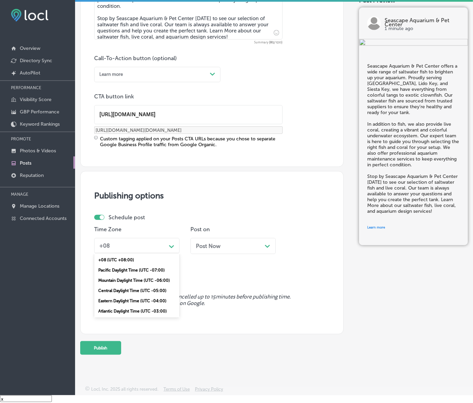
click at [174, 248] on icon "Path Created with Sketch." at bounding box center [171, 246] width 5 height 3
click at [132, 285] on div "Mountain Daylight Time (UTC -06:00)" at bounding box center [136, 280] width 85 height 10
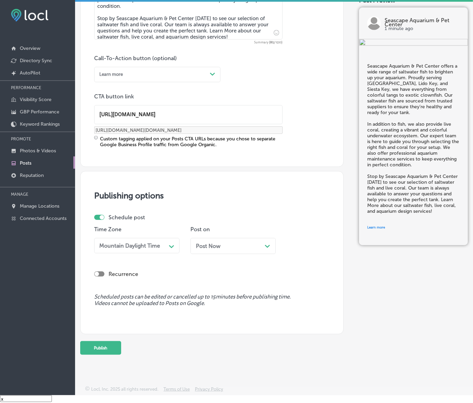
click at [213, 249] on span "Post Now" at bounding box center [208, 246] width 25 height 6
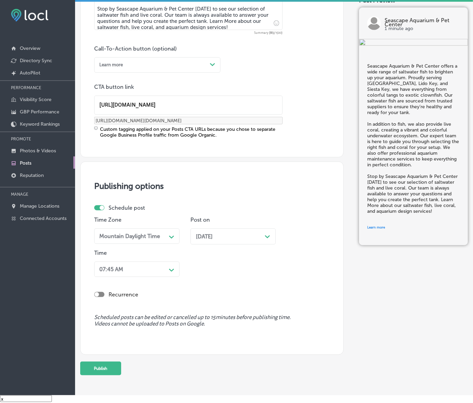
click at [164, 274] on div "07:45 AM" at bounding box center [132, 269] width 70 height 11
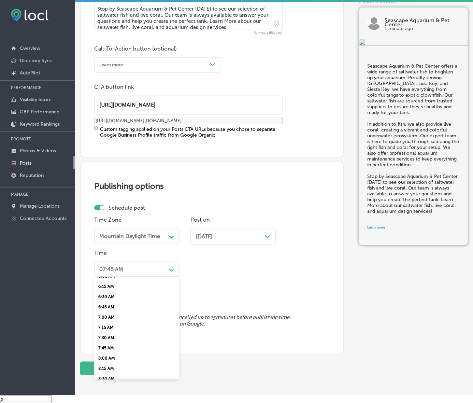
scroll to position [256, 0]
click at [109, 319] on div "7:00 AM" at bounding box center [136, 314] width 85 height 10
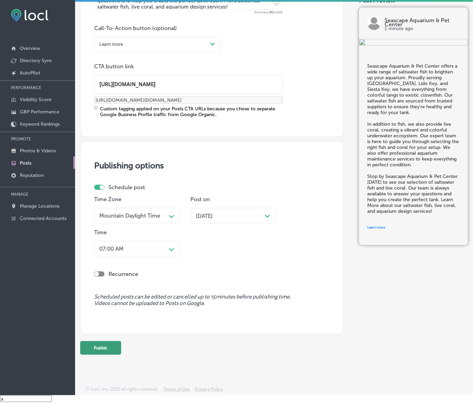
scroll to position [507, 0]
click at [120, 341] on button "Publish" at bounding box center [100, 348] width 41 height 14
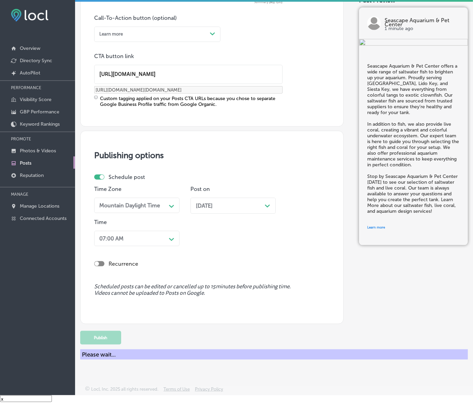
scroll to position [415, 0]
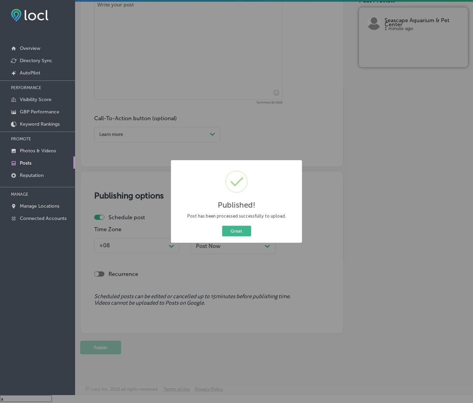
click at [222, 226] on button "Great" at bounding box center [236, 231] width 29 height 11
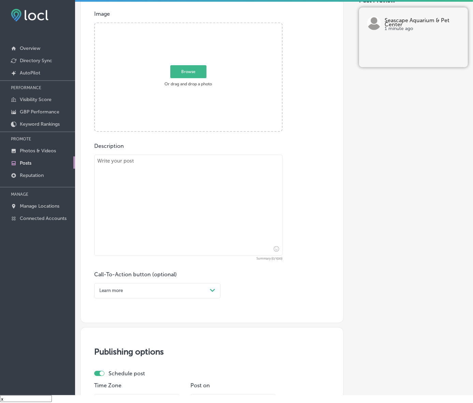
scroll to position [159, 0]
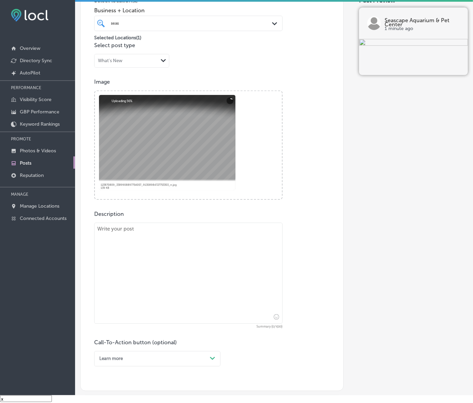
click at [168, 277] on textarea at bounding box center [188, 273] width 188 height 101
paste textarea "Pond maintenance can be overwhelming, but Seascape Aquarium & Pet Center makes …"
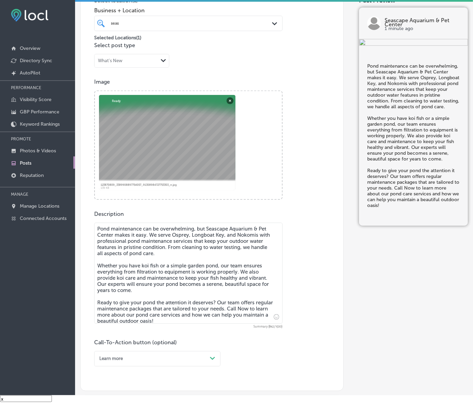
type textarea "Pond maintenance can be overwhelming, but Seascape Aquarium & Pet Center makes …"
click at [201, 366] on div "Learn more Path Created with Sketch." at bounding box center [157, 358] width 126 height 15
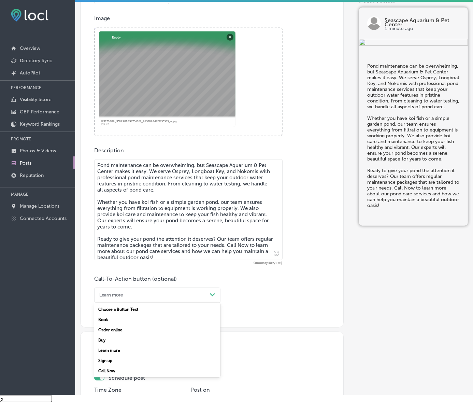
click at [111, 395] on body "iconmonstr-menu-thin copy Created with Sketch. Overview Directory Sync Created …" at bounding box center [236, 196] width 473 height 412
click at [171, 300] on div "Learn more" at bounding box center [152, 294] width 111 height 9
click at [113, 376] on div "Call Now" at bounding box center [157, 371] width 126 height 10
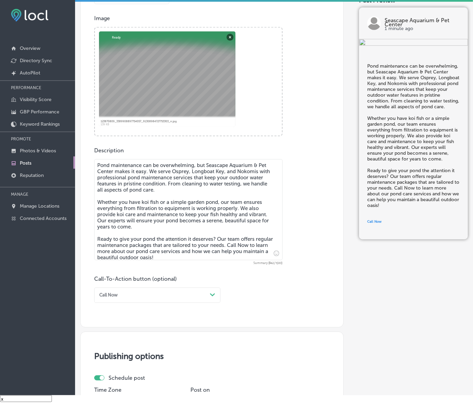
scroll to position [415, 0]
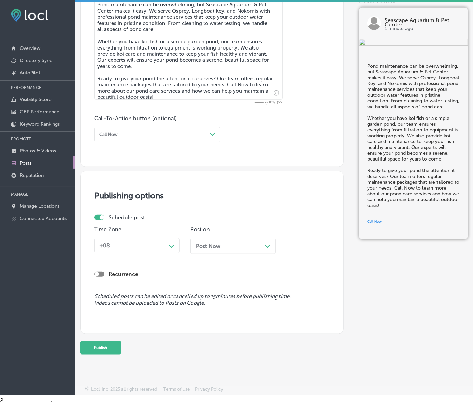
click at [174, 245] on icon "Path Created with Sketch." at bounding box center [171, 246] width 5 height 3
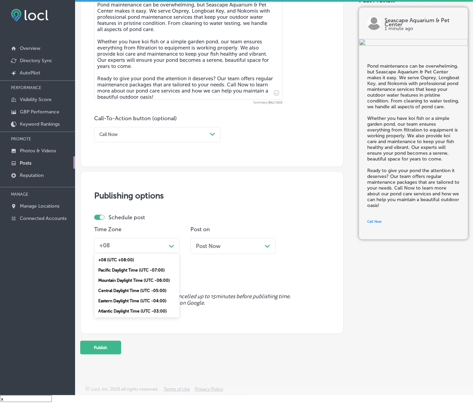
click at [161, 275] on div "Mountain Daylight Time (UTC -06:00)" at bounding box center [136, 280] width 85 height 10
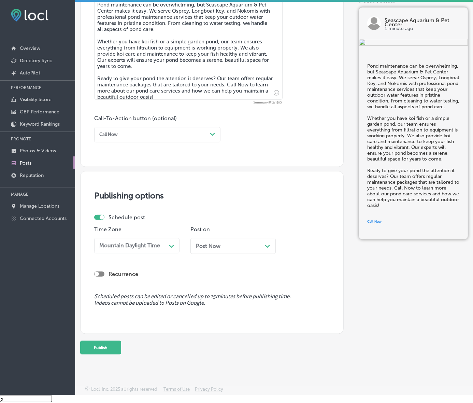
click at [224, 243] on div "Post Now Path Created with Sketch." at bounding box center [233, 246] width 74 height 6
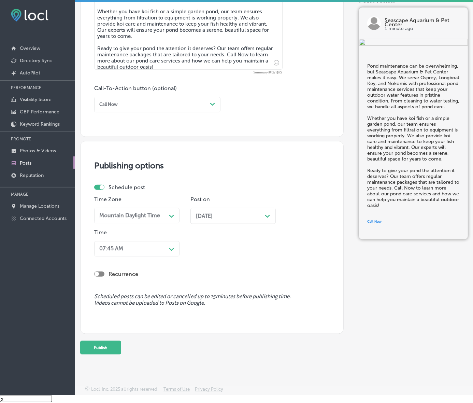
click at [166, 254] on div "07:45 AM" at bounding box center [132, 248] width 70 height 11
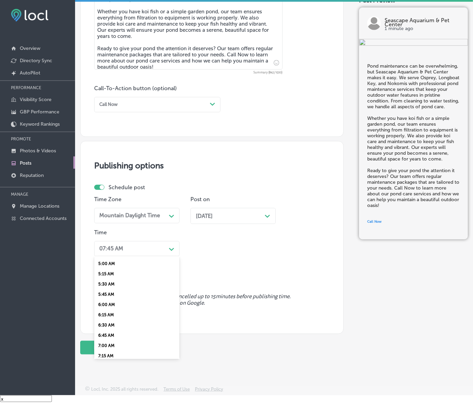
scroll to position [256, 0]
click at [118, 299] on div "7:00 AM" at bounding box center [136, 293] width 85 height 10
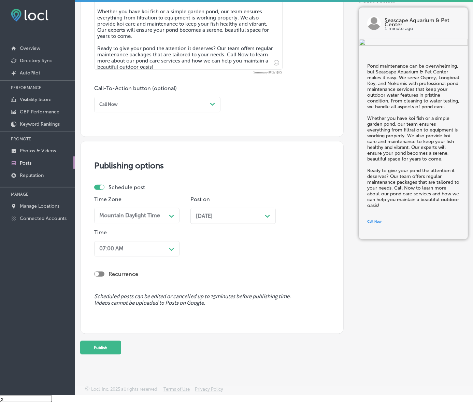
scroll to position [445, 0]
click at [116, 341] on button "Publish" at bounding box center [100, 348] width 41 height 14
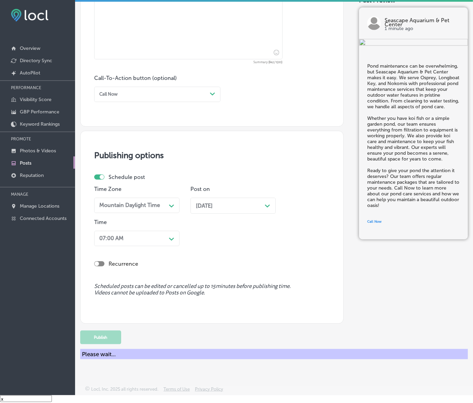
scroll to position [415, 0]
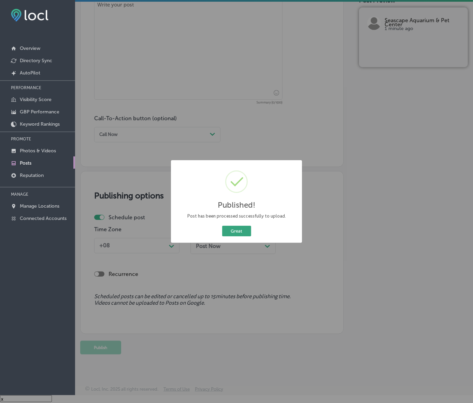
click at [240, 236] on button "Great" at bounding box center [236, 231] width 29 height 11
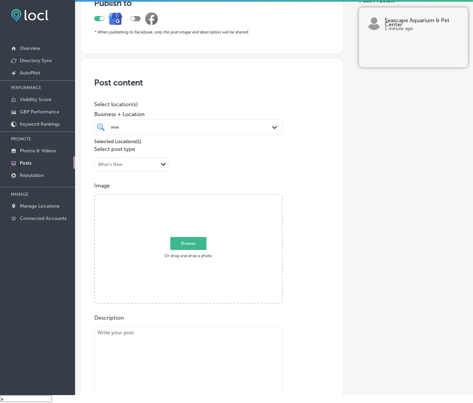
scroll to position [31, 0]
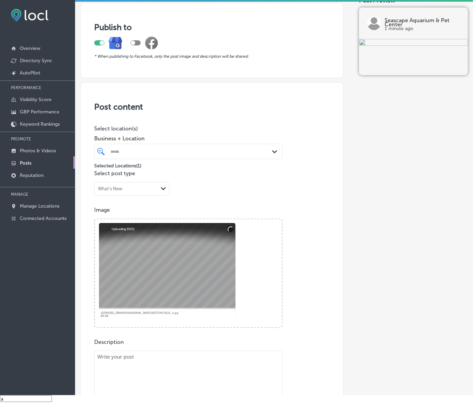
click at [187, 381] on textarea at bounding box center [188, 401] width 188 height 101
paste textarea "Transform your space with a custom aquarium designed by Seascape Aquarium & Pet…"
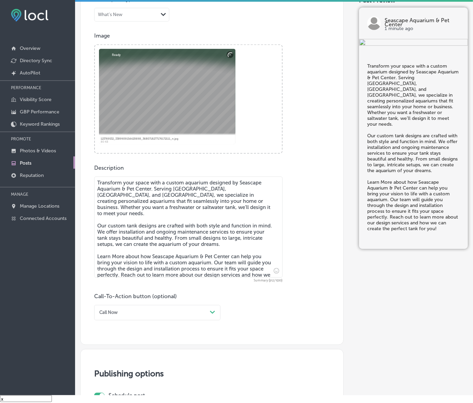
scroll to position [225, 0]
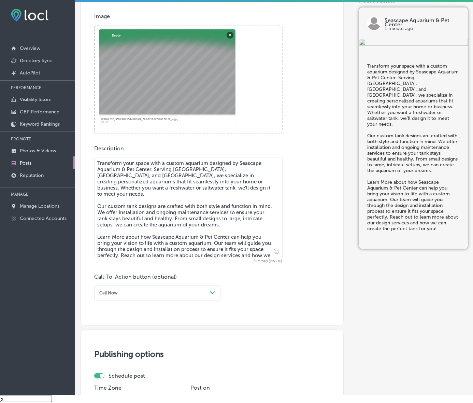
type textarea "Transform your space with a custom aquarium designed by Seascape Aquarium & Pet…"
click at [169, 298] on div "Call Now" at bounding box center [152, 292] width 111 height 9
click at [117, 353] on div "Learn more" at bounding box center [157, 348] width 126 height 10
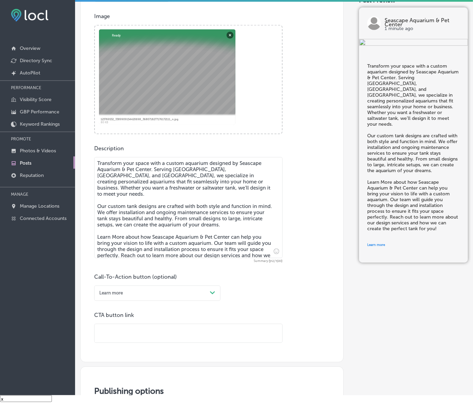
click at [127, 341] on input "text" at bounding box center [189, 333] width 188 height 19
paste input "[URL][DOMAIN_NAME]"
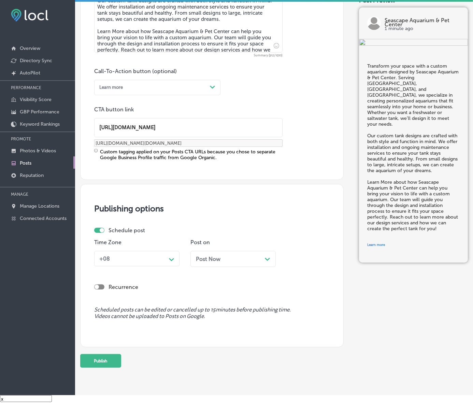
scroll to position [438, 0]
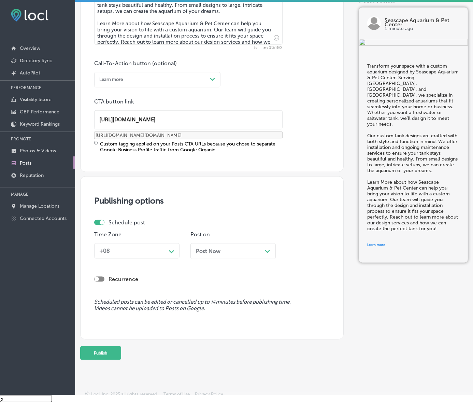
type input "[URL][DOMAIN_NAME]"
click at [173, 253] on polygon at bounding box center [171, 251] width 5 height 3
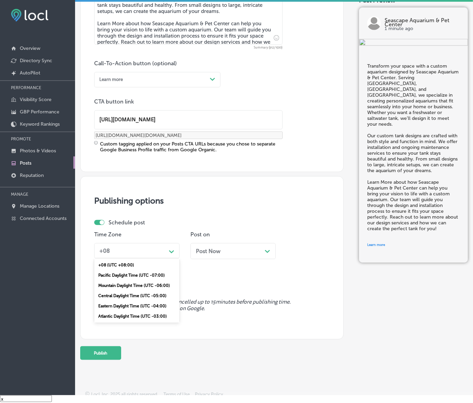
click at [133, 290] on div "Mountain Daylight Time (UTC -06:00)" at bounding box center [136, 285] width 85 height 10
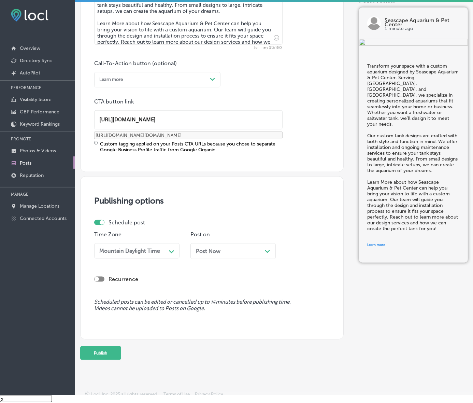
click at [232, 254] on div "Post Now Path Created with Sketch." at bounding box center [233, 251] width 74 height 6
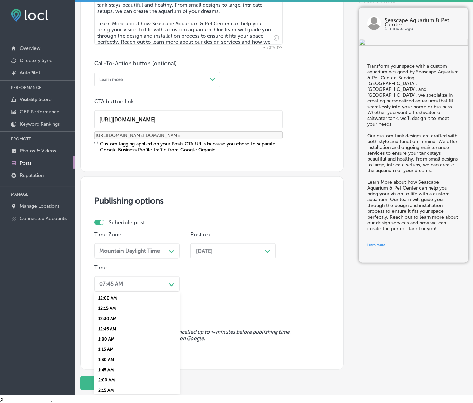
click at [162, 291] on div "option 7:00 AM, selected. option 12:00 AM focused, 1 of 96. 96 results availabl…" at bounding box center [136, 283] width 85 height 15
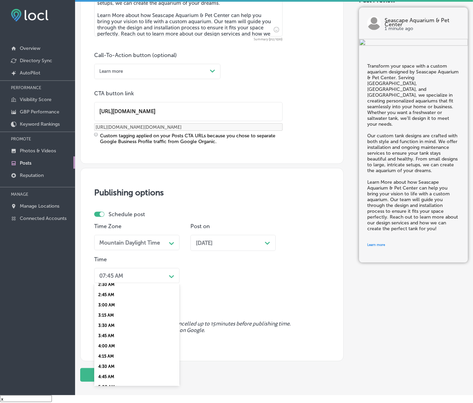
scroll to position [299, 0]
click at [106, 283] on div "7:00 AM" at bounding box center [136, 278] width 85 height 10
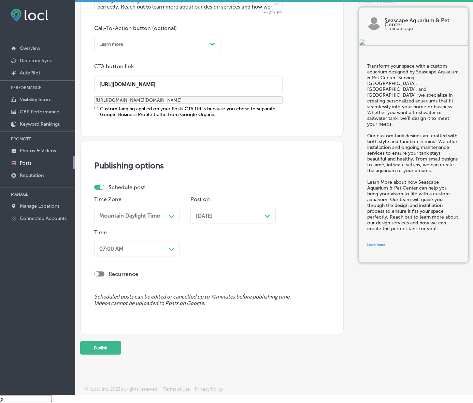
scroll to position [507, 0]
click at [108, 341] on button "Publish" at bounding box center [100, 348] width 41 height 14
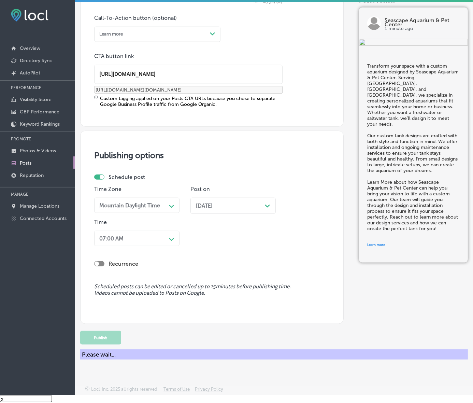
scroll to position [415, 0]
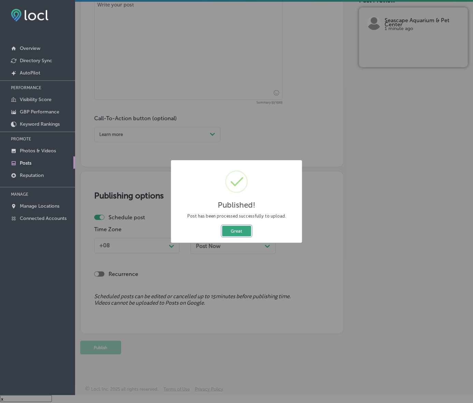
click at [240, 236] on button "Great" at bounding box center [236, 231] width 29 height 11
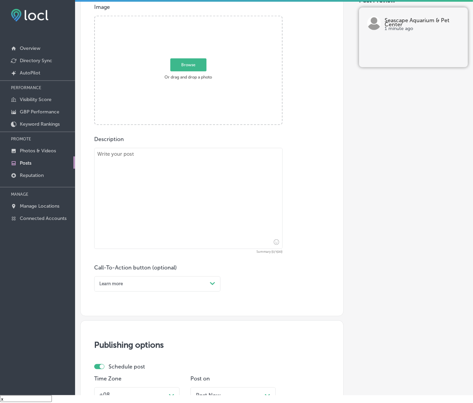
scroll to position [159, 0]
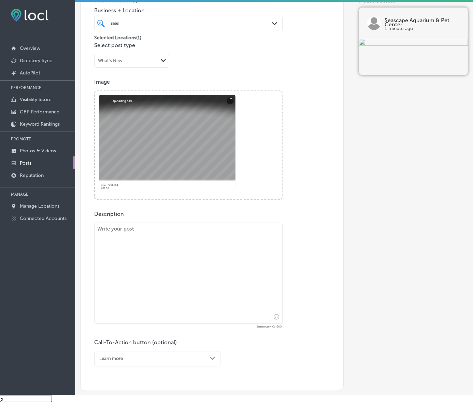
click at [205, 274] on textarea at bounding box center [188, 273] width 188 height 101
paste textarea "Bring home a new feathered friend from Seascape Aquarium & Pet Center! Serving …"
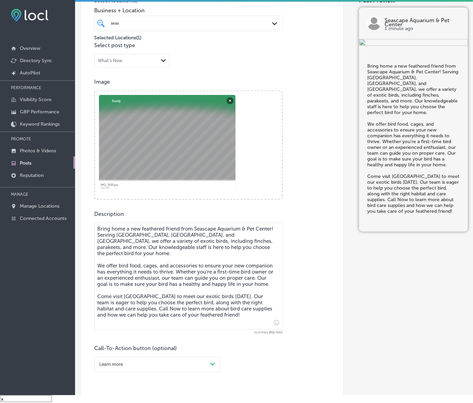
type textarea "Bring home a new feathered friend from Seascape Aquarium & Pet Center! Serving …"
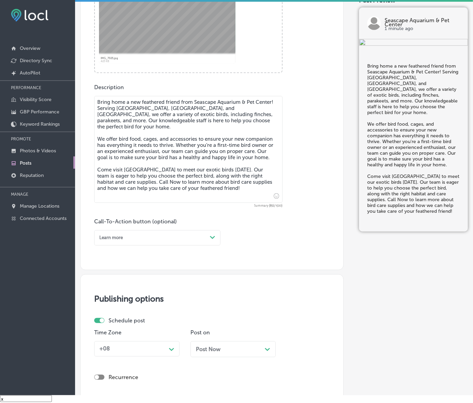
scroll to position [287, 0]
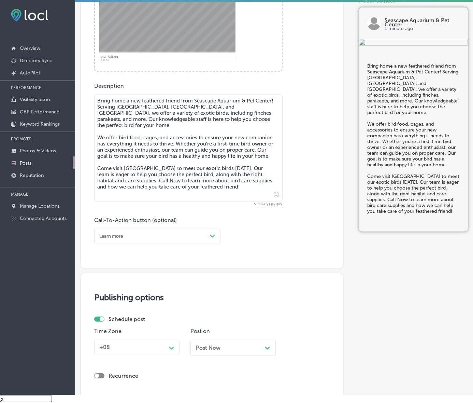
click at [212, 242] on div "Path Created with Sketch." at bounding box center [212, 236] width 11 height 11
click at [124, 317] on div "Call Now" at bounding box center [157, 312] width 126 height 10
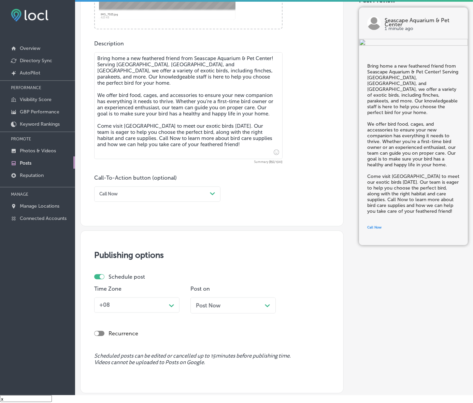
scroll to position [415, 0]
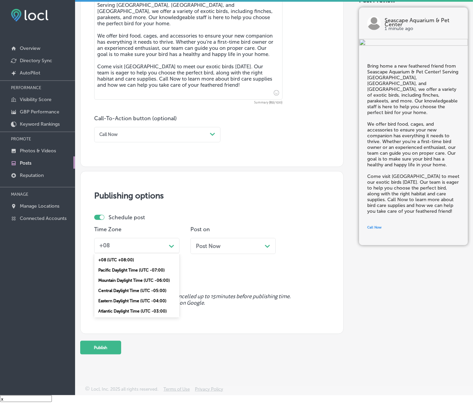
click at [171, 245] on icon "Path Created with Sketch." at bounding box center [171, 246] width 5 height 3
click at [150, 276] on div "Mountain Daylight Time (UTC -06:00)" at bounding box center [136, 280] width 85 height 10
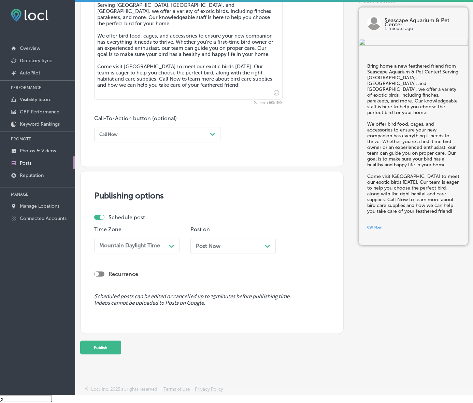
click at [229, 238] on div "Post Now Path Created with Sketch." at bounding box center [232, 246] width 85 height 16
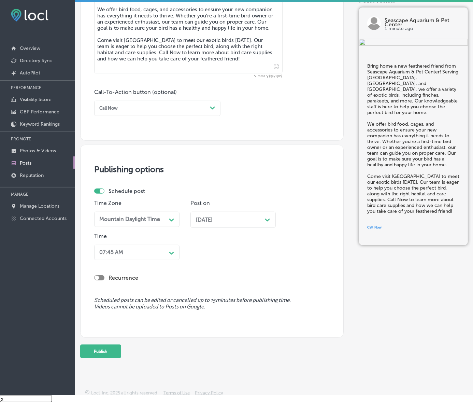
click at [168, 258] on div "Path Created with Sketch." at bounding box center [171, 252] width 11 height 11
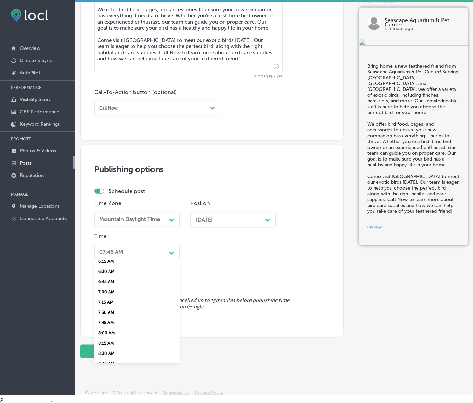
scroll to position [299, 0]
click at [109, 260] on div "7:00 AM" at bounding box center [136, 255] width 85 height 10
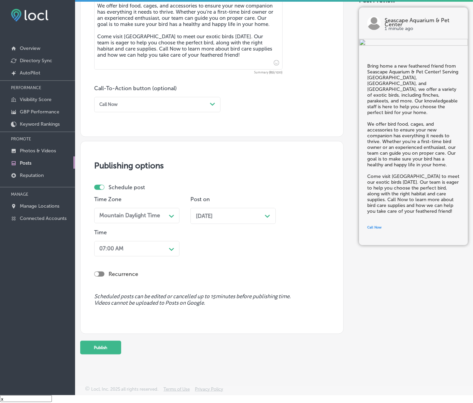
scroll to position [451, 0]
click at [110, 341] on button "Publish" at bounding box center [100, 348] width 41 height 14
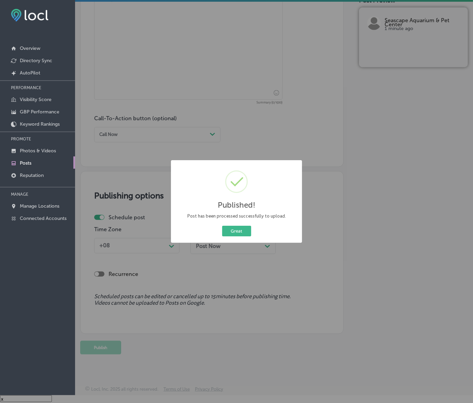
scroll to position [421, 0]
click at [237, 236] on button "Great" at bounding box center [236, 231] width 29 height 11
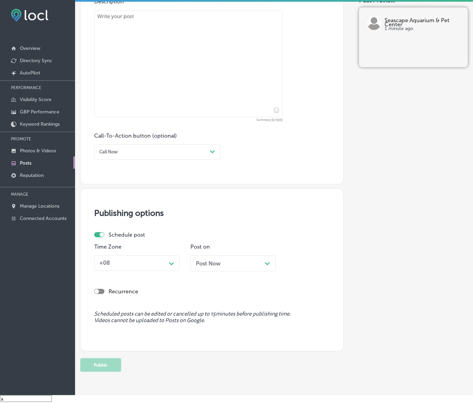
scroll to position [208, 0]
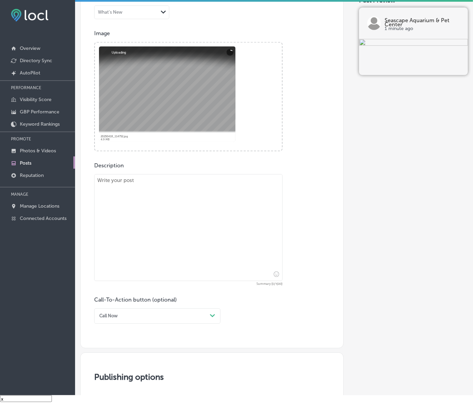
drag, startPoint x: 271, startPoint y: 230, endPoint x: 267, endPoint y: 227, distance: 5.0
click at [270, 230] on textarea at bounding box center [188, 227] width 188 height 107
paste textarea "Seascape Aquarium & Pet Center is your go-to destination for all aquarium suppl…"
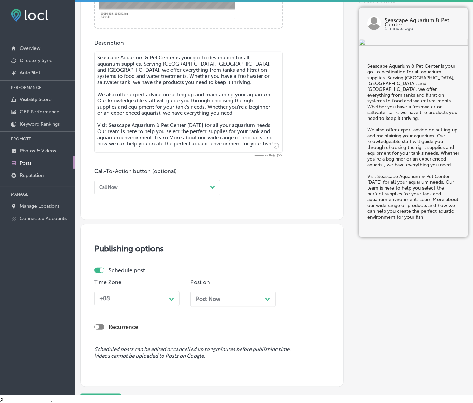
scroll to position [336, 0]
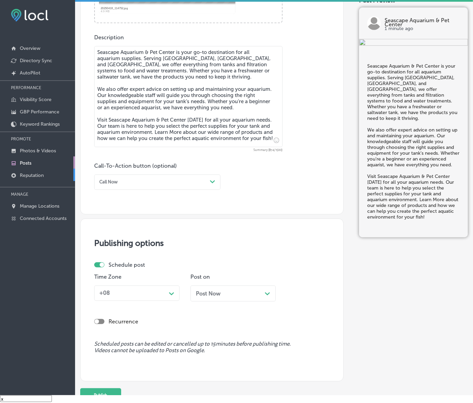
type textarea "Seascape Aquarium & Pet Center is your go-to destination for all aquarium suppl…"
click at [200, 187] on div "Call Now" at bounding box center [152, 181] width 111 height 9
click at [125, 242] on div "Learn more" at bounding box center [157, 237] width 126 height 10
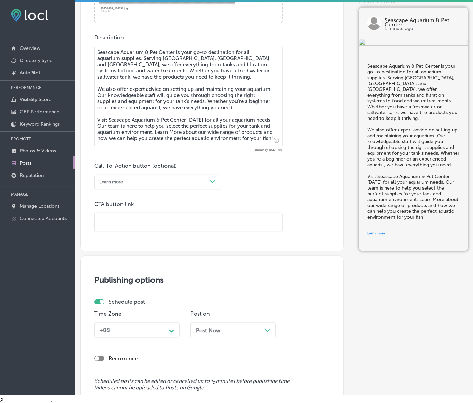
click at [142, 232] on input "text" at bounding box center [189, 222] width 188 height 19
paste input "[URL][DOMAIN_NAME]"
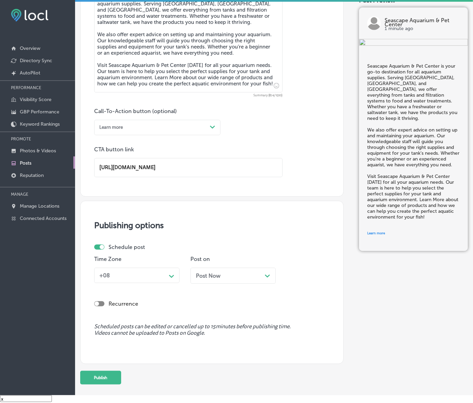
scroll to position [453, 0]
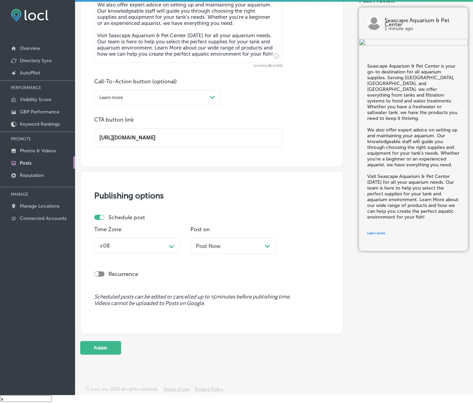
type input "[URL][DOMAIN_NAME]"
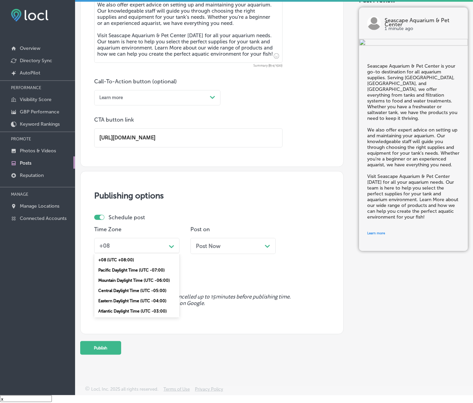
click at [176, 225] on div "Schedule post Time Zone option Mountain Daylight Time (UTC -06:00), selected. o…" at bounding box center [209, 236] width 231 height 45
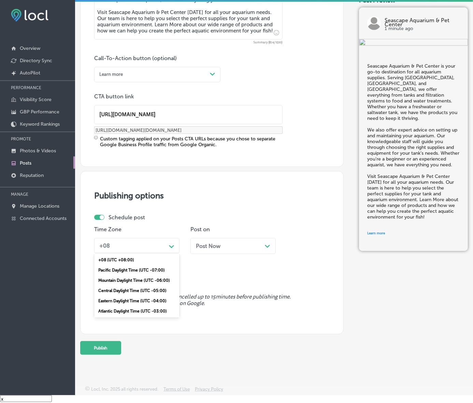
click at [139, 285] on div "Mountain Daylight Time (UTC -06:00)" at bounding box center [136, 280] width 85 height 10
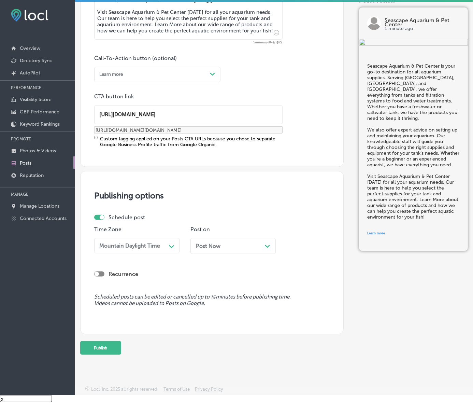
click at [218, 254] on div "Post Now Path Created with Sketch." at bounding box center [232, 246] width 85 height 16
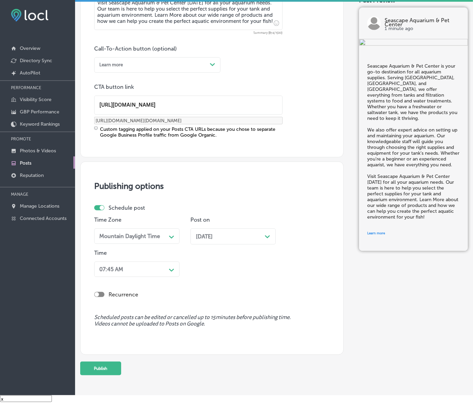
click at [170, 272] on div "Path Created with Sketch." at bounding box center [171, 269] width 5 height 5
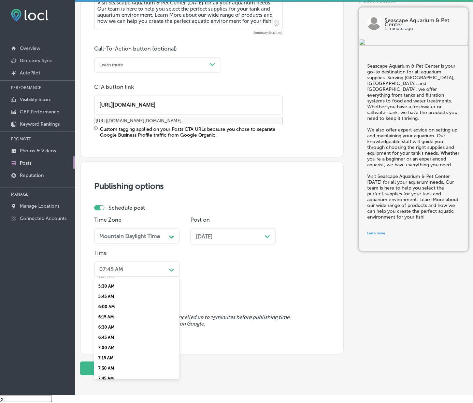
scroll to position [256, 0]
click at [110, 319] on div "7:00 AM" at bounding box center [136, 314] width 85 height 10
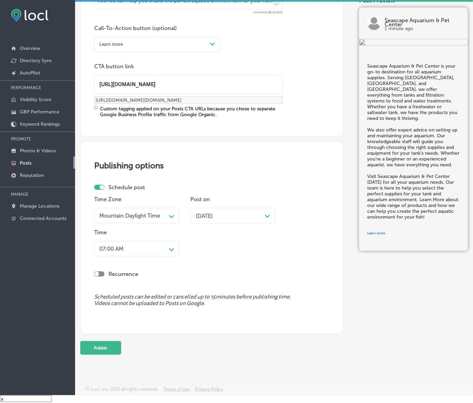
scroll to position [507, 0]
click at [121, 341] on button "Publish" at bounding box center [100, 348] width 41 height 14
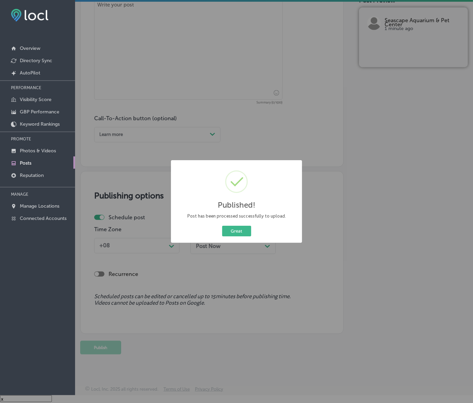
scroll to position [415, 0]
click at [234, 236] on button "Great" at bounding box center [236, 231] width 29 height 11
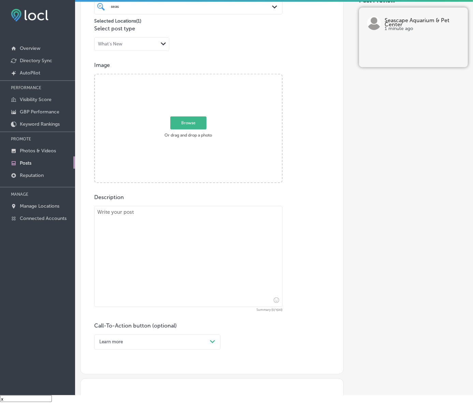
scroll to position [159, 0]
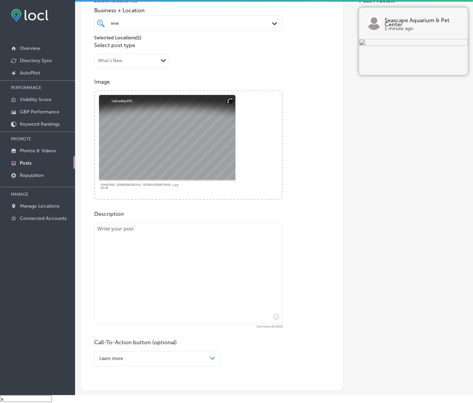
drag, startPoint x: 144, startPoint y: 262, endPoint x: 162, endPoint y: 251, distance: 21.6
click at [144, 262] on textarea at bounding box center [188, 273] width 188 height 101
paste textarea "Owning a saltwater aquarium requires proper care and maintenance. [GEOGRAPHIC_D…"
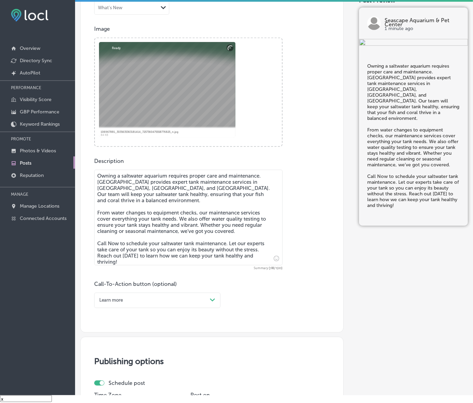
scroll to position [287, 0]
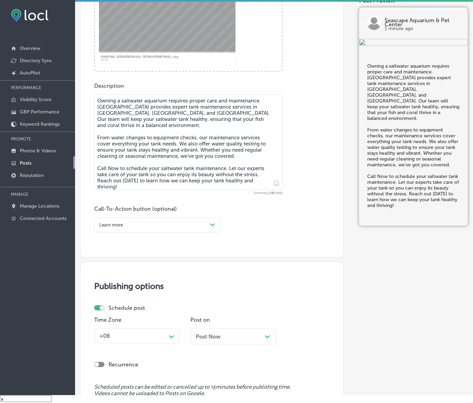
type textarea "Owning a saltwater aquarium requires proper care and maintenance. [GEOGRAPHIC_D…"
click at [211, 230] on div "Path Created with Sketch." at bounding box center [212, 224] width 11 height 11
click at [119, 306] on div "Call Now" at bounding box center [157, 301] width 126 height 10
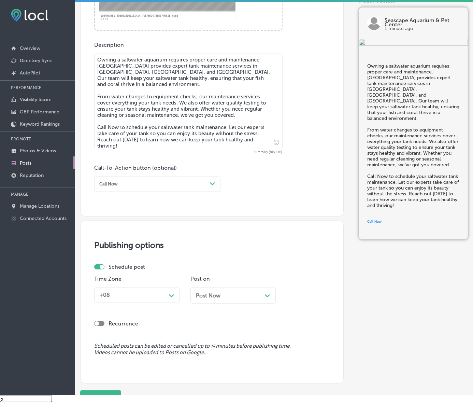
scroll to position [410, 0]
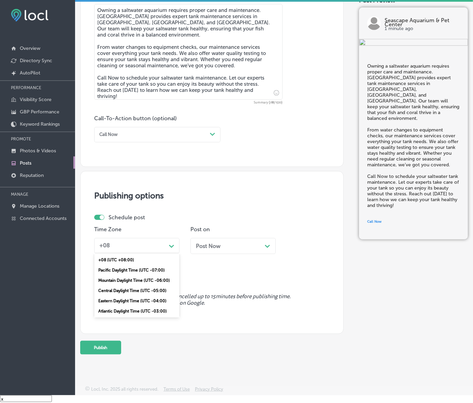
click at [173, 240] on div "Path Created with Sketch." at bounding box center [171, 245] width 11 height 11
click at [149, 275] on div "Mountain Daylight Time (UTC -06:00)" at bounding box center [136, 280] width 85 height 10
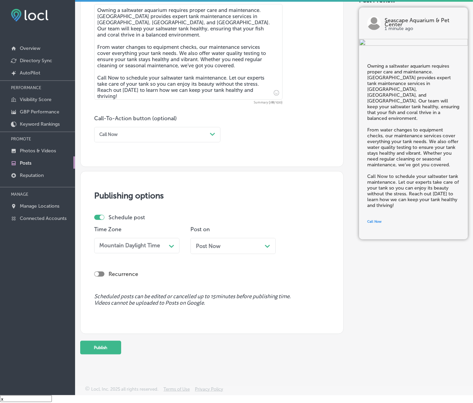
click at [238, 243] on div "Post Now Path Created with Sketch." at bounding box center [233, 246] width 74 height 6
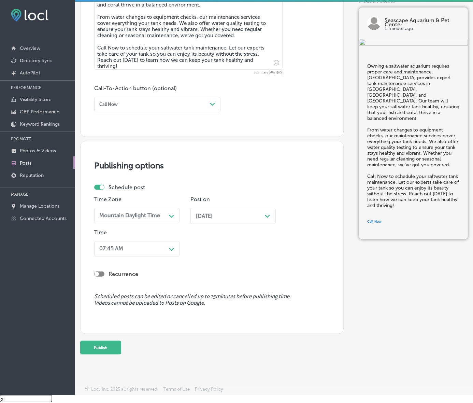
click at [170, 251] on div "Path Created with Sketch." at bounding box center [171, 248] width 5 height 5
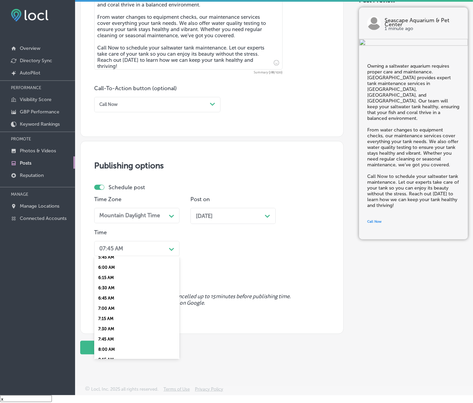
scroll to position [299, 0]
click at [111, 256] on div "7:00 AM" at bounding box center [136, 251] width 85 height 10
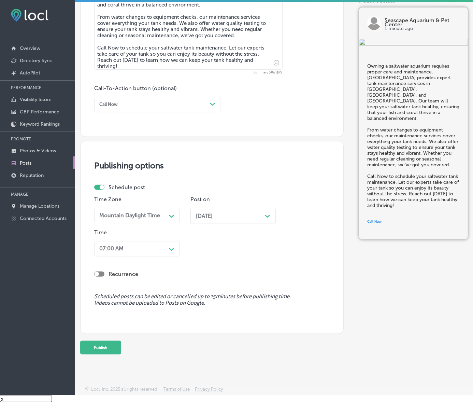
scroll to position [440, 0]
click at [114, 341] on button "Publish" at bounding box center [100, 348] width 41 height 14
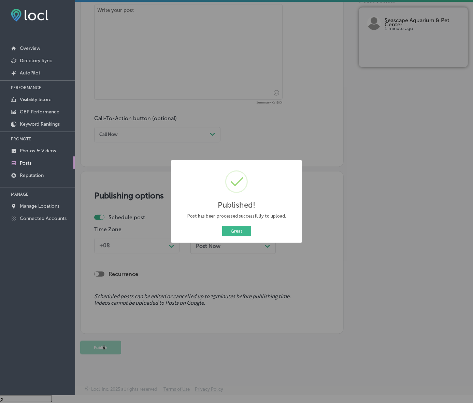
scroll to position [410, 0]
click at [243, 234] on button "Great" at bounding box center [236, 231] width 29 height 11
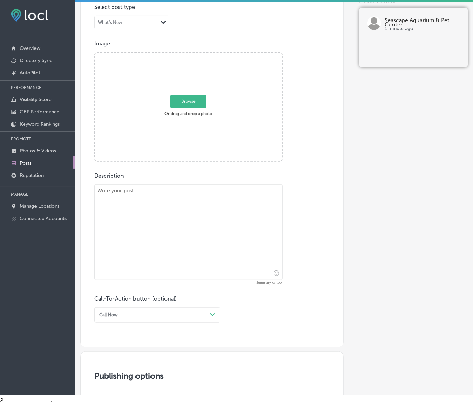
scroll to position [197, 0]
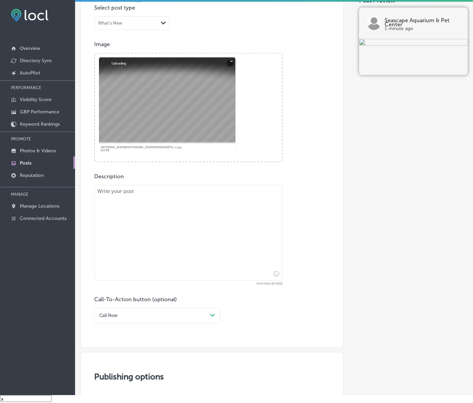
click at [167, 234] on textarea at bounding box center [188, 233] width 188 height 96
paste textarea "Add some beauty to your pond with koi fish from [GEOGRAPHIC_DATA]. Serving Ospr…"
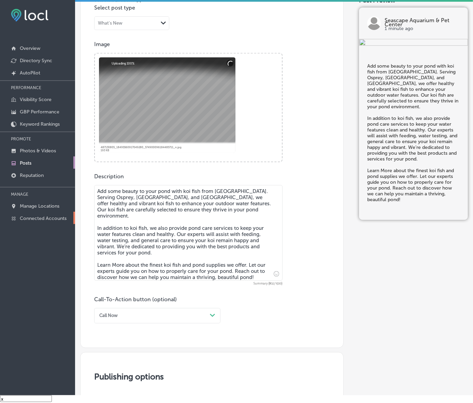
type textarea "Add some beauty to your pond with koi fish from [GEOGRAPHIC_DATA]. Serving Ospr…"
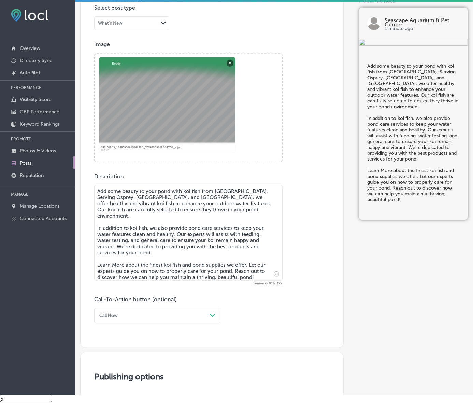
click at [208, 323] on div "Call Now Path Created with Sketch." at bounding box center [157, 315] width 126 height 15
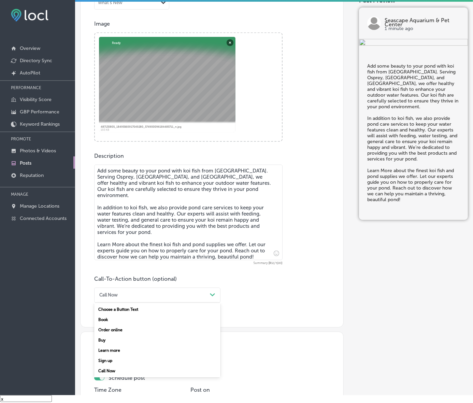
drag, startPoint x: 119, startPoint y: 366, endPoint x: 125, endPoint y: 362, distance: 7.7
click at [119, 355] on div "Learn more" at bounding box center [157, 350] width 126 height 10
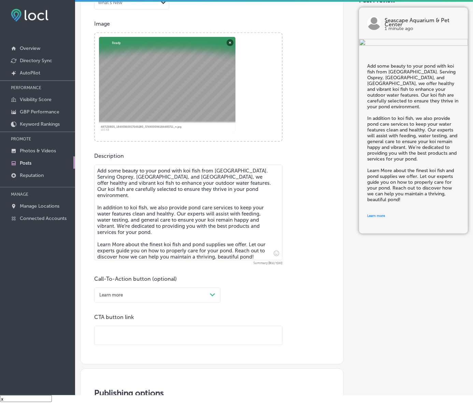
click at [133, 345] on input "text" at bounding box center [189, 335] width 188 height 19
paste input "[URL][DOMAIN_NAME]"
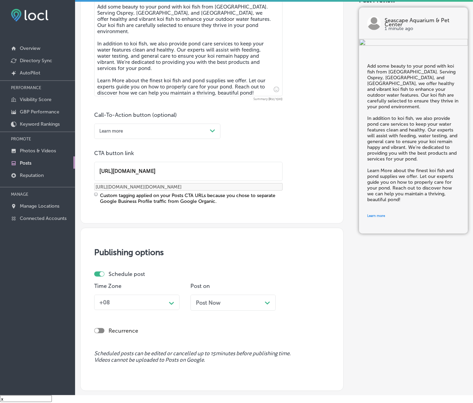
scroll to position [430, 0]
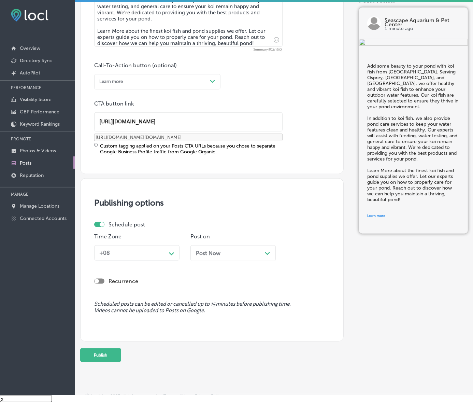
type input "[URL][DOMAIN_NAME]"
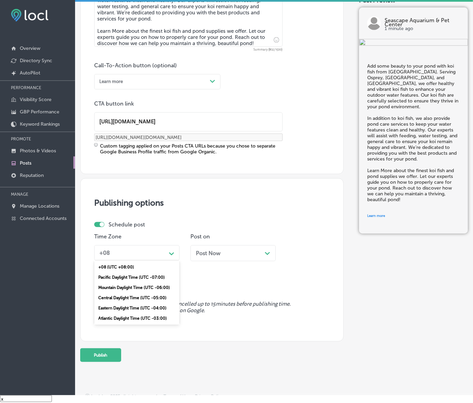
click at [168, 258] on div "Path Created with Sketch." at bounding box center [171, 252] width 11 height 11
click at [154, 293] on div "Mountain Daylight Time (UTC -06:00)" at bounding box center [136, 287] width 85 height 10
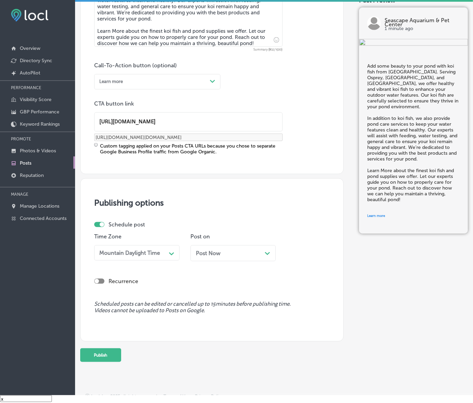
click at [232, 256] on div "Post Now Path Created with Sketch." at bounding box center [233, 253] width 74 height 6
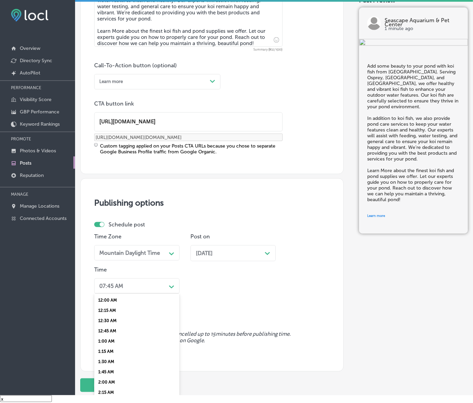
click at [171, 294] on div "option 7:00 AM, selected. option 12:00 AM focused, 1 of 96. 96 results availabl…" at bounding box center [136, 285] width 85 height 15
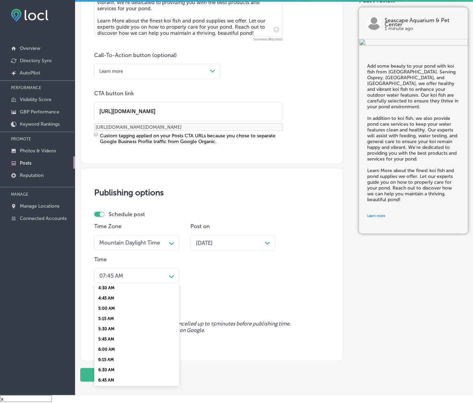
scroll to position [256, 0]
click at [114, 326] on div "7:00 AM" at bounding box center [136, 320] width 85 height 10
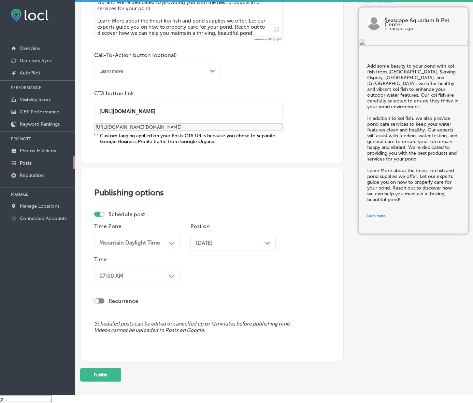
scroll to position [501, 0]
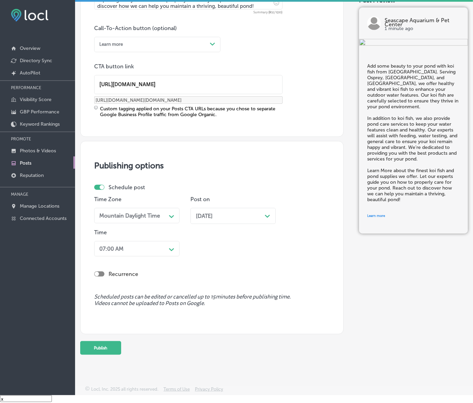
click at [115, 341] on button "Publish" at bounding box center [100, 348] width 41 height 14
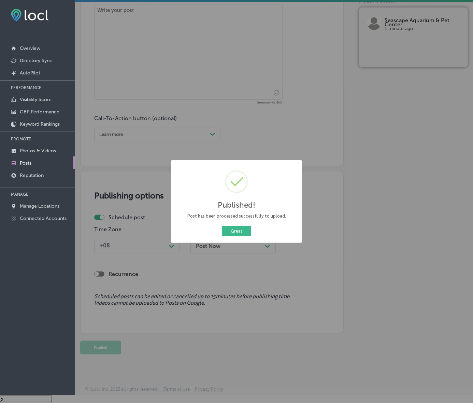
scroll to position [410, 0]
click at [234, 236] on button "Great" at bounding box center [236, 231] width 29 height 11
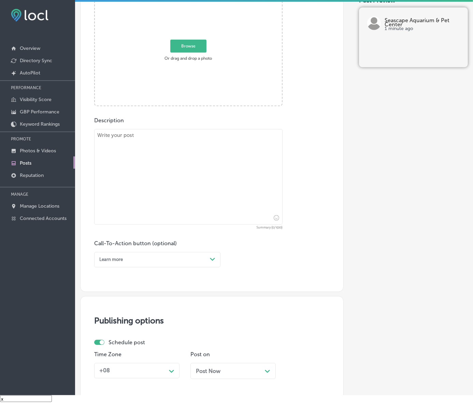
scroll to position [69, 0]
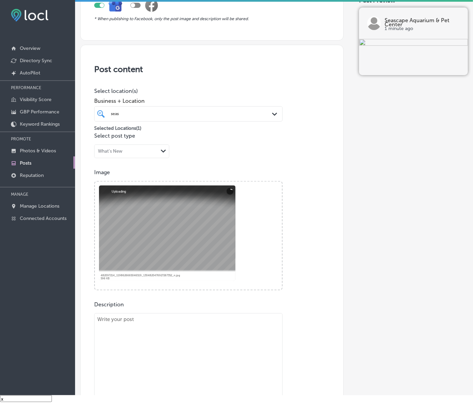
click at [185, 345] on textarea at bounding box center [188, 361] width 188 height 96
paste textarea "A stunning saltwater aquarium is a perfect addition to any home or office, and …"
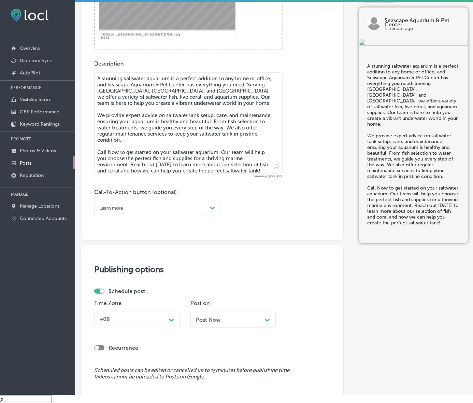
scroll to position [310, 0]
type textarea "A stunning saltwater aquarium is a perfect addition to any home or office, and …"
click at [213, 209] on icon "Path Created with Sketch." at bounding box center [212, 207] width 5 height 3
click at [119, 288] on div "Call Now" at bounding box center [157, 283] width 126 height 10
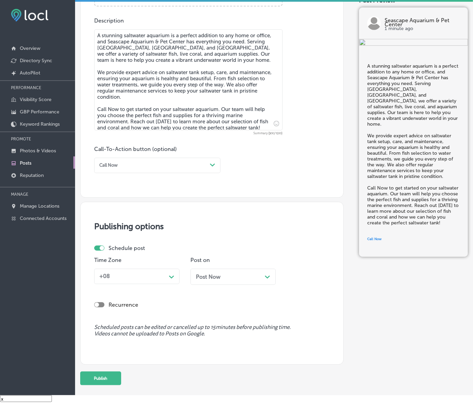
scroll to position [415, 0]
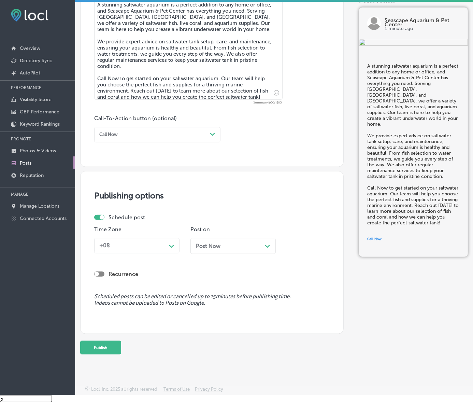
click at [171, 226] on div "Time Zone +08 Path Created with Sketch." at bounding box center [136, 242] width 85 height 33
click at [177, 240] on div "Path Created with Sketch." at bounding box center [171, 245] width 11 height 11
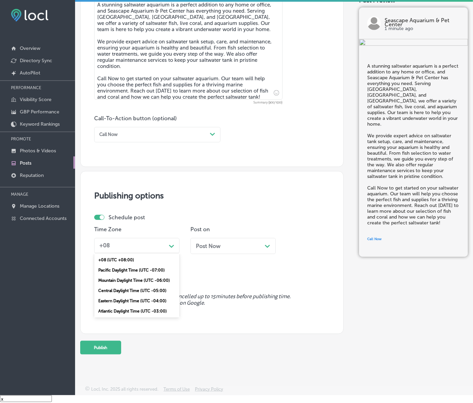
click at [146, 275] on div "Mountain Daylight Time (UTC -06:00)" at bounding box center [136, 280] width 85 height 10
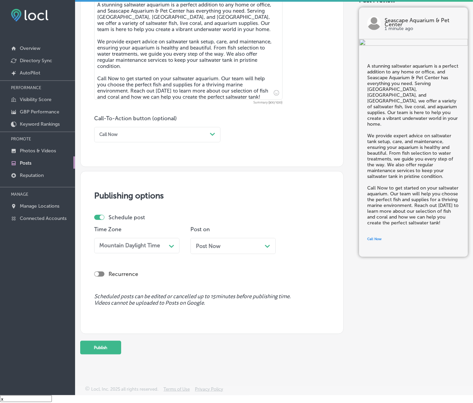
click at [241, 243] on div "Post Now Path Created with Sketch." at bounding box center [233, 246] width 74 height 6
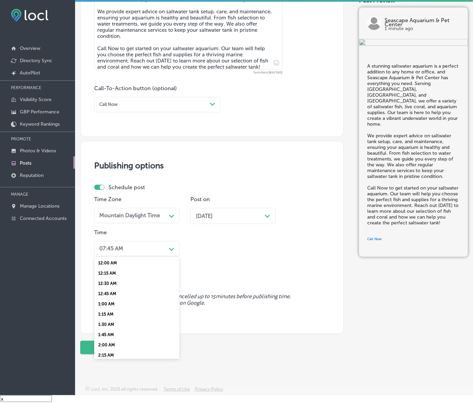
click at [170, 251] on icon "Path Created with Sketch." at bounding box center [171, 249] width 5 height 3
click at [114, 256] on div "7:00 AM" at bounding box center [136, 251] width 85 height 10
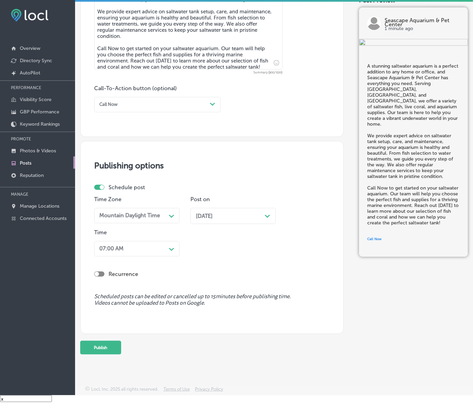
scroll to position [445, 0]
click at [114, 341] on button "Publish" at bounding box center [100, 348] width 41 height 14
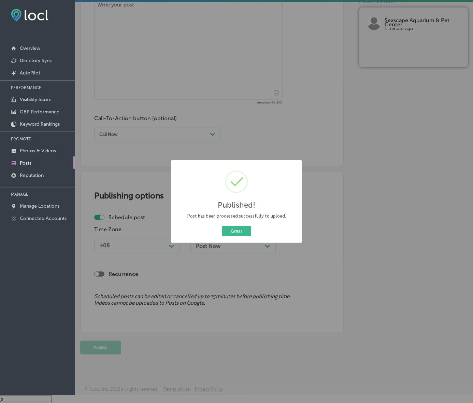
scroll to position [415, 0]
click at [251, 236] on button "Great" at bounding box center [236, 231] width 29 height 11
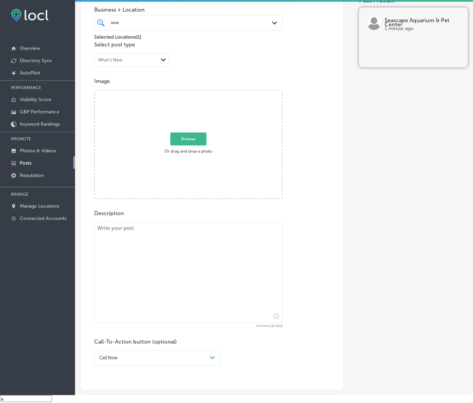
scroll to position [159, 0]
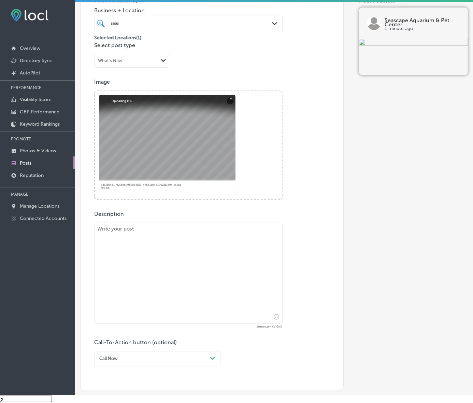
click at [168, 284] on textarea at bounding box center [188, 273] width 188 height 101
paste textarea "Pond maintenance can be time-consuming, but Seascape Aquarium & Pet Center make…"
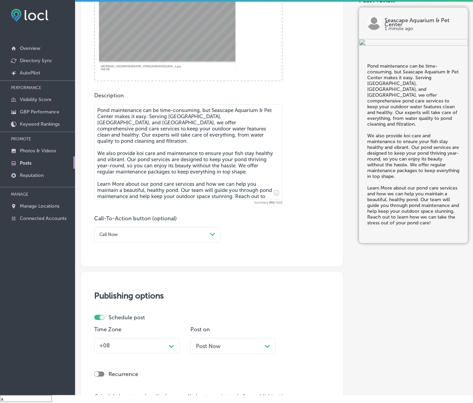
scroll to position [287, 0]
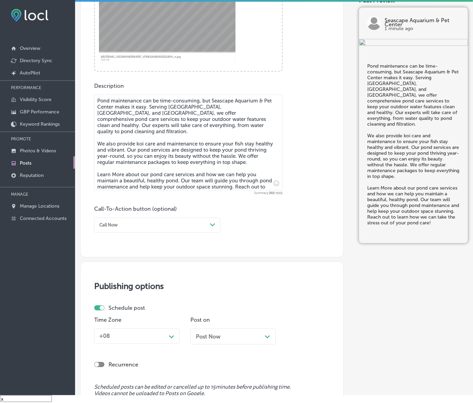
type textarea "Pond maintenance can be time-consuming, but Seascape Aquarium & Pet Center make…"
click at [179, 230] on div "Call Now" at bounding box center [152, 224] width 111 height 9
click at [122, 285] on div "Learn more" at bounding box center [157, 280] width 126 height 10
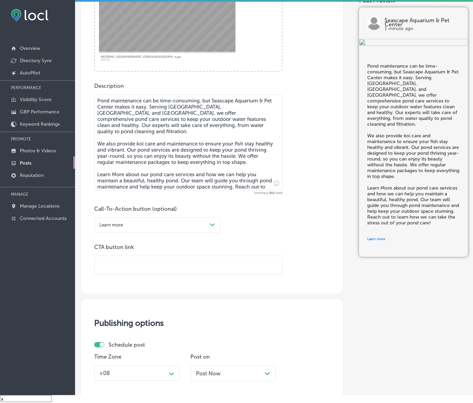
click at [144, 275] on input "text" at bounding box center [189, 265] width 188 height 19
paste input "[URL][DOMAIN_NAME]"
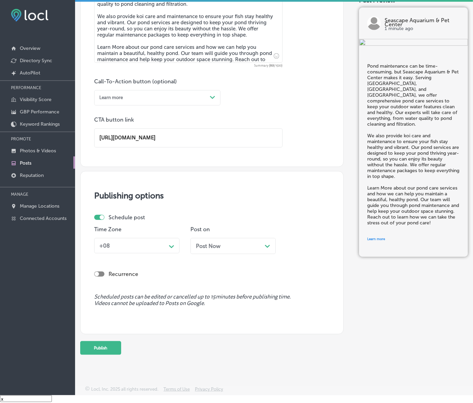
scroll to position [447, 0]
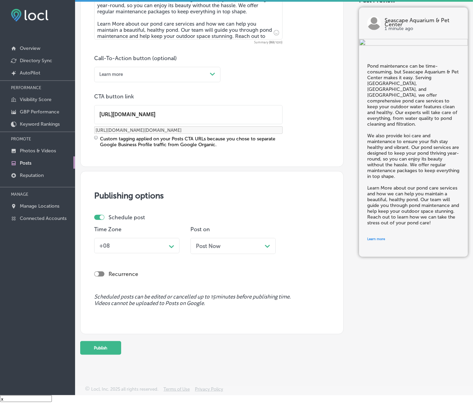
type input "[URL][DOMAIN_NAME]"
click at [169, 251] on div "Path Created with Sketch." at bounding box center [171, 245] width 11 height 11
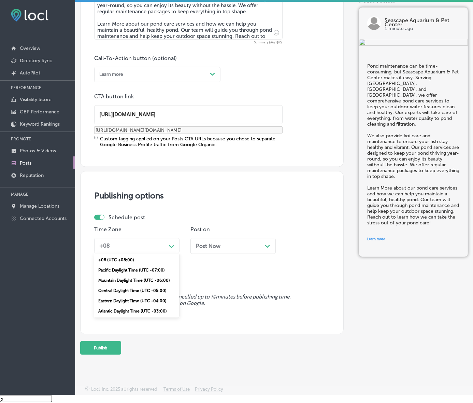
click at [148, 285] on div "Mountain Daylight Time (UTC -06:00)" at bounding box center [136, 280] width 85 height 10
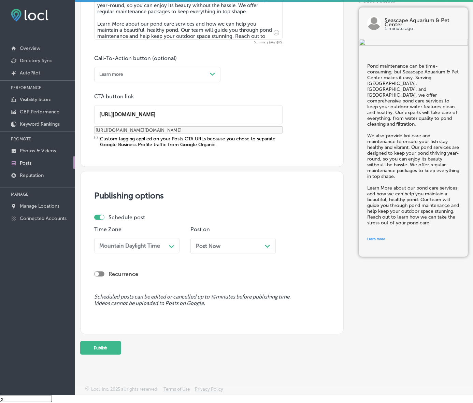
click at [201, 254] on div "Post Now Path Created with Sketch." at bounding box center [232, 246] width 85 height 16
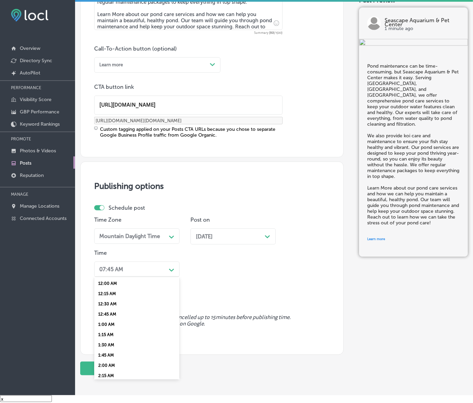
click at [169, 275] on div "Path Created with Sketch." at bounding box center [171, 269] width 11 height 11
click at [106, 276] on div "7:00 AM" at bounding box center [136, 271] width 85 height 10
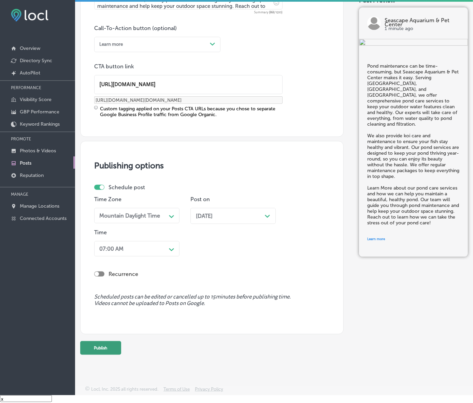
scroll to position [501, 0]
click at [107, 343] on button "Publish" at bounding box center [100, 348] width 41 height 14
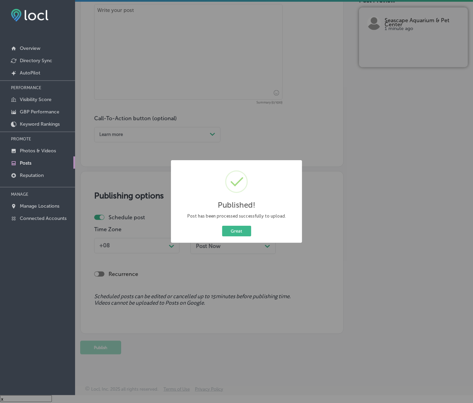
scroll to position [410, 0]
click at [241, 236] on button "Great" at bounding box center [236, 231] width 29 height 11
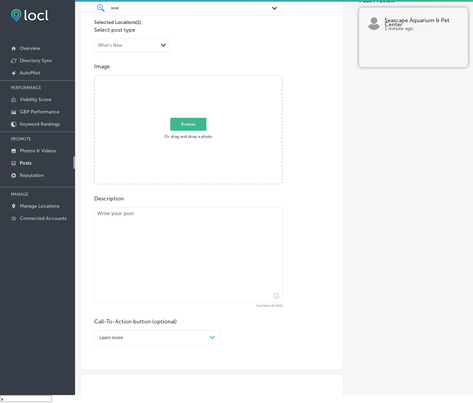
scroll to position [154, 0]
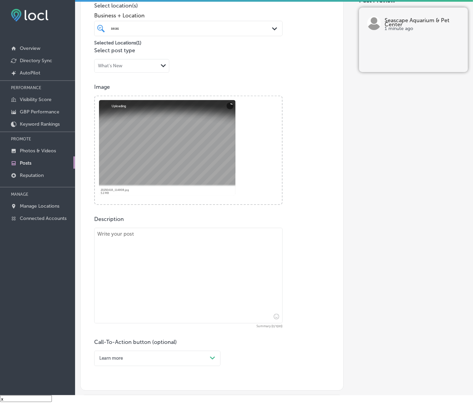
click at [259, 301] on textarea at bounding box center [188, 276] width 188 height 96
paste textarea "Seascape Aquarium & Pet Center is your go-to store for all aquarium supplies. S…"
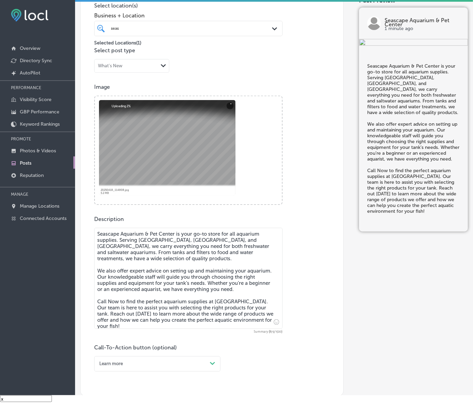
scroll to position [282, 0]
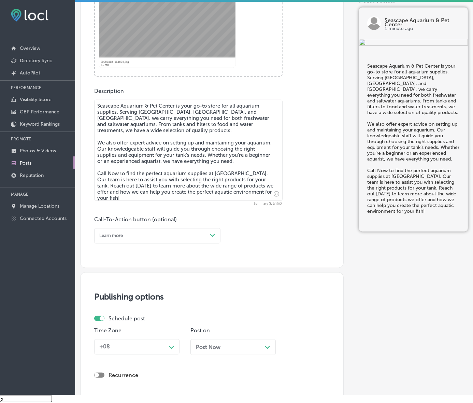
type textarea "Seascape Aquarium & Pet Center is your go-to store for all aquarium supplies. S…"
click at [214, 237] on icon "Path Created with Sketch." at bounding box center [212, 235] width 5 height 3
click at [108, 316] on div "Call Now" at bounding box center [157, 311] width 126 height 10
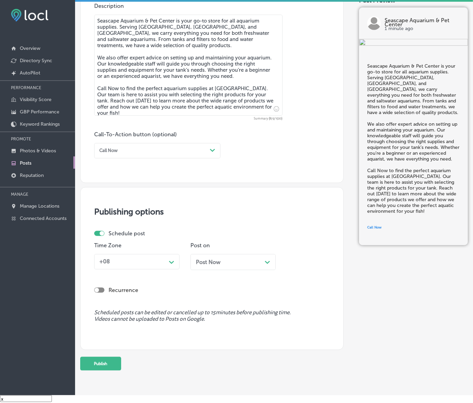
scroll to position [367, 0]
drag, startPoint x: 173, startPoint y: 275, endPoint x: 173, endPoint y: 279, distance: 3.8
click at [172, 263] on polygon at bounding box center [171, 261] width 5 height 3
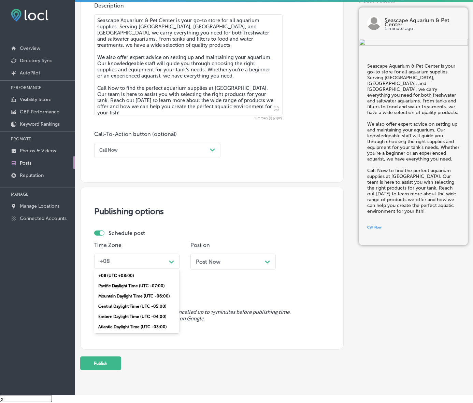
click at [147, 301] on div "Mountain Daylight Time (UTC -06:00)" at bounding box center [136, 296] width 85 height 10
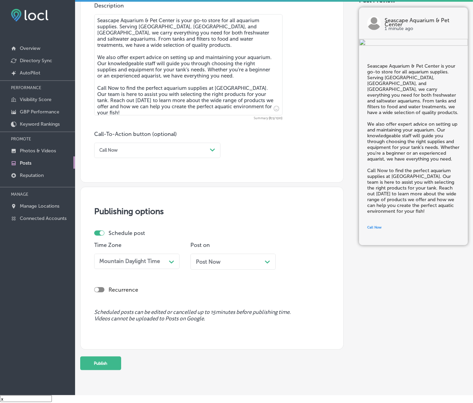
click at [226, 266] on div "Post on Post Now Path Created with Sketch." at bounding box center [232, 258] width 85 height 33
click at [226, 265] on div "Post Now Path Created with Sketch." at bounding box center [233, 261] width 74 height 6
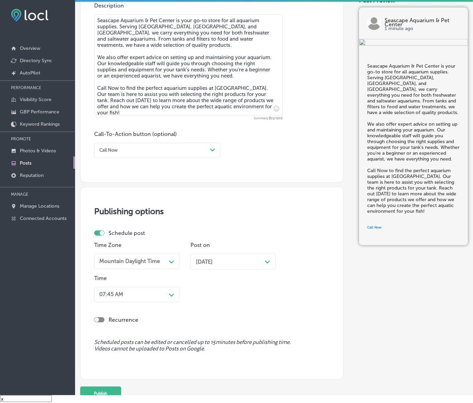
click at [166, 302] on div "07:45 AM Path Created with Sketch." at bounding box center [136, 294] width 85 height 15
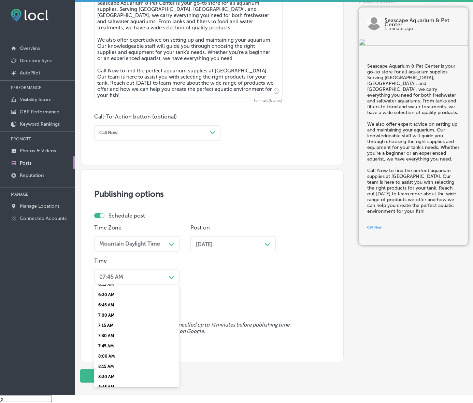
scroll to position [299, 0]
click at [106, 284] on div "7:00 AM" at bounding box center [136, 279] width 85 height 10
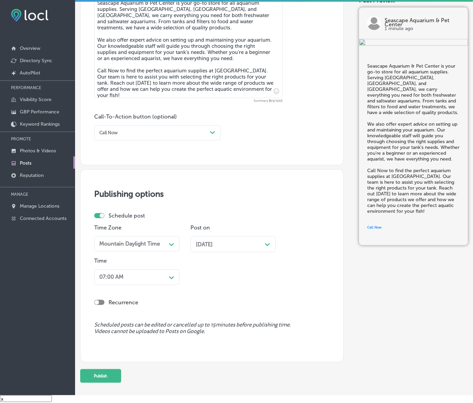
scroll to position [445, 0]
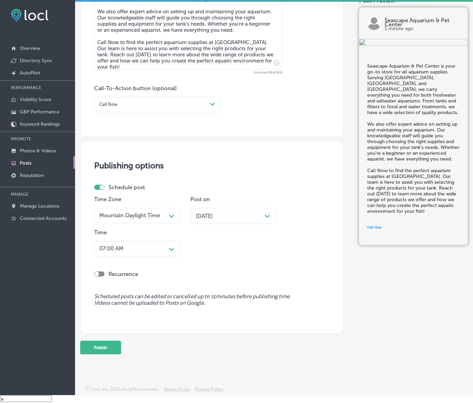
click at [128, 319] on div "Publishing options Schedule post Time Zone Mountain Daylight Time Path Created …" at bounding box center [211, 237] width 263 height 193
click at [121, 341] on button "Publish" at bounding box center [100, 348] width 41 height 14
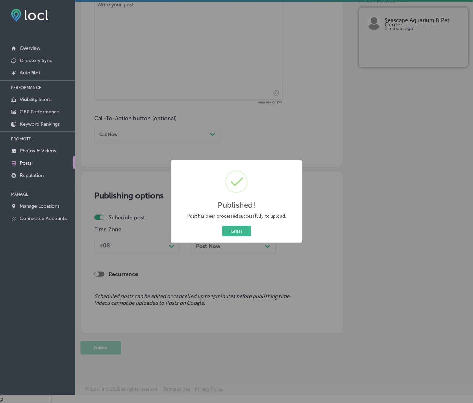
scroll to position [415, 0]
click at [224, 236] on button "Great" at bounding box center [236, 231] width 29 height 11
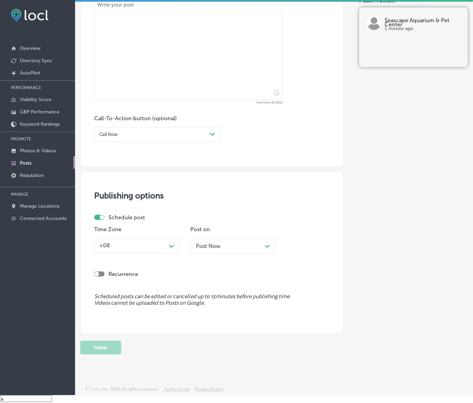
click at [245, 243] on div "Post Now Path Created with Sketch." at bounding box center [233, 246] width 74 height 6
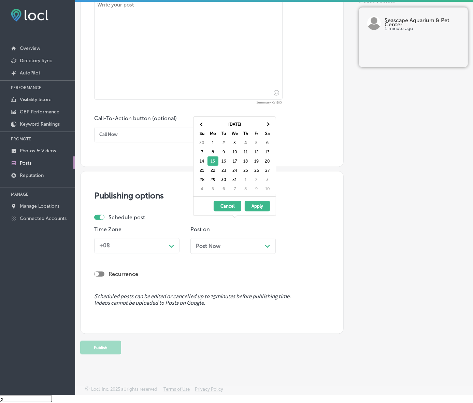
click at [245, 243] on div "Post Now Path Created with Sketch." at bounding box center [233, 246] width 74 height 6
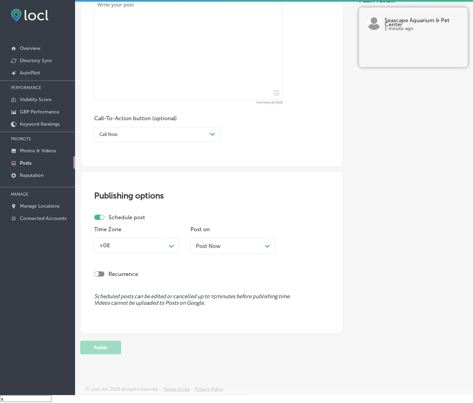
scroll to position [244, 0]
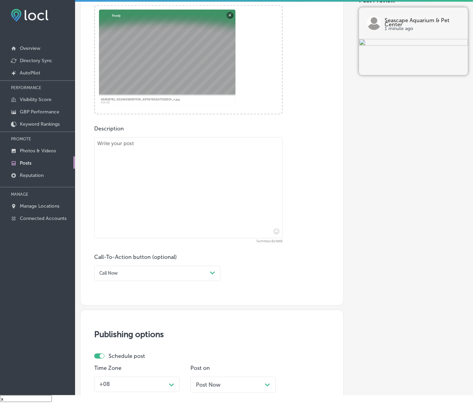
click at [227, 197] on textarea at bounding box center [188, 187] width 188 height 101
paste textarea "Looking for a unique pet? Seascape Aquarium & Pet Center offers a variety of ex…"
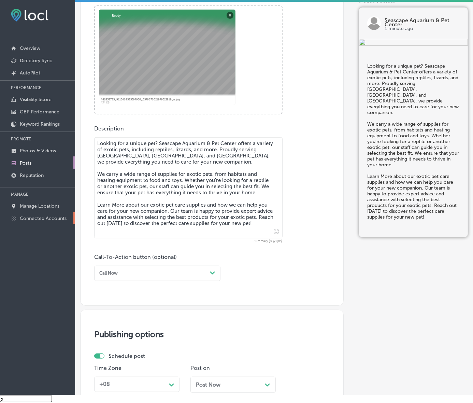
type textarea "Looking for a unique pet? Seascape Aquarium & Pet Center offers a variety of ex…"
click at [189, 281] on div "Call Now Path Created with Sketch." at bounding box center [157, 273] width 126 height 15
click at [122, 333] on div "Learn more" at bounding box center [157, 328] width 126 height 10
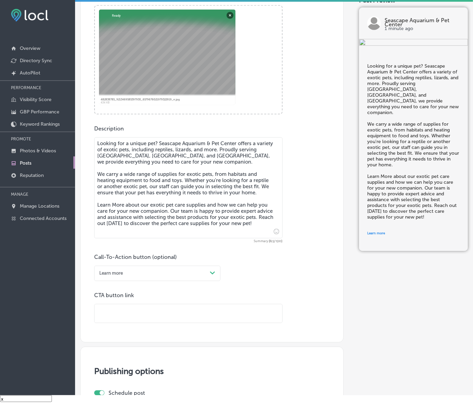
click at [143, 322] on input "text" at bounding box center [189, 313] width 188 height 19
paste input "[URL][DOMAIN_NAME]"
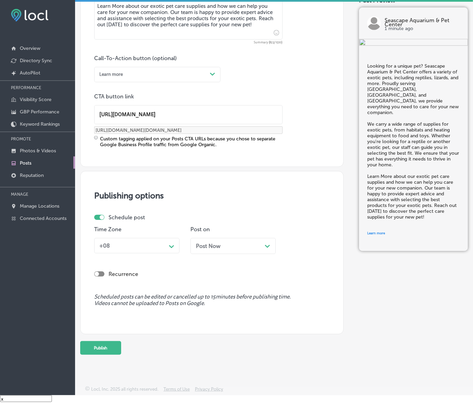
scroll to position [458, 0]
type input "[URL][DOMAIN_NAME]"
click at [167, 239] on div "+08 Path Created with Sketch." at bounding box center [136, 245] width 85 height 15
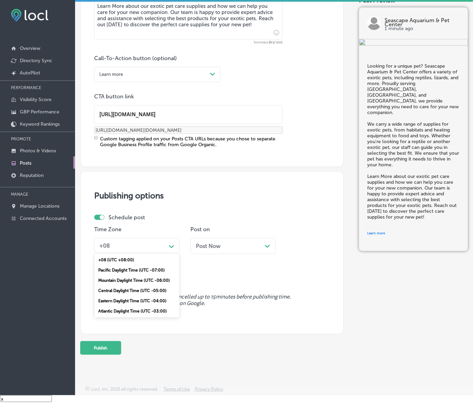
click at [151, 285] on div "Mountain Daylight Time (UTC -06:00)" at bounding box center [136, 280] width 85 height 10
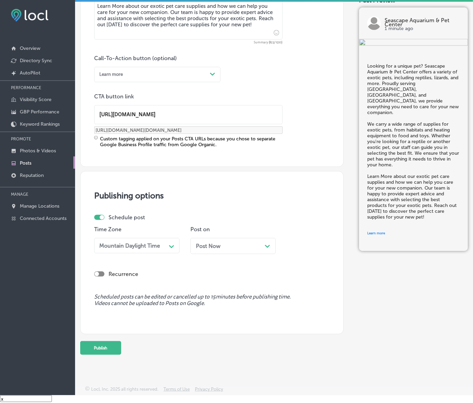
click at [216, 246] on span "Post Now" at bounding box center [208, 246] width 25 height 6
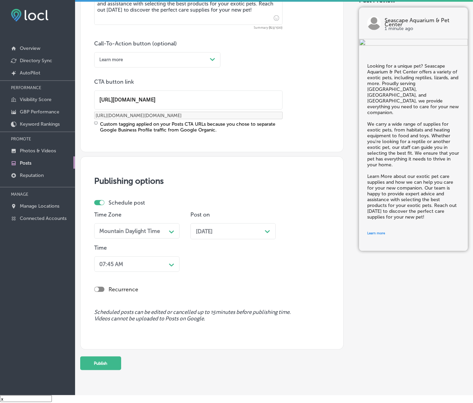
click at [174, 267] on icon "Path Created with Sketch." at bounding box center [171, 264] width 5 height 3
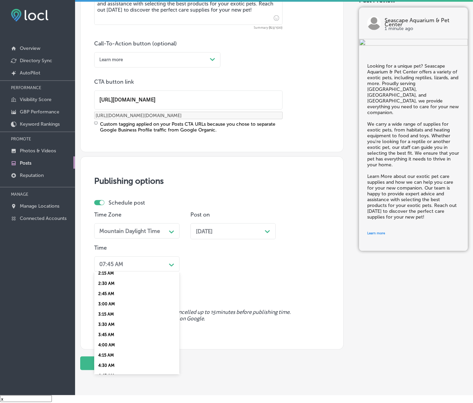
scroll to position [299, 0]
click at [109, 271] on div "7:00 AM" at bounding box center [136, 266] width 85 height 10
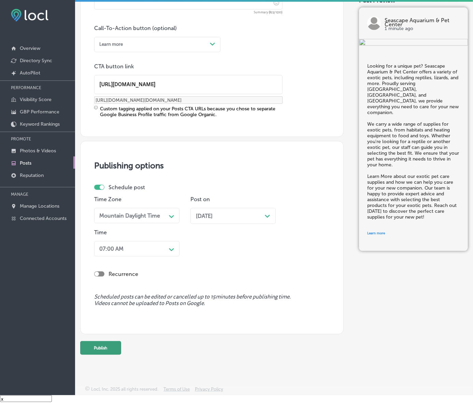
scroll to position [507, 0]
click at [117, 341] on button "Publish" at bounding box center [100, 348] width 41 height 14
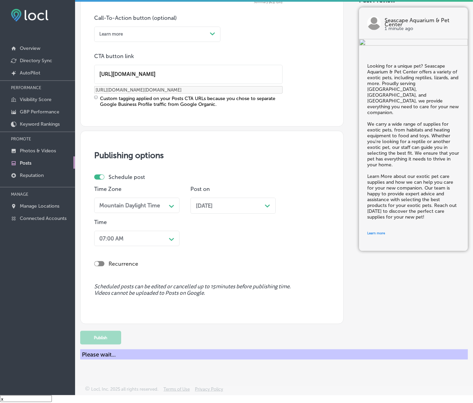
scroll to position [415, 0]
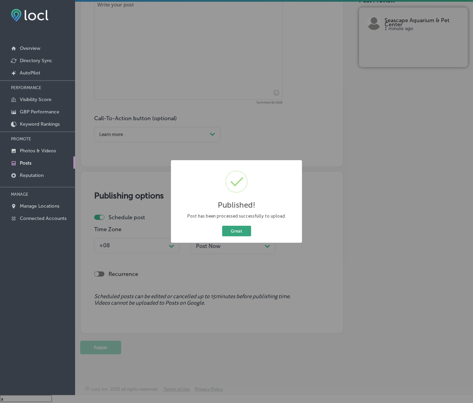
click at [250, 236] on button "Great" at bounding box center [236, 231] width 29 height 11
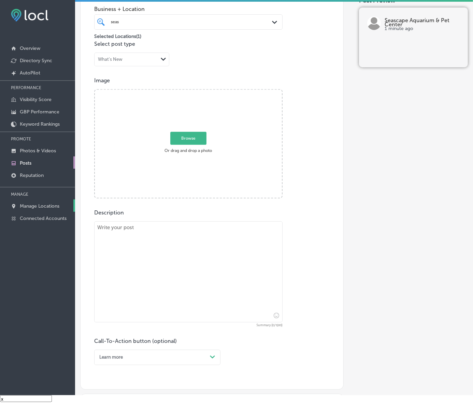
scroll to position [159, 0]
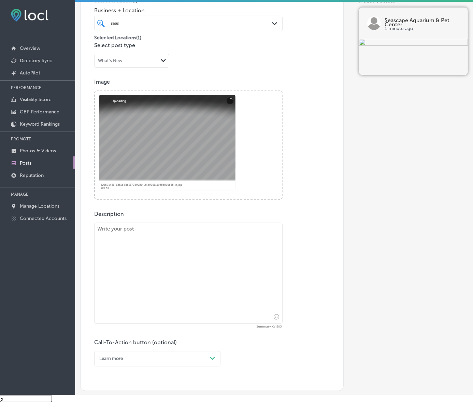
drag, startPoint x: 229, startPoint y: 290, endPoint x: 226, endPoint y: 288, distance: 4.1
click at [229, 290] on textarea at bounding box center [188, 273] width 188 height 101
paste textarea "Koi fish are a beautiful addition to any pond, and at [GEOGRAPHIC_DATA], we spe…"
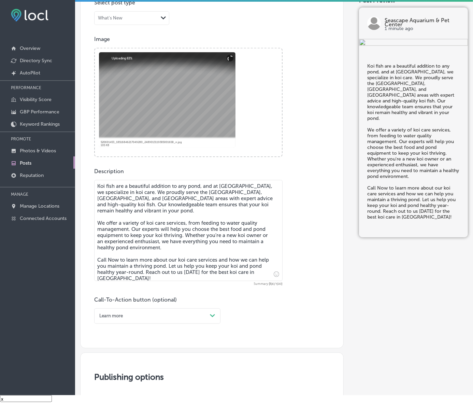
type textarea "Koi fish are a beautiful addition to any pond, and at [GEOGRAPHIC_DATA], we spe…"
click at [210, 324] on div "Learn more Path Created with Sketch." at bounding box center [157, 315] width 126 height 15
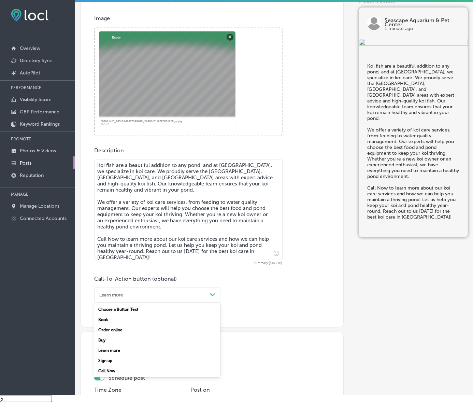
drag, startPoint x: 112, startPoint y: 391, endPoint x: 116, endPoint y: 386, distance: 7.3
click at [111, 376] on div "Call Now" at bounding box center [157, 371] width 126 height 10
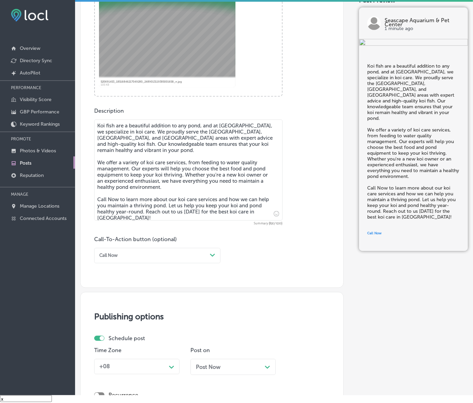
scroll to position [393, 0]
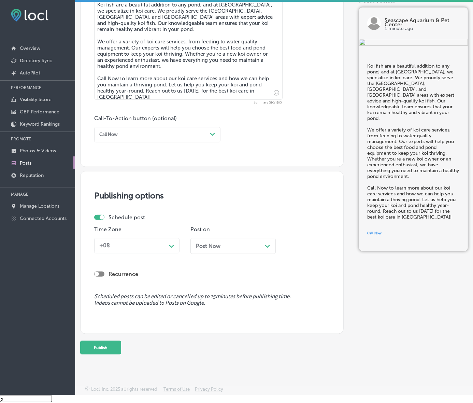
click at [166, 246] on div "+08" at bounding box center [132, 245] width 70 height 11
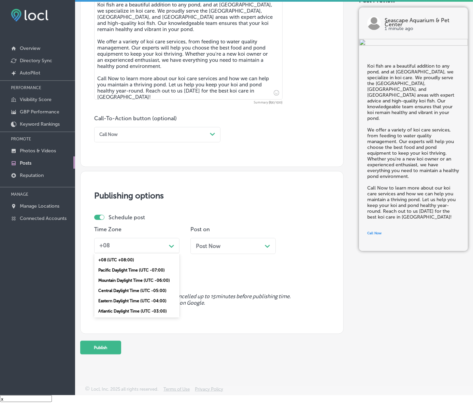
click at [142, 285] on div "Mountain Daylight Time (UTC -06:00)" at bounding box center [136, 280] width 85 height 10
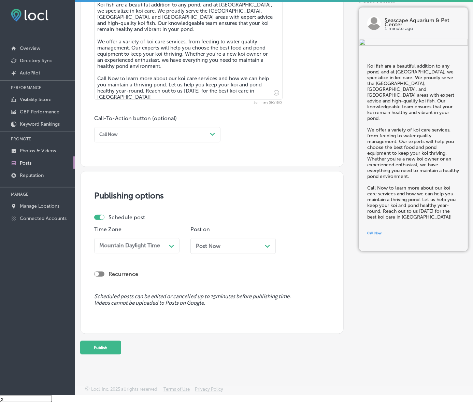
click at [250, 246] on div "Post Now Path Created with Sketch." at bounding box center [233, 246] width 74 height 6
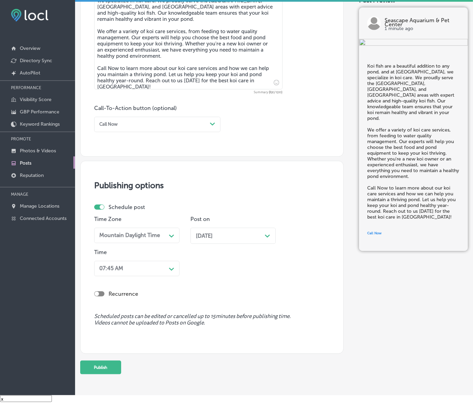
click at [169, 274] on div "Path Created with Sketch." at bounding box center [171, 268] width 11 height 11
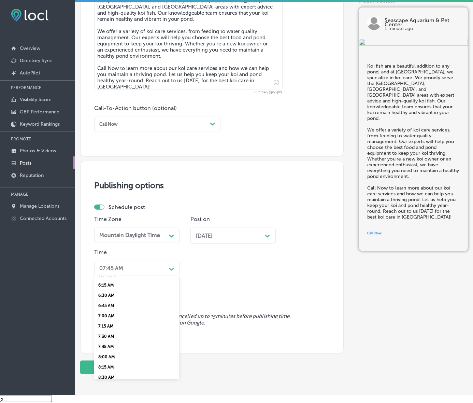
scroll to position [256, 0]
click at [115, 318] on div "7:00 AM" at bounding box center [136, 313] width 85 height 10
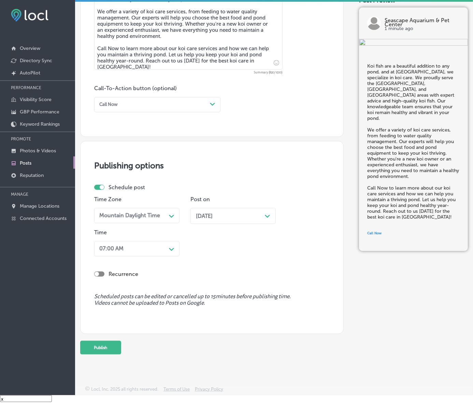
scroll to position [445, 0]
click at [120, 341] on button "Publish" at bounding box center [100, 348] width 41 height 14
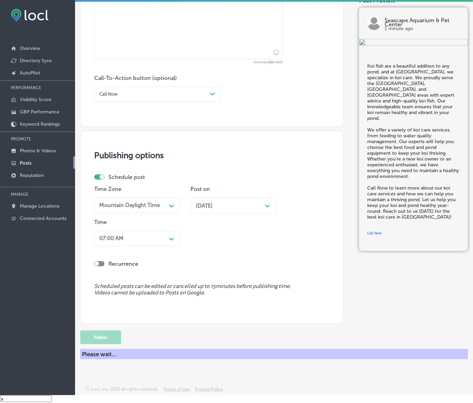
scroll to position [415, 0]
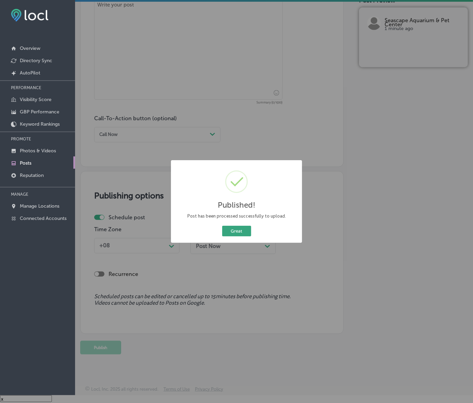
click at [251, 236] on button "Great" at bounding box center [236, 231] width 29 height 11
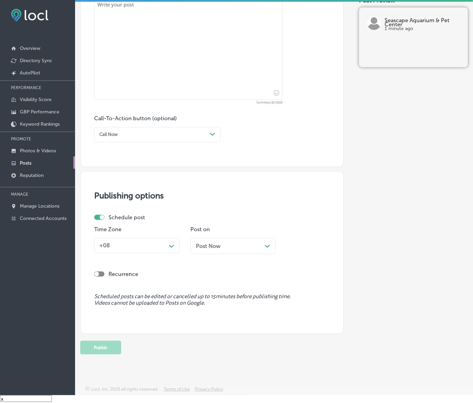
click at [48, 164] on link "Posts" at bounding box center [37, 162] width 75 height 12
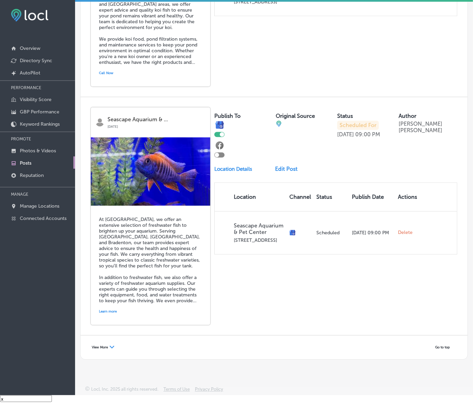
scroll to position [1413, 0]
click at [108, 345] on span "View More" at bounding box center [100, 347] width 16 height 4
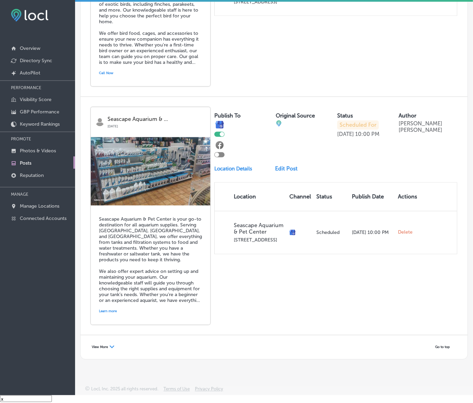
scroll to position [2904, 0]
drag, startPoint x: 106, startPoint y: 334, endPoint x: 83, endPoint y: 352, distance: 28.9
click at [106, 345] on span "View More" at bounding box center [100, 347] width 16 height 4
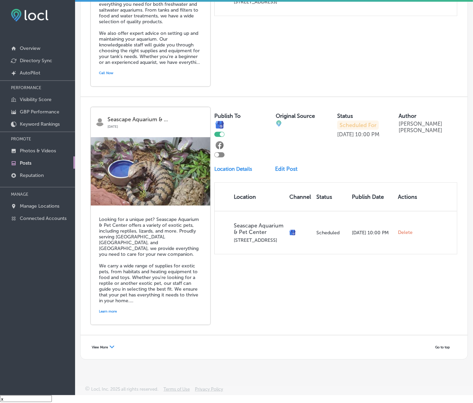
scroll to position [4395, 0]
drag, startPoint x: 105, startPoint y: 335, endPoint x: 126, endPoint y: 334, distance: 20.8
click at [105, 345] on span "View More" at bounding box center [100, 347] width 16 height 4
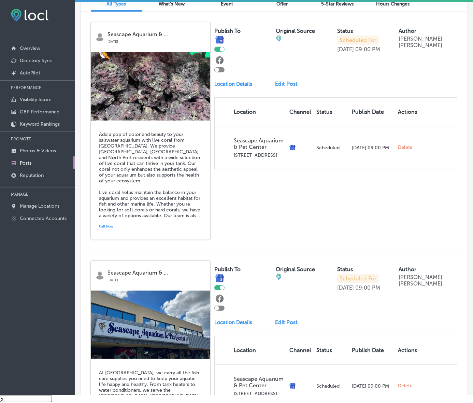
scroll to position [0, 0]
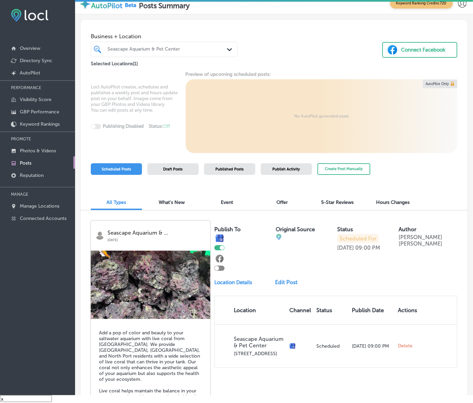
click at [227, 51] on icon "Path Created with Sketch." at bounding box center [229, 49] width 5 height 3
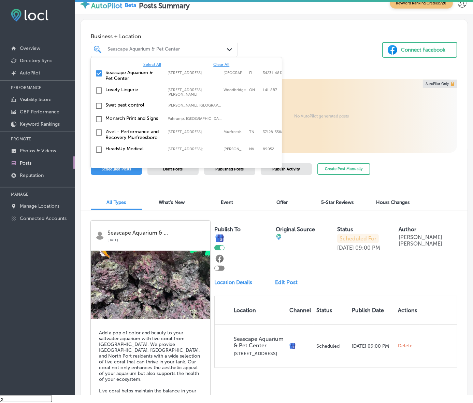
click at [227, 67] on span "Clear All" at bounding box center [221, 64] width 16 height 5
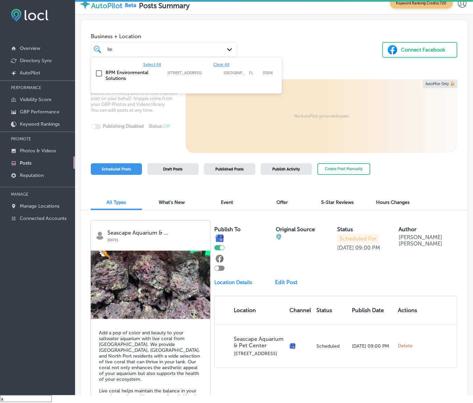
click at [118, 81] on label "BPM Environmental Solutions" at bounding box center [133, 76] width 55 height 12
type input "bp"
click at [340, 68] on div "Business + Location [STREET_ADDRESS]. option [STREET_ADDRESS]. 2 results availa…" at bounding box center [274, 43] width 387 height 48
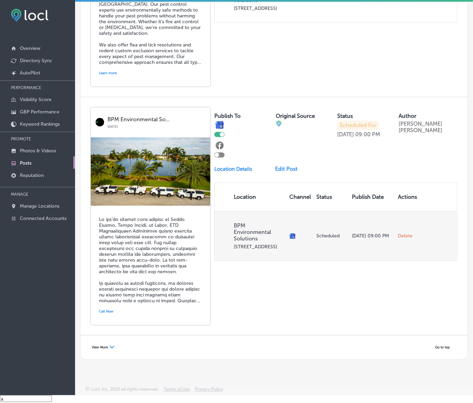
scroll to position [1413, 0]
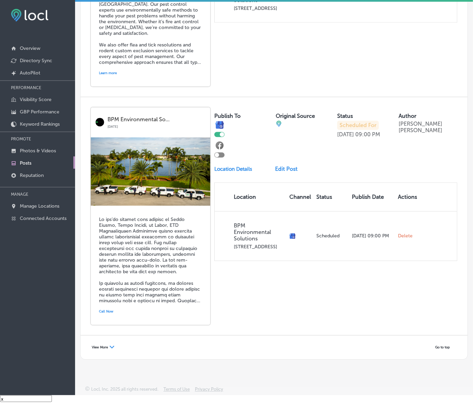
click at [108, 345] on span "View More" at bounding box center [100, 347] width 16 height 4
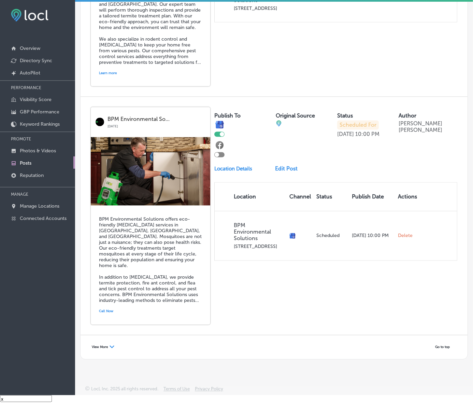
scroll to position [2904, 0]
click at [104, 342] on div "View More Path Created with Sketch." at bounding box center [102, 347] width 31 height 10
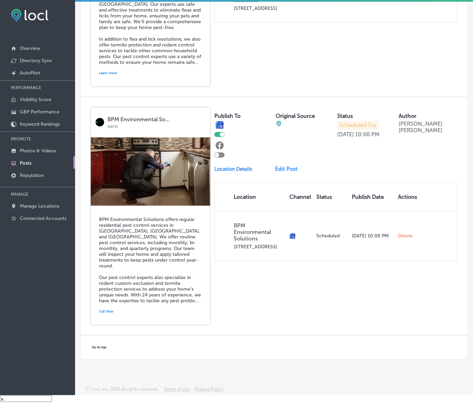
scroll to position [3401, 0]
